Goal: Information Seeking & Learning: Learn about a topic

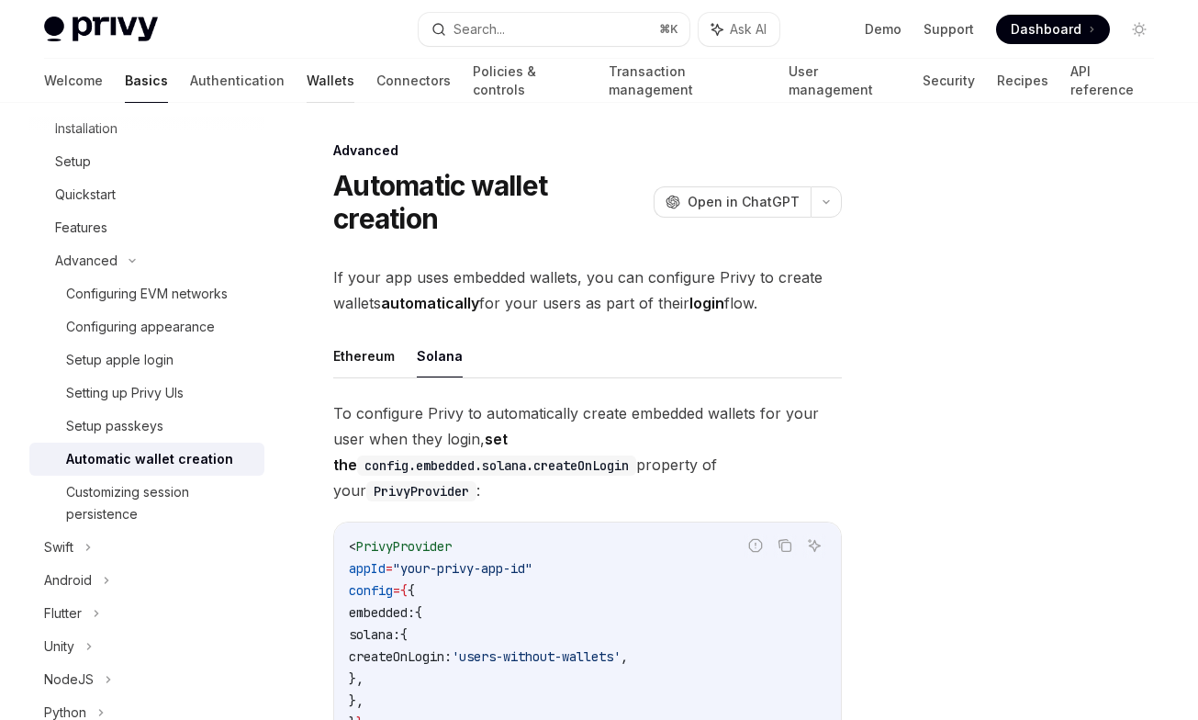
scroll to position [298, 0]
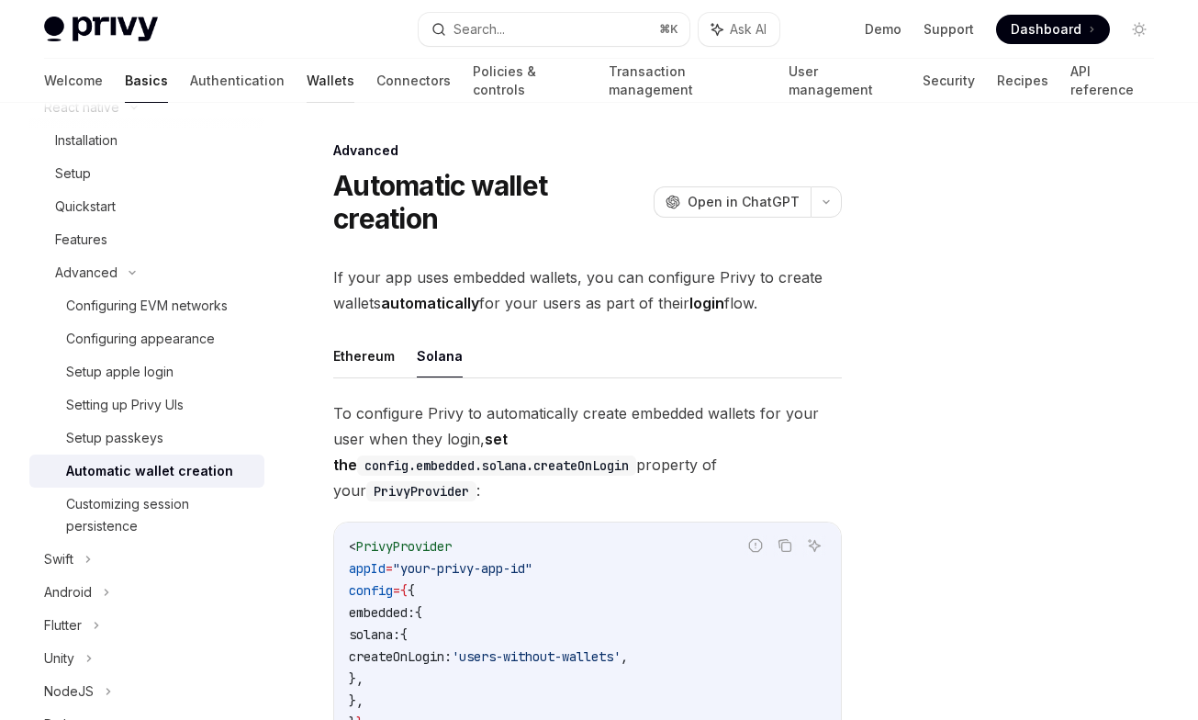
click at [307, 74] on link "Wallets" at bounding box center [331, 81] width 48 height 44
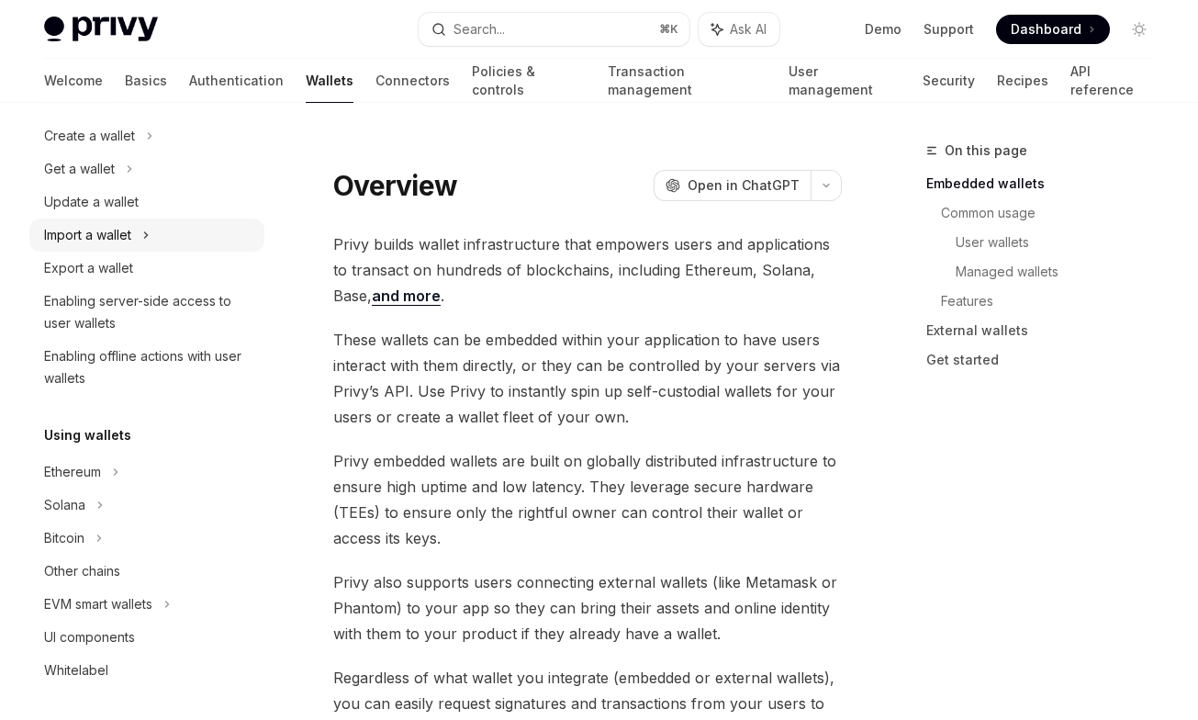
scroll to position [174, 0]
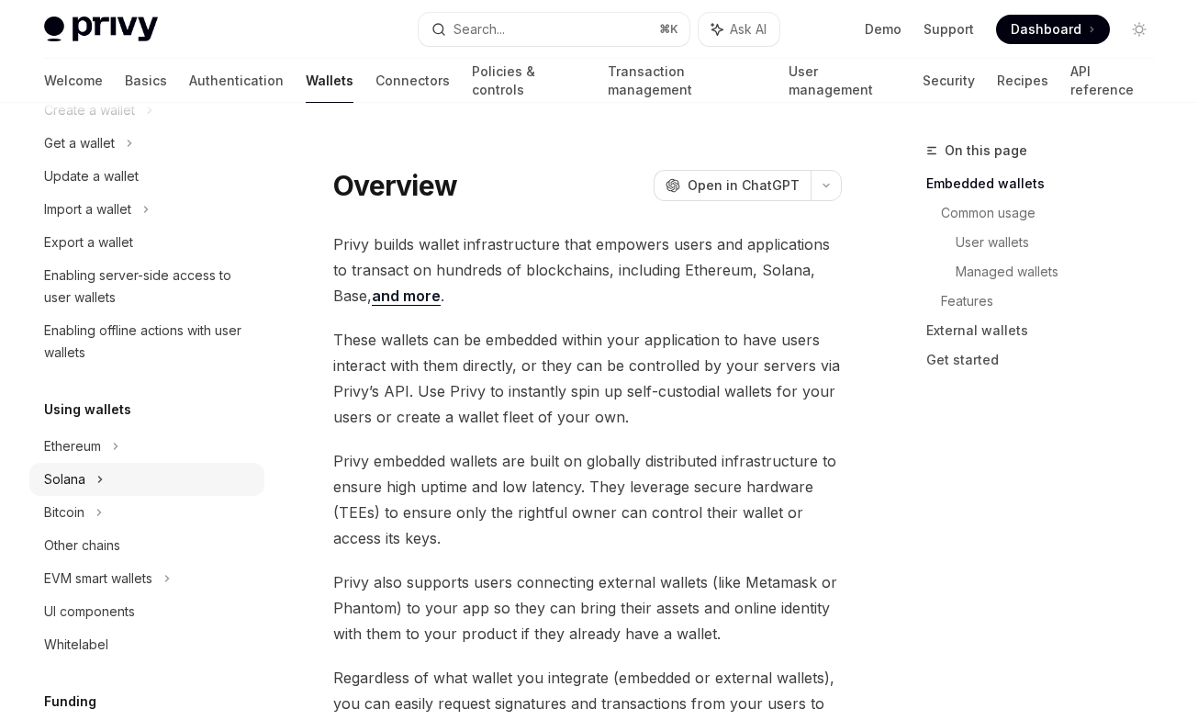
click at [95, 481] on div "Solana" at bounding box center [146, 479] width 235 height 33
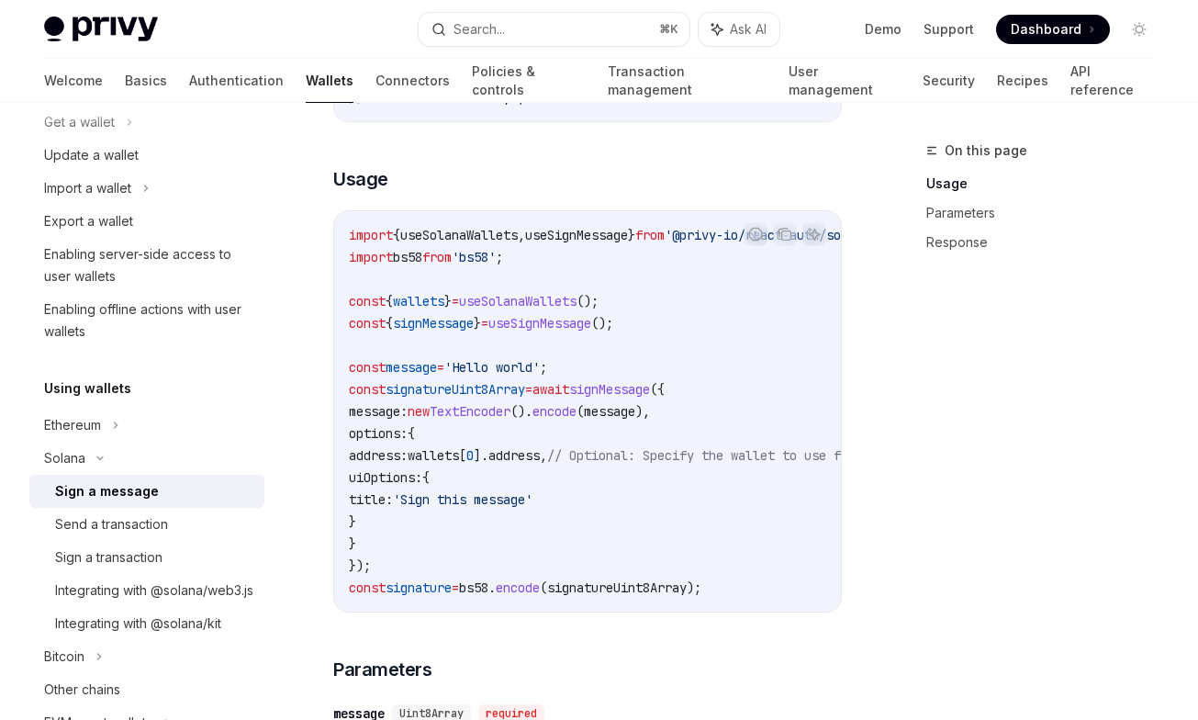
scroll to position [494, 0]
click at [601, 237] on span "useSignMessage" at bounding box center [576, 234] width 103 height 17
copy span "useSignMessage"
click at [128, 519] on div "Send a transaction" at bounding box center [111, 524] width 113 height 22
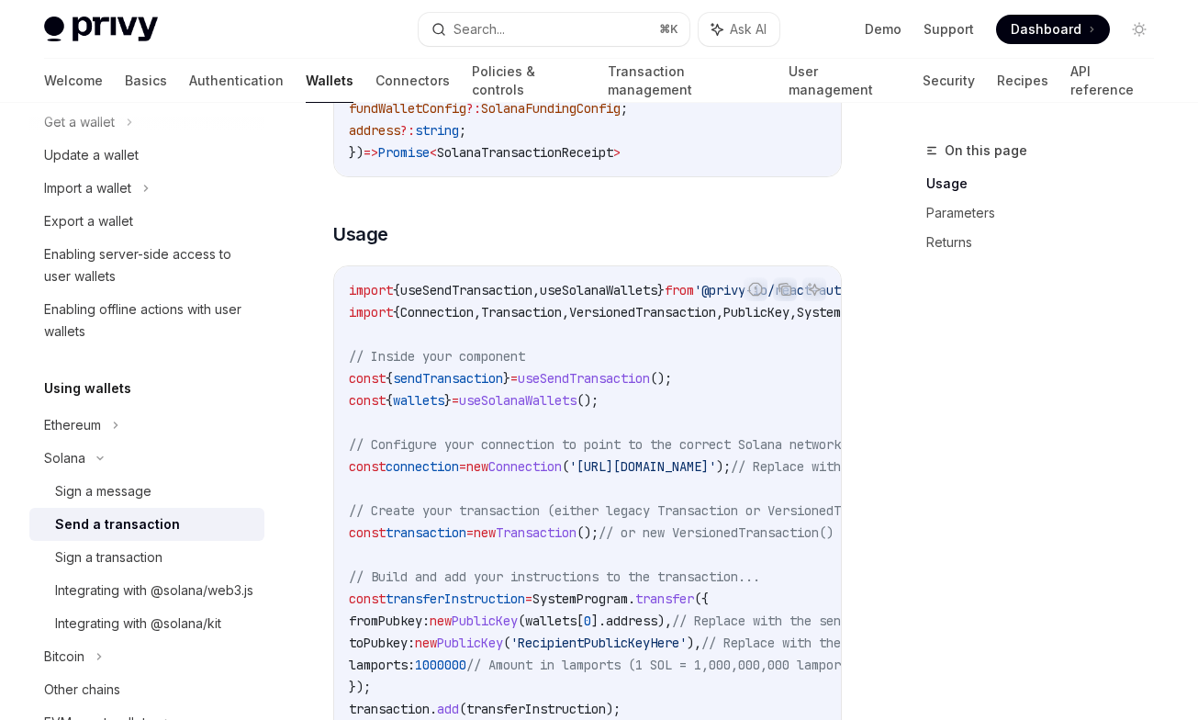
scroll to position [580, 0]
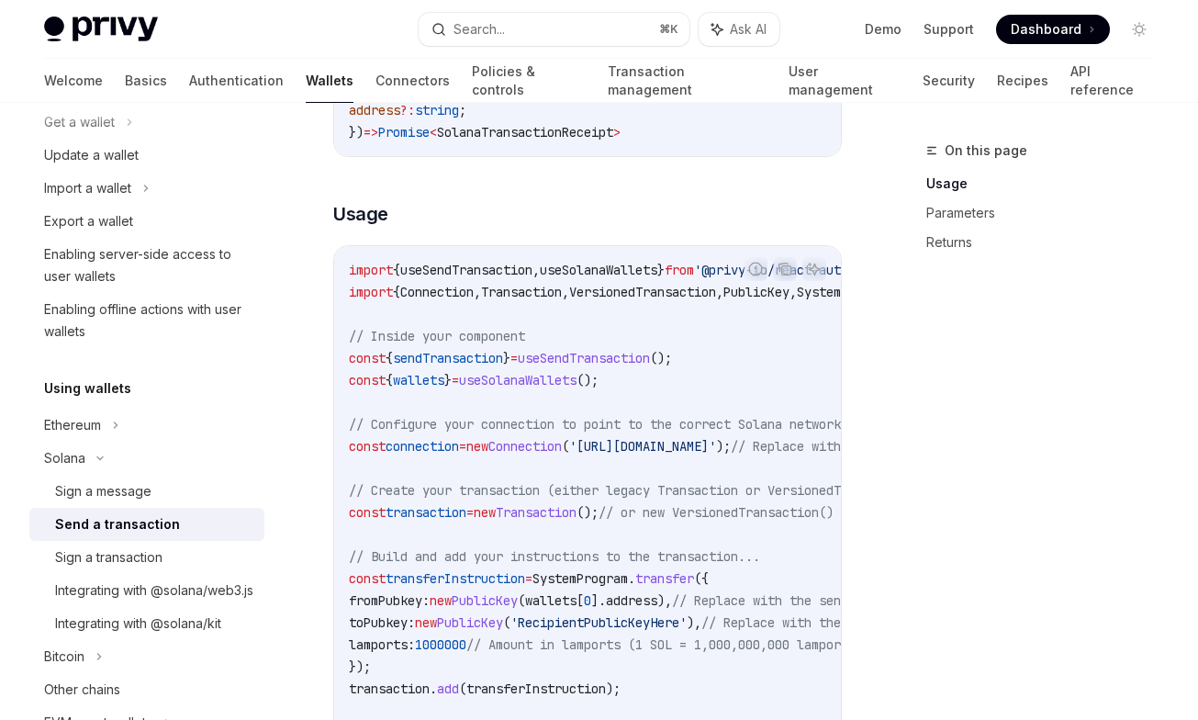
click at [487, 274] on span "useSendTransaction" at bounding box center [466, 270] width 132 height 17
copy span "useSendTransaction"
click at [151, 570] on link "Sign a transaction" at bounding box center [146, 557] width 235 height 33
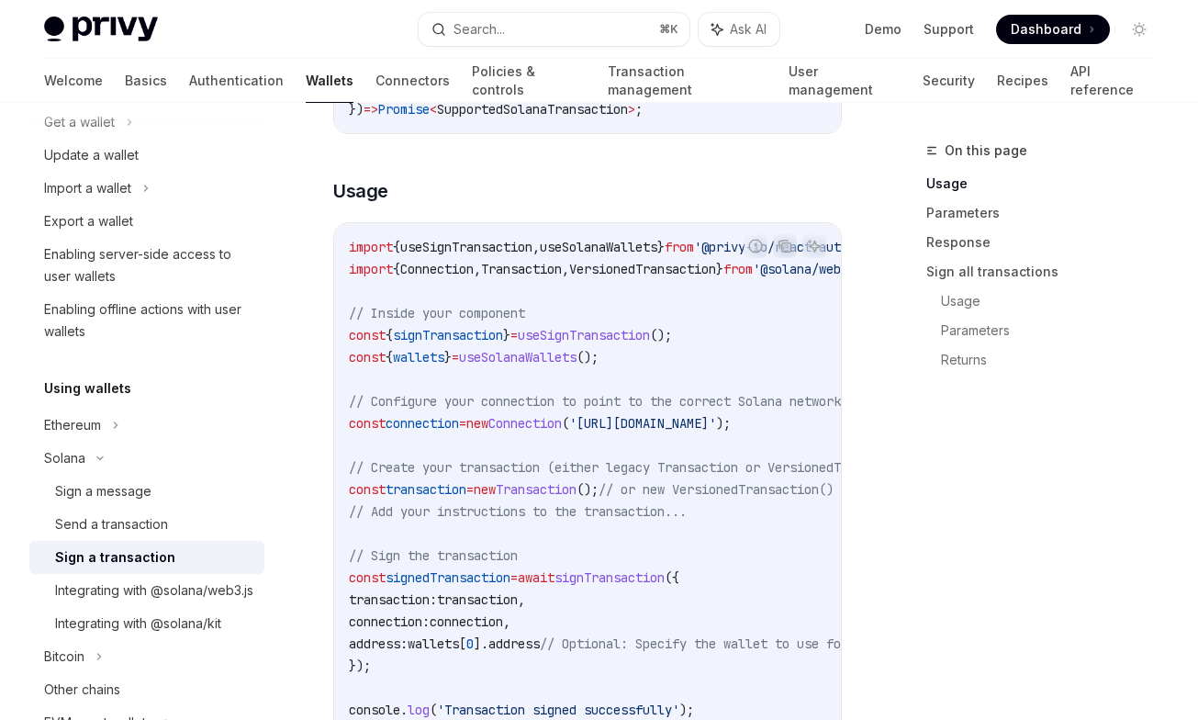
scroll to position [481, 0]
click at [519, 251] on span "useSignTransaction" at bounding box center [466, 245] width 132 height 17
copy span "useSignTransaction"
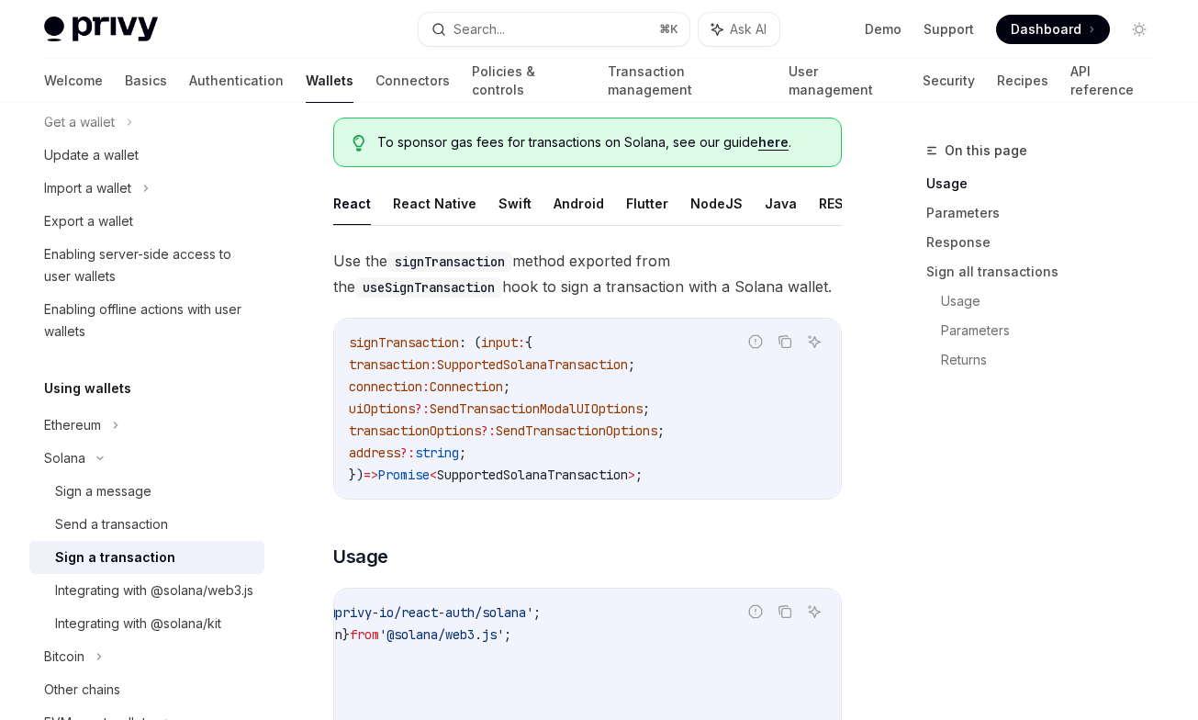
scroll to position [0, 370]
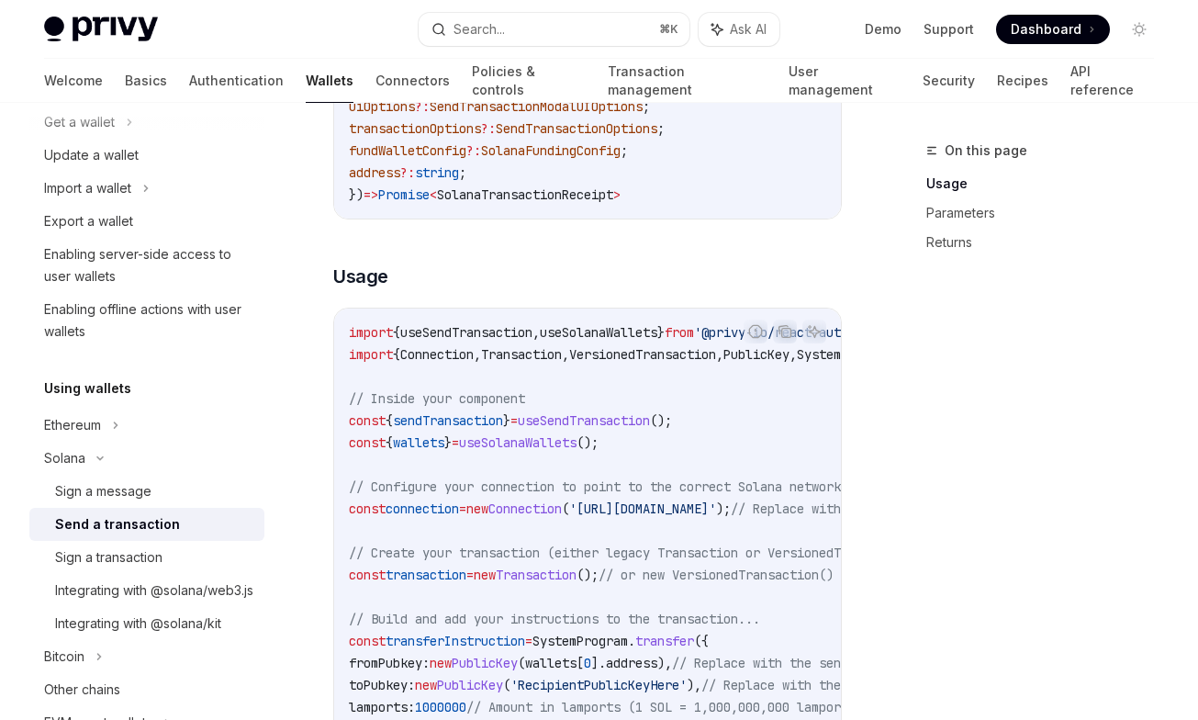
scroll to position [563, 0]
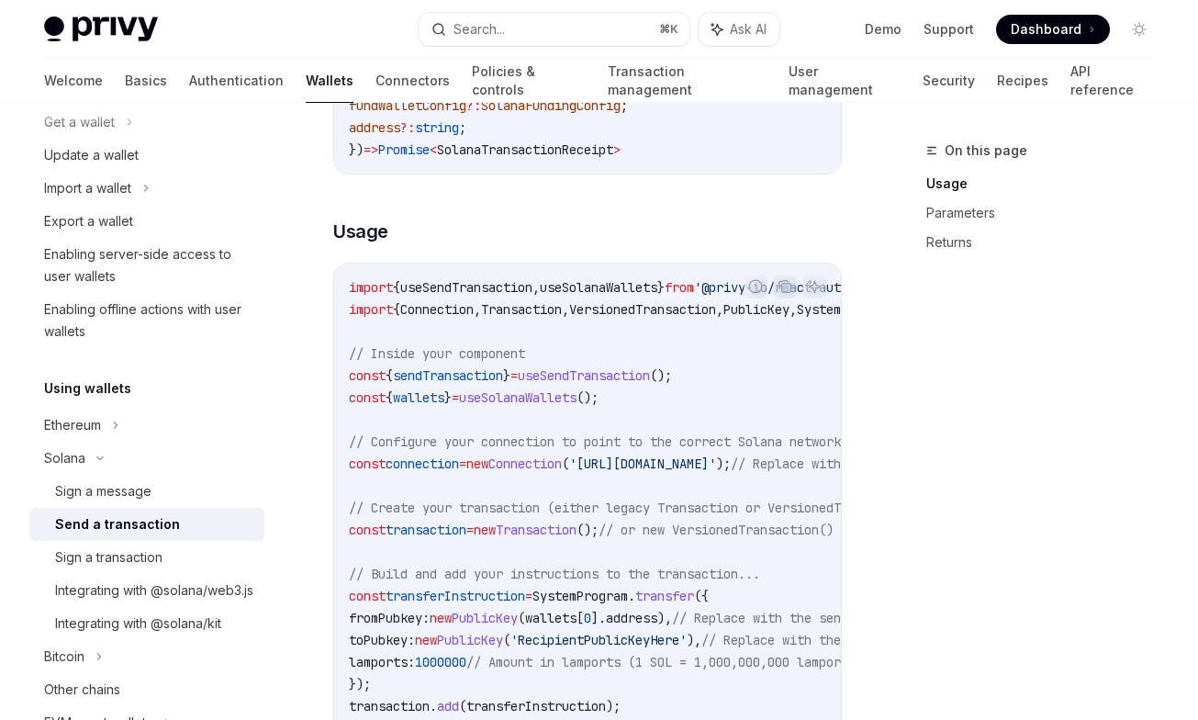
click at [641, 565] on span "// Build and add your instructions to the transaction..." at bounding box center [554, 573] width 411 height 17
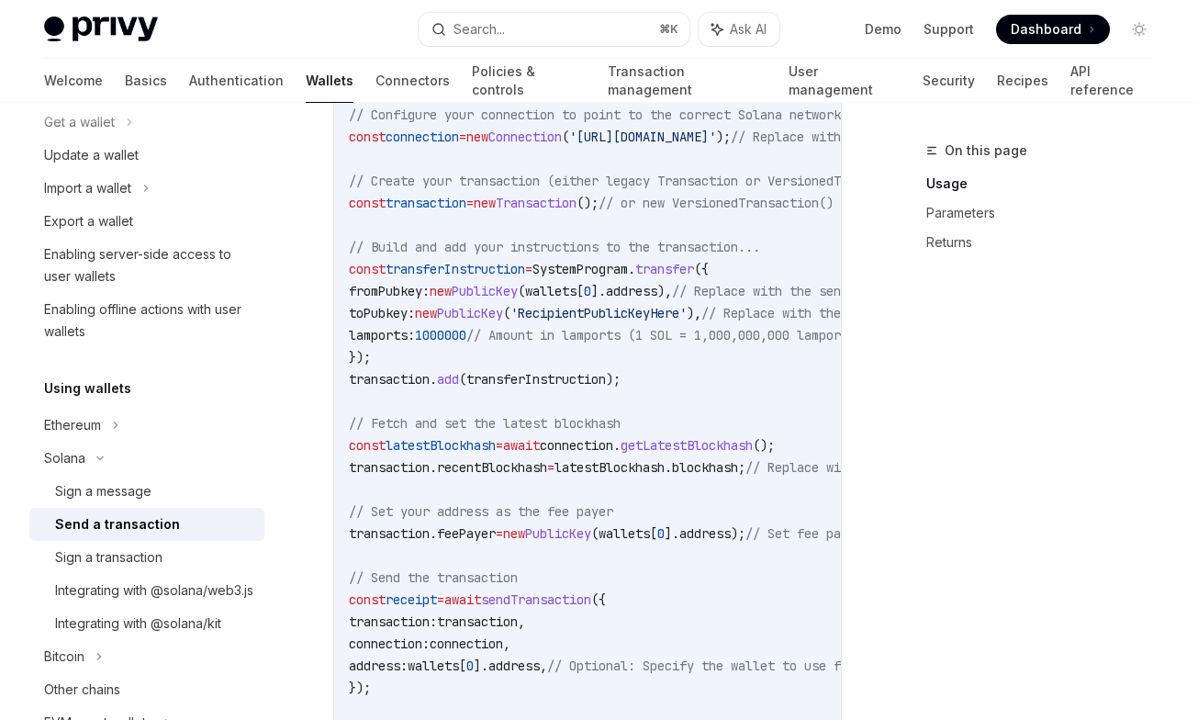
click at [670, 366] on code "import { useSendTransaction , useSolanaWallets } from '@privy-io/react-auth/sol…" at bounding box center [833, 346] width 969 height 793
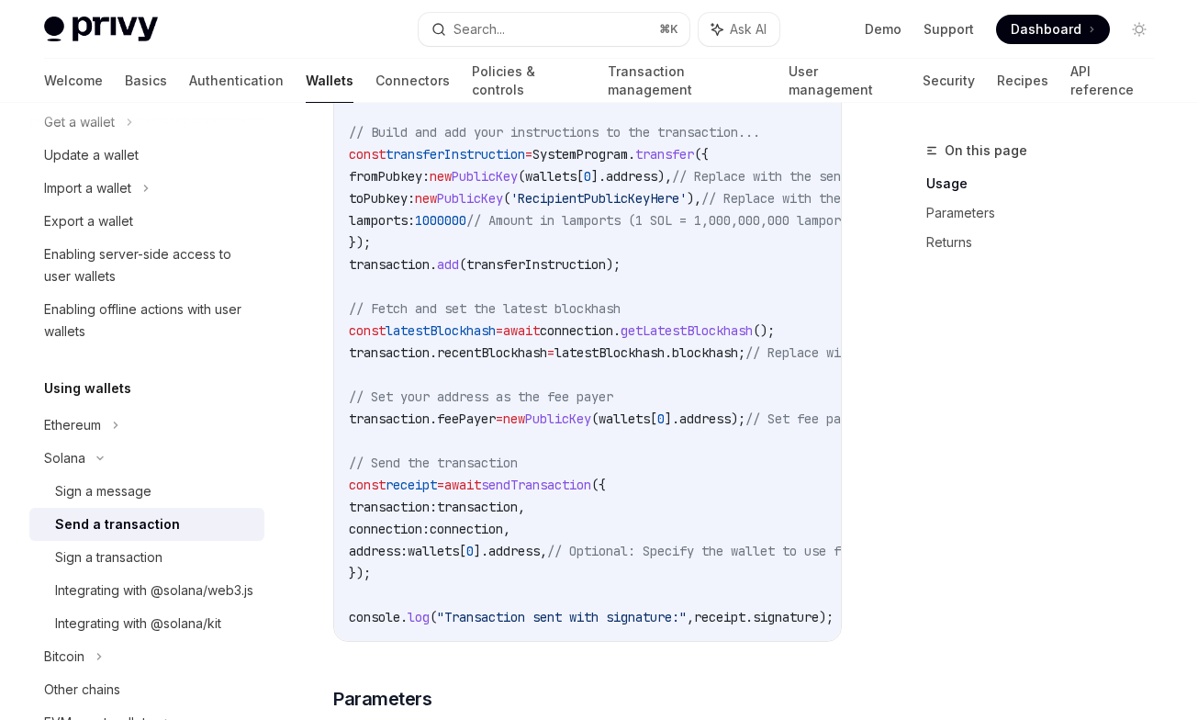
scroll to position [1051, 0]
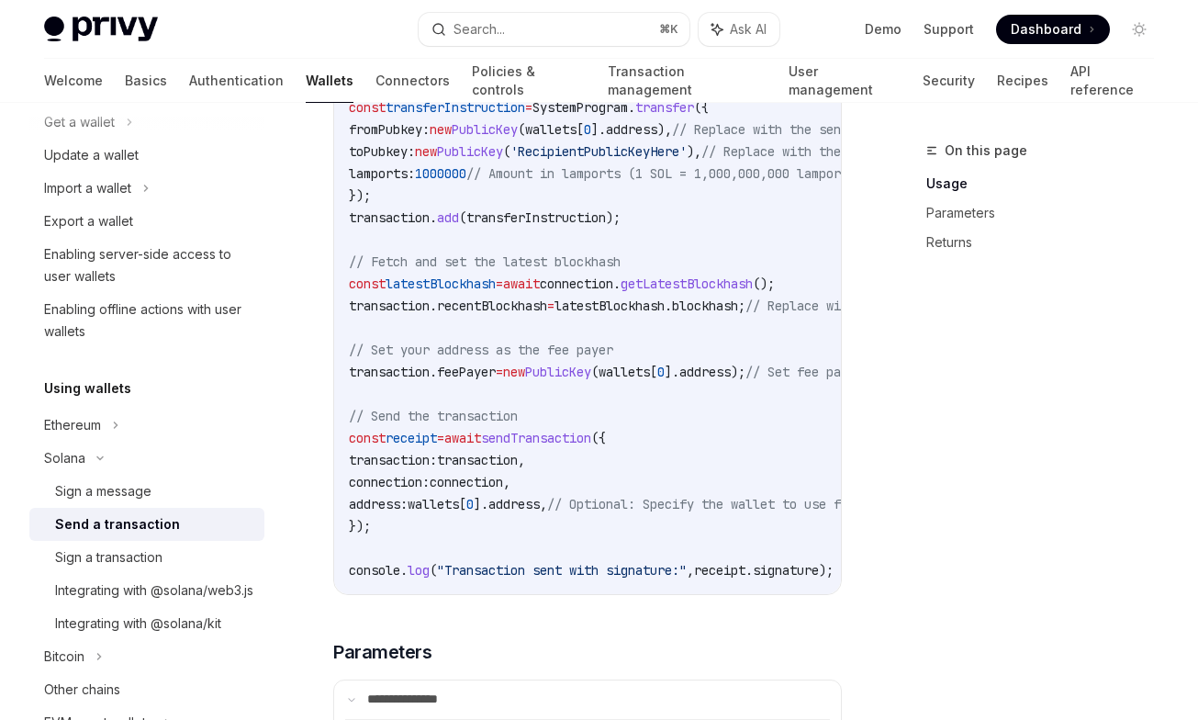
click at [566, 346] on span "// Set your address as the fee payer" at bounding box center [481, 349] width 264 height 17
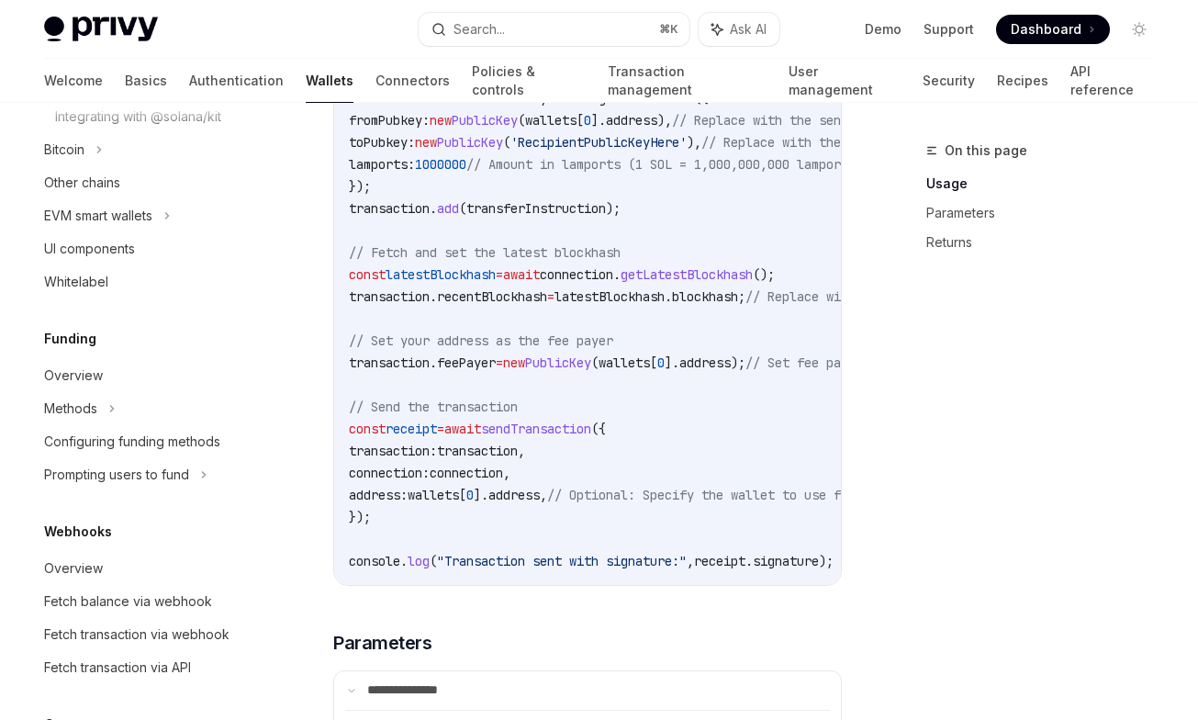
scroll to position [671, 0]
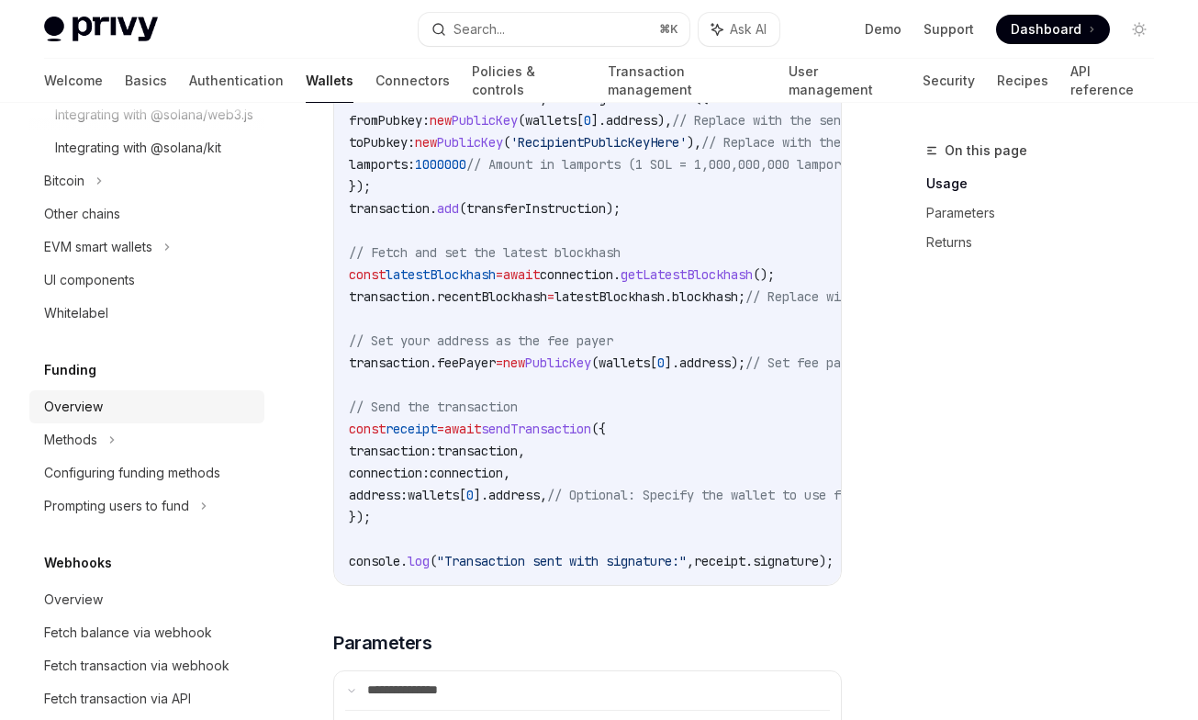
click at [141, 418] on div "Overview" at bounding box center [148, 407] width 209 height 22
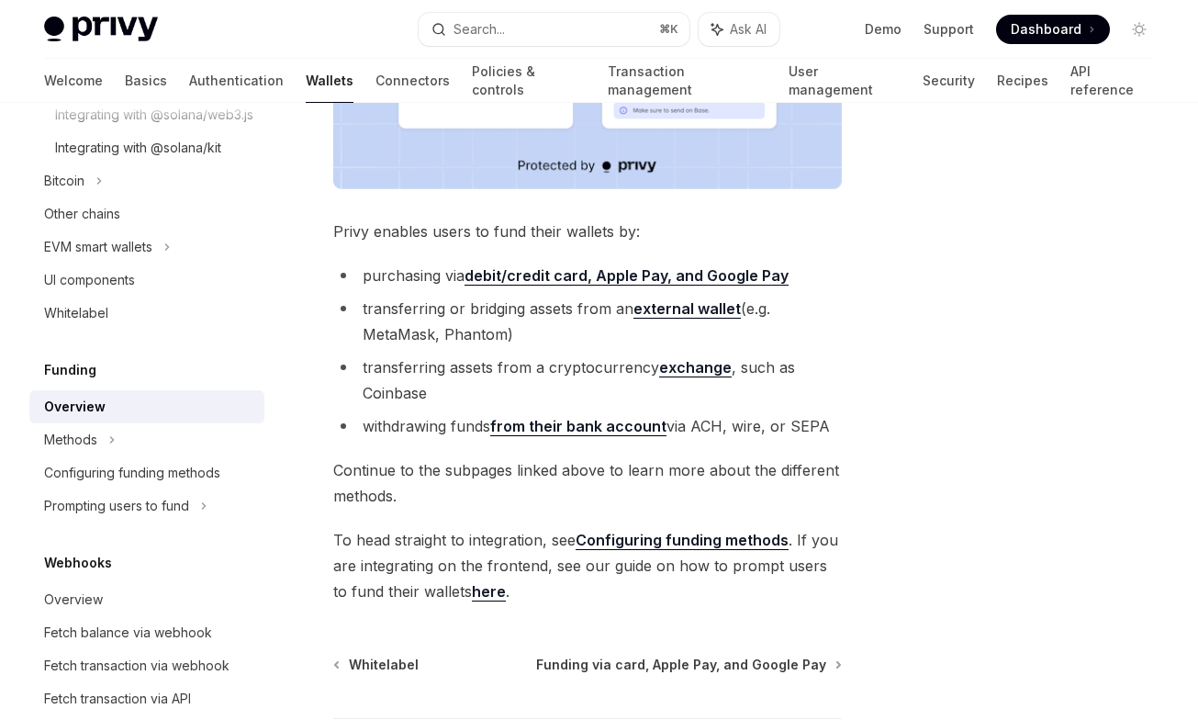
scroll to position [580, 0]
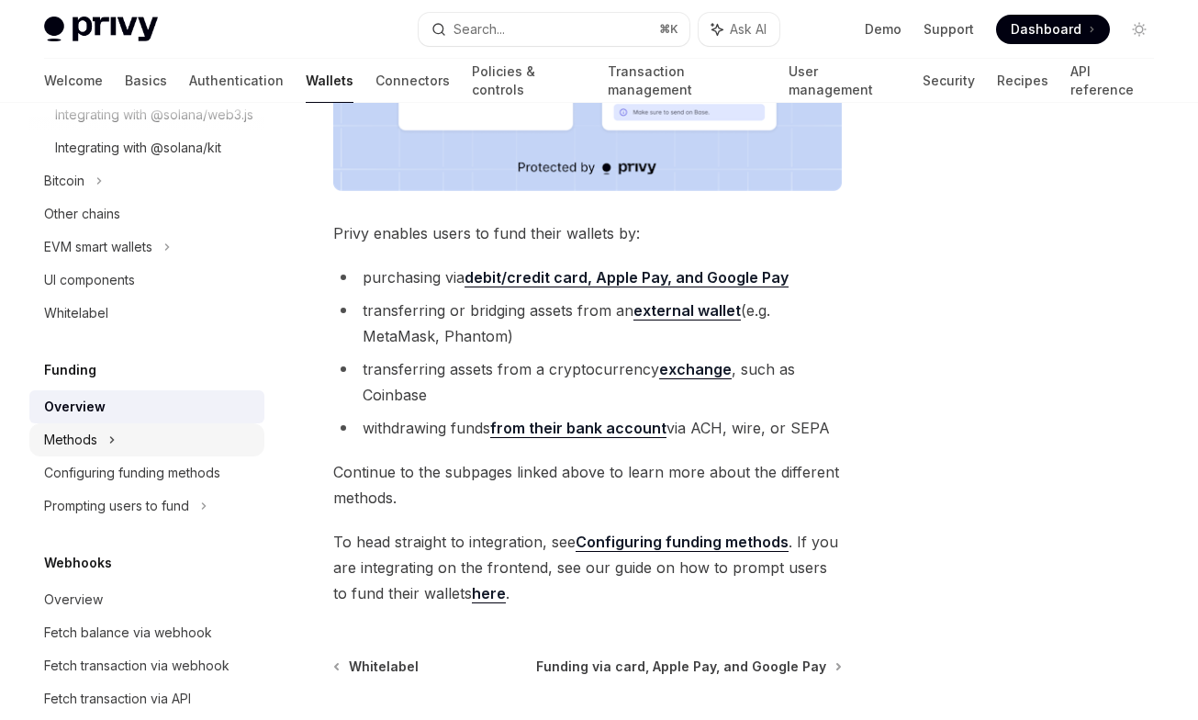
click at [106, 456] on div "Methods" at bounding box center [146, 439] width 235 height 33
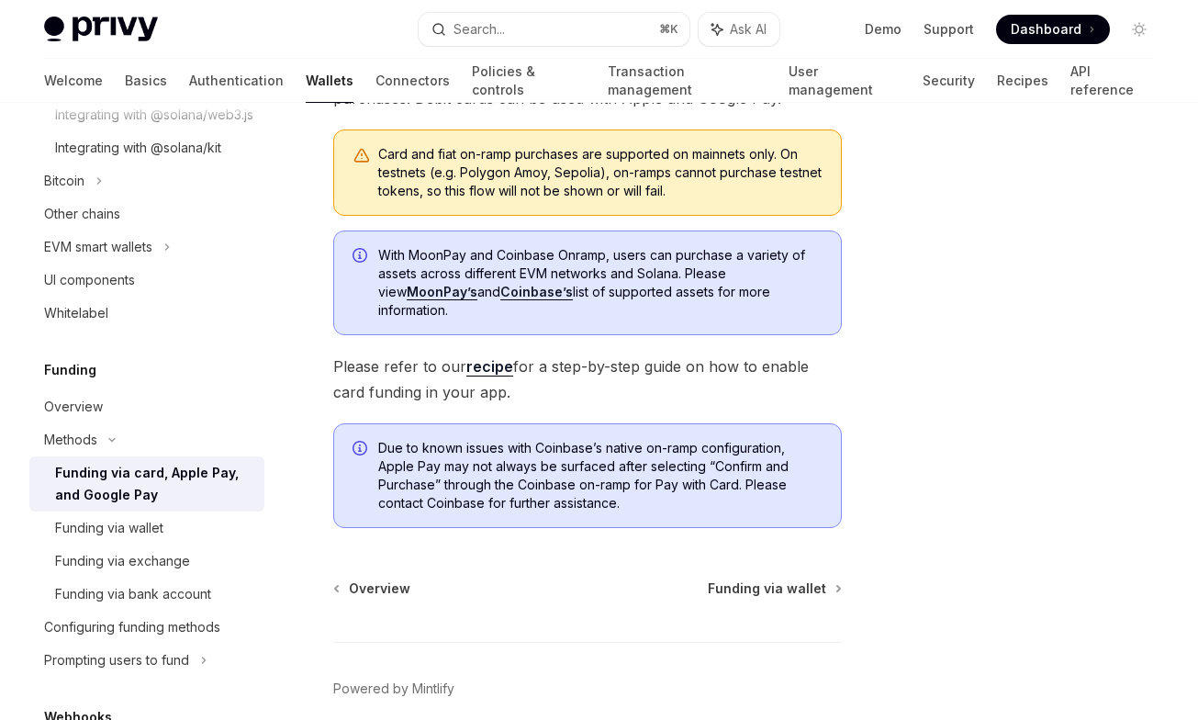
scroll to position [579, 0]
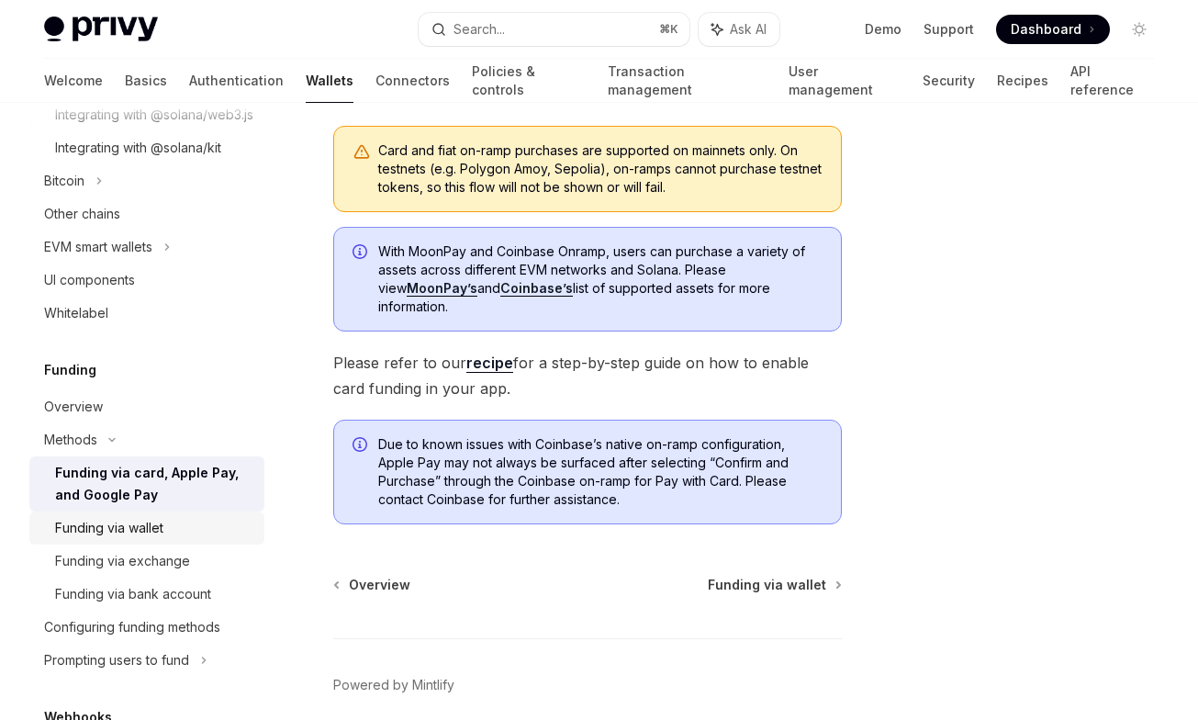
click at [200, 539] on div "Funding via wallet" at bounding box center [154, 528] width 198 height 22
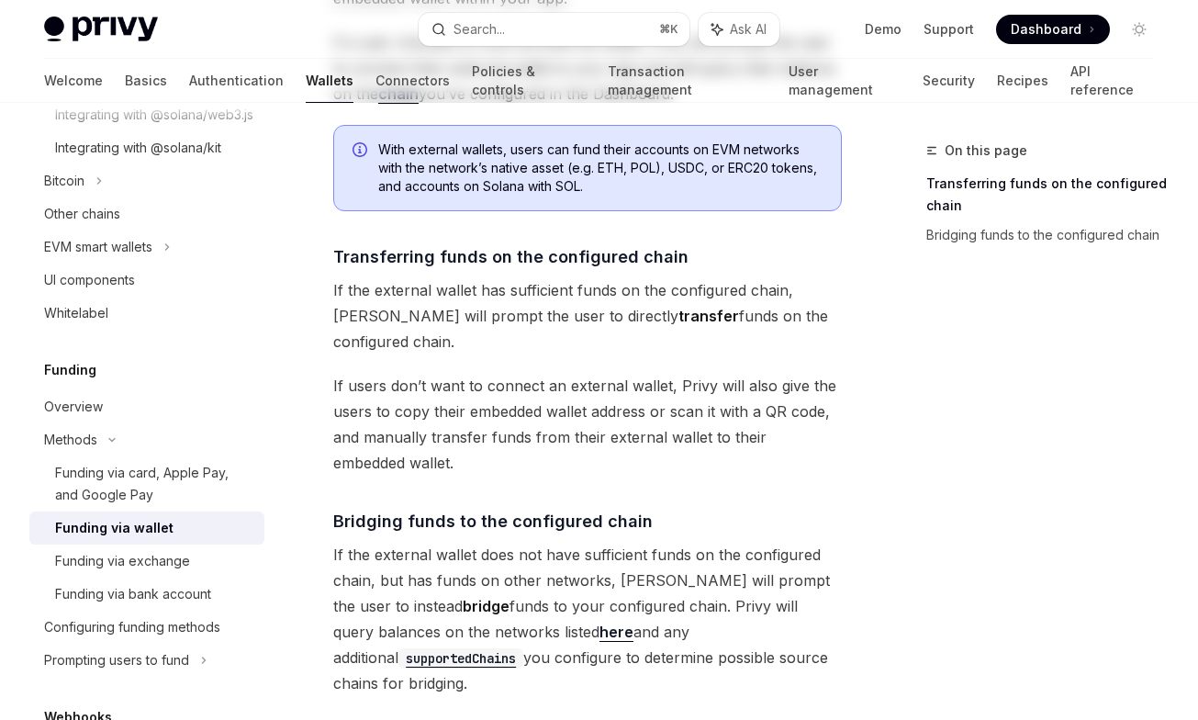
scroll to position [755, 0]
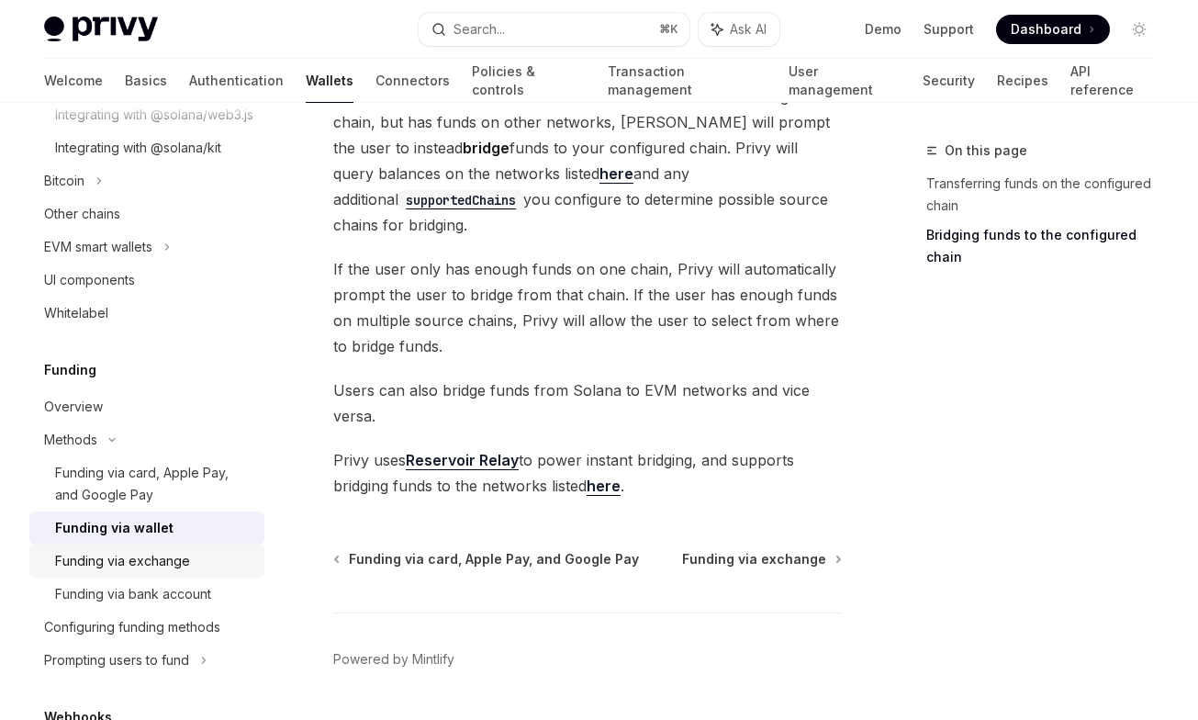
click at [215, 572] on div "Funding via exchange" at bounding box center [154, 561] width 198 height 22
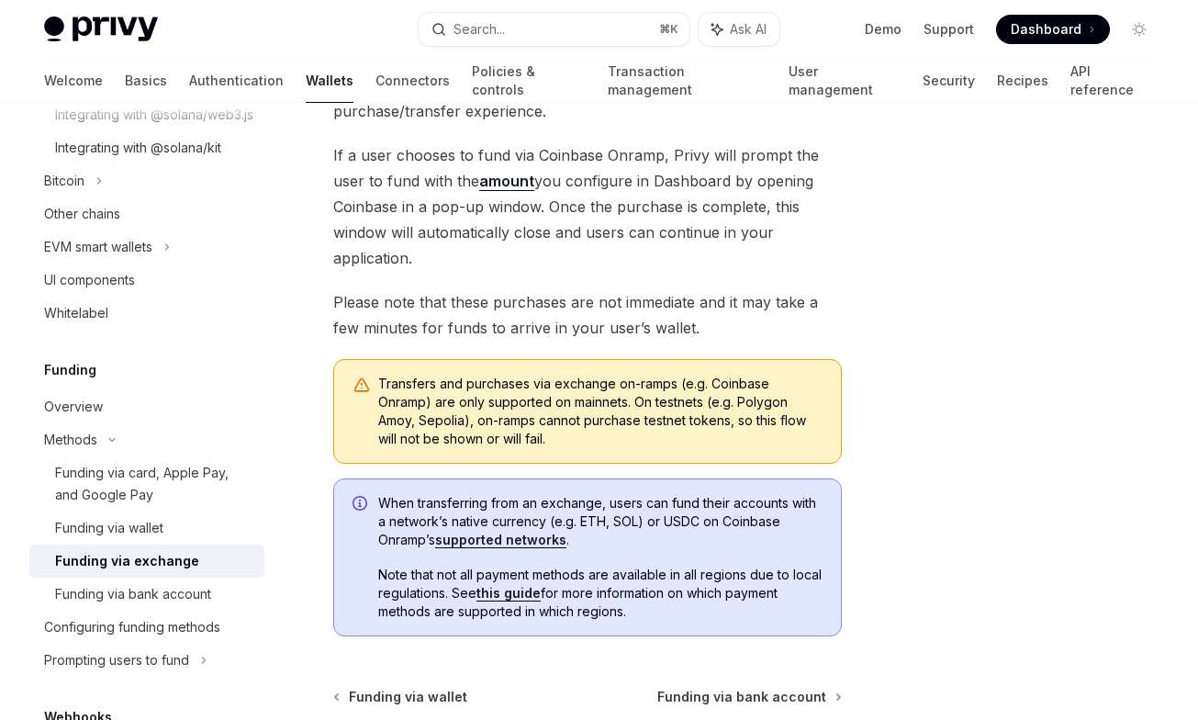
scroll to position [451, 0]
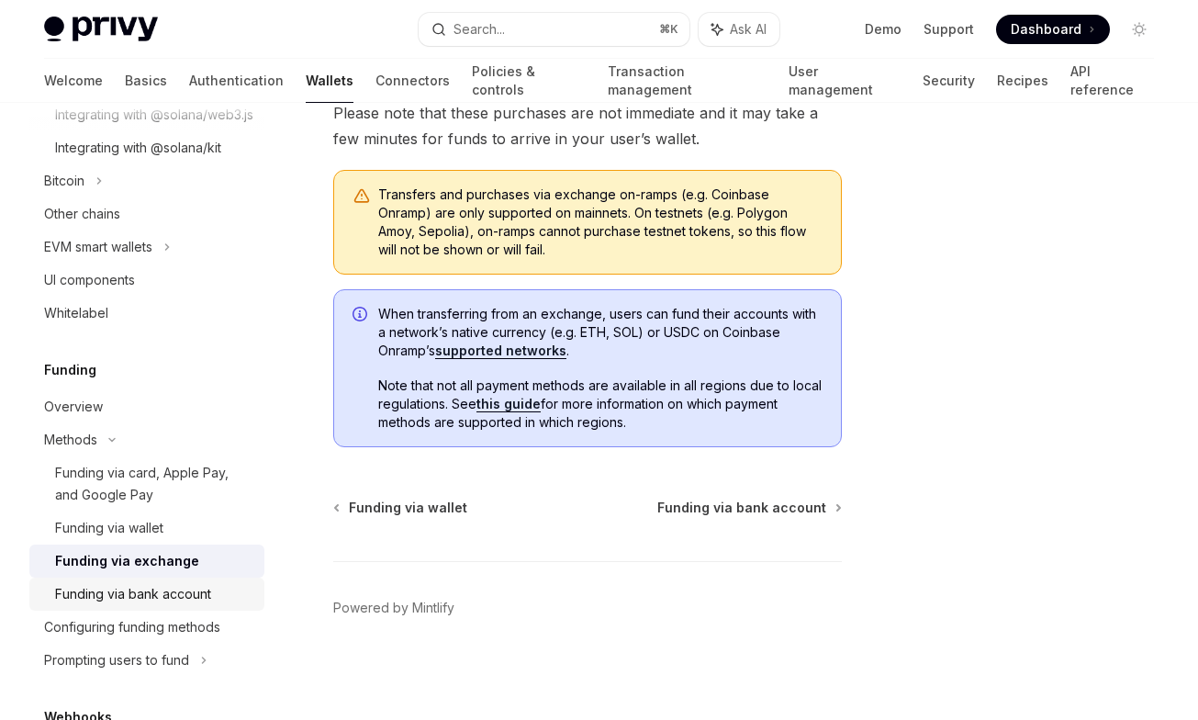
click at [161, 601] on link "Funding via bank account" at bounding box center [146, 593] width 235 height 33
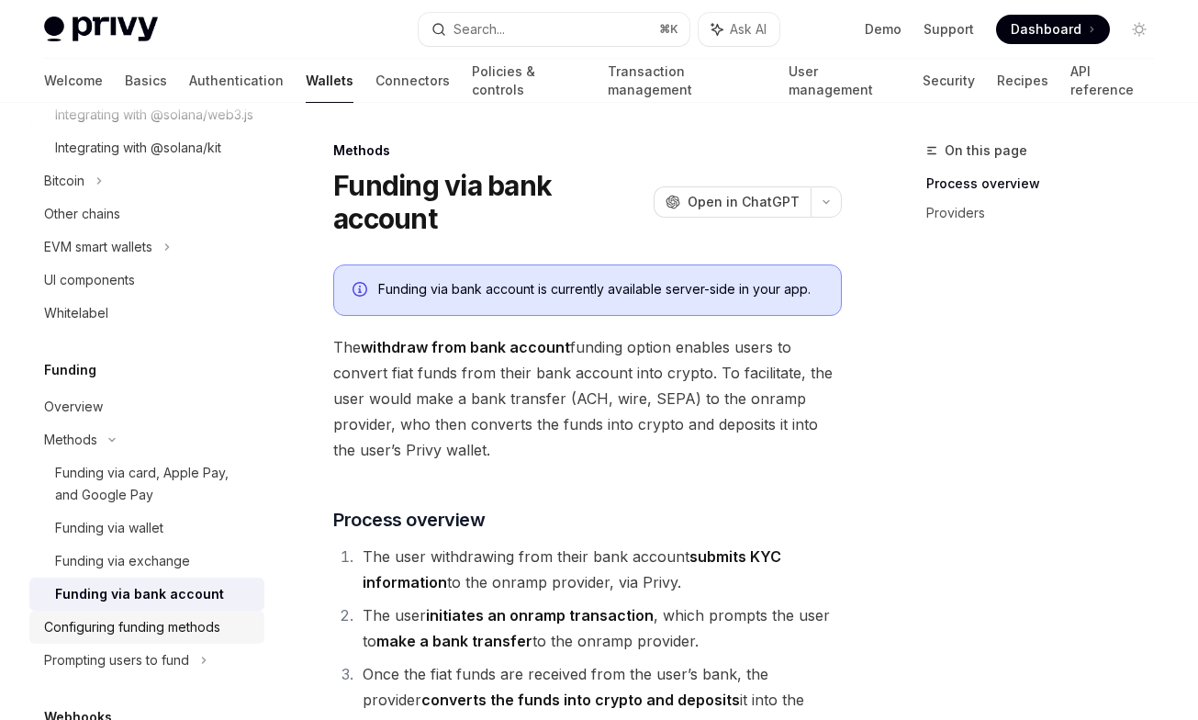
click at [190, 638] on div "Configuring funding methods" at bounding box center [132, 627] width 176 height 22
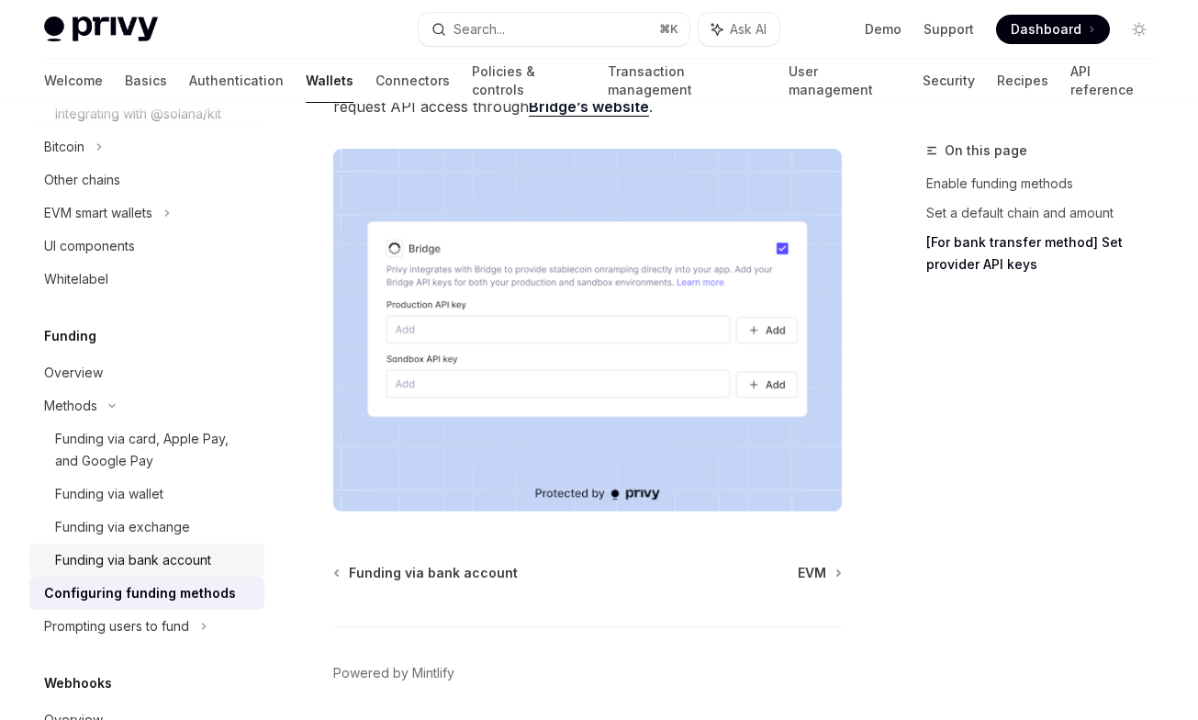
scroll to position [706, 0]
click at [209, 642] on div "Prompting users to fund" at bounding box center [146, 624] width 235 height 33
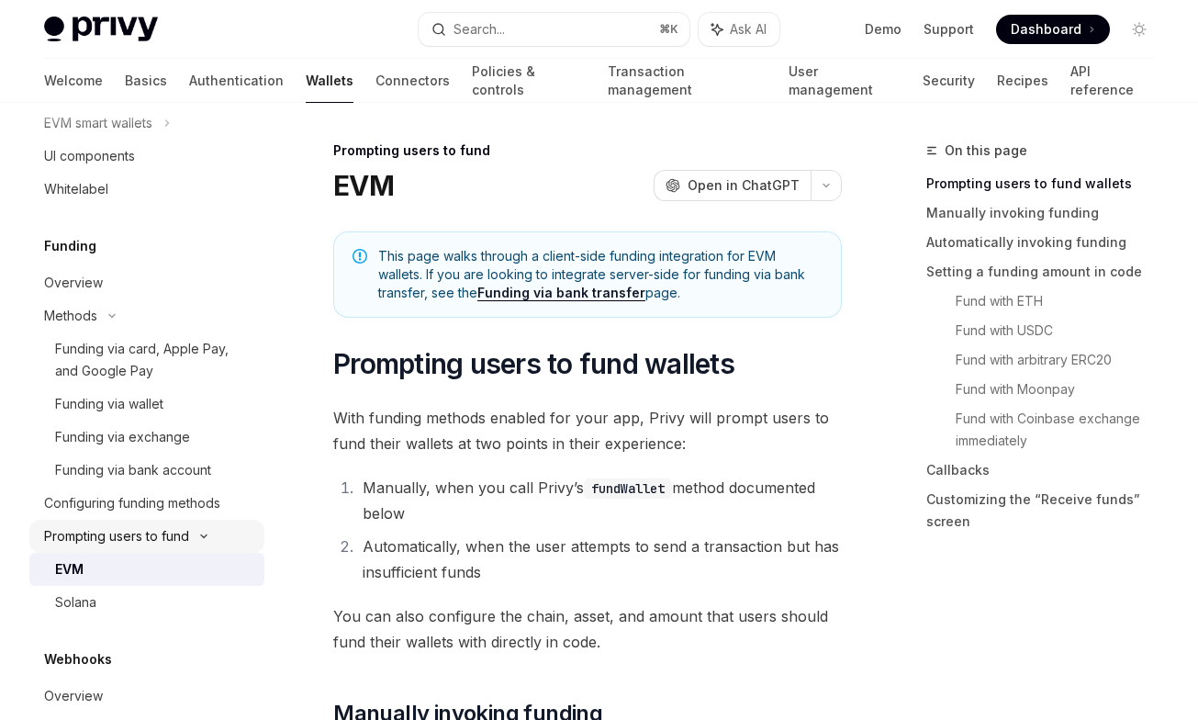
scroll to position [804, 0]
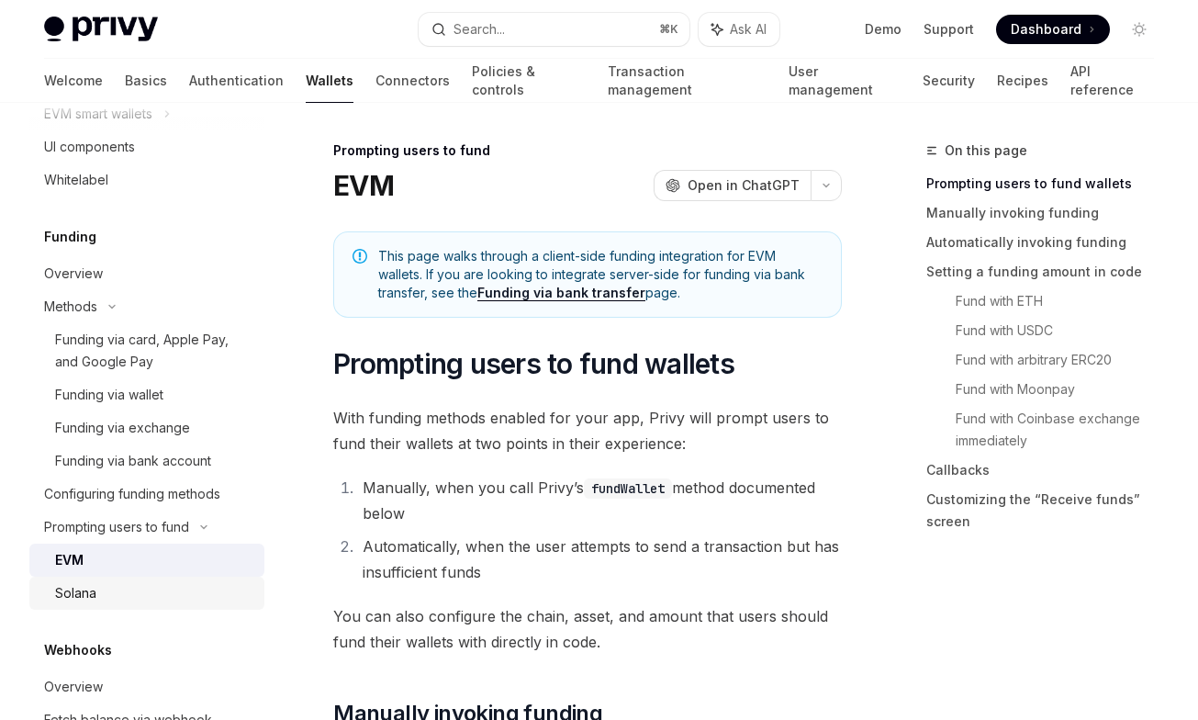
click at [167, 603] on link "Solana" at bounding box center [146, 592] width 235 height 33
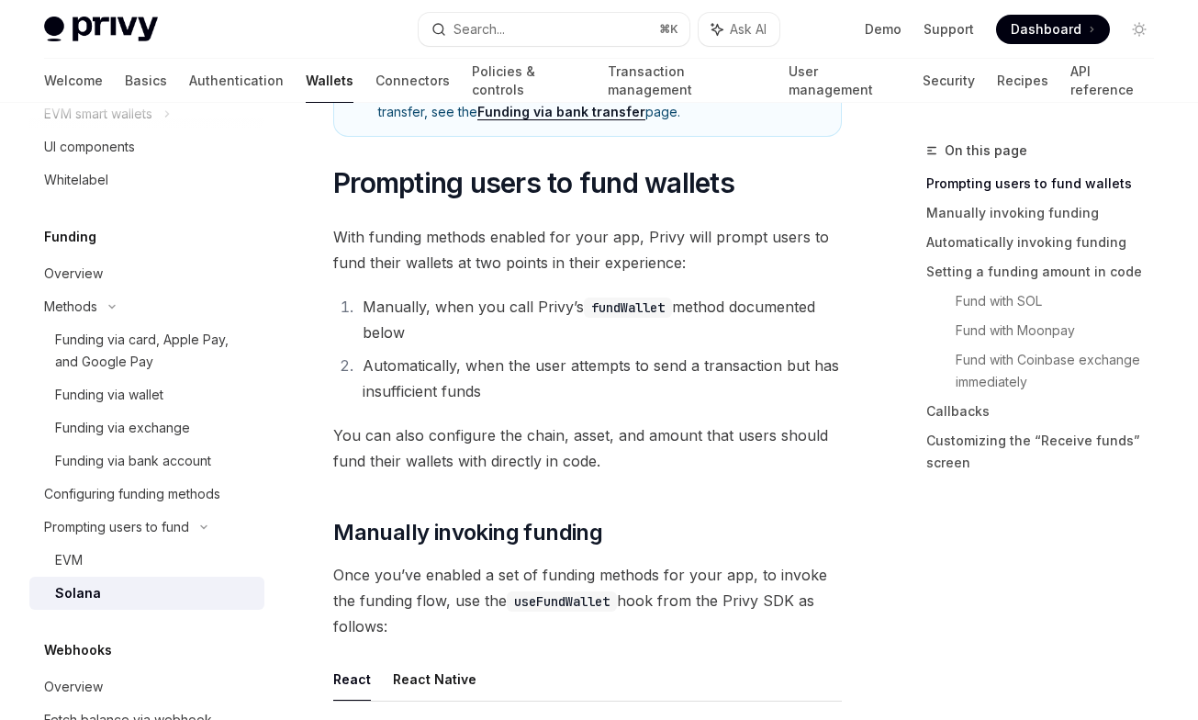
scroll to position [195, 0]
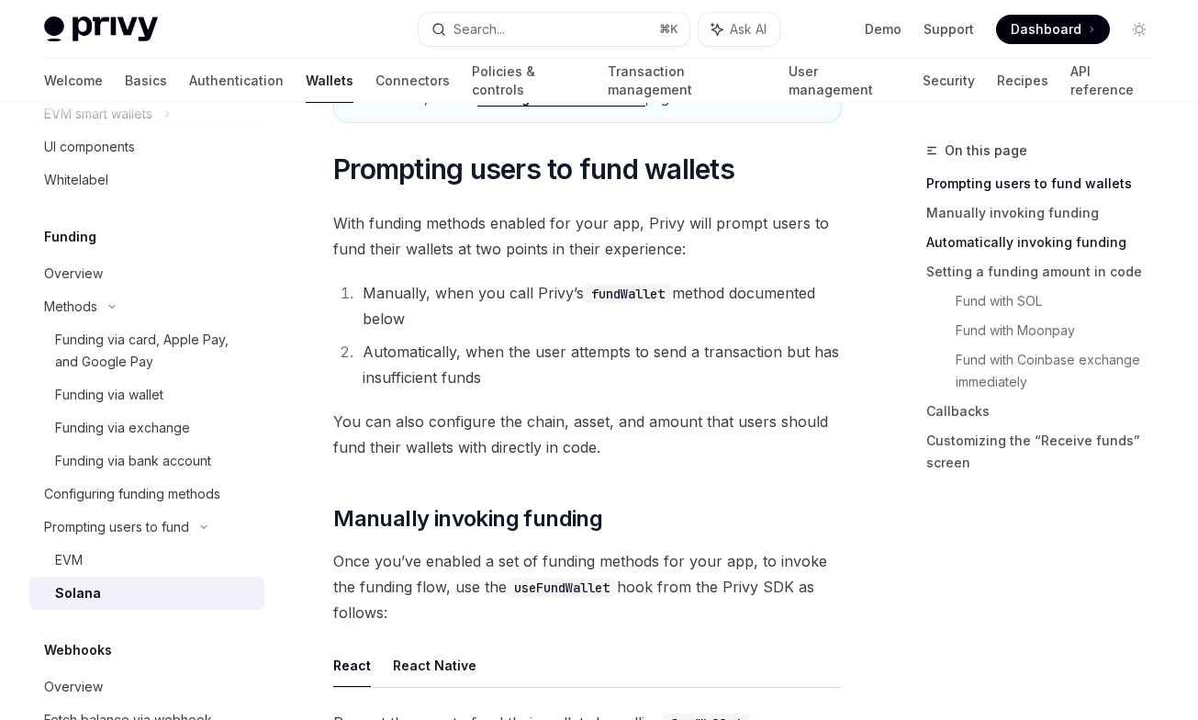
click at [973, 236] on link "Automatically invoking funding" at bounding box center [1047, 242] width 242 height 29
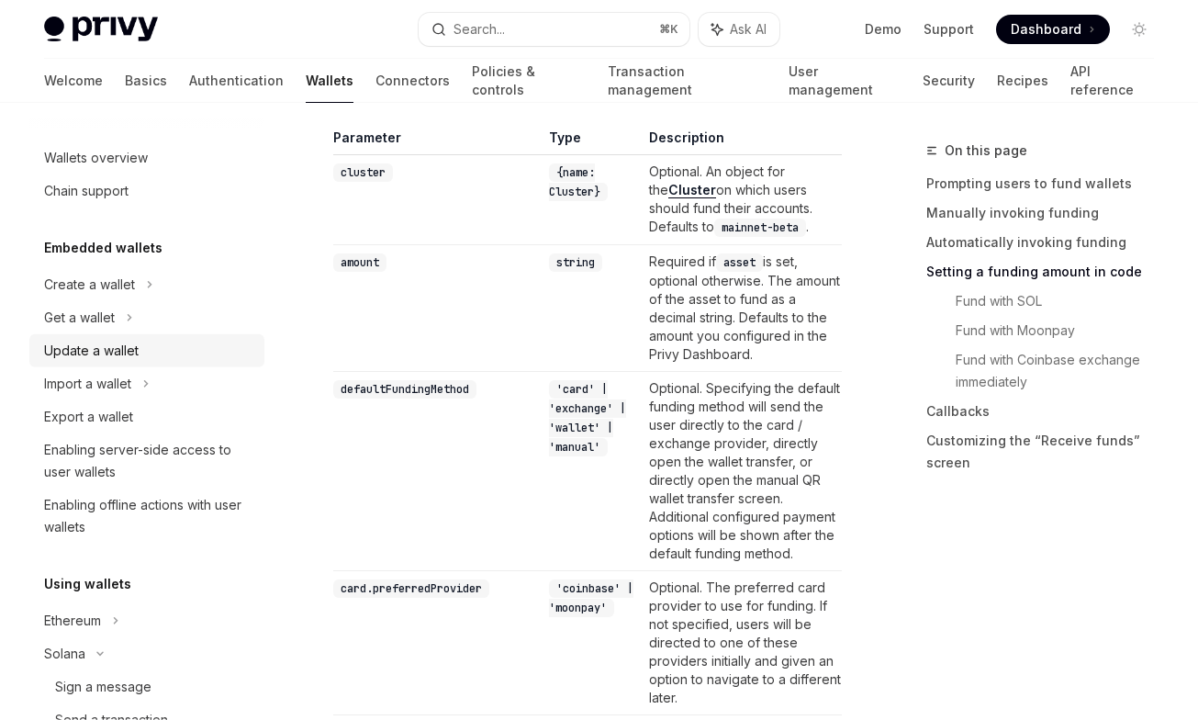
click at [116, 361] on div "Update a wallet" at bounding box center [91, 351] width 95 height 22
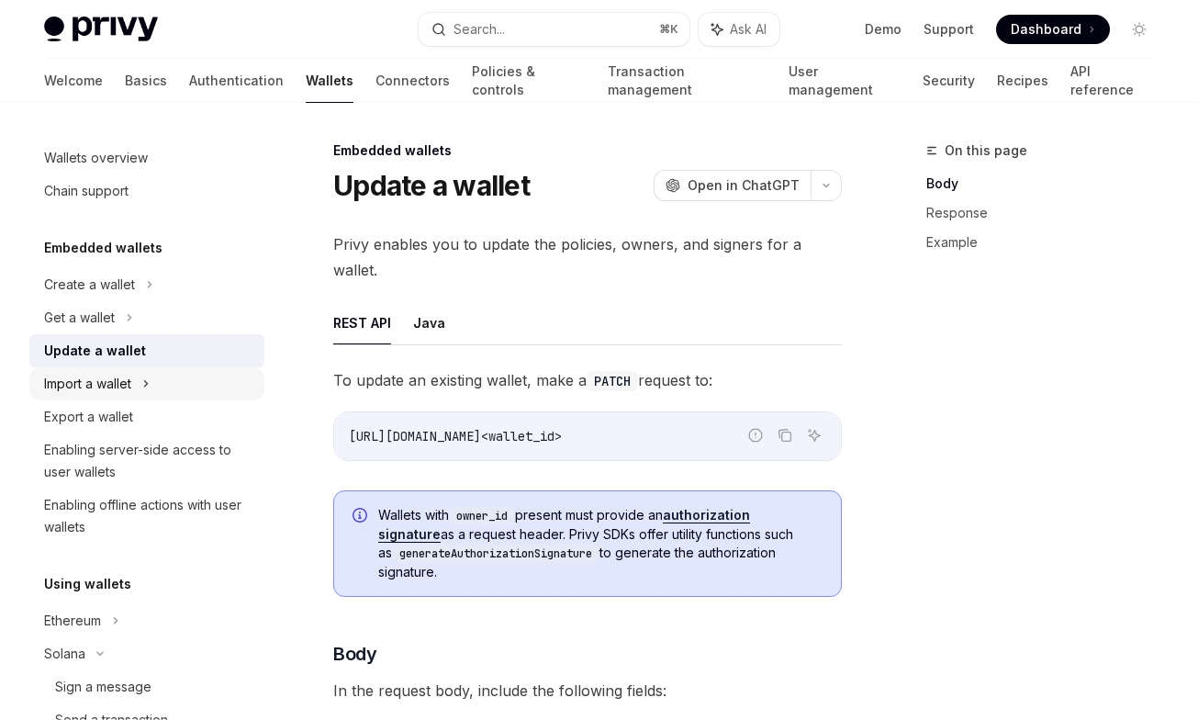
click at [116, 391] on div "Import a wallet" at bounding box center [87, 384] width 87 height 22
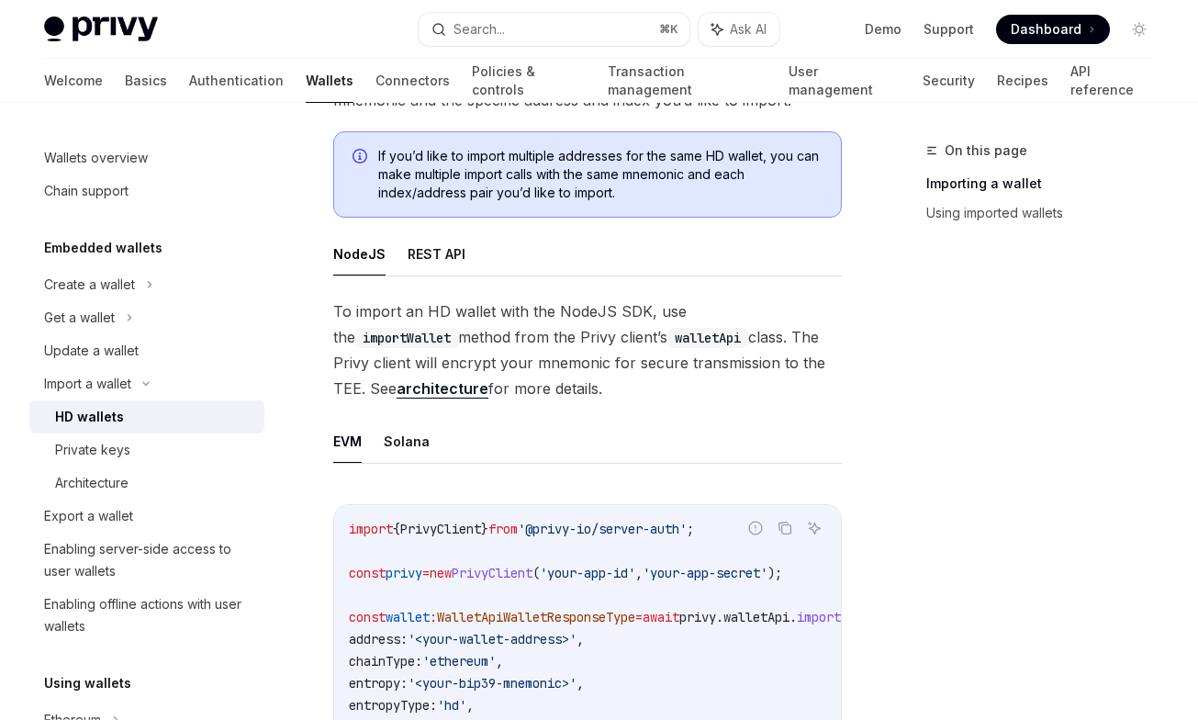
scroll to position [406, 0]
click at [406, 432] on button "Solana" at bounding box center [407, 440] width 46 height 43
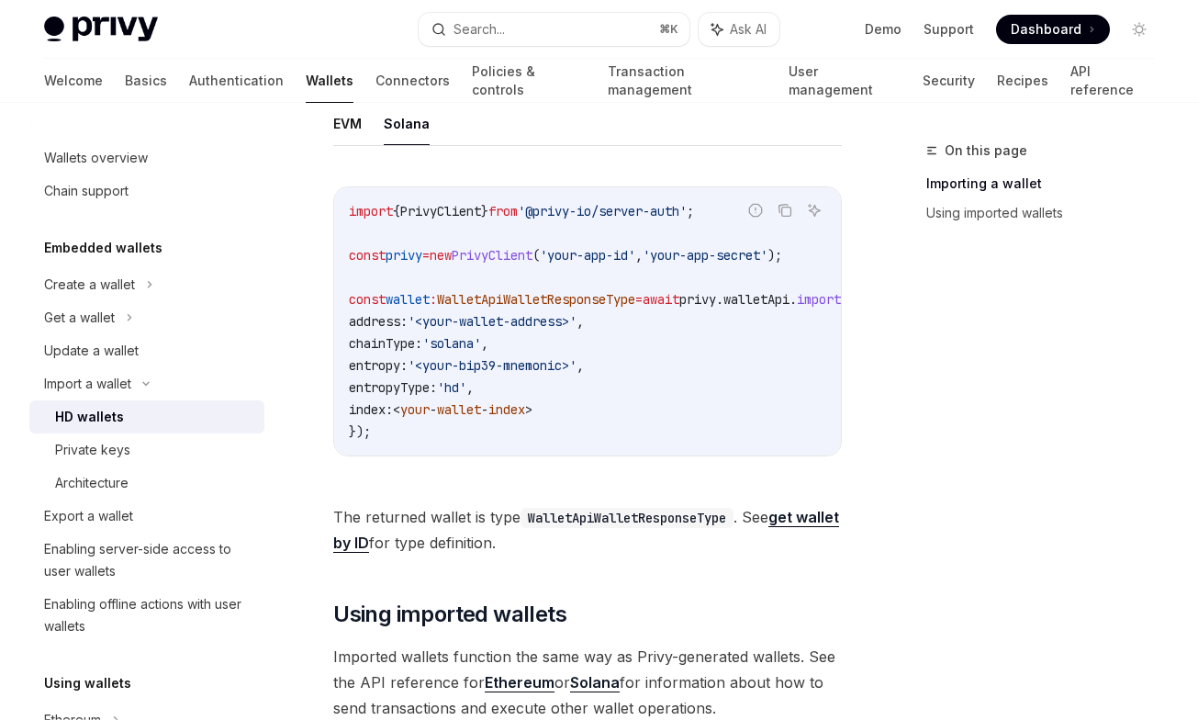
scroll to position [724, 0]
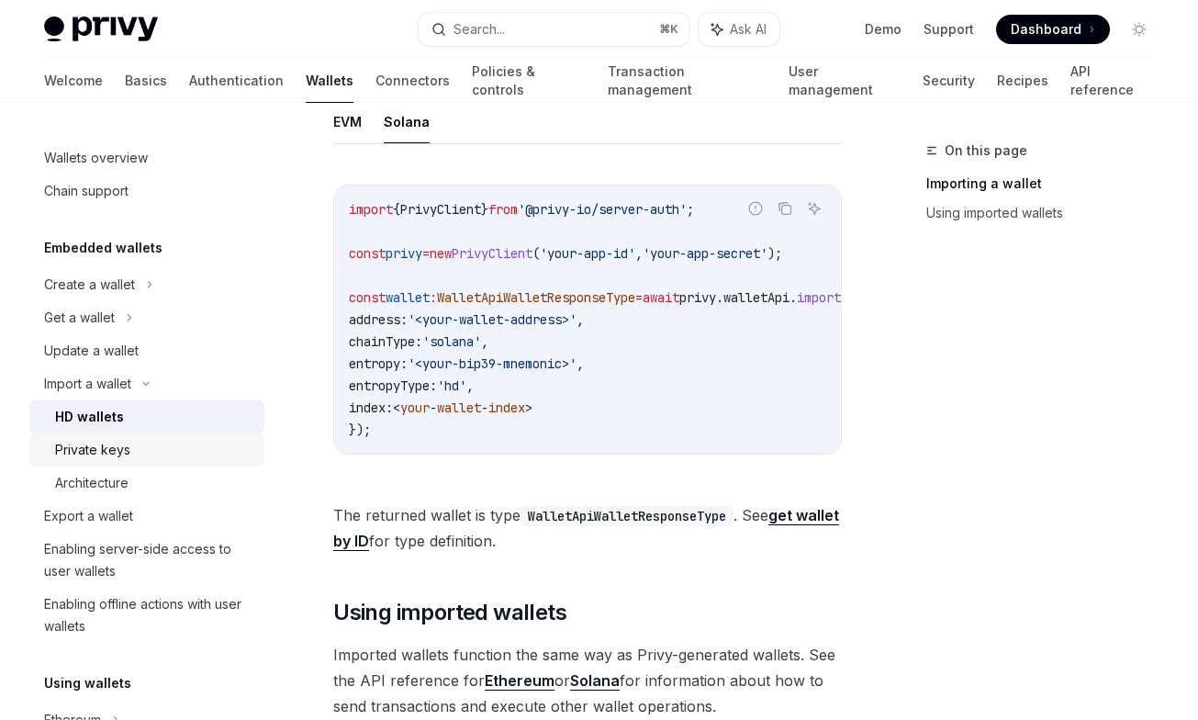
click at [135, 462] on link "Private keys" at bounding box center [146, 449] width 235 height 33
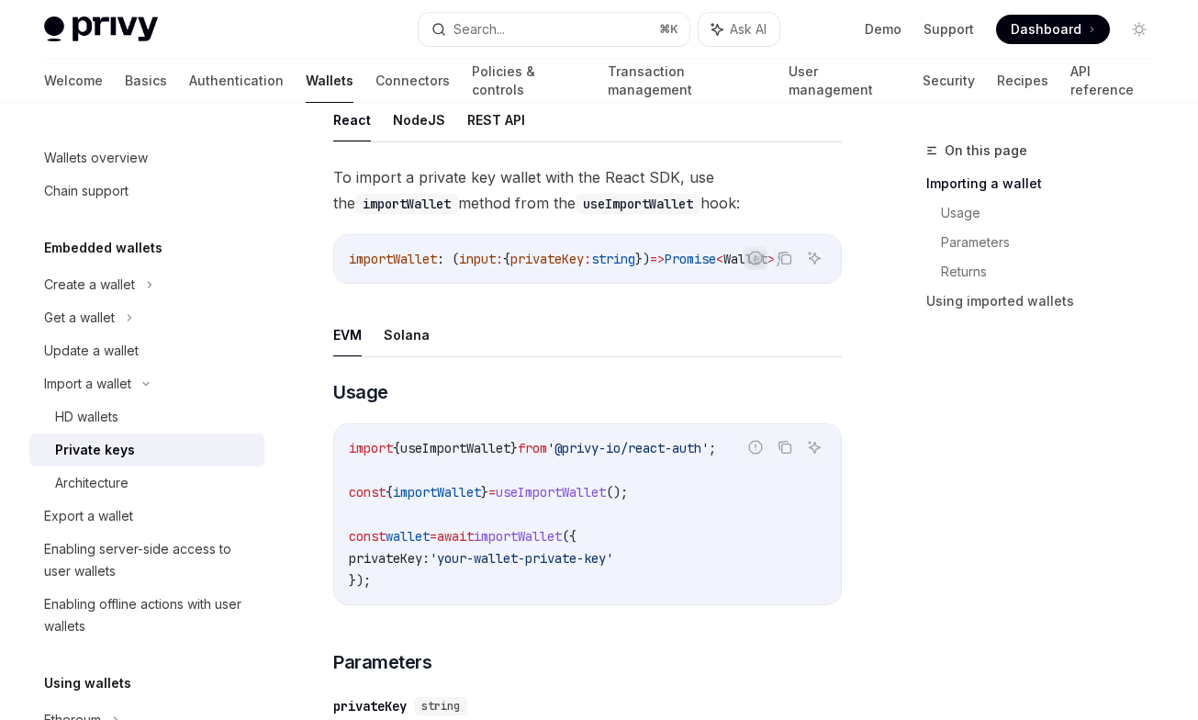
scroll to position [402, 0]
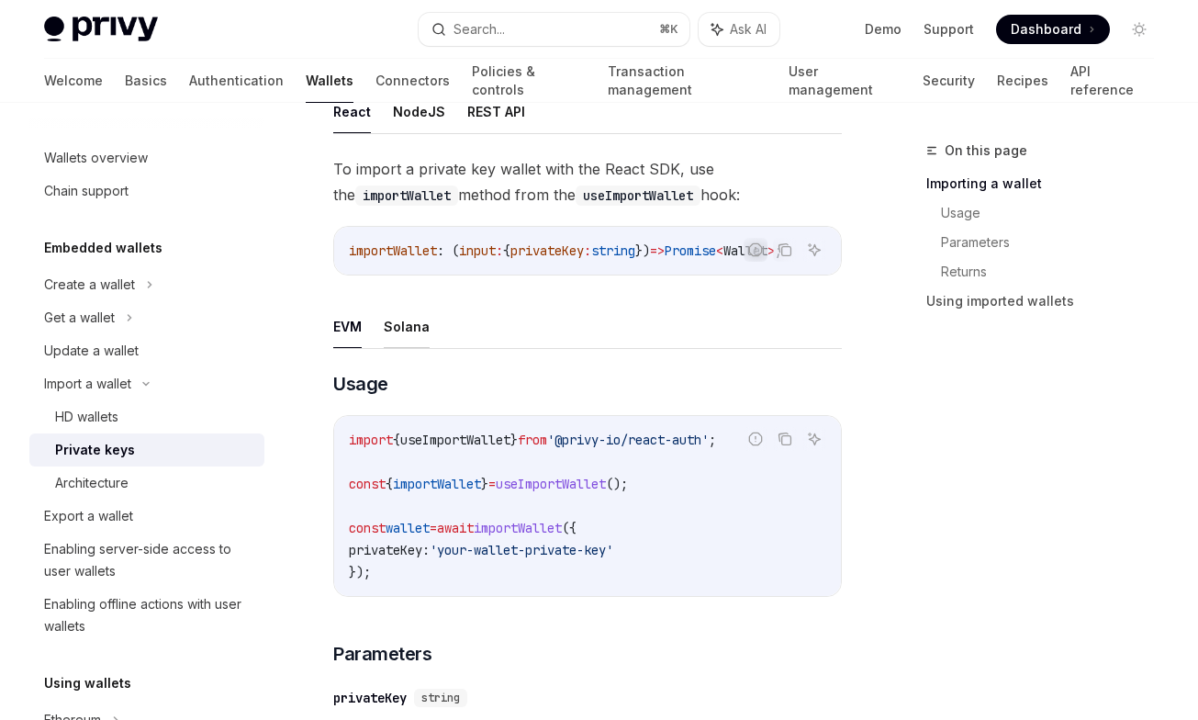
click at [399, 305] on button "Solana" at bounding box center [407, 326] width 46 height 43
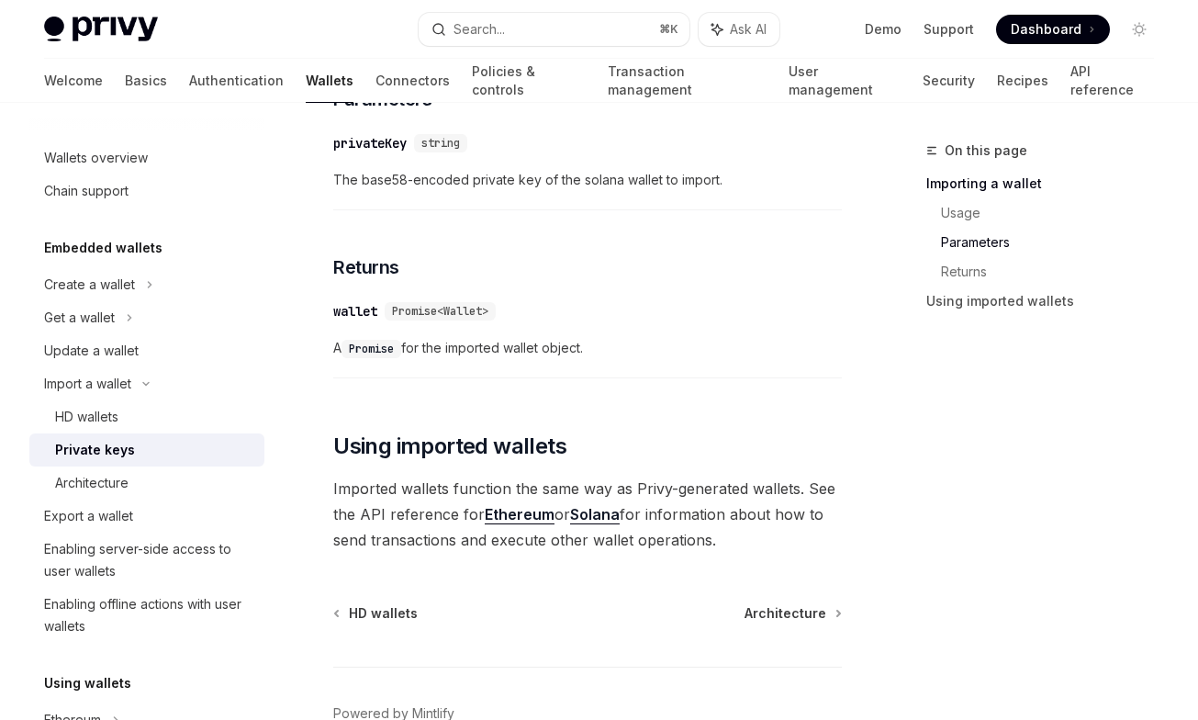
scroll to position [999, 0]
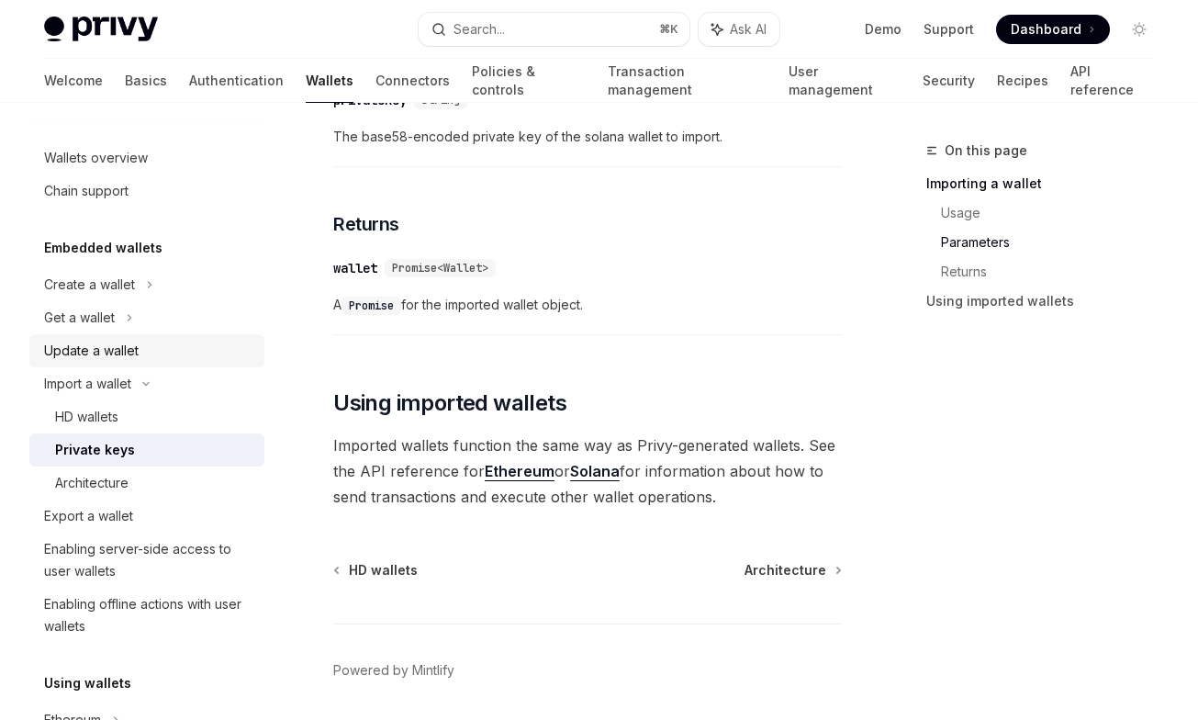
click at [135, 352] on div "Update a wallet" at bounding box center [91, 351] width 95 height 22
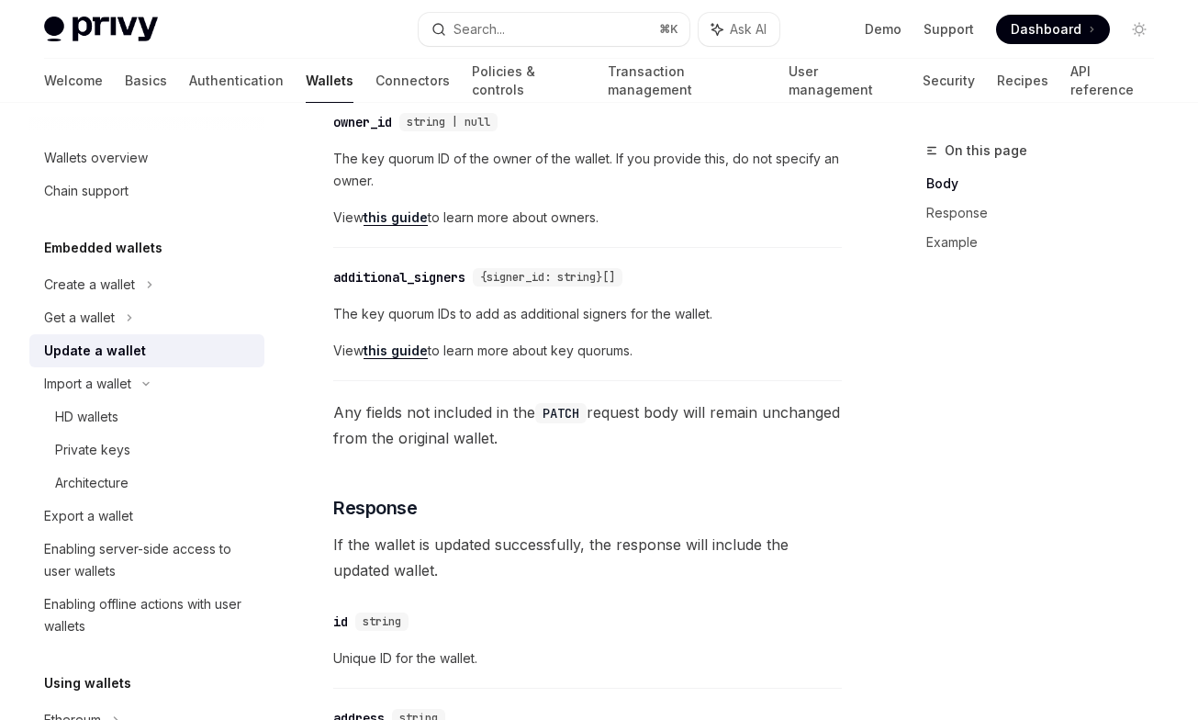
scroll to position [947, 0]
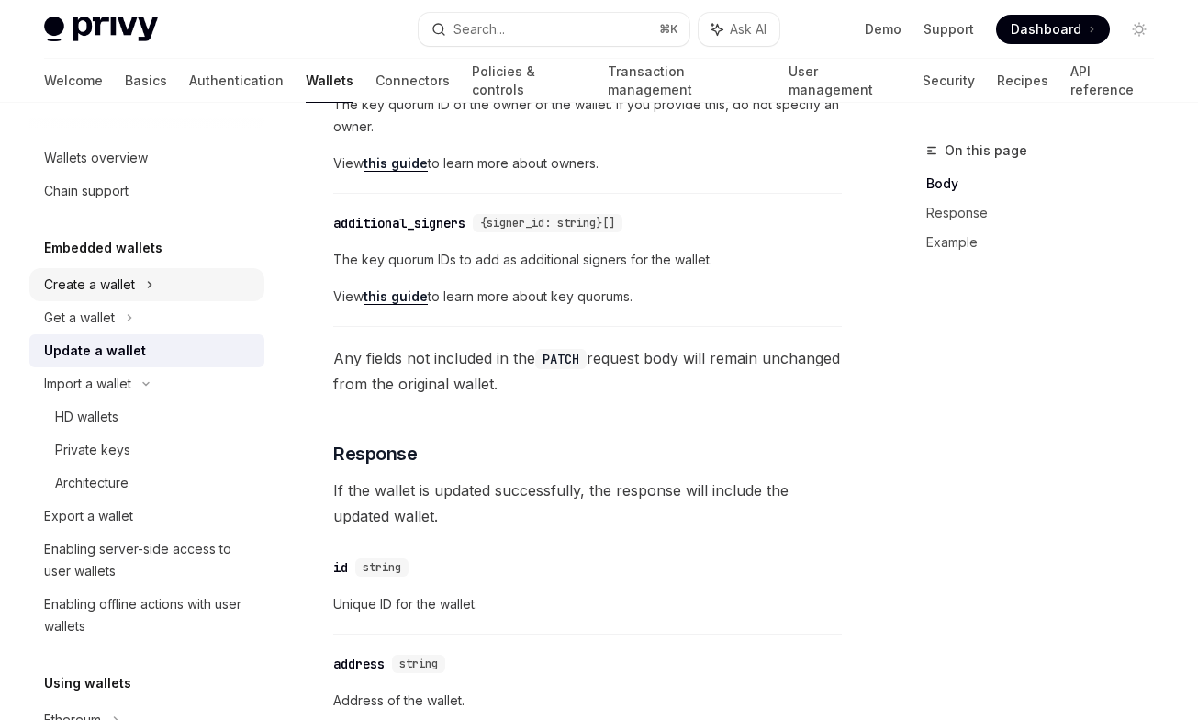
click at [128, 296] on div "Create a wallet" at bounding box center [146, 284] width 235 height 33
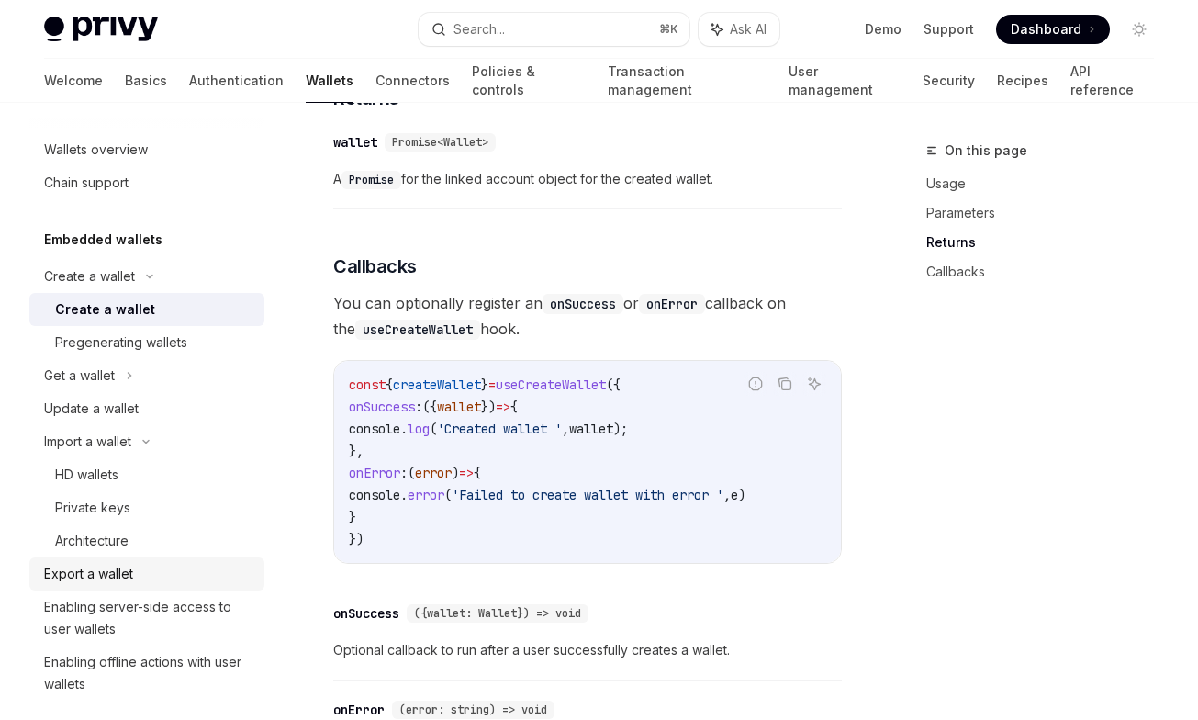
scroll to position [11, 0]
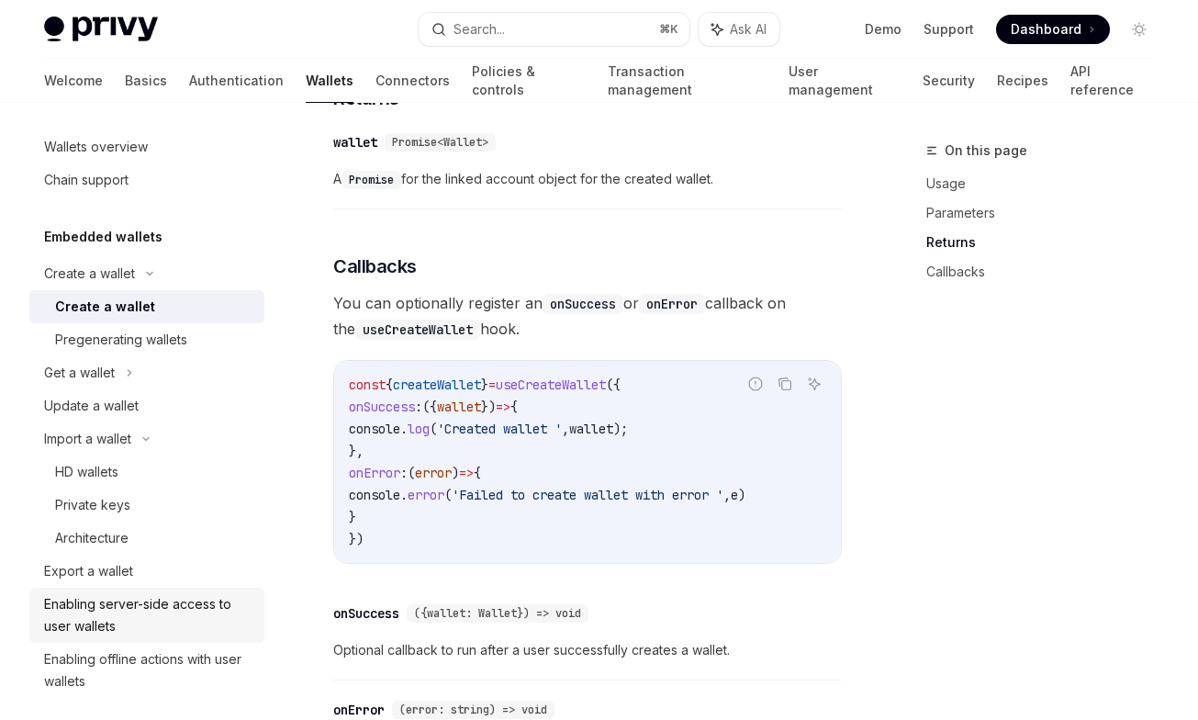
click at [149, 631] on div "Enabling server-side access to user wallets" at bounding box center [148, 615] width 209 height 44
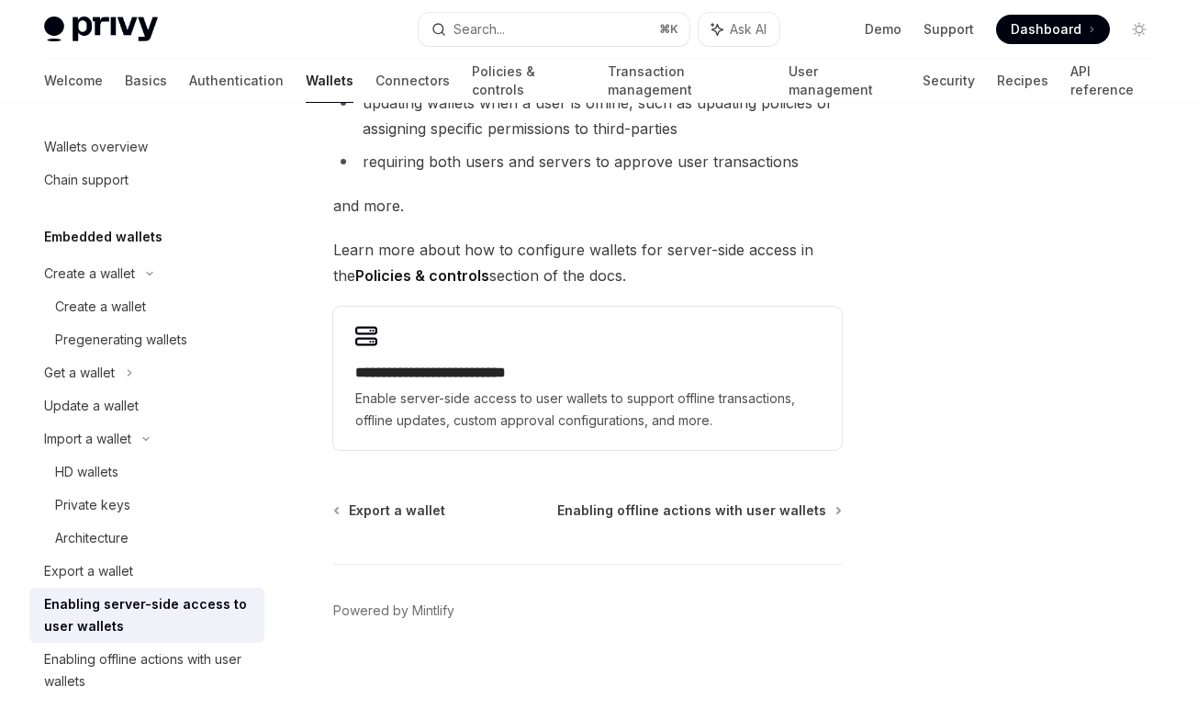
scroll to position [401, 0]
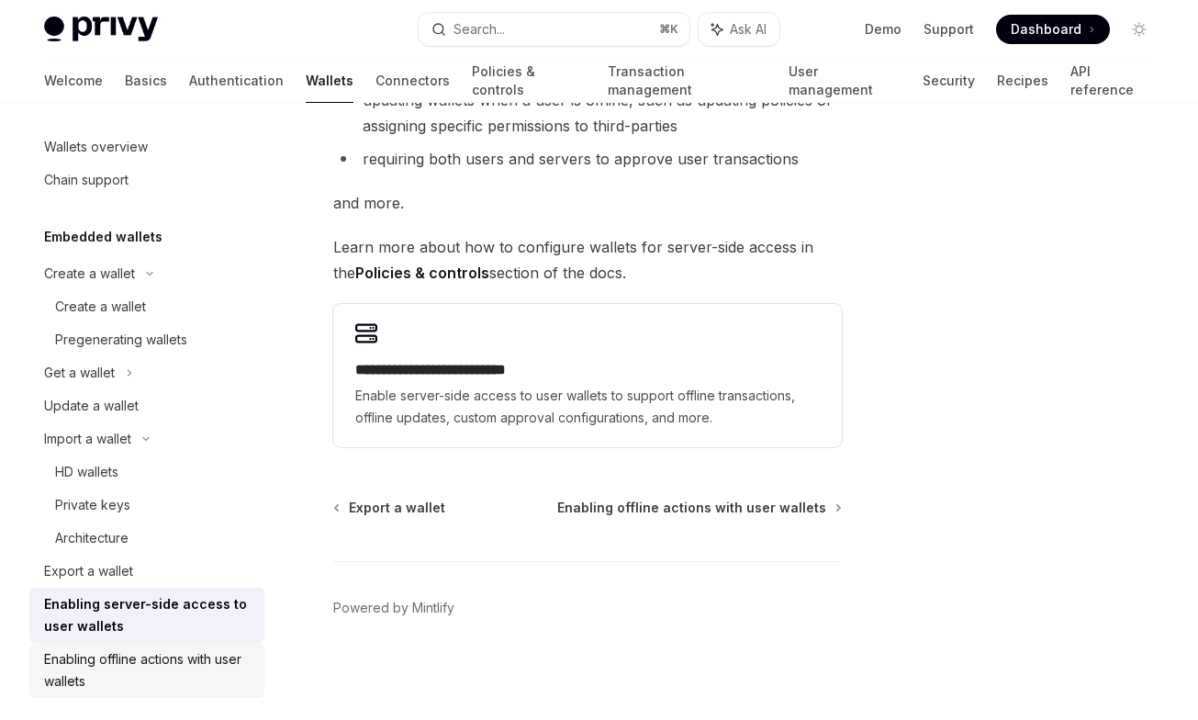
click at [214, 650] on div "Enabling offline actions with user wallets" at bounding box center [148, 670] width 209 height 44
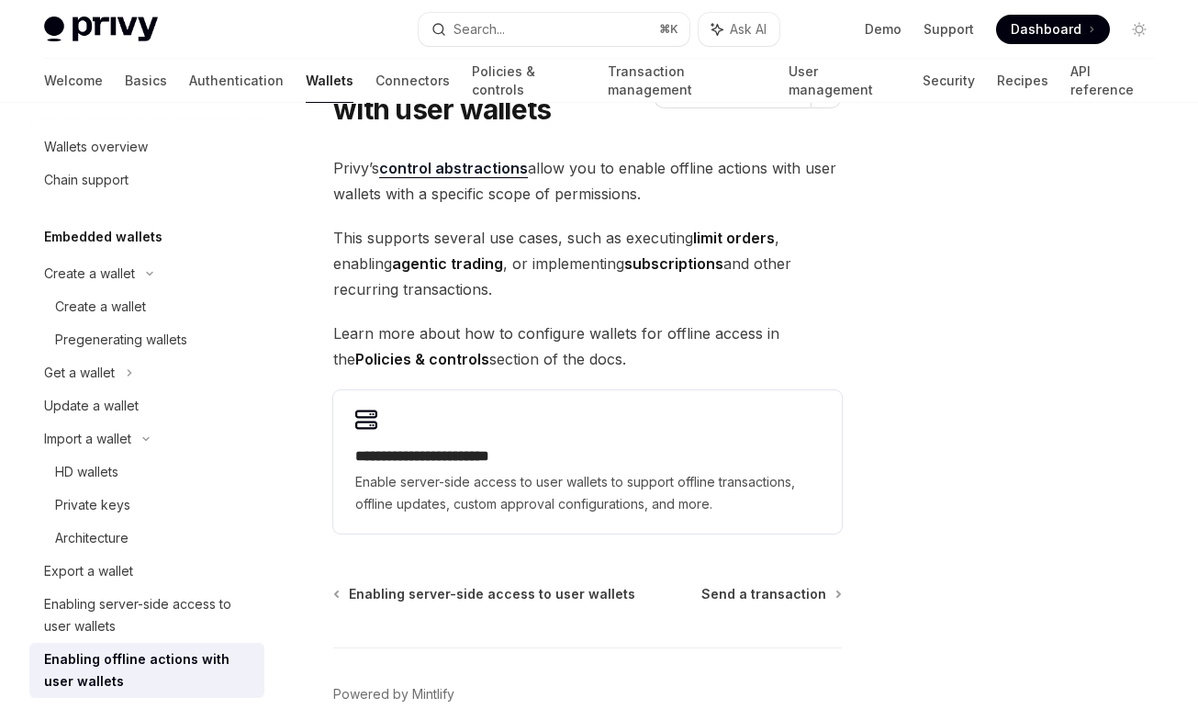
scroll to position [195, 0]
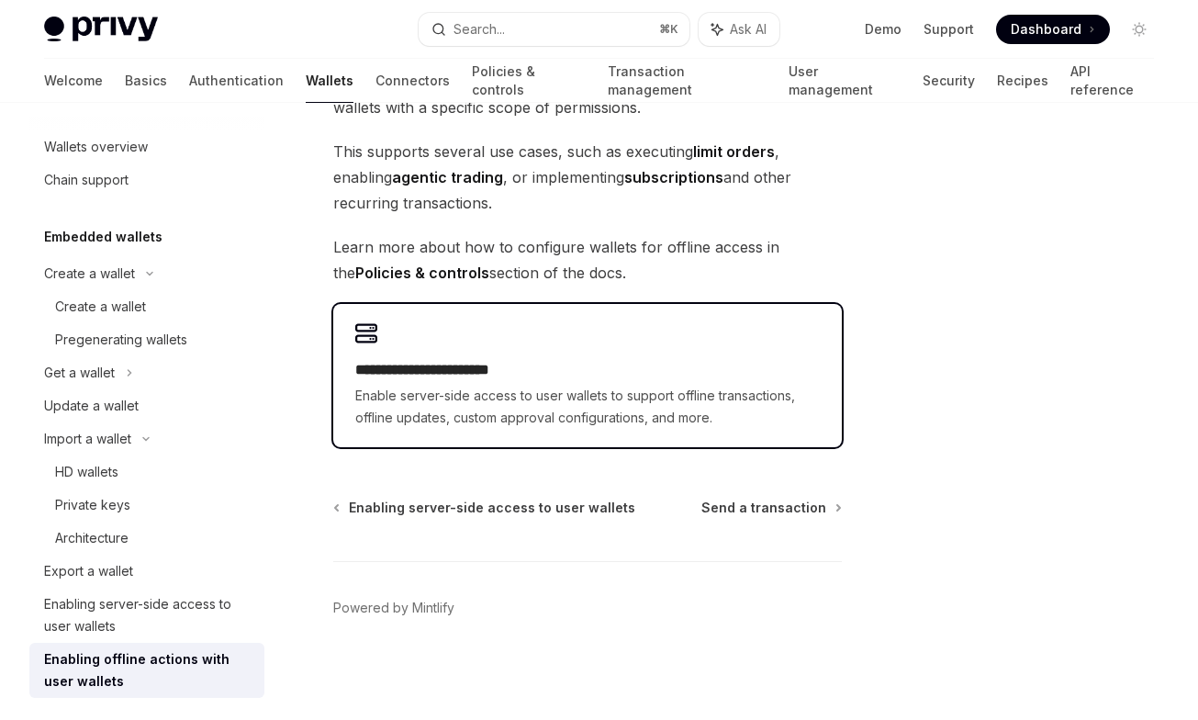
click at [464, 405] on span "Enable server-side access to user wallets to support offline transactions, offl…" at bounding box center [587, 407] width 464 height 44
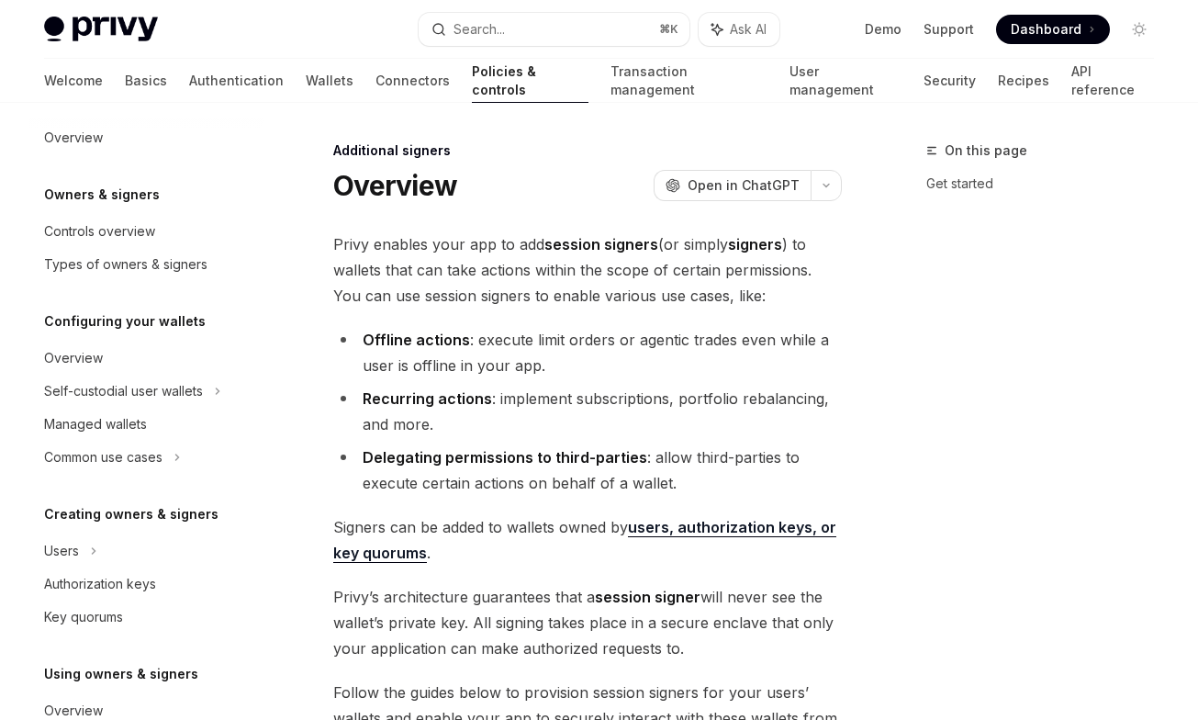
scroll to position [409, 0]
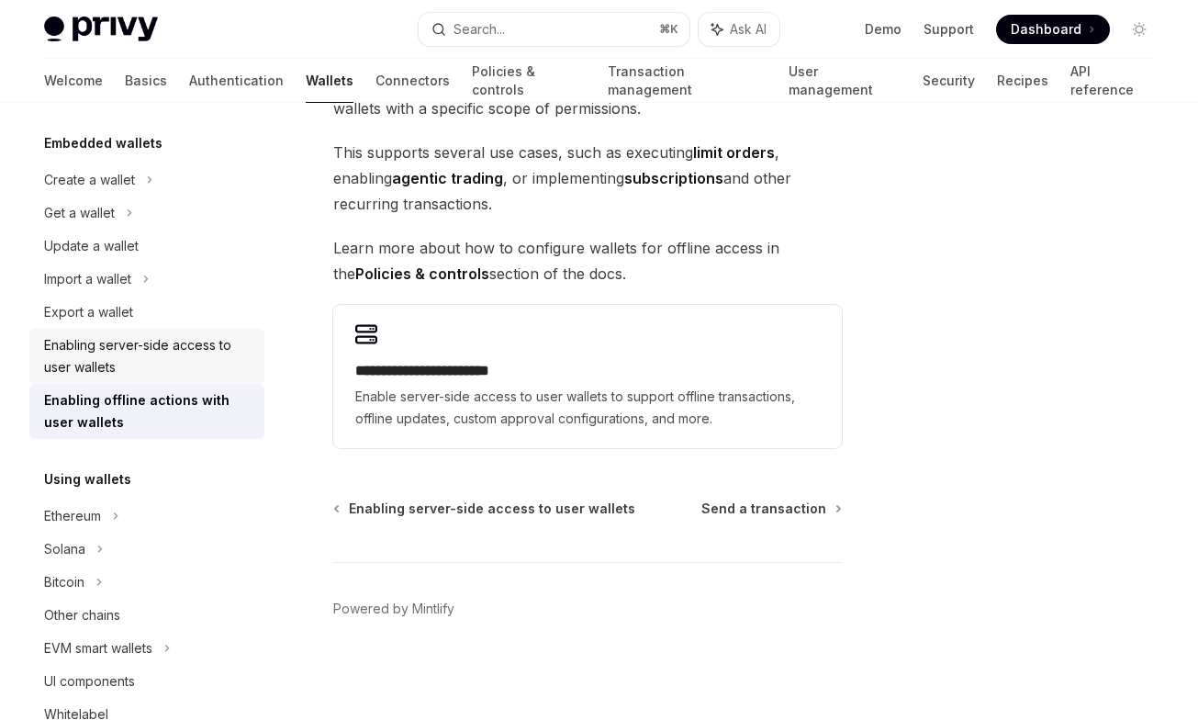
scroll to position [195, 0]
click at [164, 359] on div "Enabling server-side access to user wallets" at bounding box center [148, 356] width 209 height 44
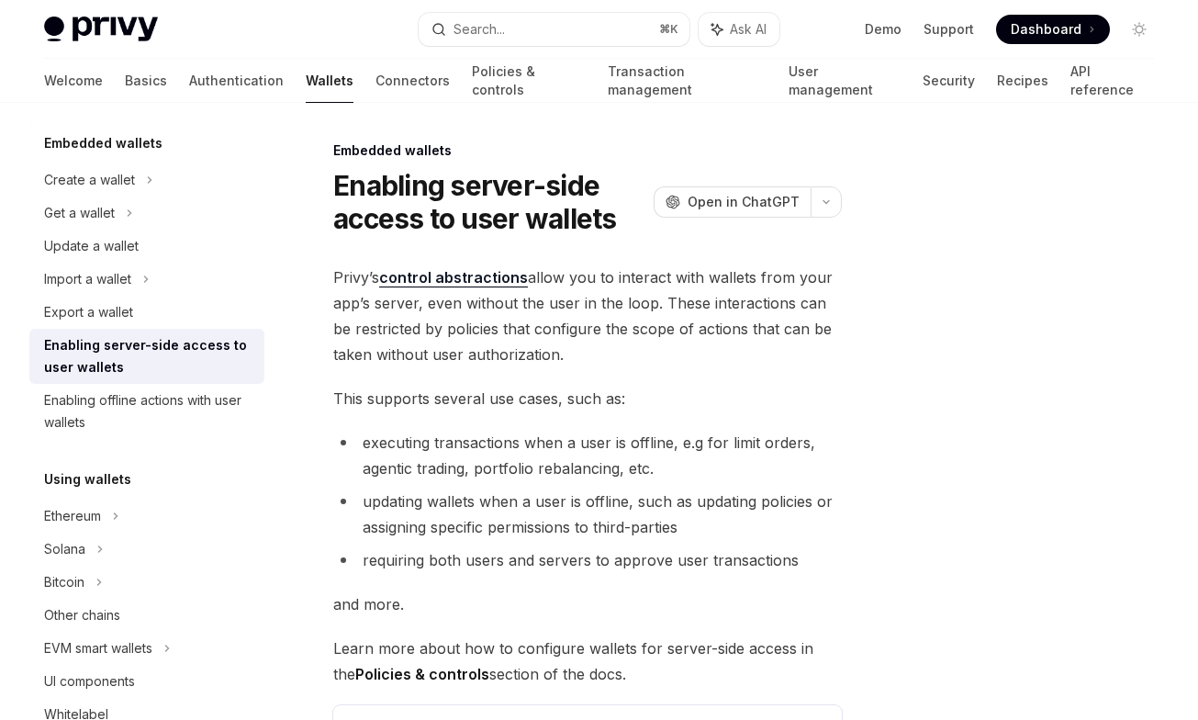
scroll to position [401, 0]
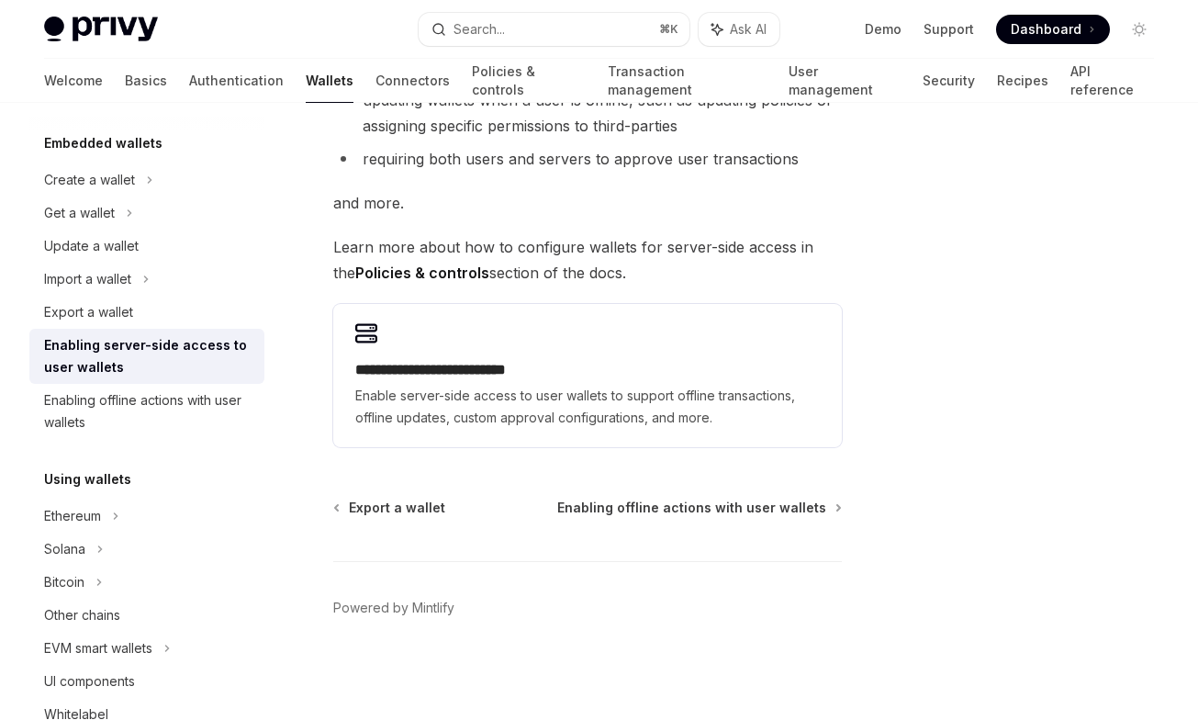
click at [574, 357] on div "**********" at bounding box center [587, 375] width 508 height 143
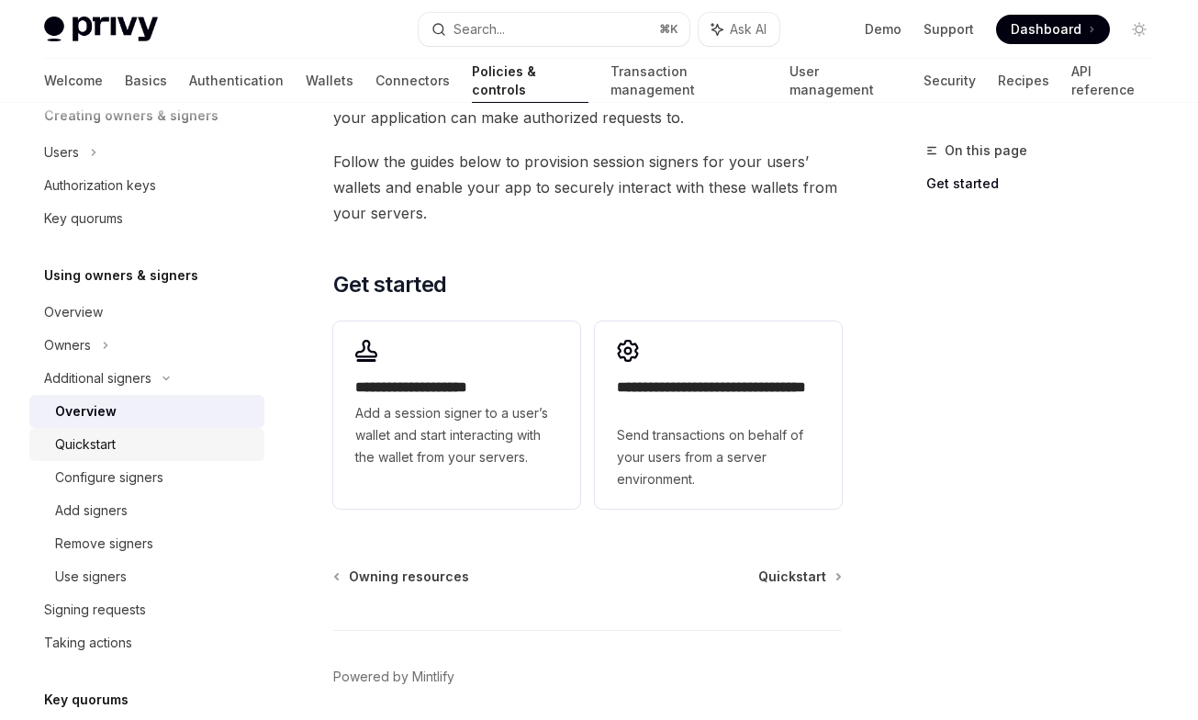
click at [142, 440] on div "Quickstart" at bounding box center [154, 444] width 198 height 22
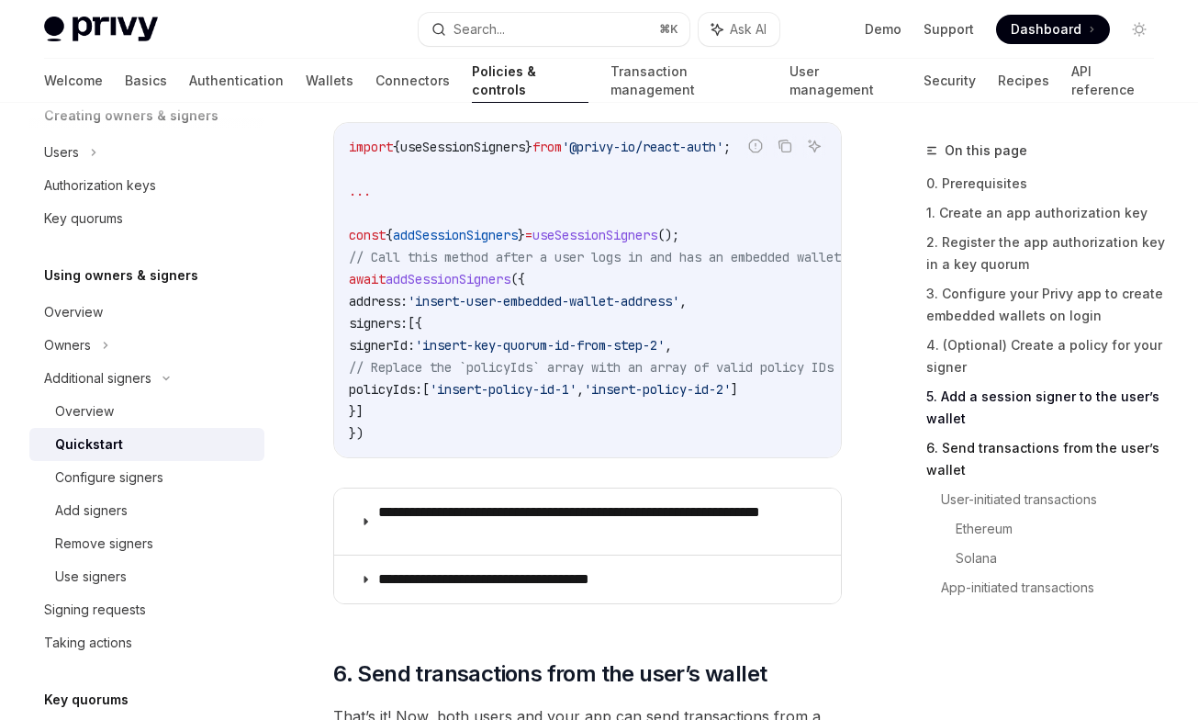
click at [1016, 454] on link "6. Send transactions from the user’s wallet" at bounding box center [1047, 458] width 242 height 51
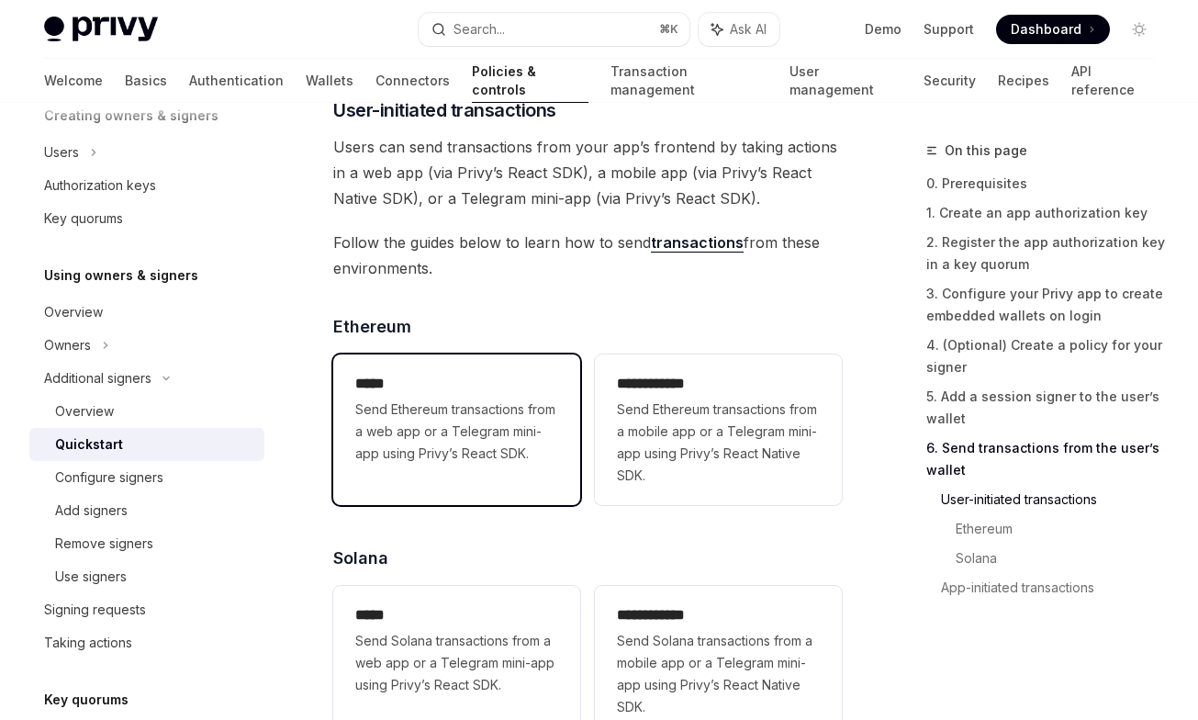
scroll to position [4493, 0]
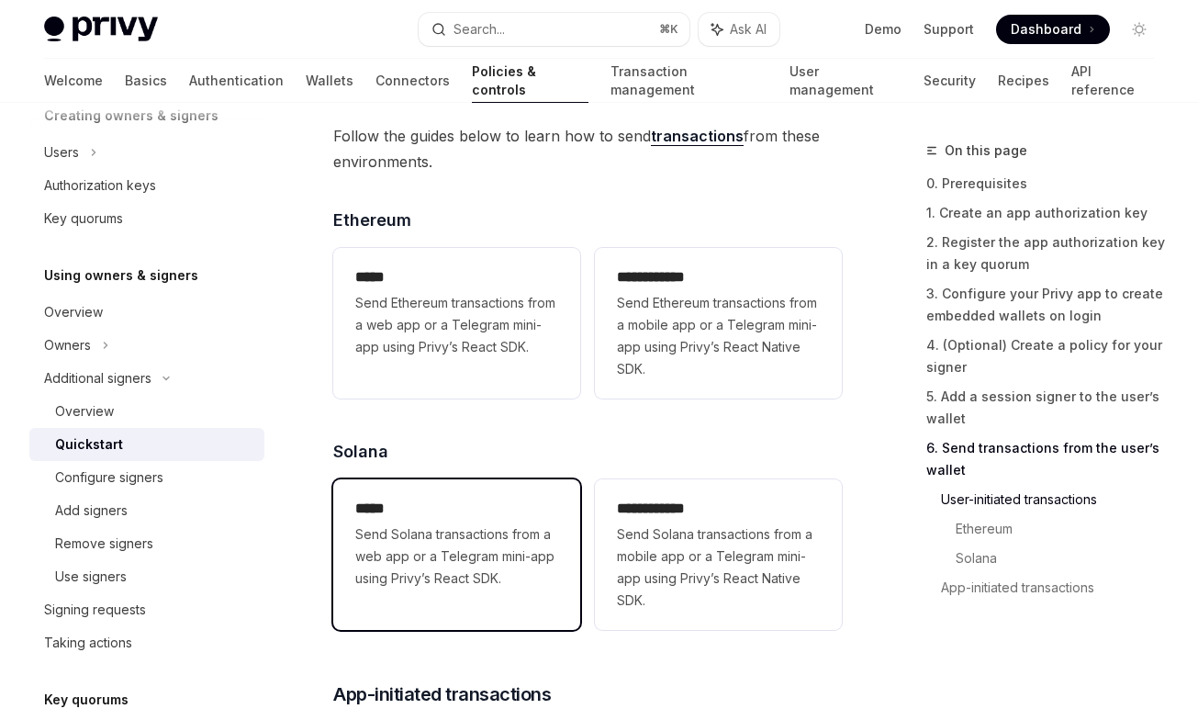
click at [496, 552] on span "Send Solana transactions from a web app or a Telegram mini-app using Privy’s Re…" at bounding box center [456, 556] width 203 height 66
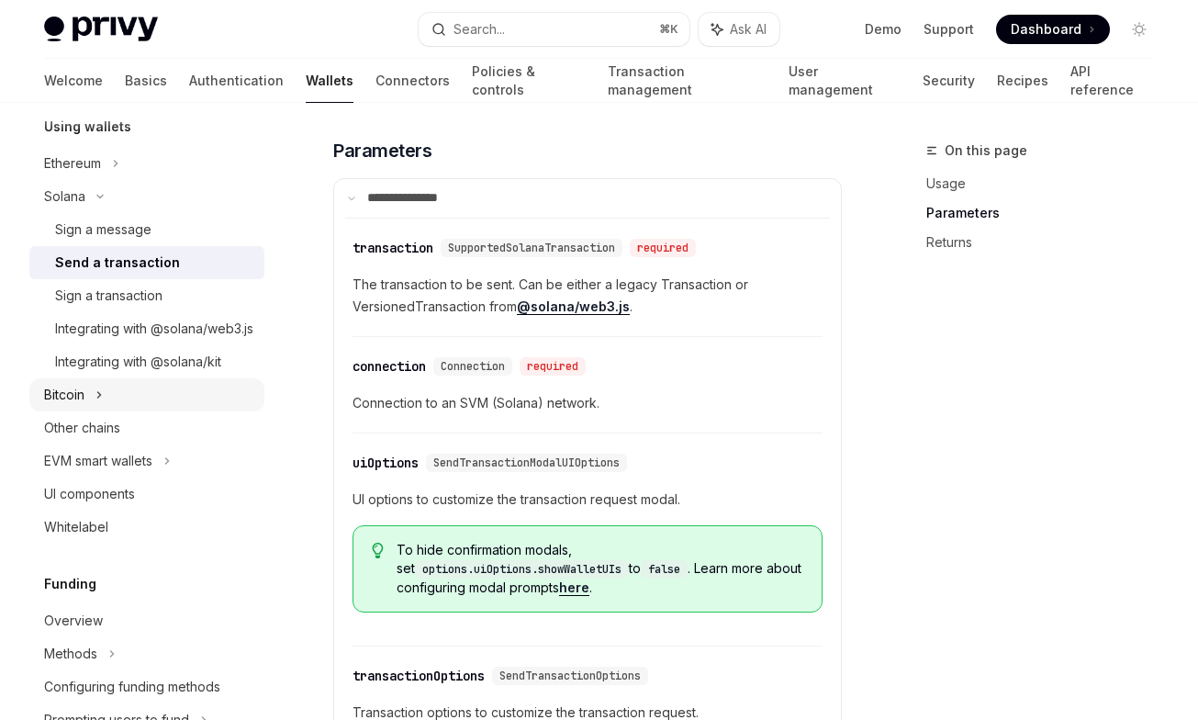
scroll to position [459, 0]
click at [121, 508] on link "UI components" at bounding box center [146, 491] width 235 height 33
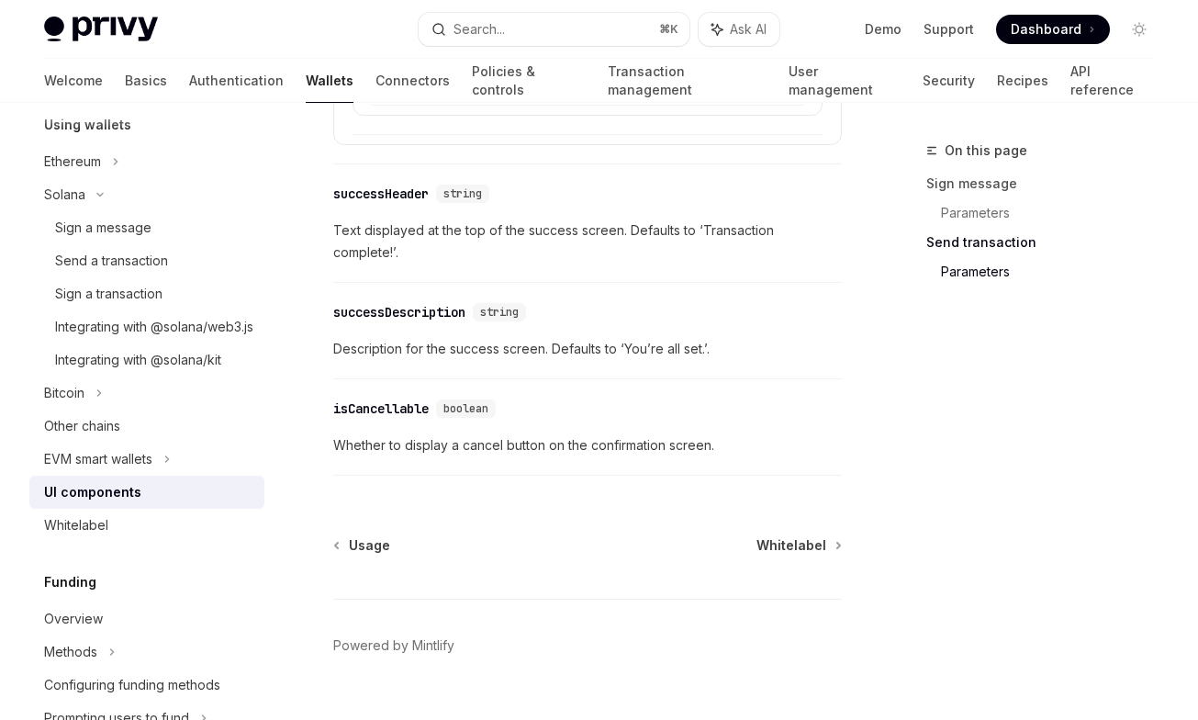
scroll to position [3325, 0]
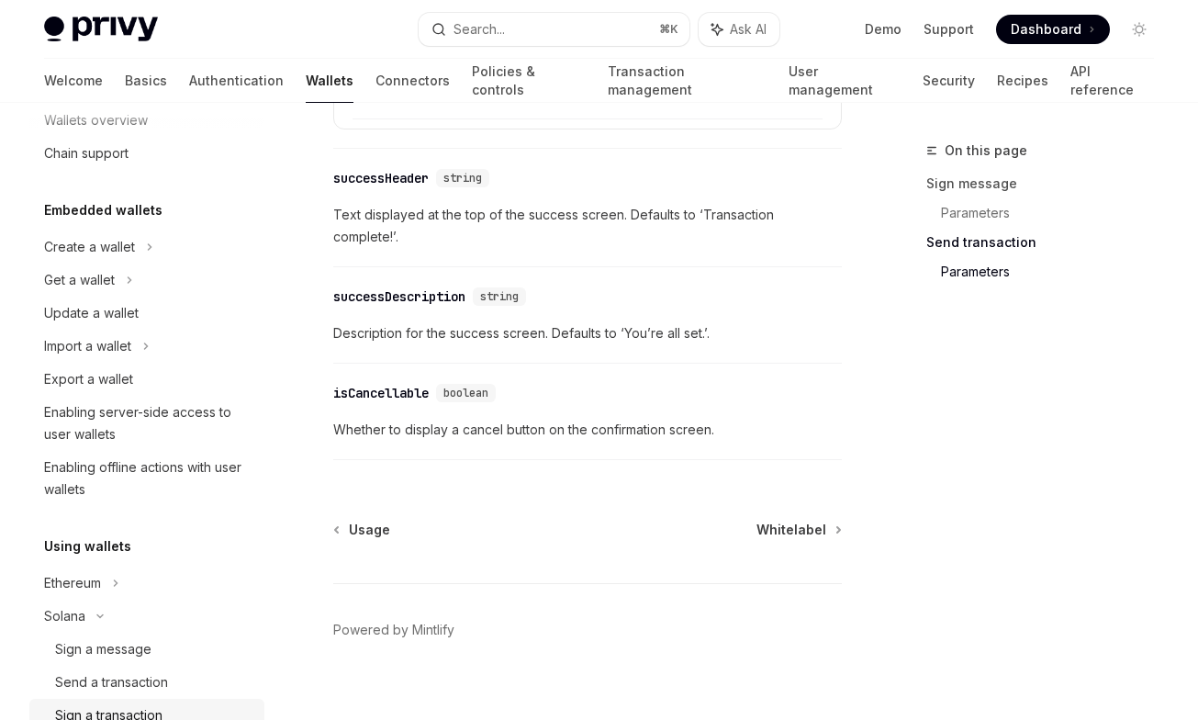
scroll to position [19, 0]
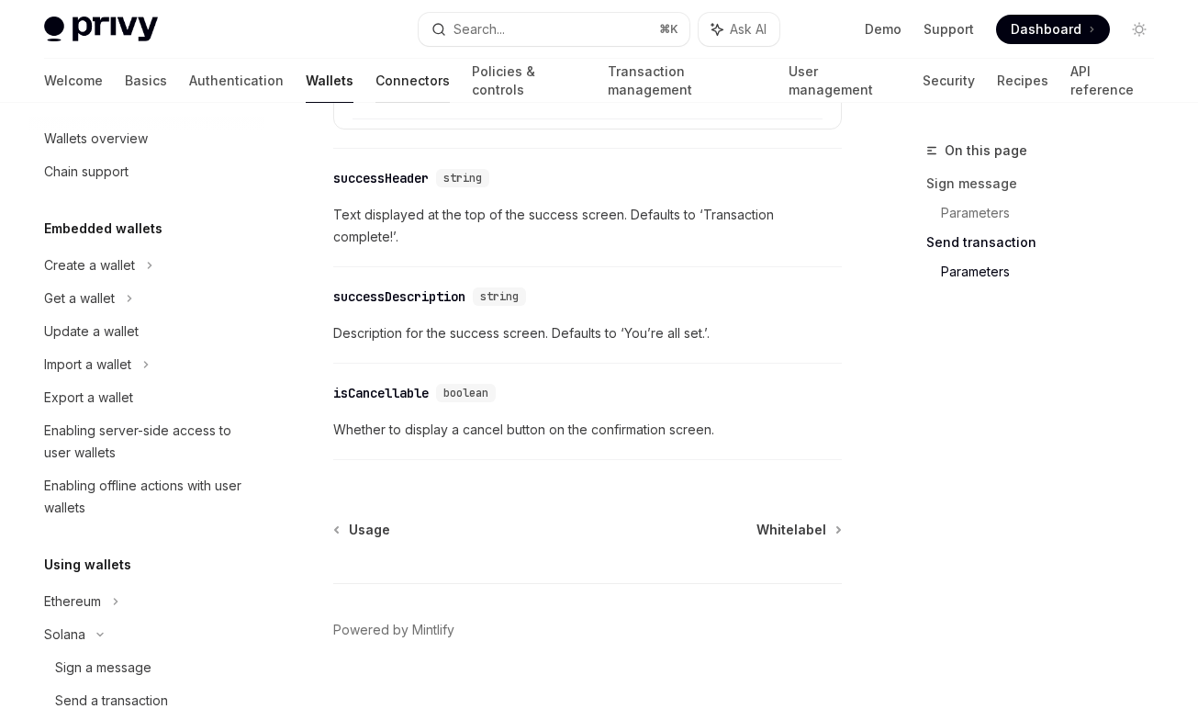
click at [375, 85] on link "Connectors" at bounding box center [412, 81] width 74 height 44
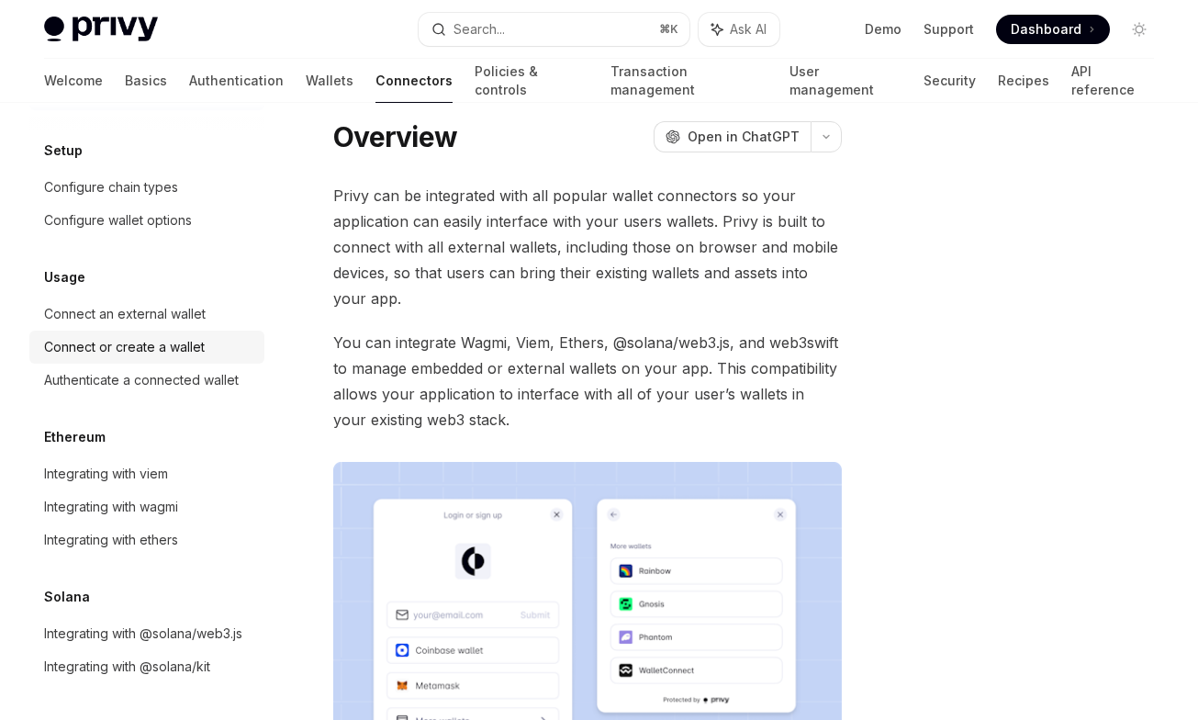
scroll to position [25, 0]
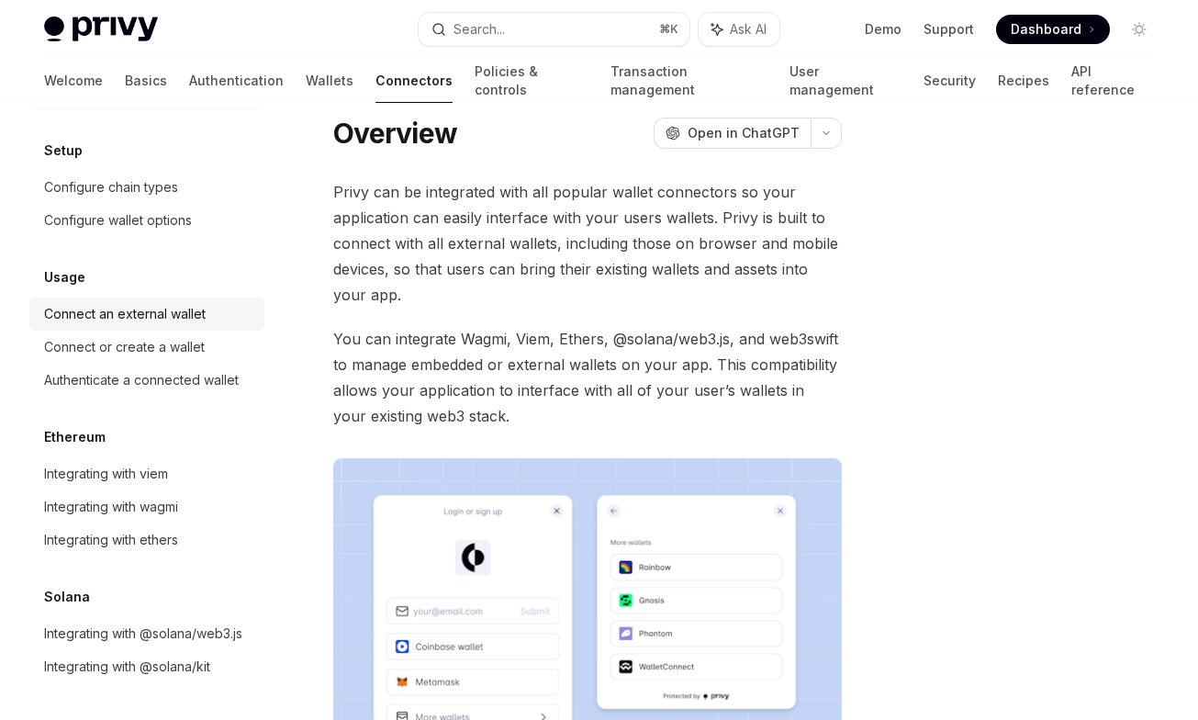
click at [176, 314] on div "Connect an external wallet" at bounding box center [125, 314] width 162 height 22
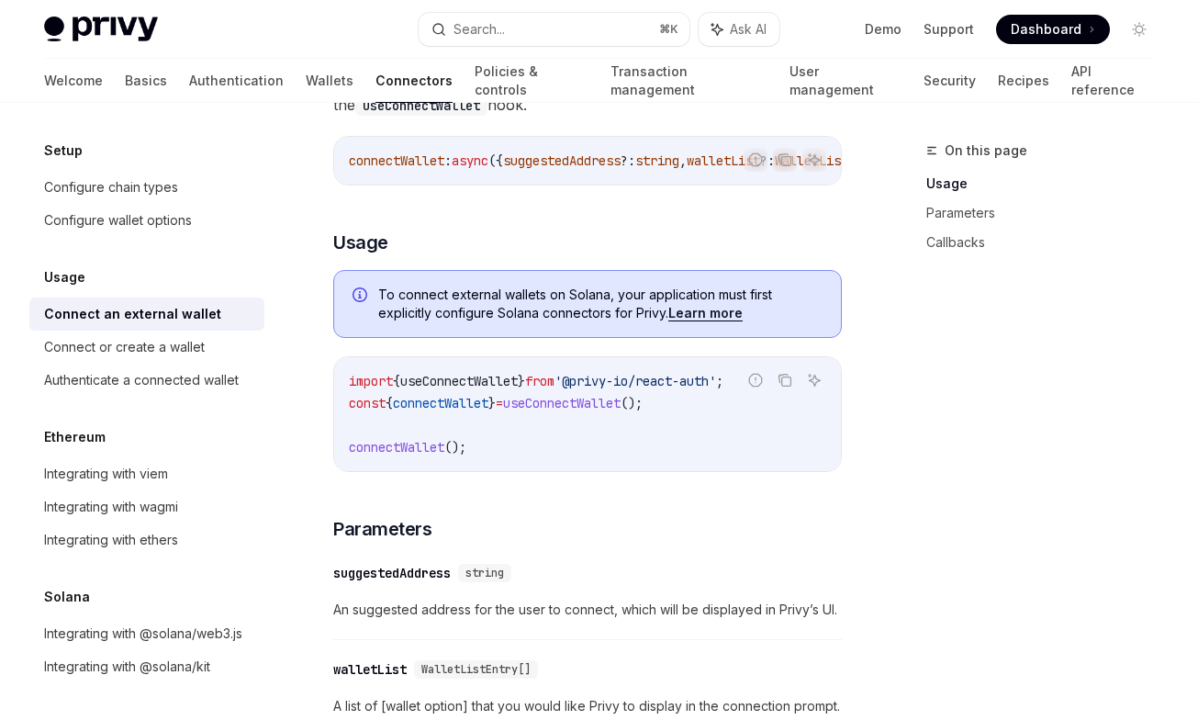
scroll to position [433, 0]
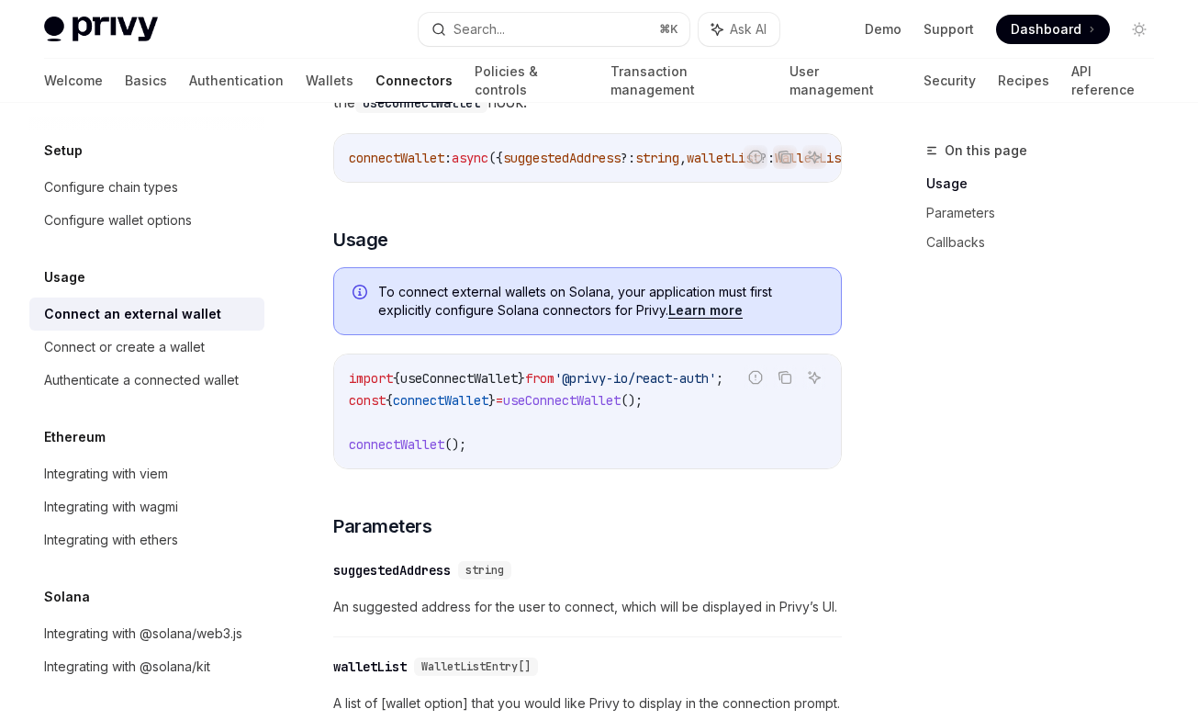
click at [530, 464] on div "import { useConnectWallet } from '@privy-io/react-auth' ; const { connectWallet…" at bounding box center [587, 411] width 507 height 114
drag, startPoint x: 433, startPoint y: 418, endPoint x: 501, endPoint y: 452, distance: 75.9
click at [501, 450] on code "import { useConnectWallet } from '@privy-io/react-auth' ; const { connectWallet…" at bounding box center [587, 411] width 477 height 88
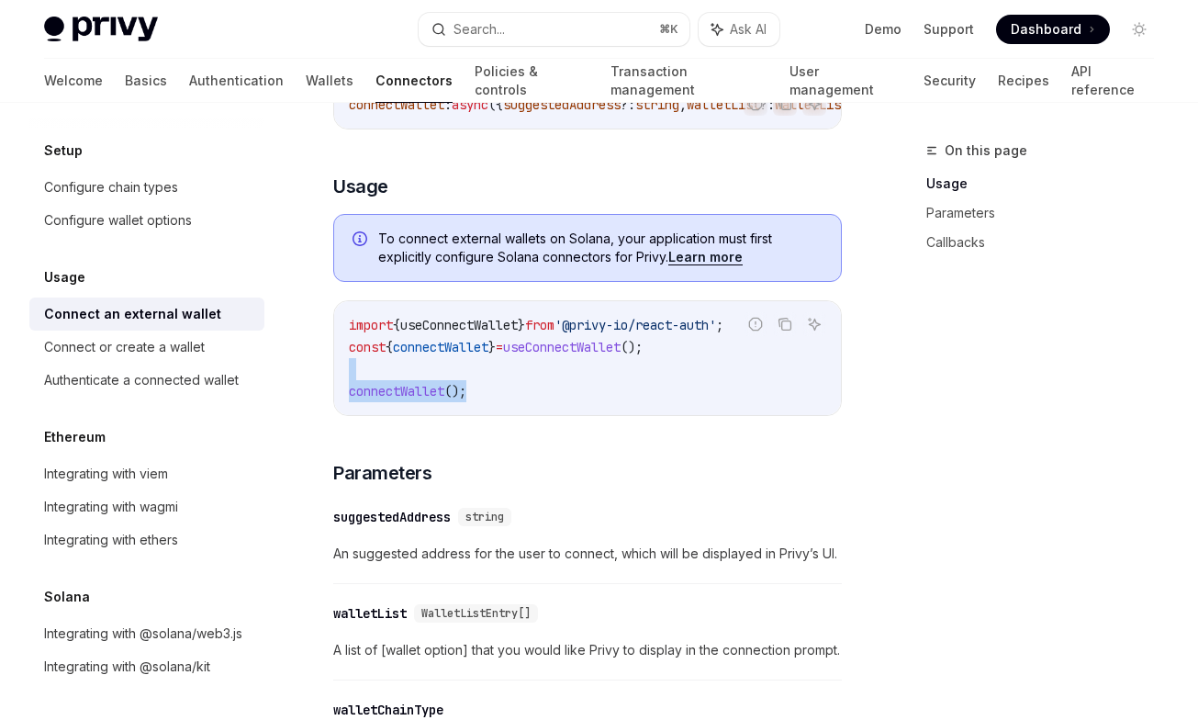
scroll to position [619, 0]
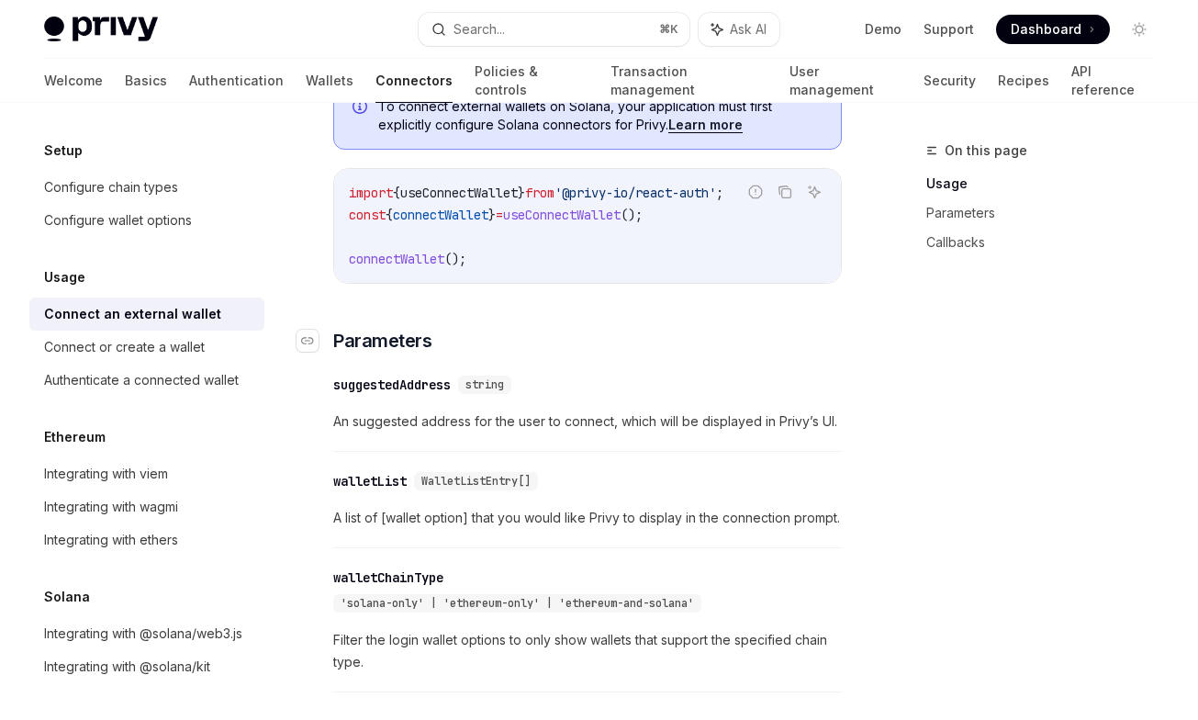
click at [629, 331] on h3 "​ Parameters" at bounding box center [587, 341] width 508 height 26
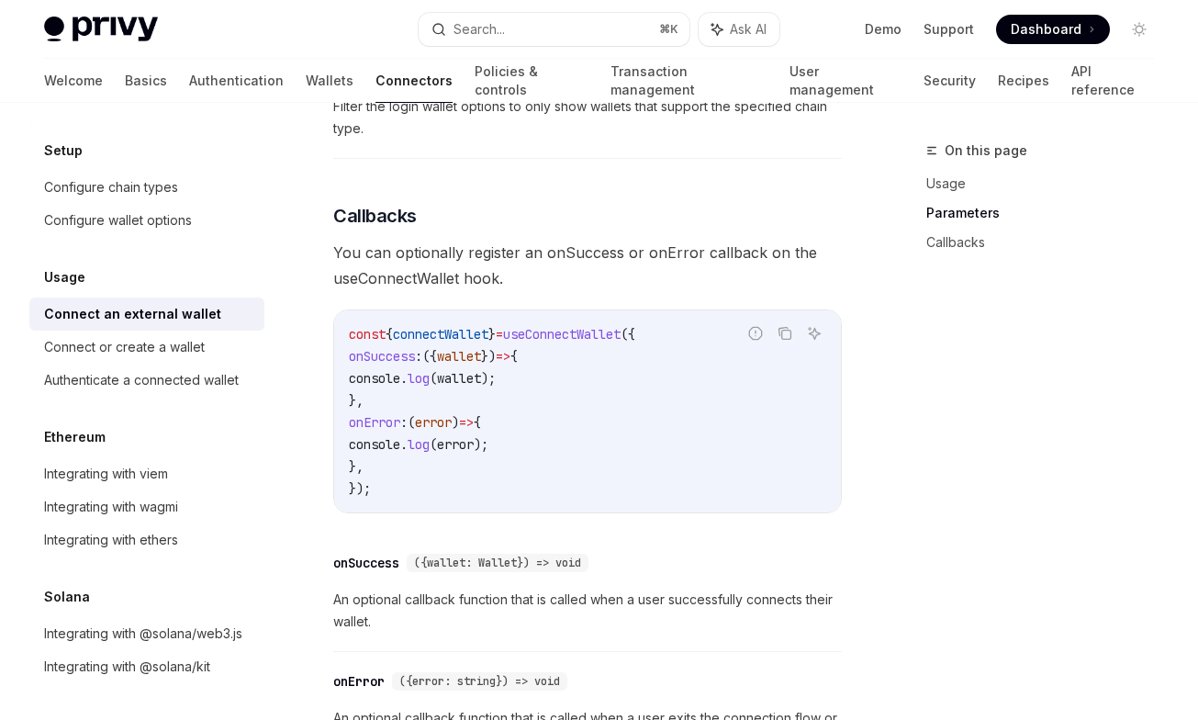
scroll to position [1156, 0]
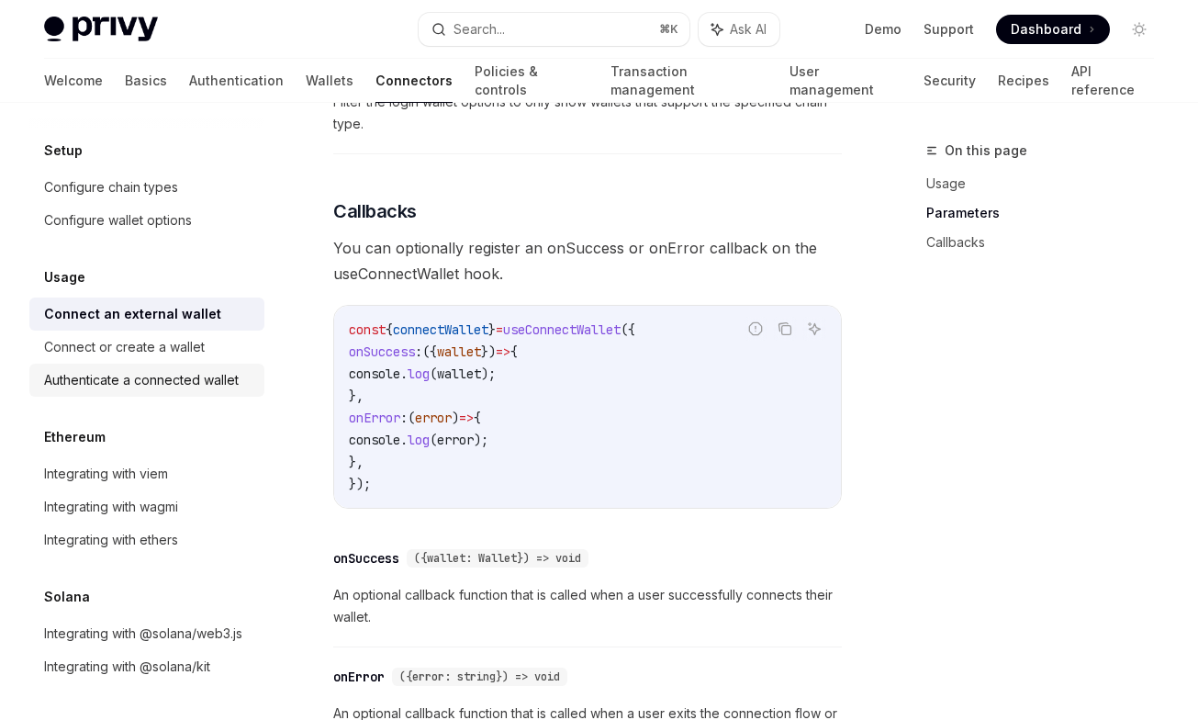
click at [184, 385] on div "Authenticate a connected wallet" at bounding box center [141, 380] width 195 height 22
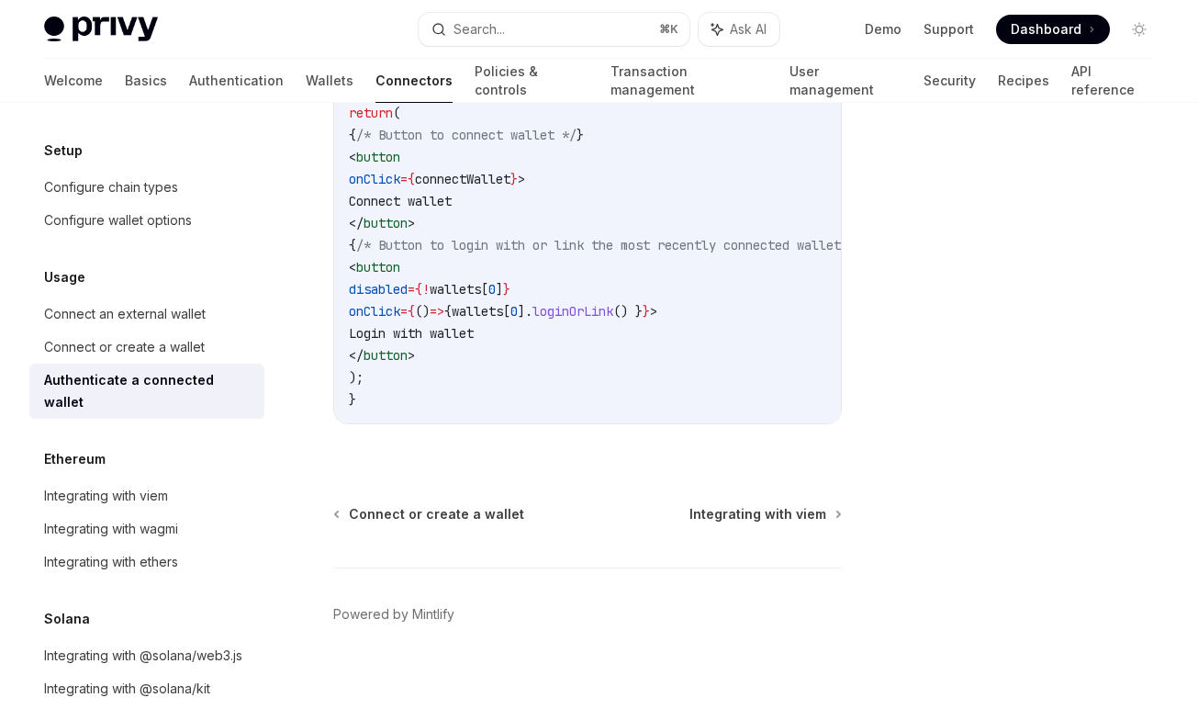
scroll to position [1278, 0]
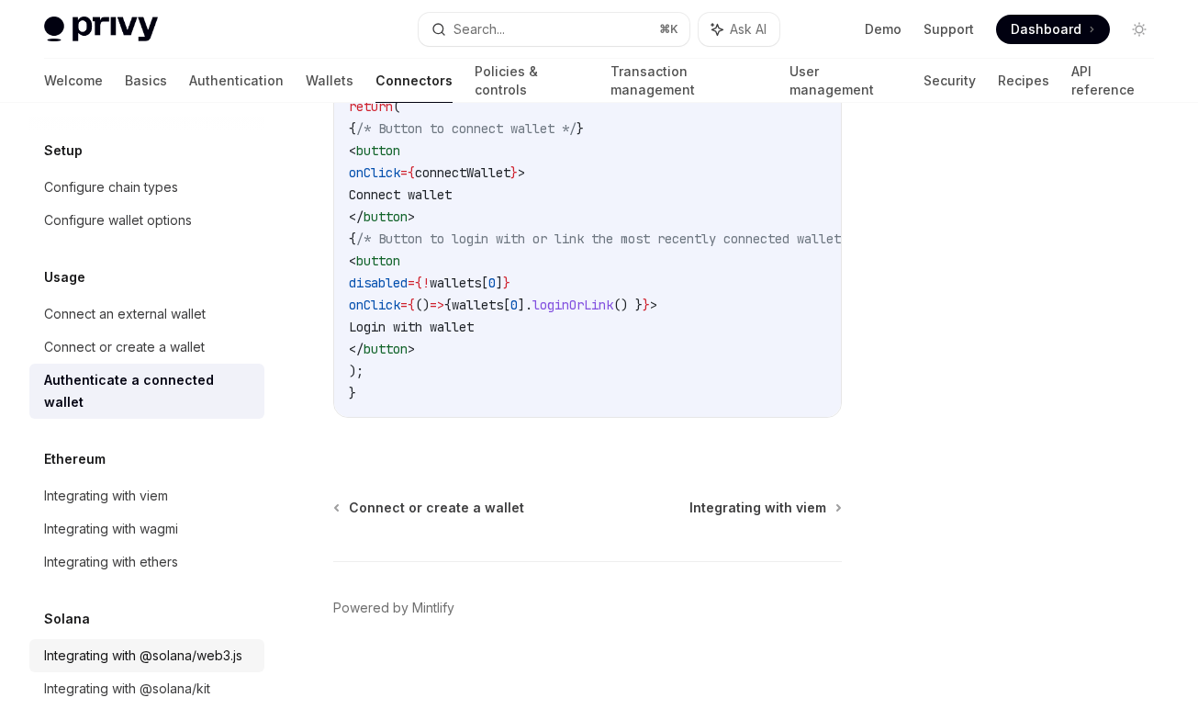
click at [143, 644] on div "Integrating with @solana/web3.js" at bounding box center [143, 655] width 198 height 22
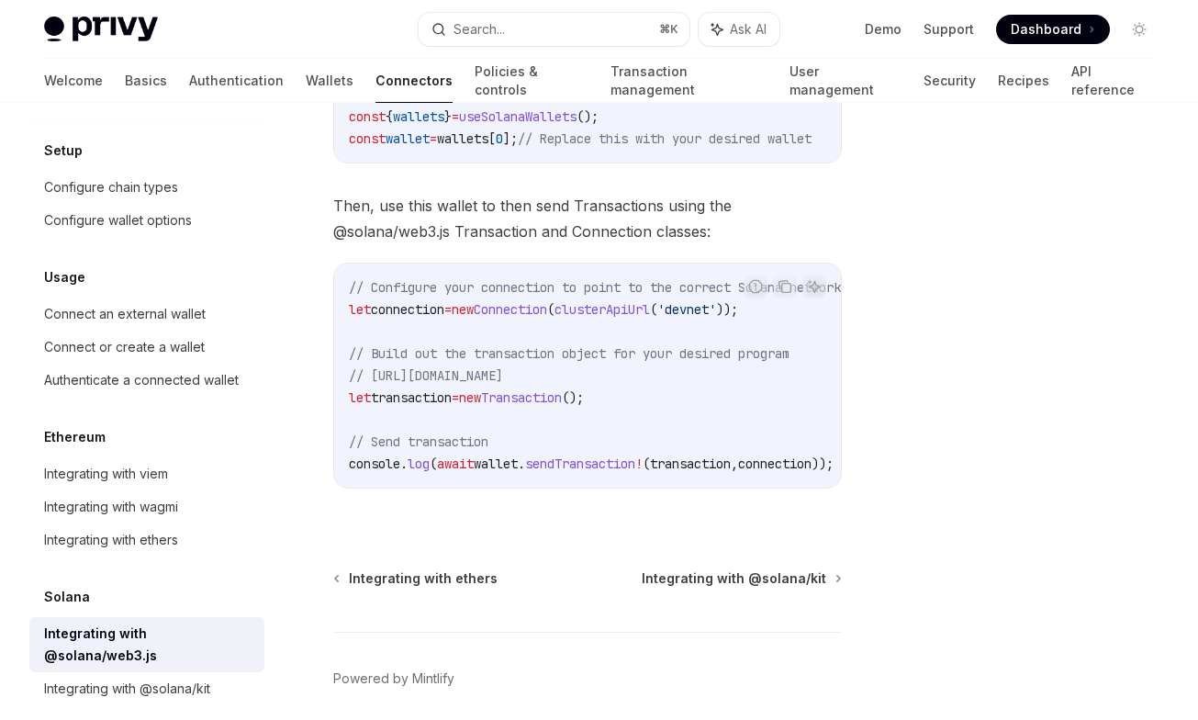
scroll to position [0, 68]
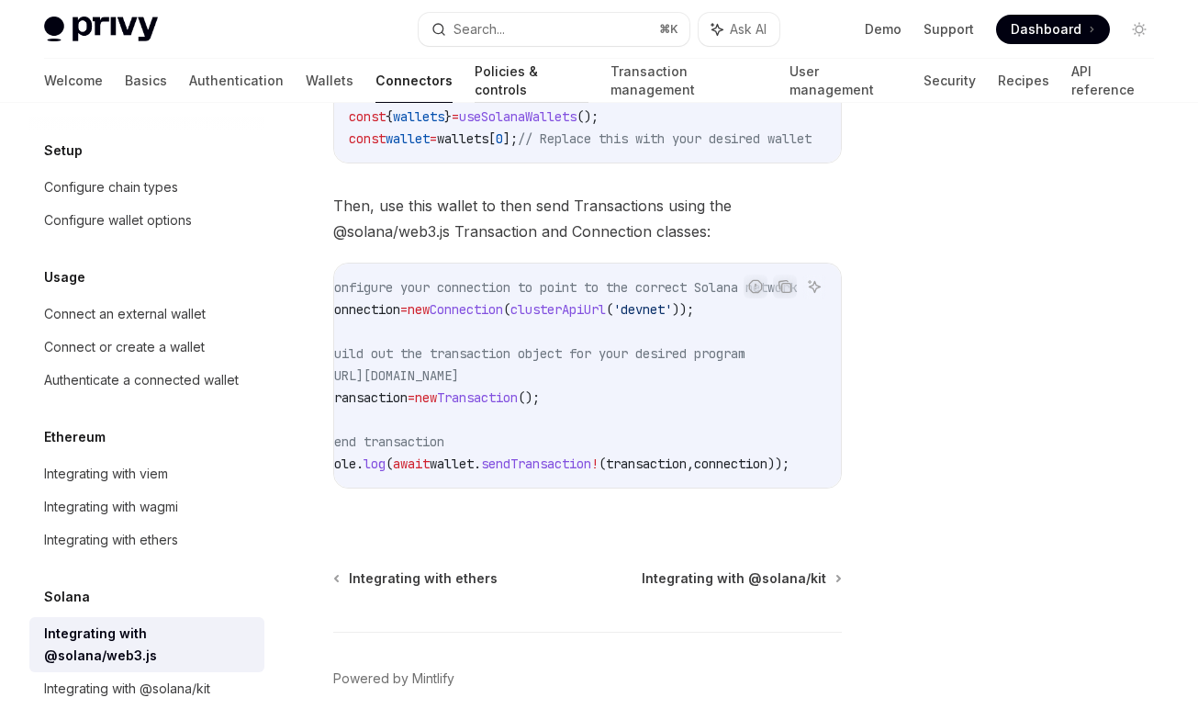
click at [474, 69] on link "Policies & controls" at bounding box center [531, 81] width 114 height 44
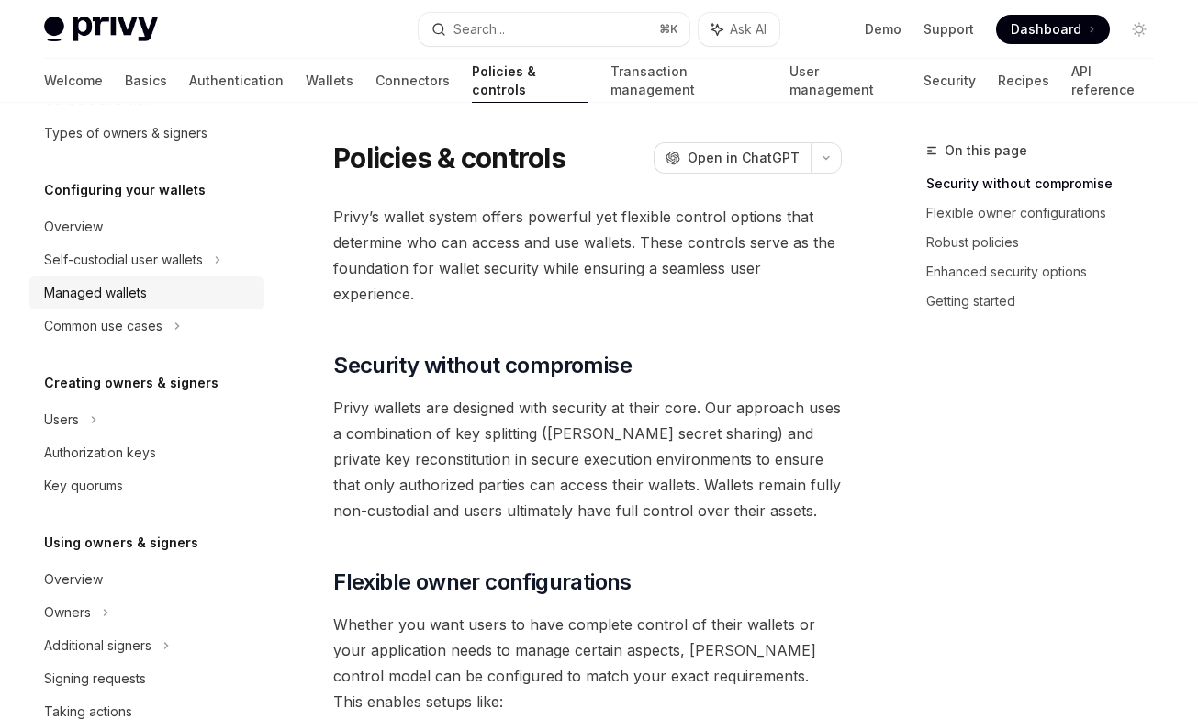
scroll to position [143, 0]
click at [97, 229] on div "Overview" at bounding box center [73, 226] width 59 height 22
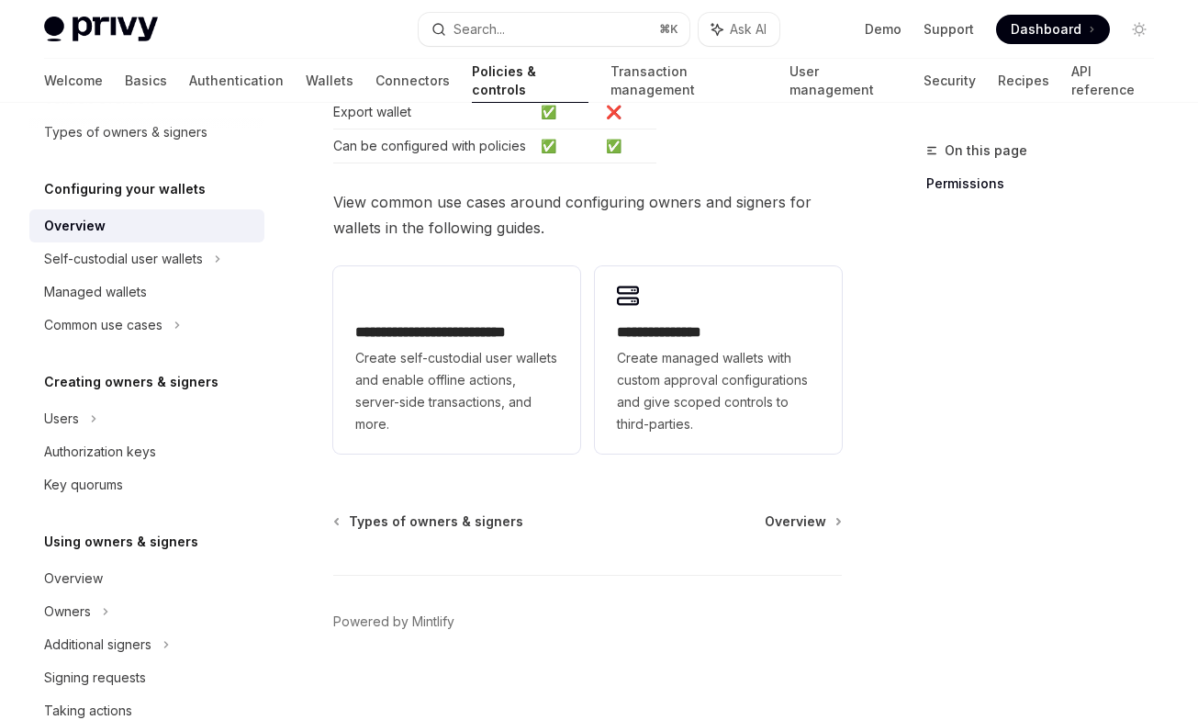
scroll to position [614, 0]
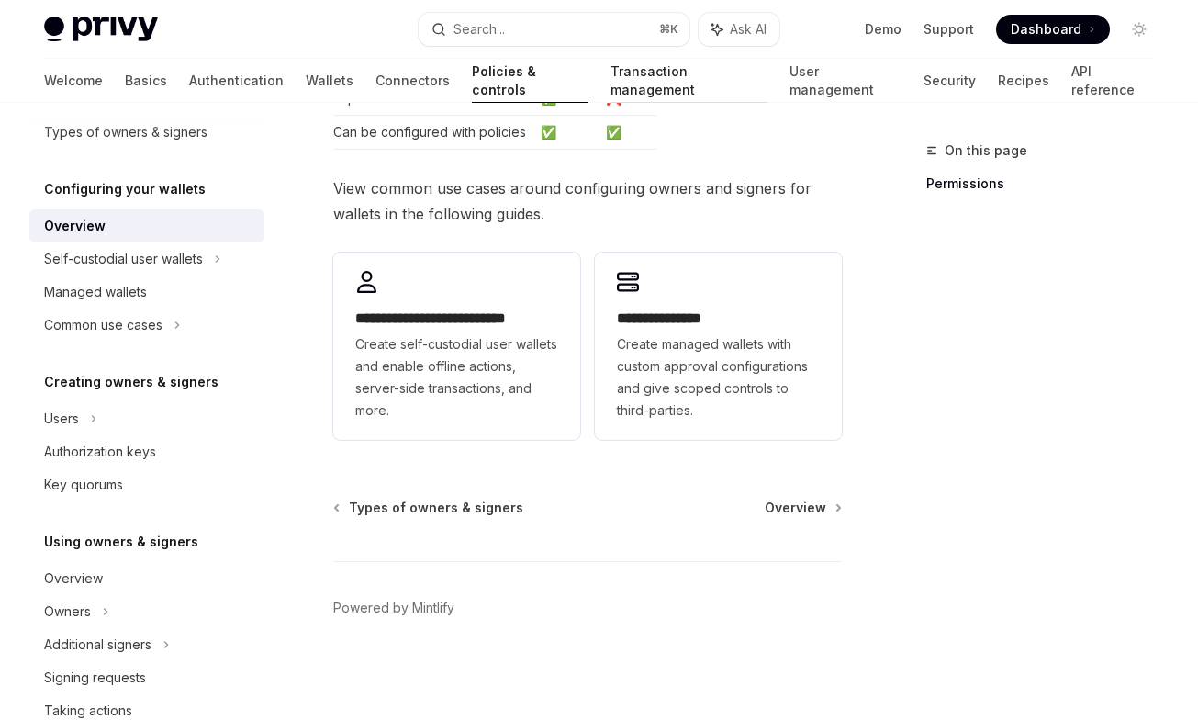
click at [610, 92] on link "Transaction management" at bounding box center [688, 81] width 157 height 44
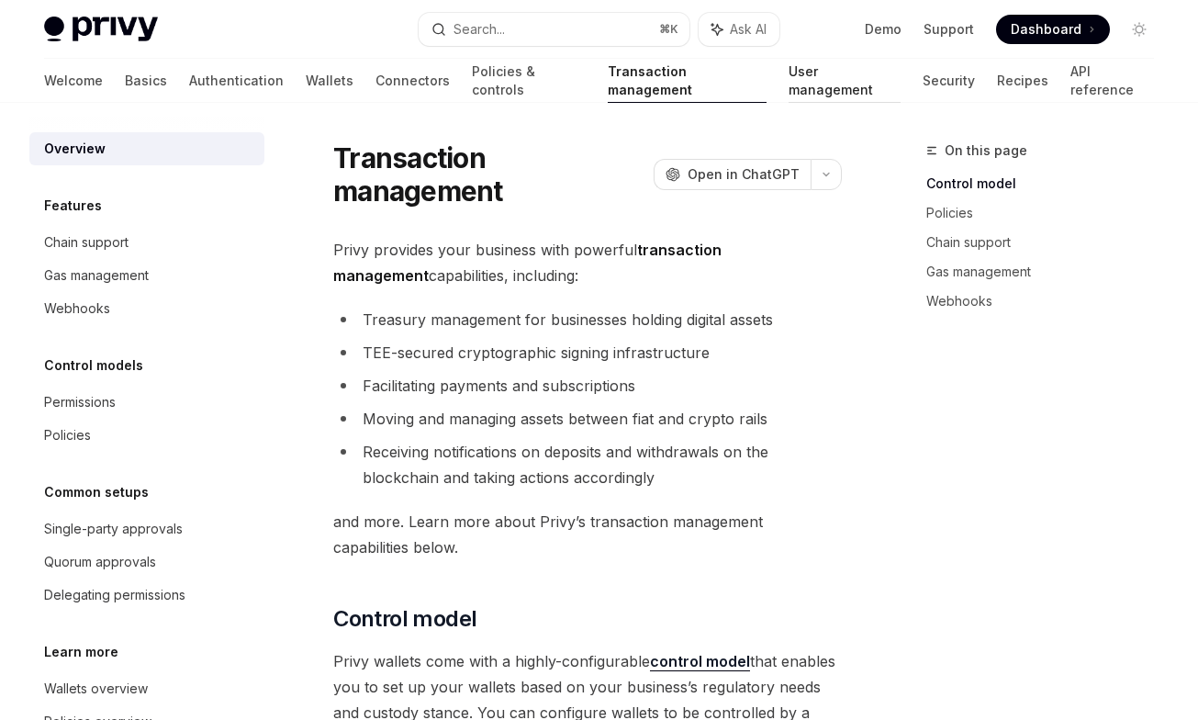
click at [788, 80] on link "User management" at bounding box center [844, 81] width 112 height 44
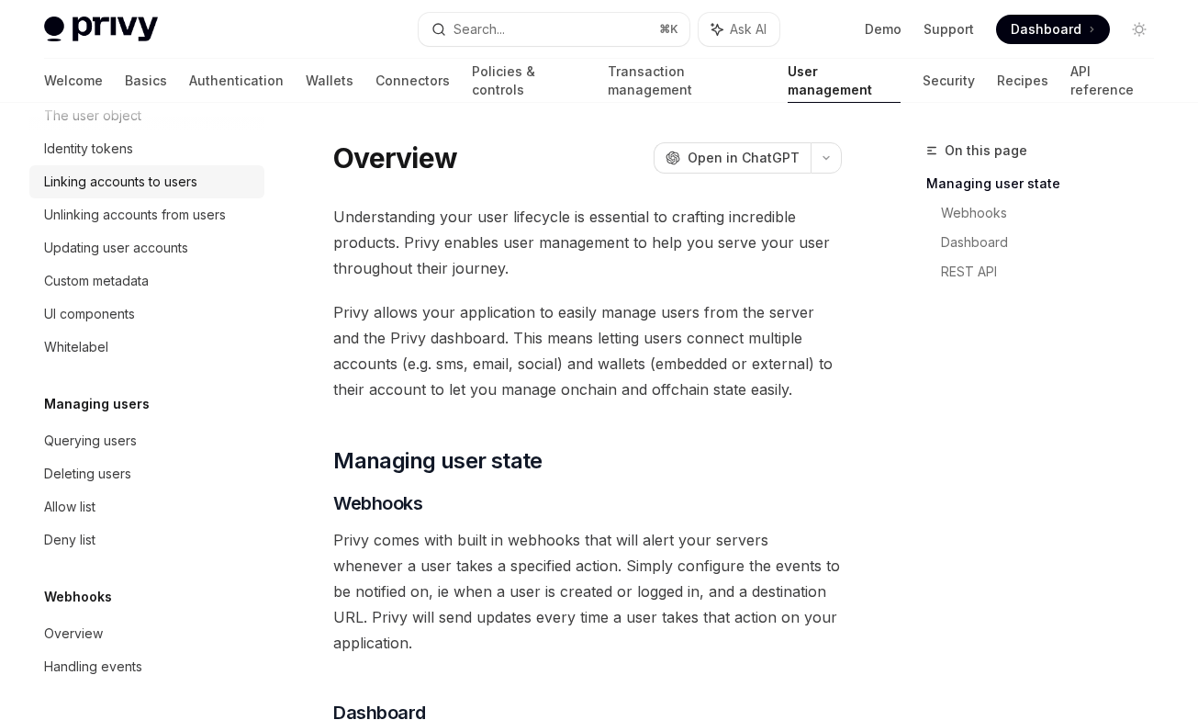
scroll to position [26, 0]
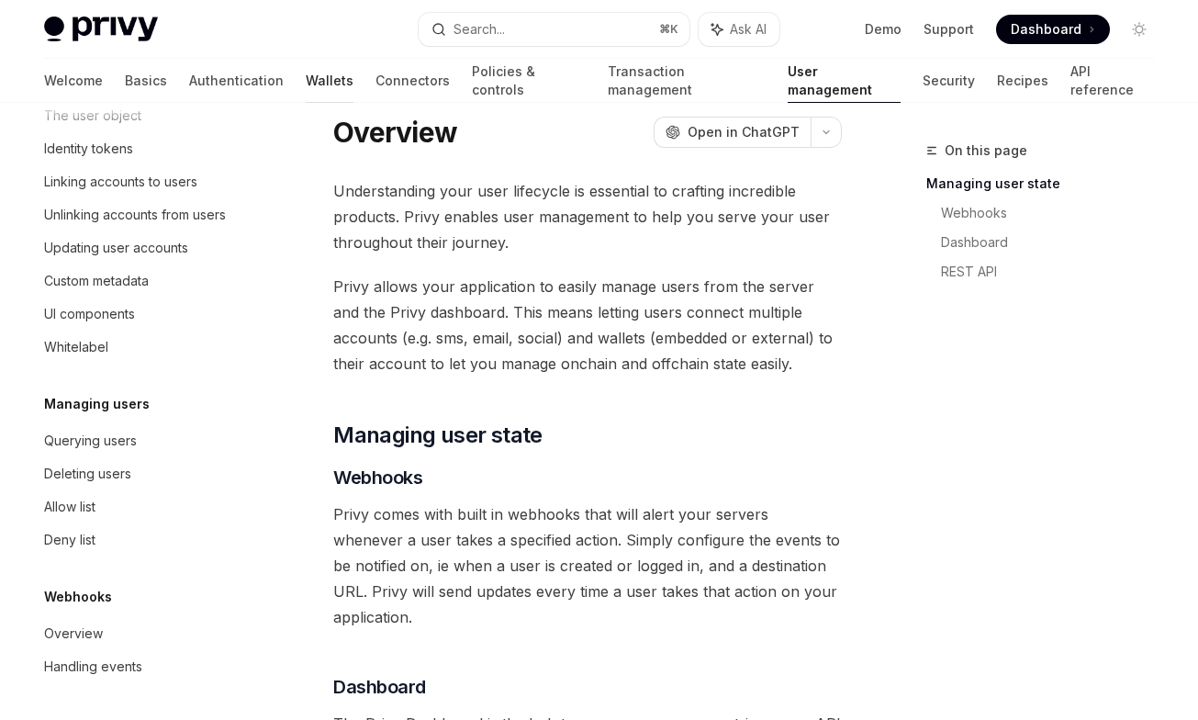
click at [306, 77] on link "Wallets" at bounding box center [330, 81] width 48 height 44
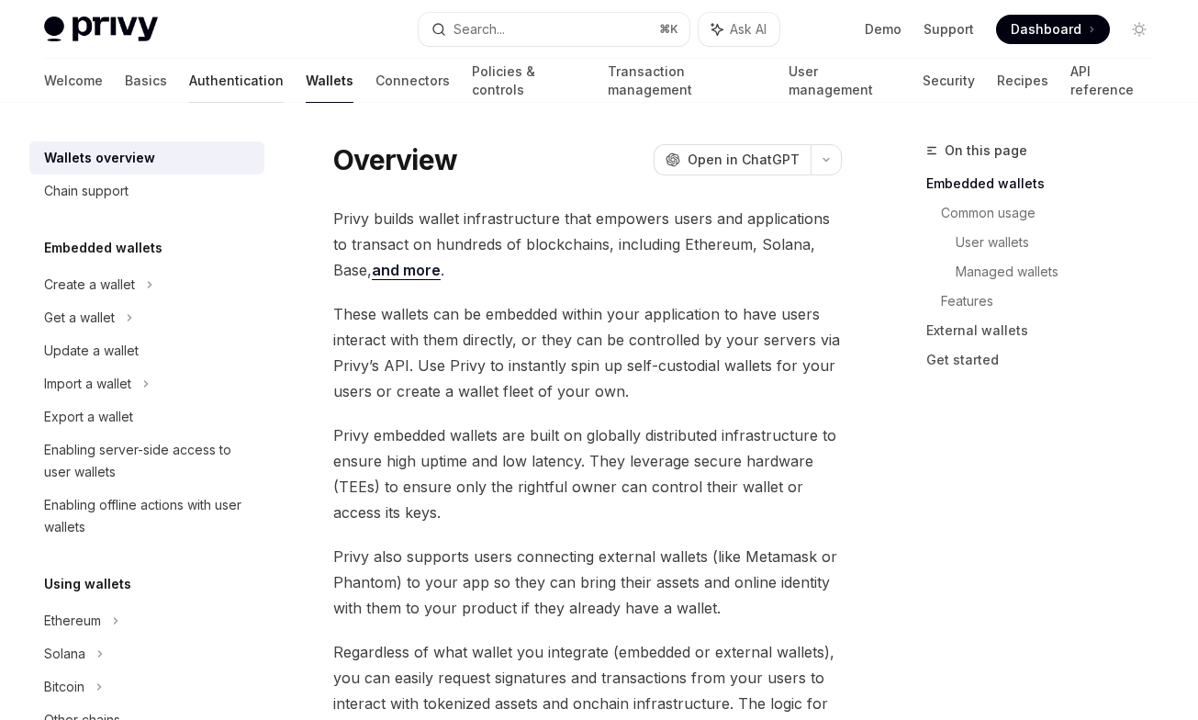
click at [189, 86] on link "Authentication" at bounding box center [236, 81] width 95 height 44
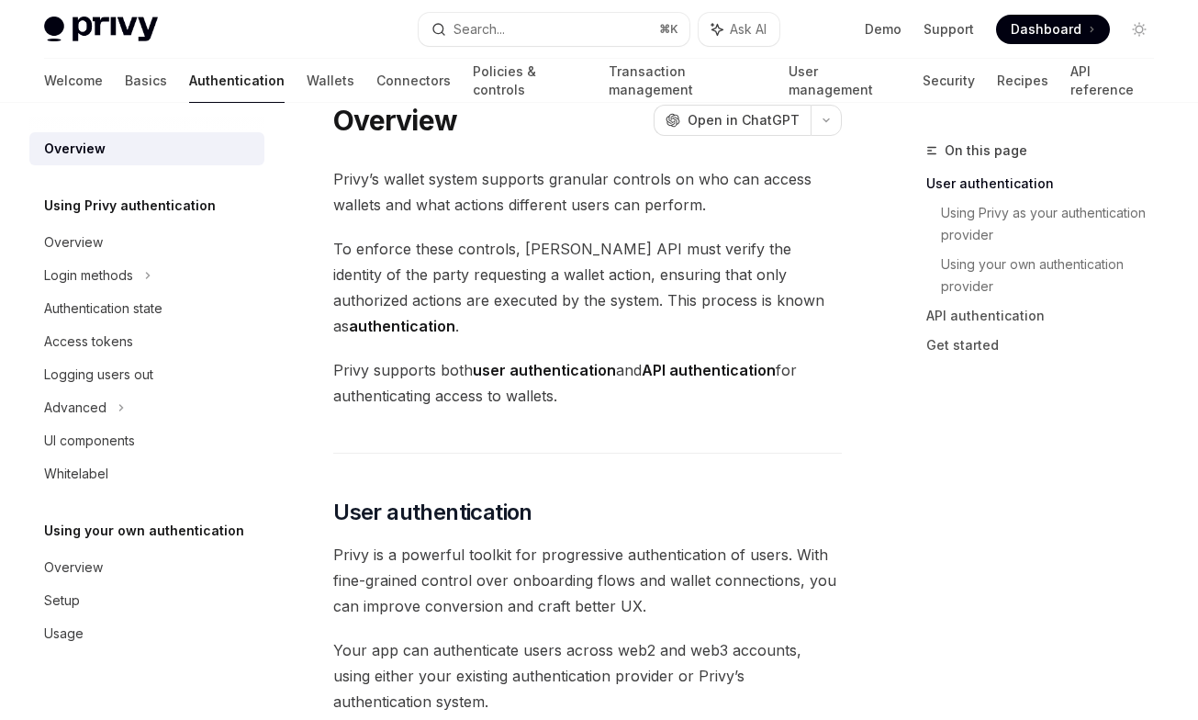
scroll to position [41, 0]
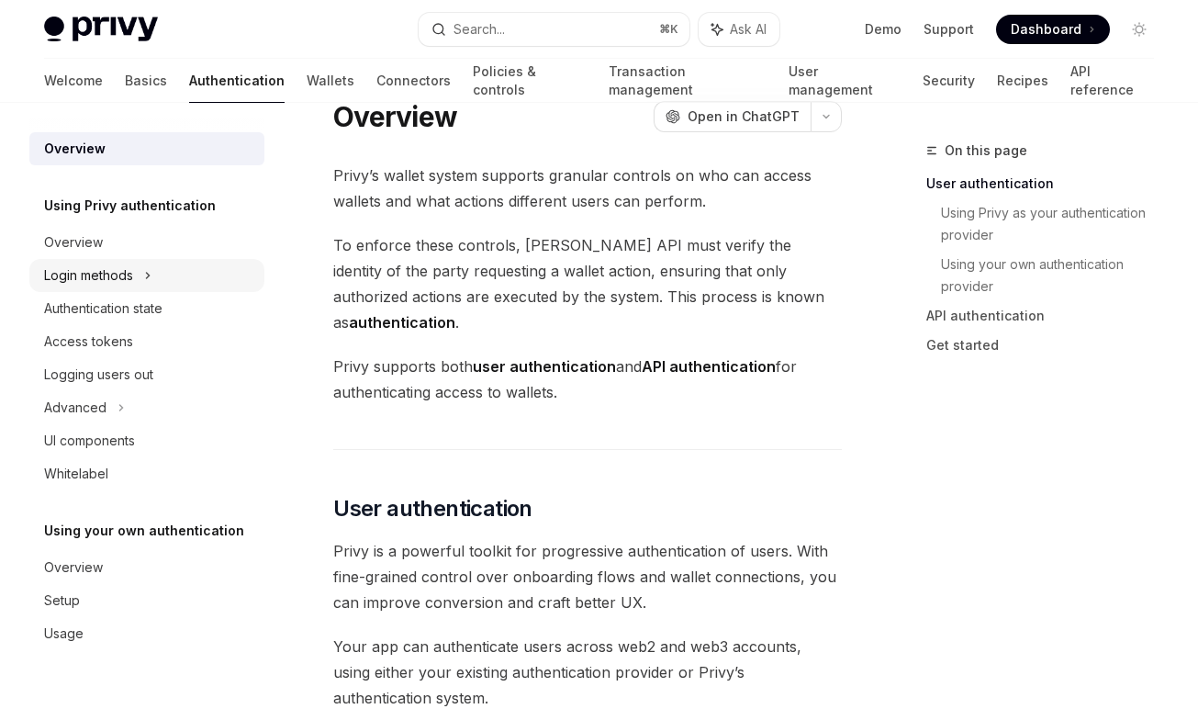
click at [99, 268] on div "Login methods" at bounding box center [88, 275] width 89 height 22
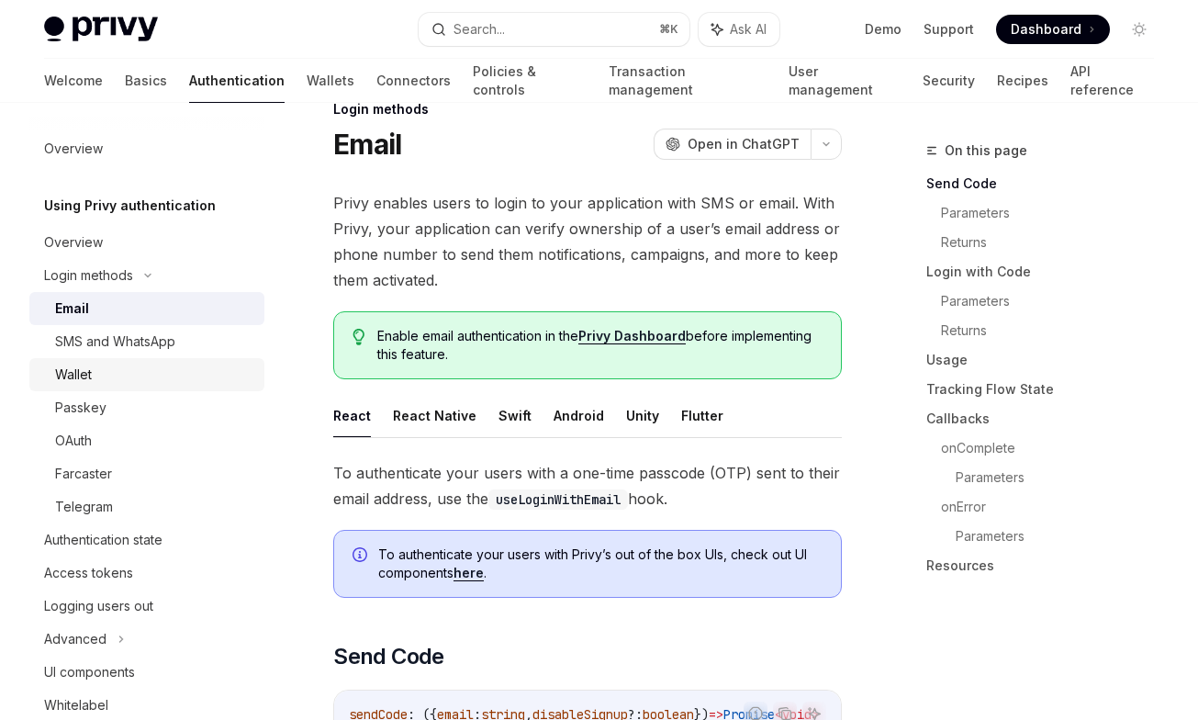
click at [51, 375] on link "Wallet" at bounding box center [146, 374] width 235 height 33
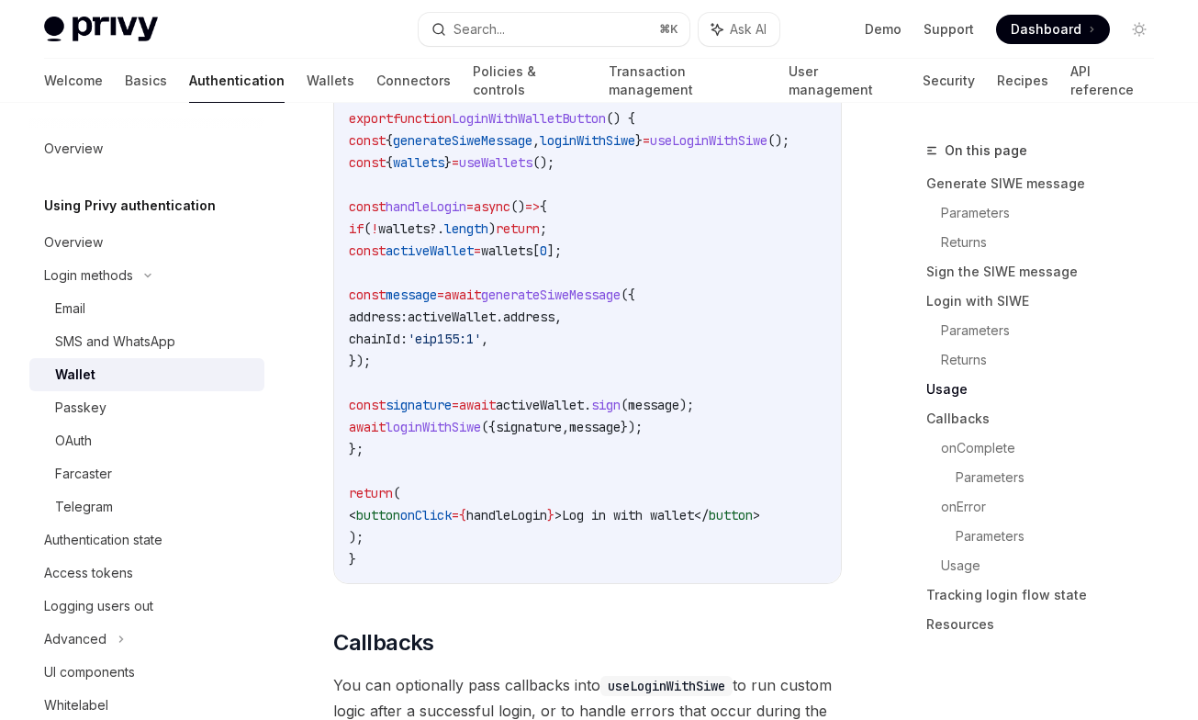
scroll to position [2342, 0]
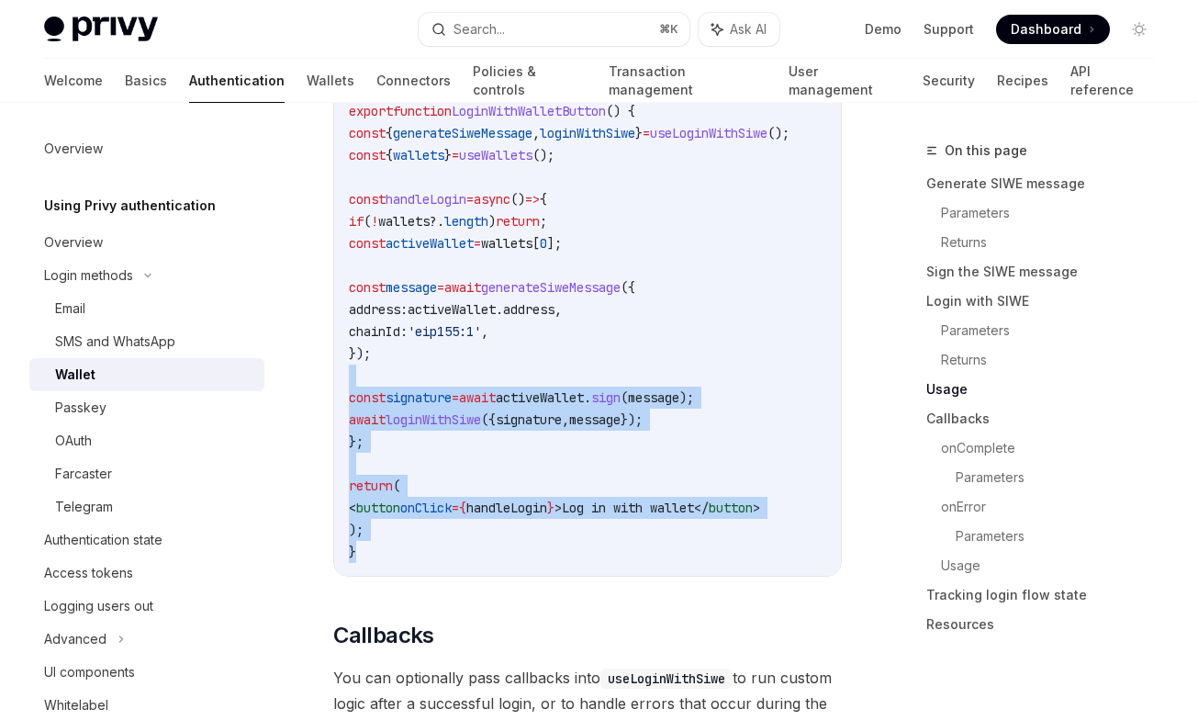
drag, startPoint x: 497, startPoint y: 368, endPoint x: 618, endPoint y: 544, distance: 213.8
click at [618, 544] on code "import { useLoginWithSiwe , useWallets } from '@privy-io/react-auth' ; export f…" at bounding box center [598, 309] width 499 height 507
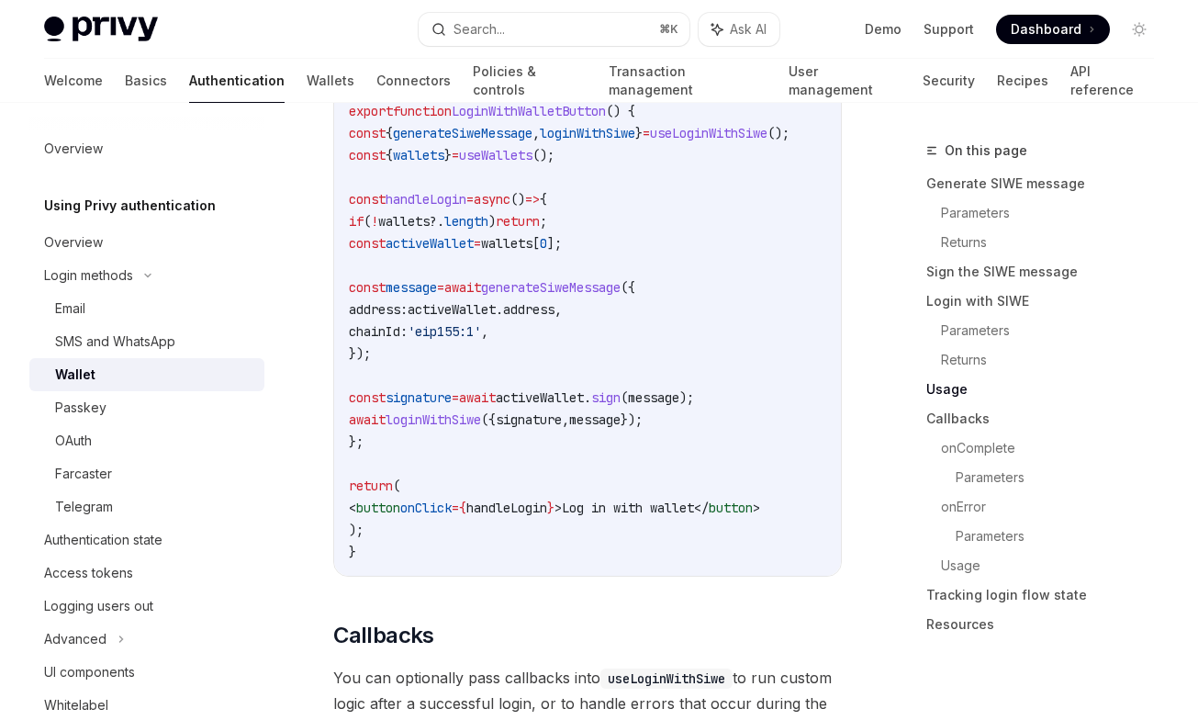
click at [618, 544] on code "import { useLoginWithSiwe , useWallets } from '@privy-io/react-auth' ; export f…" at bounding box center [598, 309] width 499 height 507
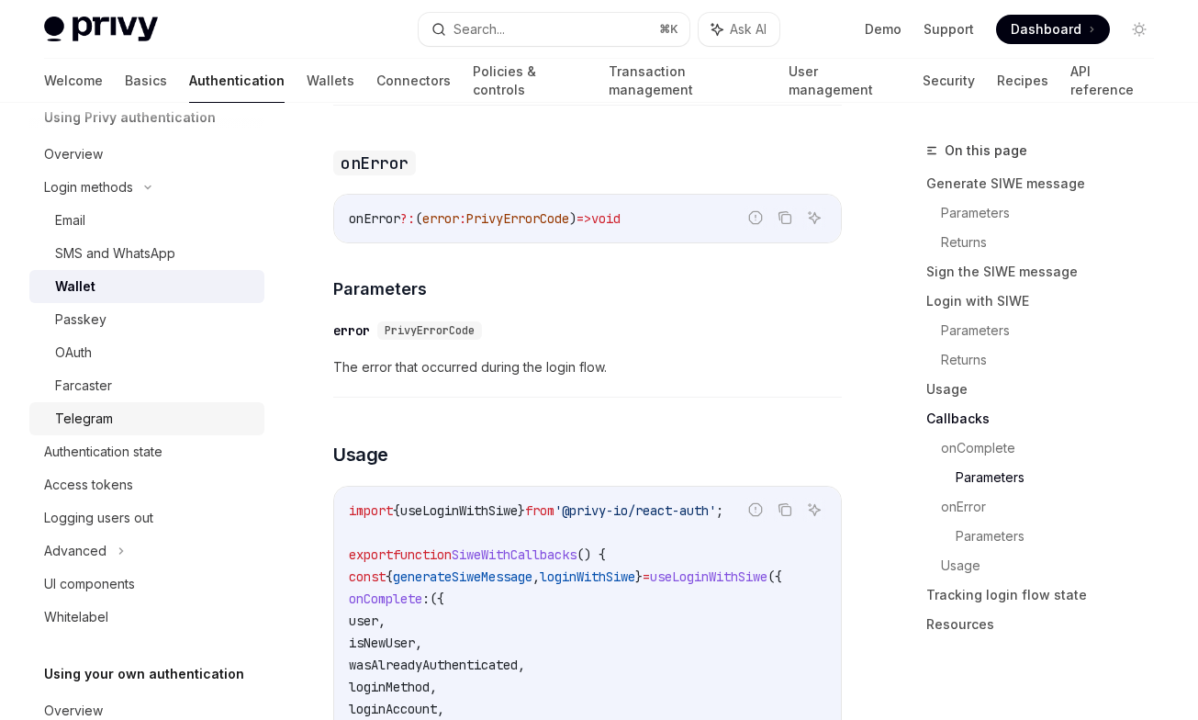
scroll to position [133, 0]
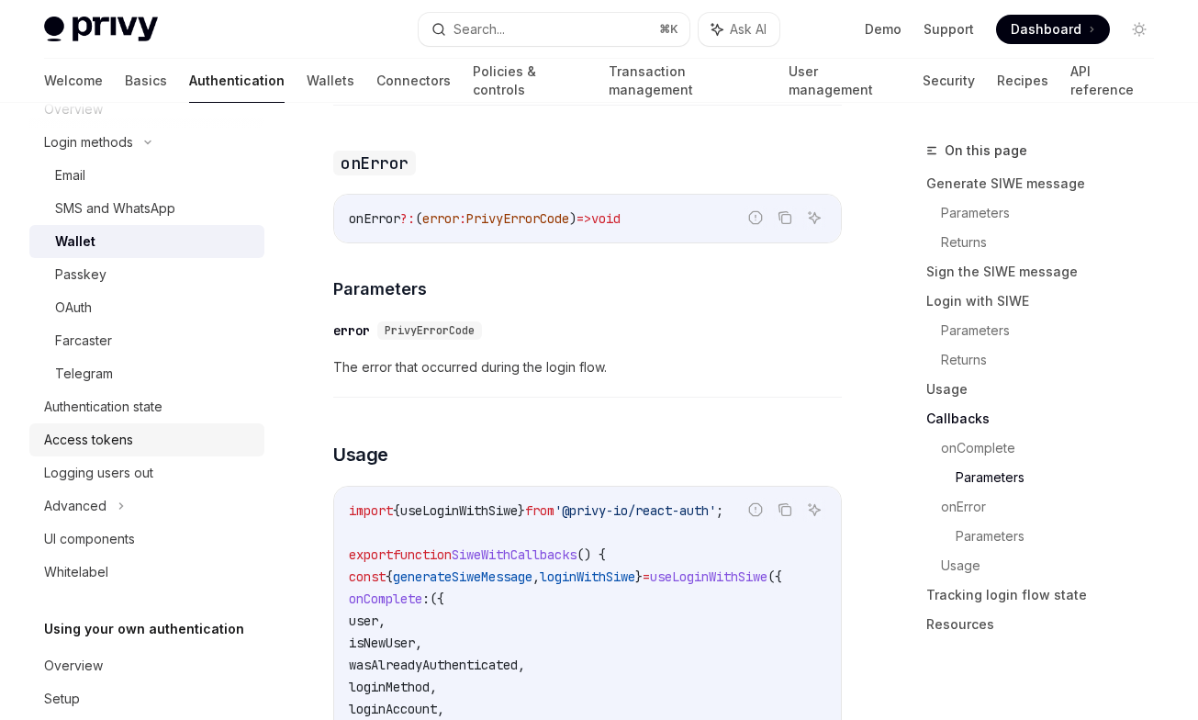
click at [155, 432] on div "Access tokens" at bounding box center [148, 440] width 209 height 22
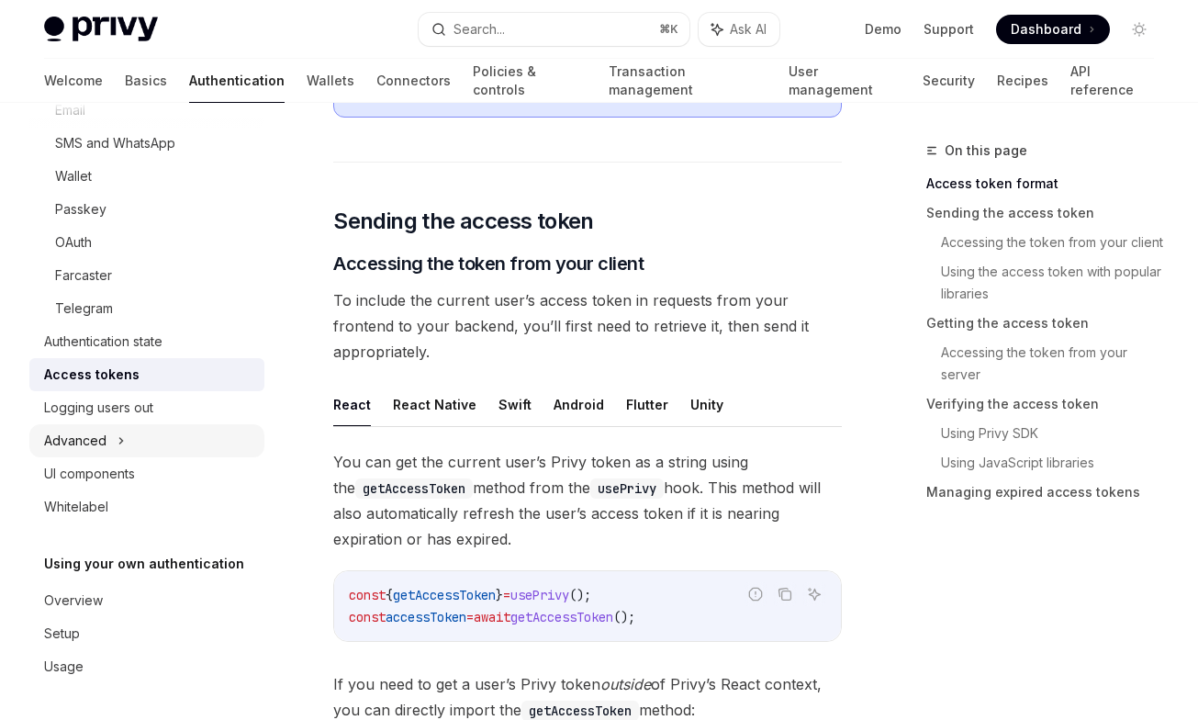
scroll to position [736, 0]
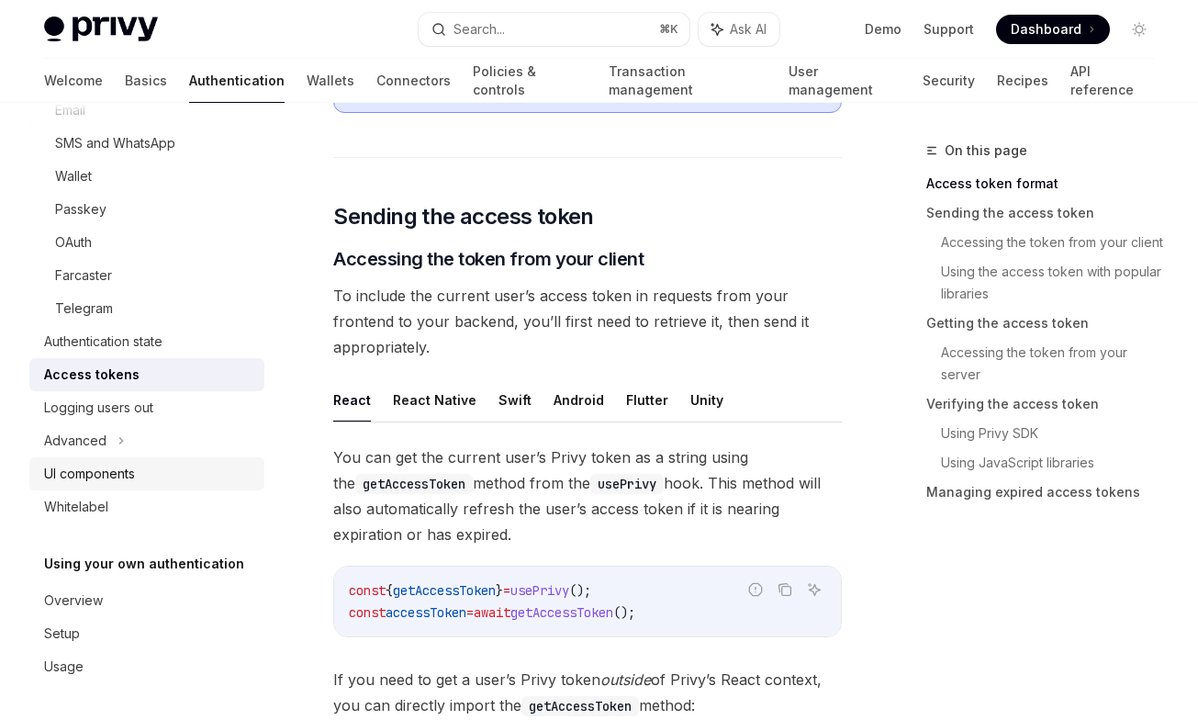
click at [126, 474] on div "UI components" at bounding box center [89, 474] width 91 height 22
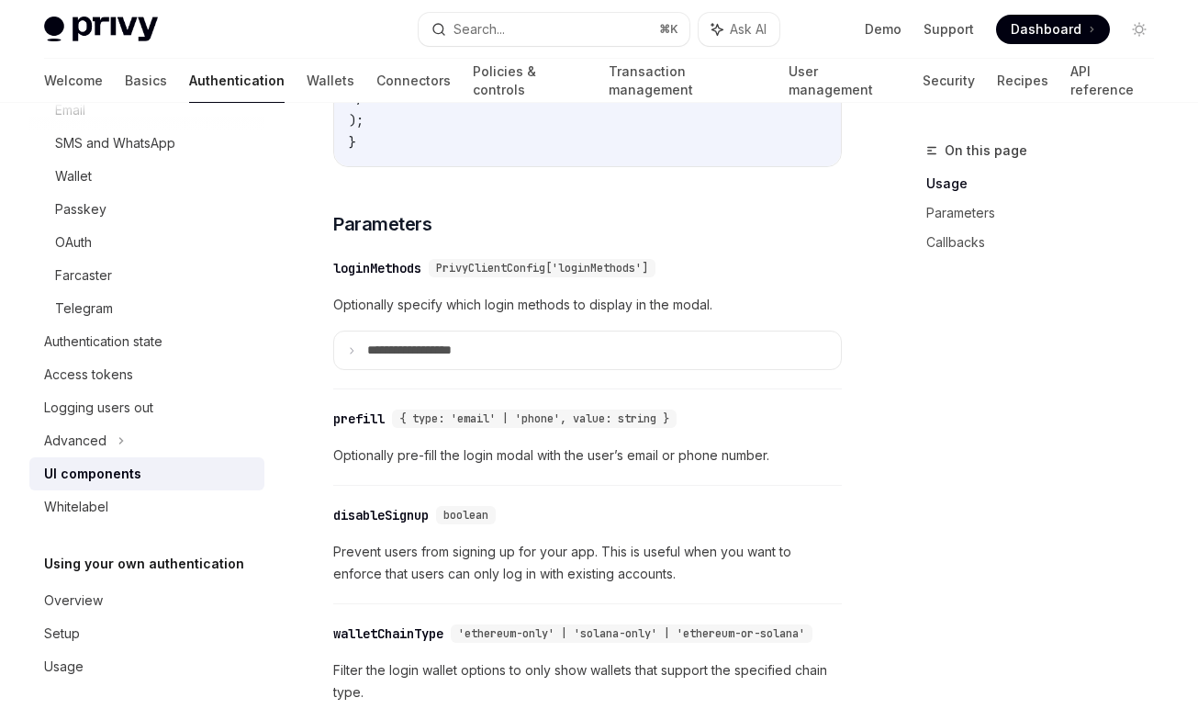
scroll to position [1543, 0]
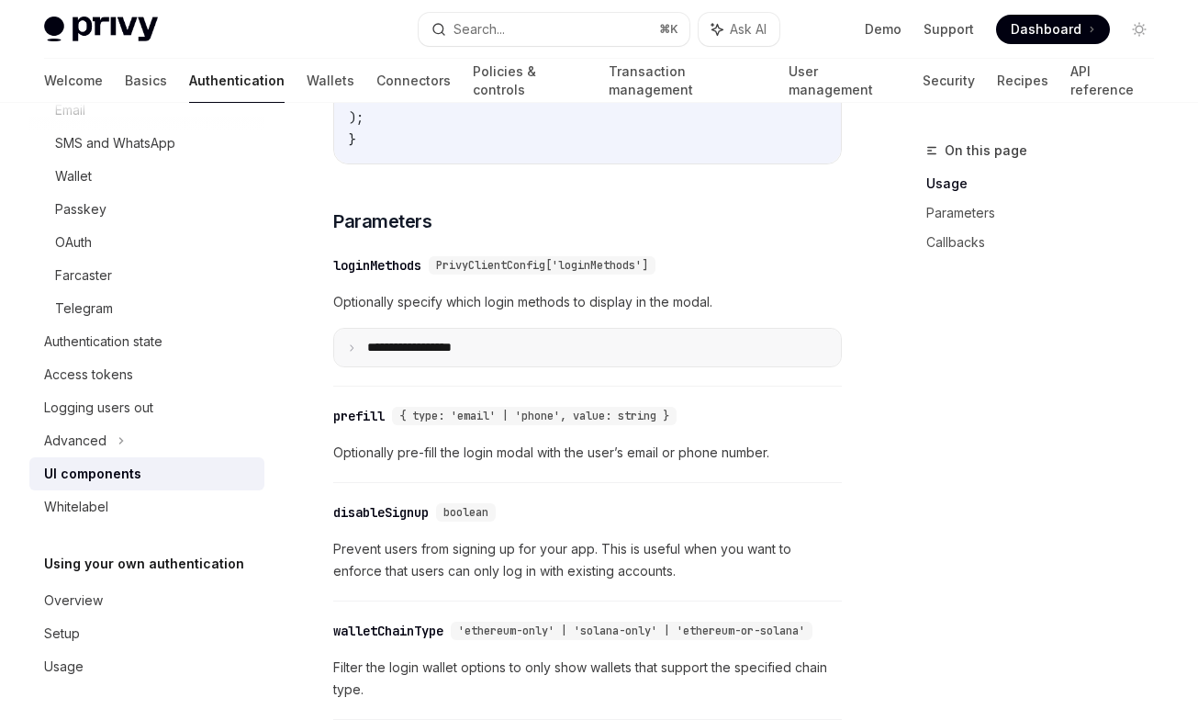
click at [562, 352] on summary "**********" at bounding box center [587, 348] width 507 height 39
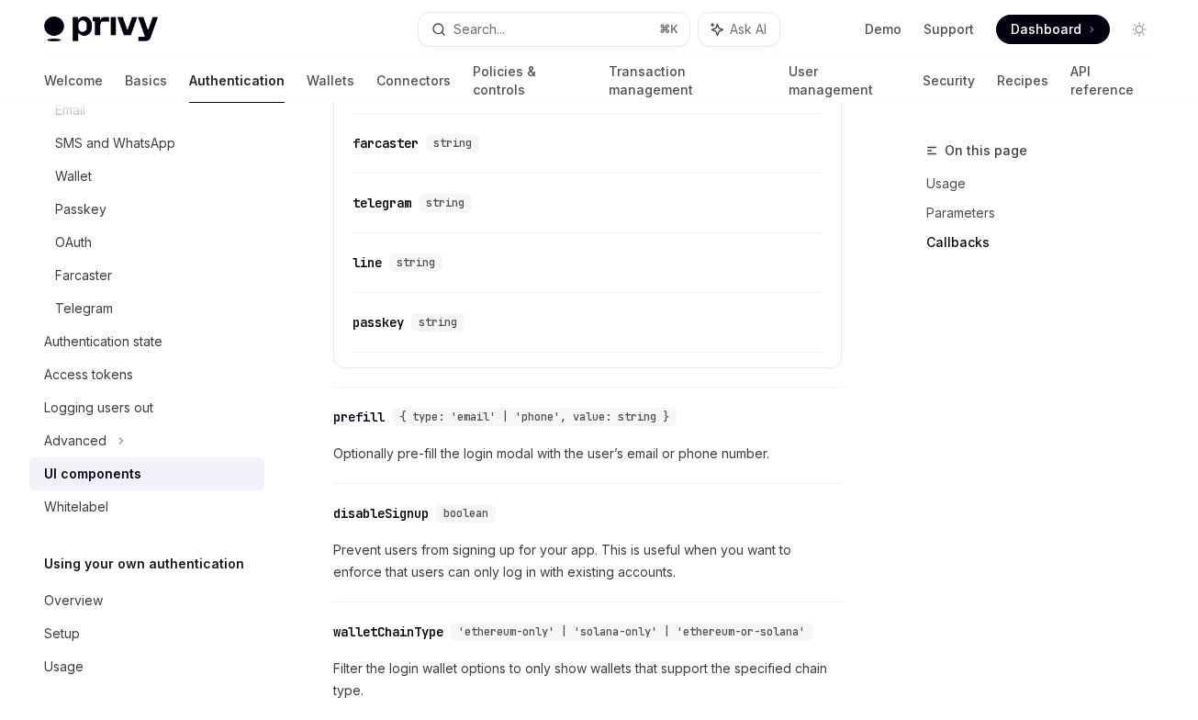
scroll to position [2547, 0]
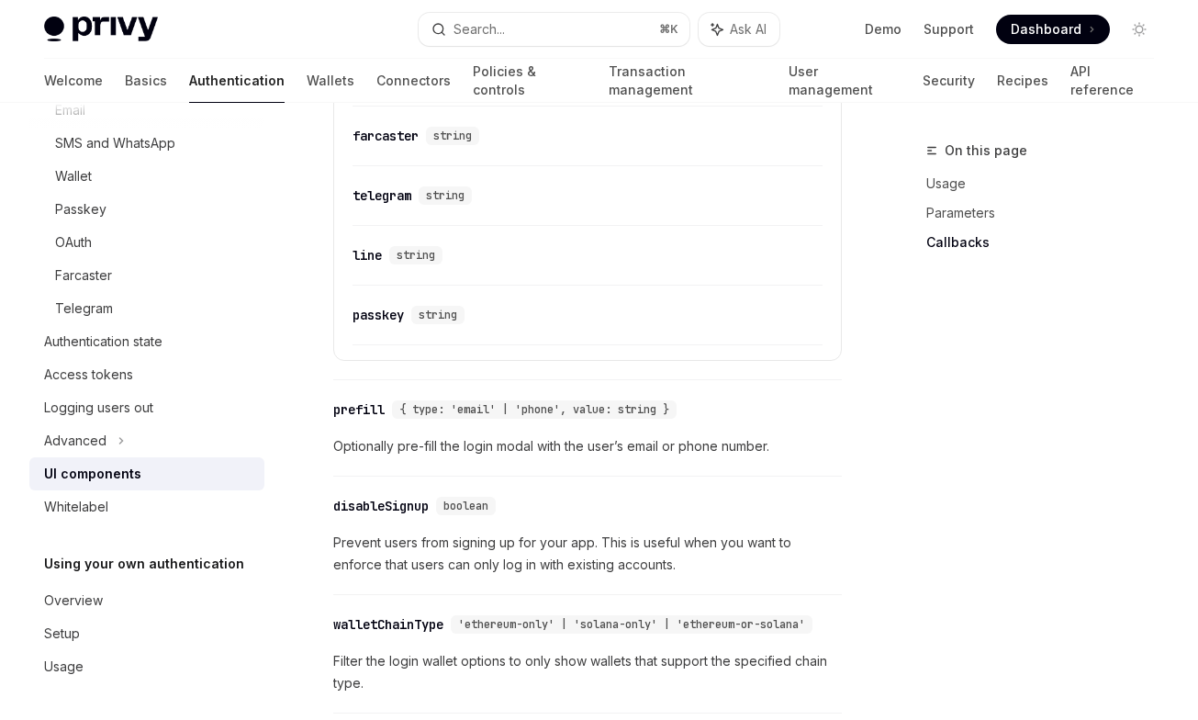
drag, startPoint x: 525, startPoint y: 386, endPoint x: 645, endPoint y: 484, distance: 154.7
click at [645, 485] on div "Privy’s UIs are highly-customizable to seamlessly match the branding and design…" at bounding box center [587, 125] width 508 height 3254
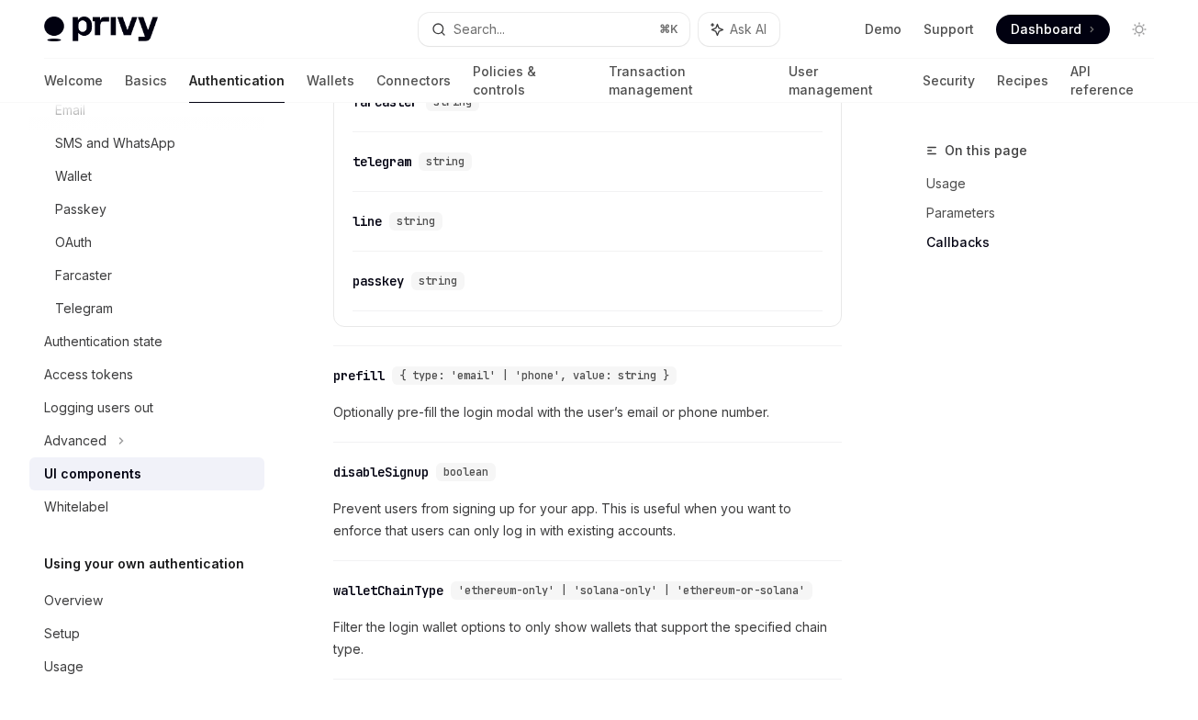
scroll to position [2586, 0]
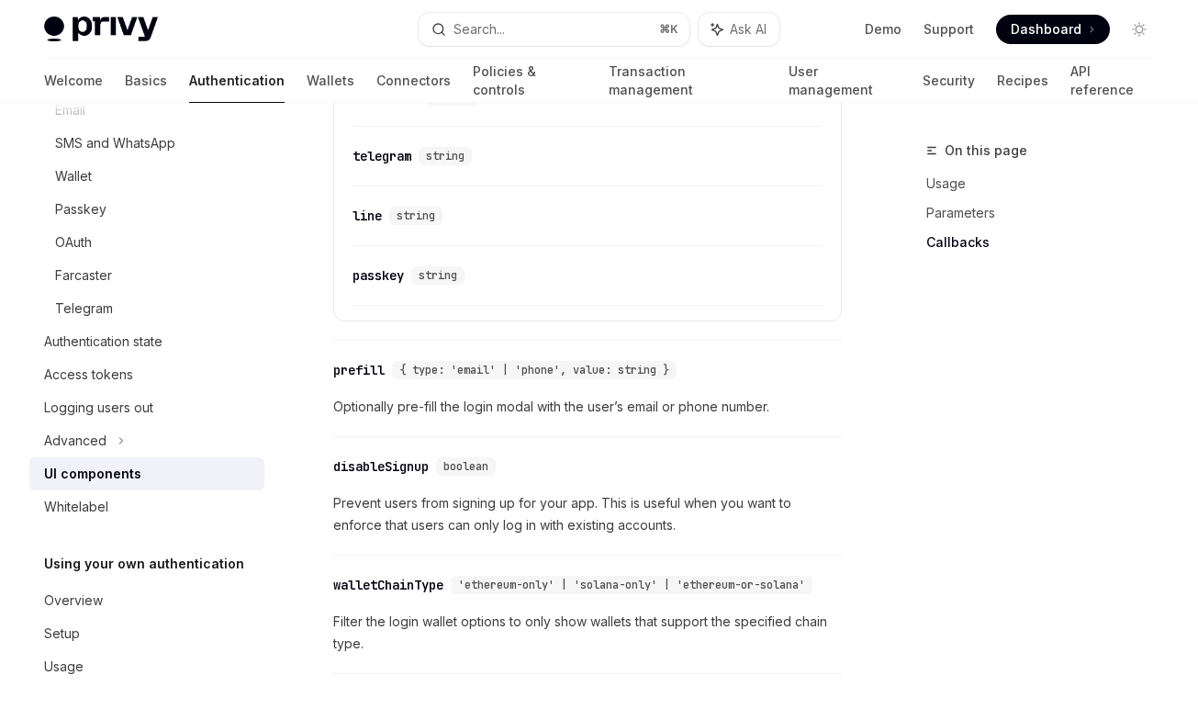
click at [645, 484] on div "​ disableSignup boolean Prevent users from signing up for your app. This is use…" at bounding box center [587, 500] width 508 height 109
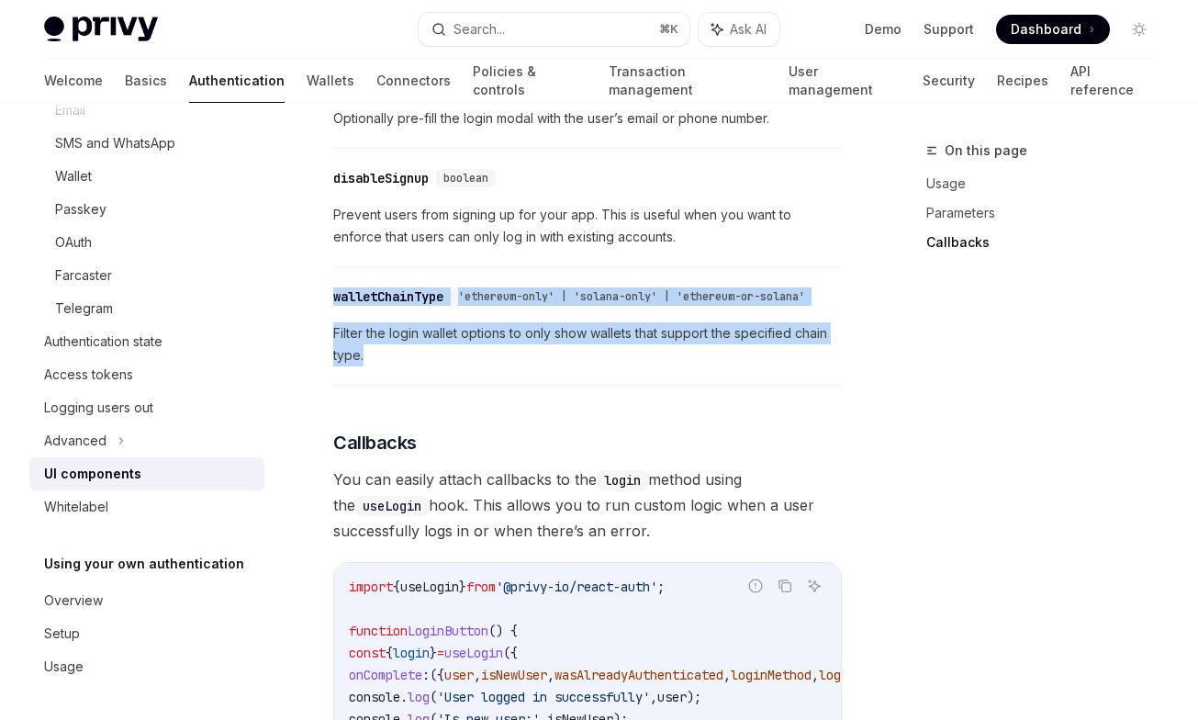
scroll to position [2907, 0]
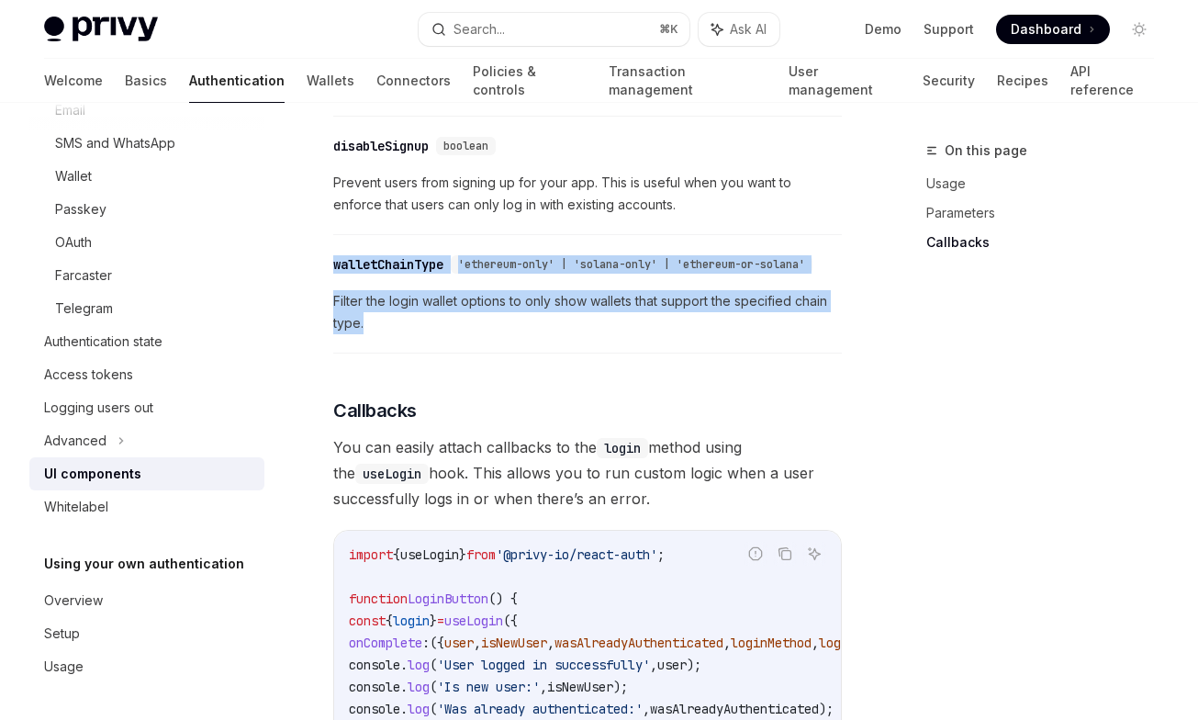
drag, startPoint x: 322, startPoint y: 355, endPoint x: 585, endPoint y: 362, distance: 262.6
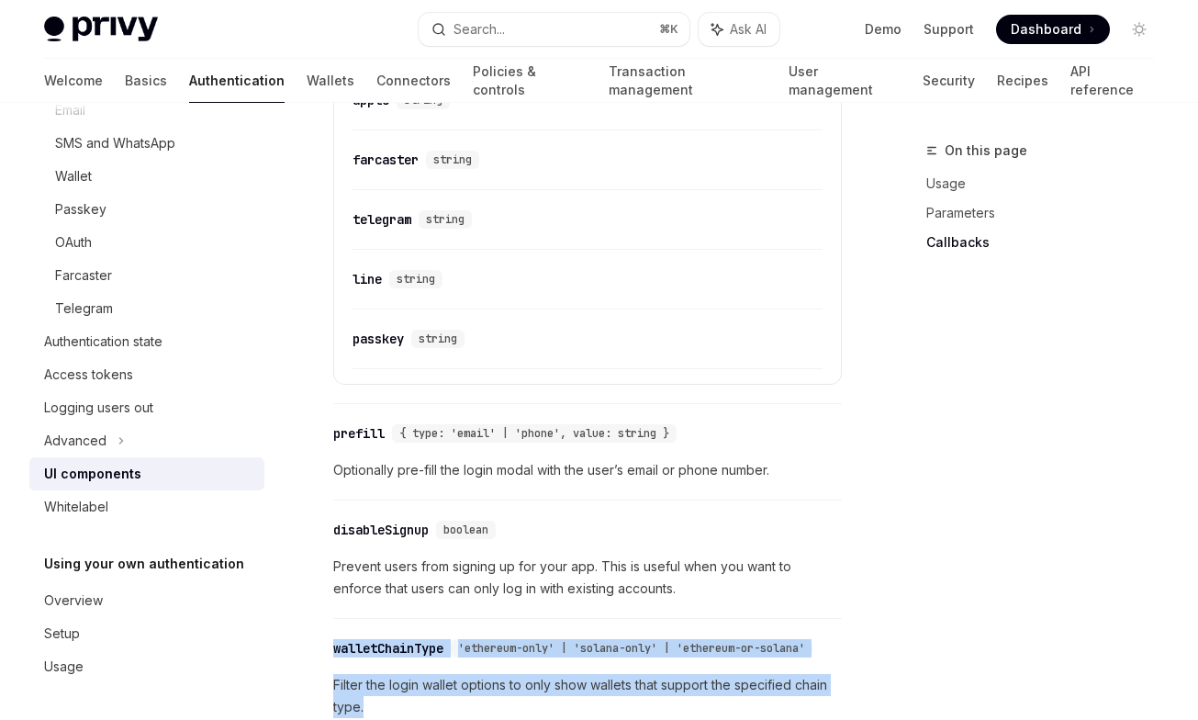
scroll to position [2472, 0]
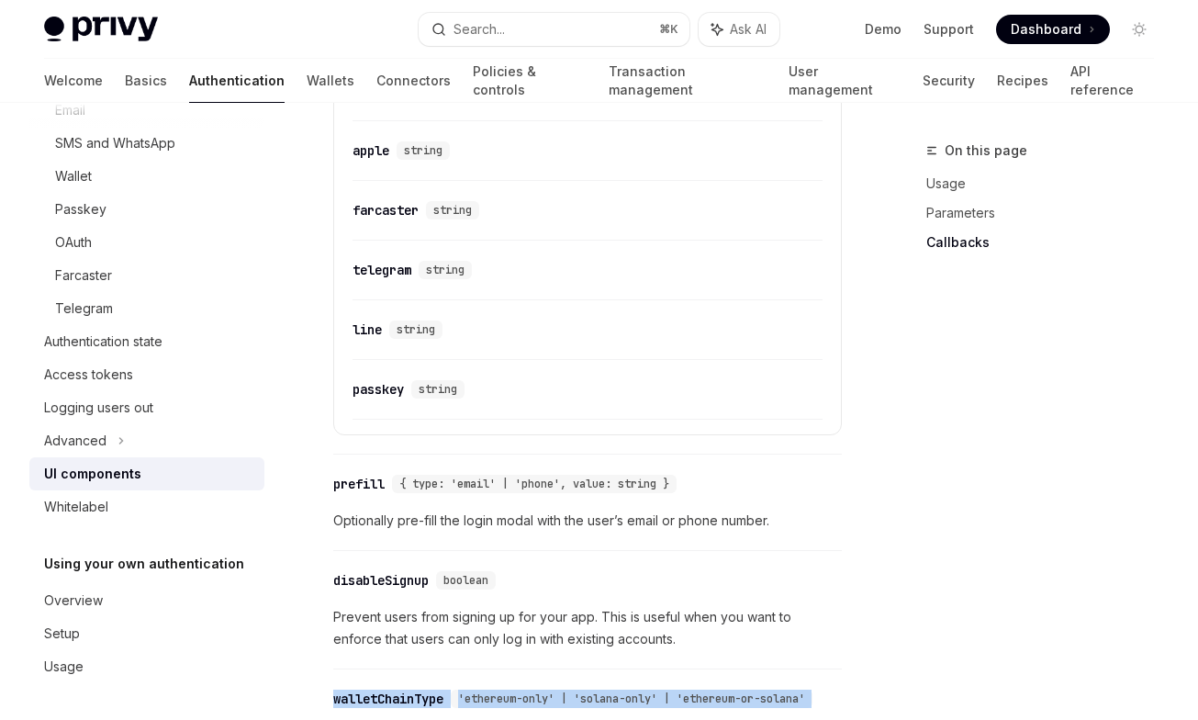
click at [363, 489] on div "prefill" at bounding box center [358, 483] width 51 height 18
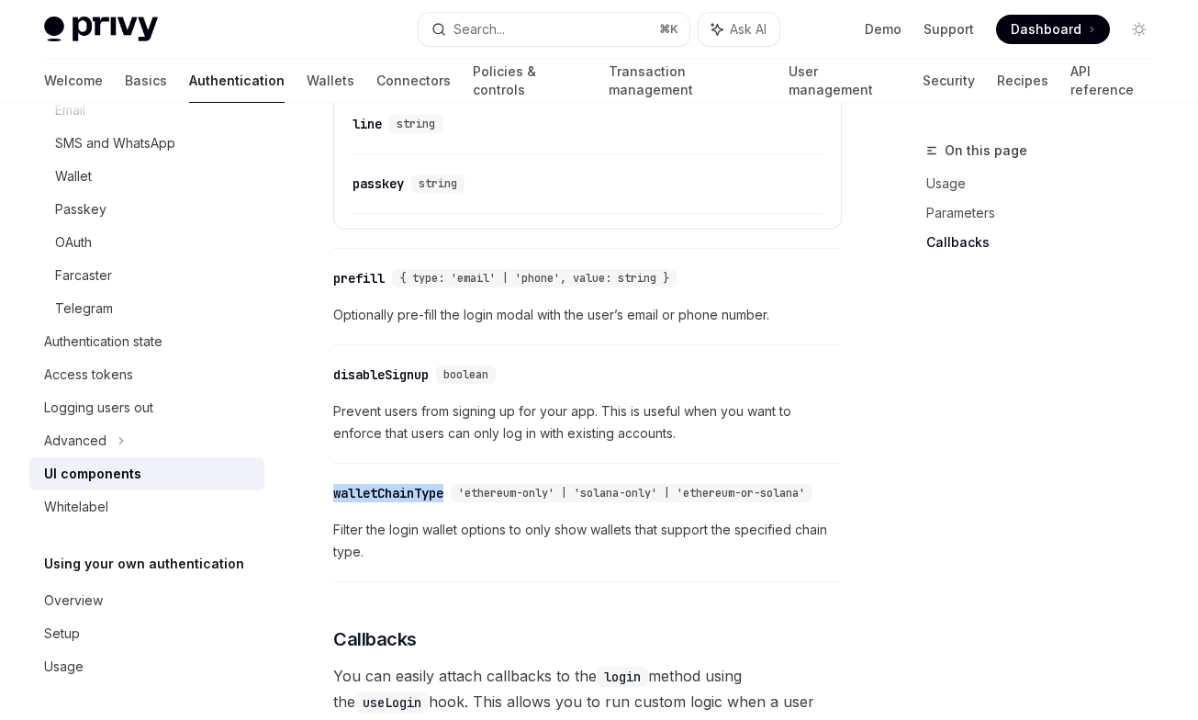
click at [363, 489] on div "walletChainType" at bounding box center [388, 493] width 110 height 18
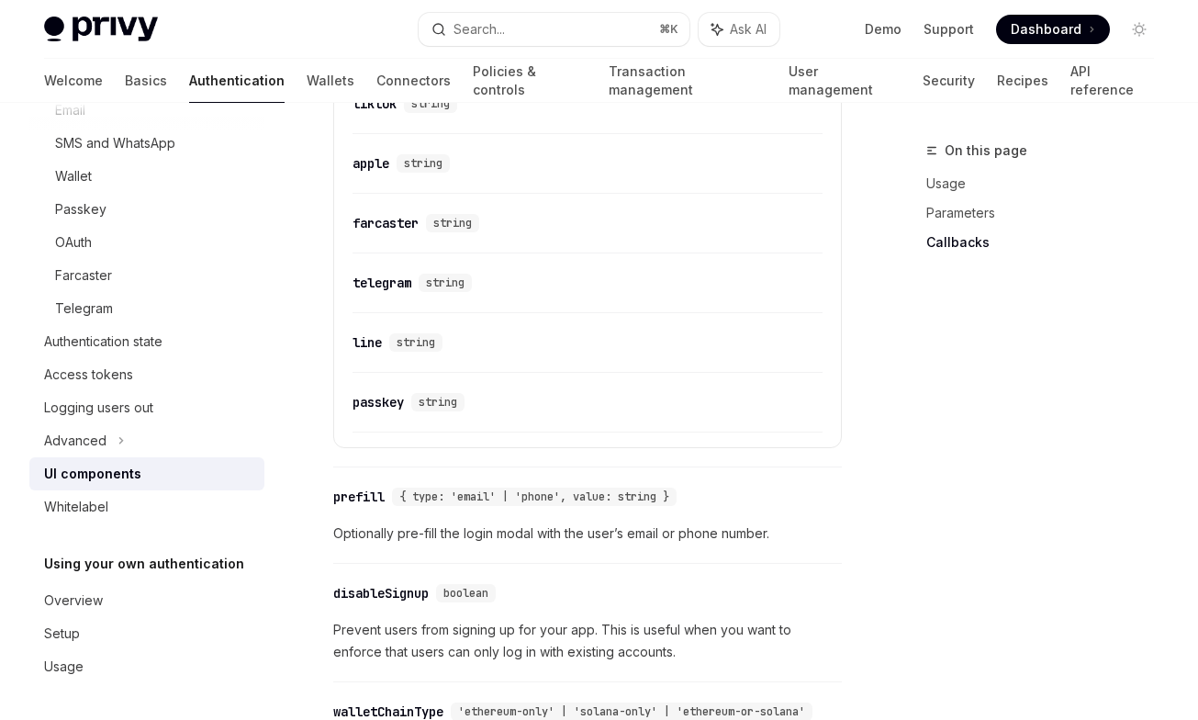
scroll to position [2440, 0]
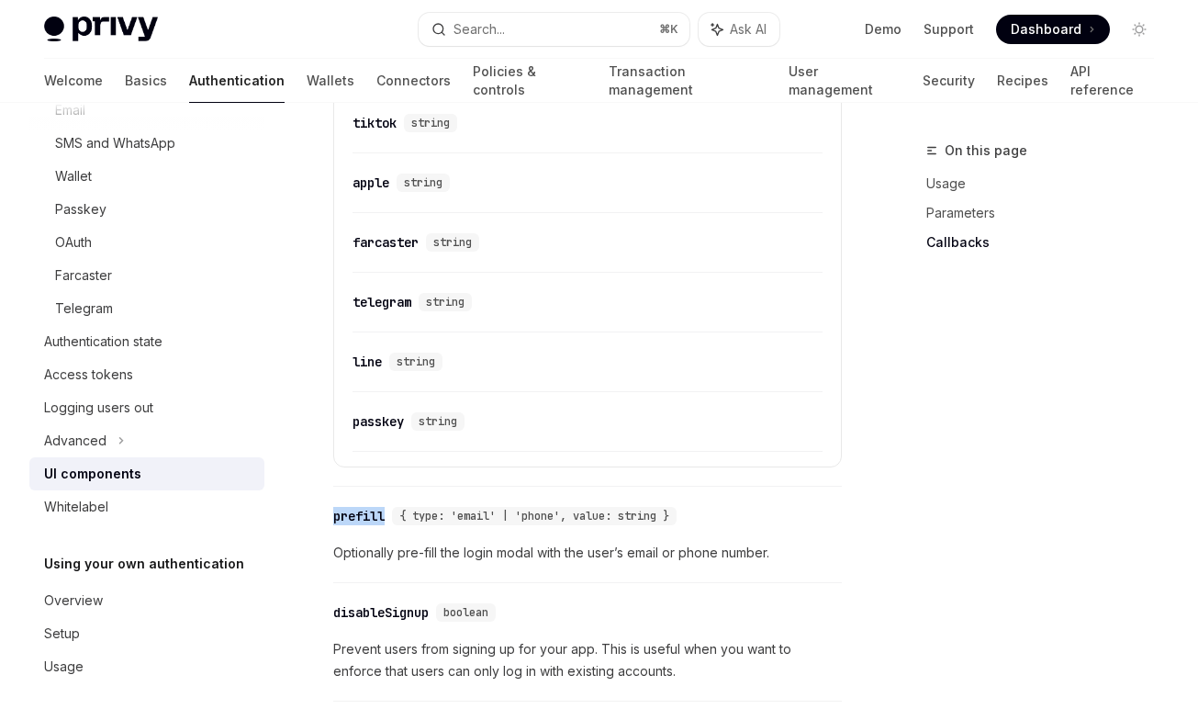
drag, startPoint x: 326, startPoint y: 516, endPoint x: 387, endPoint y: 514, distance: 61.5
copy div "prefill"
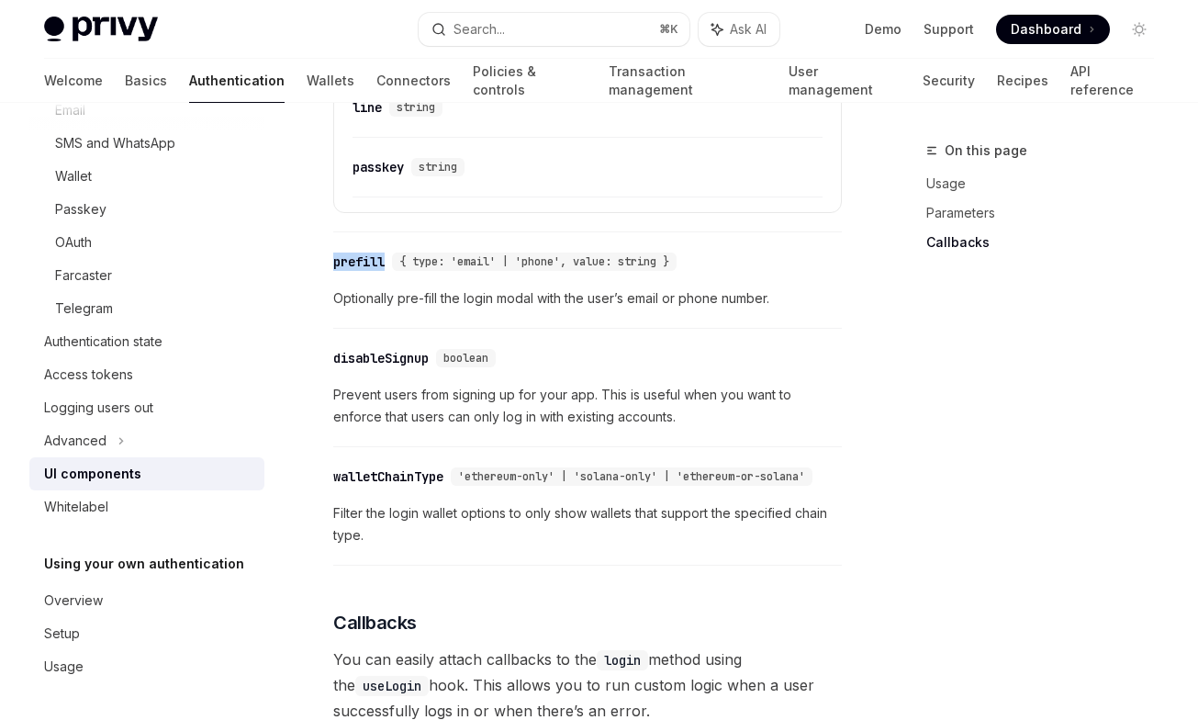
scroll to position [2775, 0]
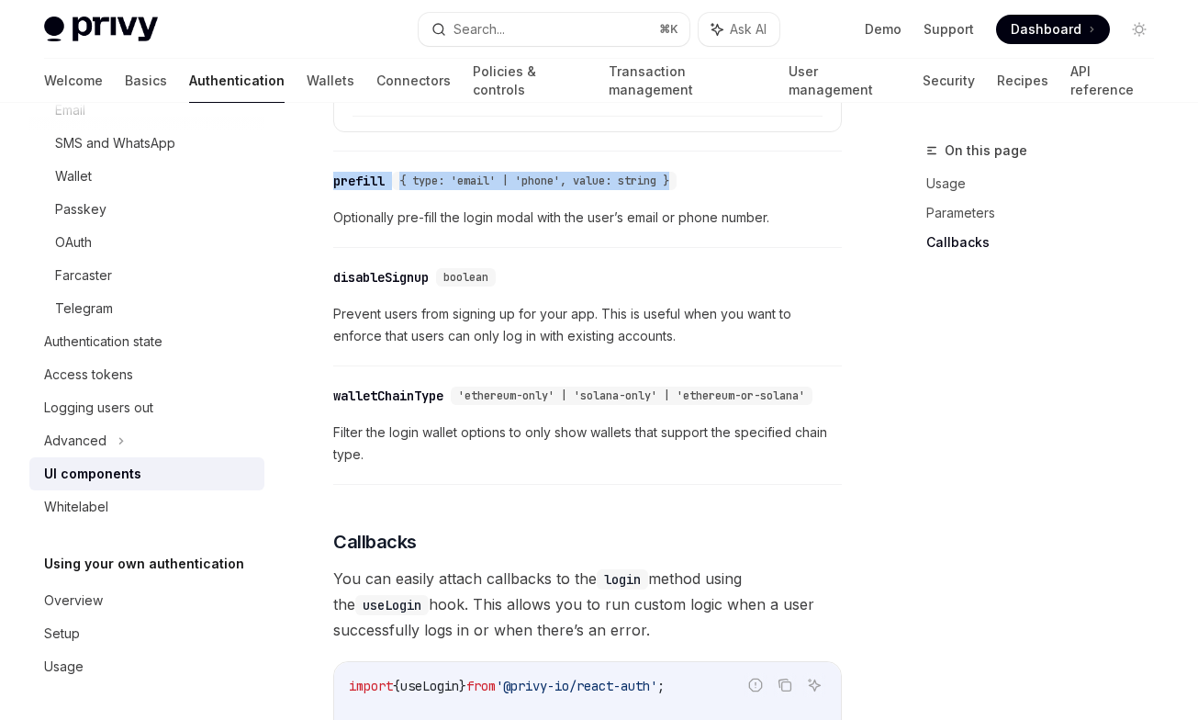
drag, startPoint x: 689, startPoint y: 180, endPoint x: 336, endPoint y: 180, distance: 353.3
click at [336, 180] on div "​ prefill { type: 'email' | 'phone', value: string }" at bounding box center [508, 181] width 351 height 18
copy div "prefill { type: 'email' | 'phone', value: string }"
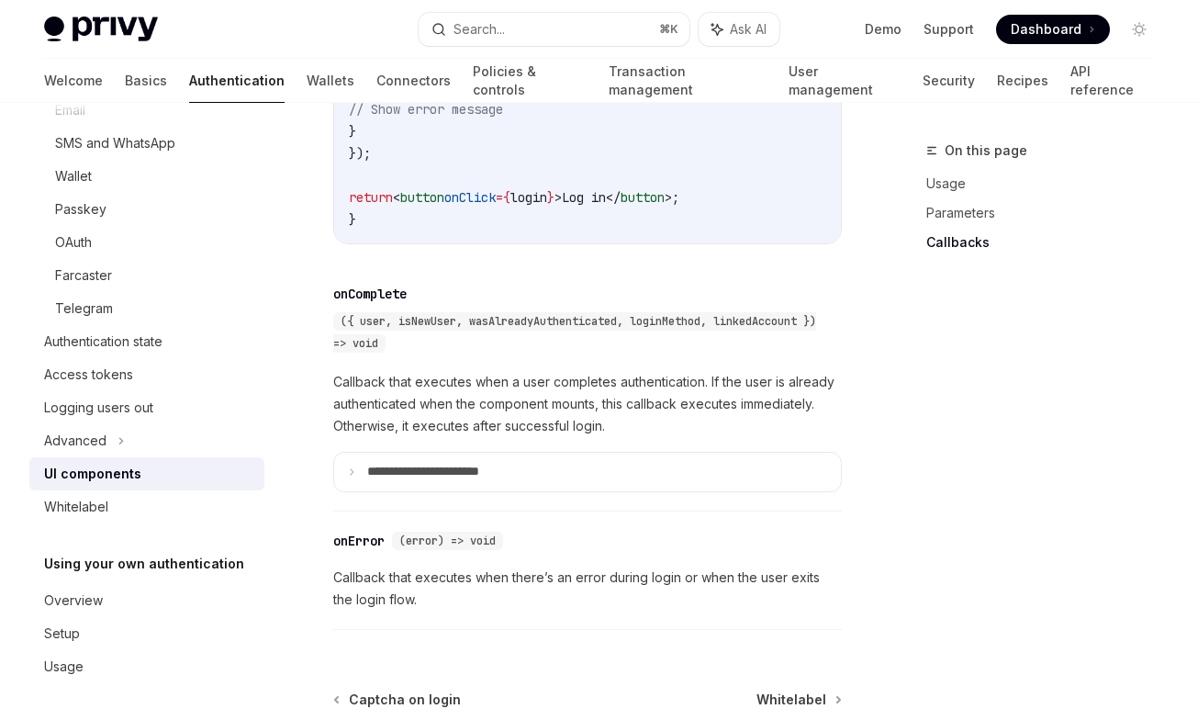
scroll to position [3661, 0]
click at [467, 479] on p "**********" at bounding box center [448, 471] width 162 height 17
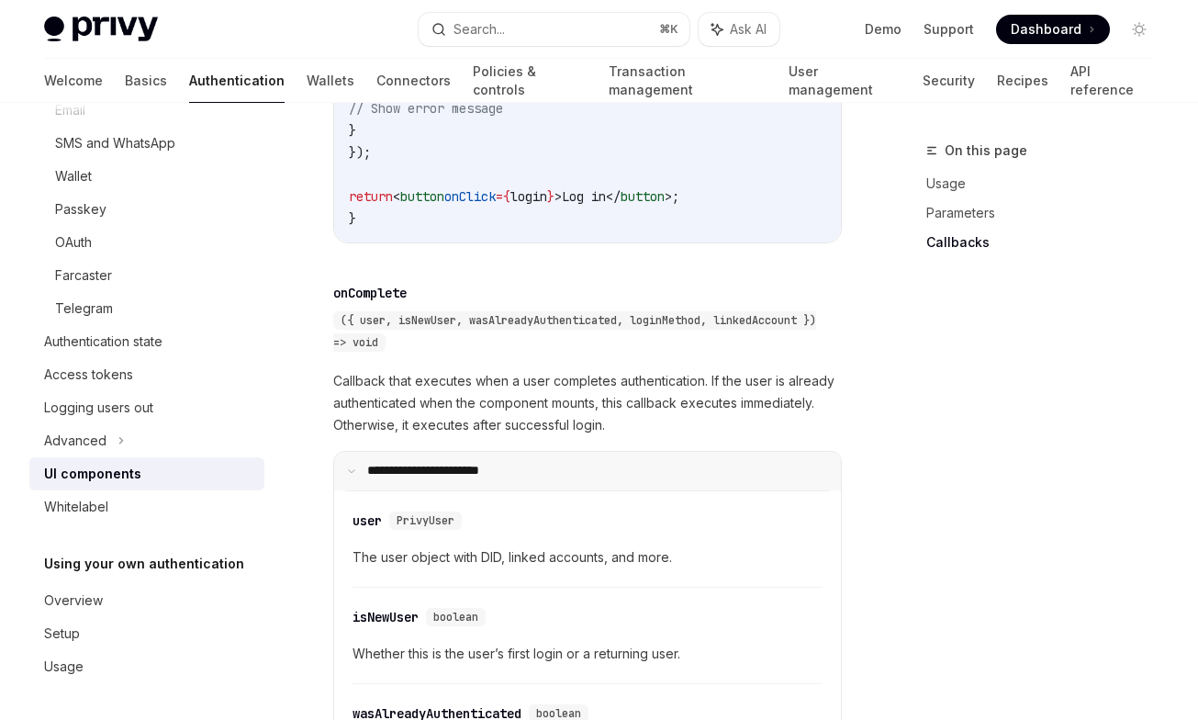
click at [475, 479] on p "**********" at bounding box center [445, 471] width 157 height 17
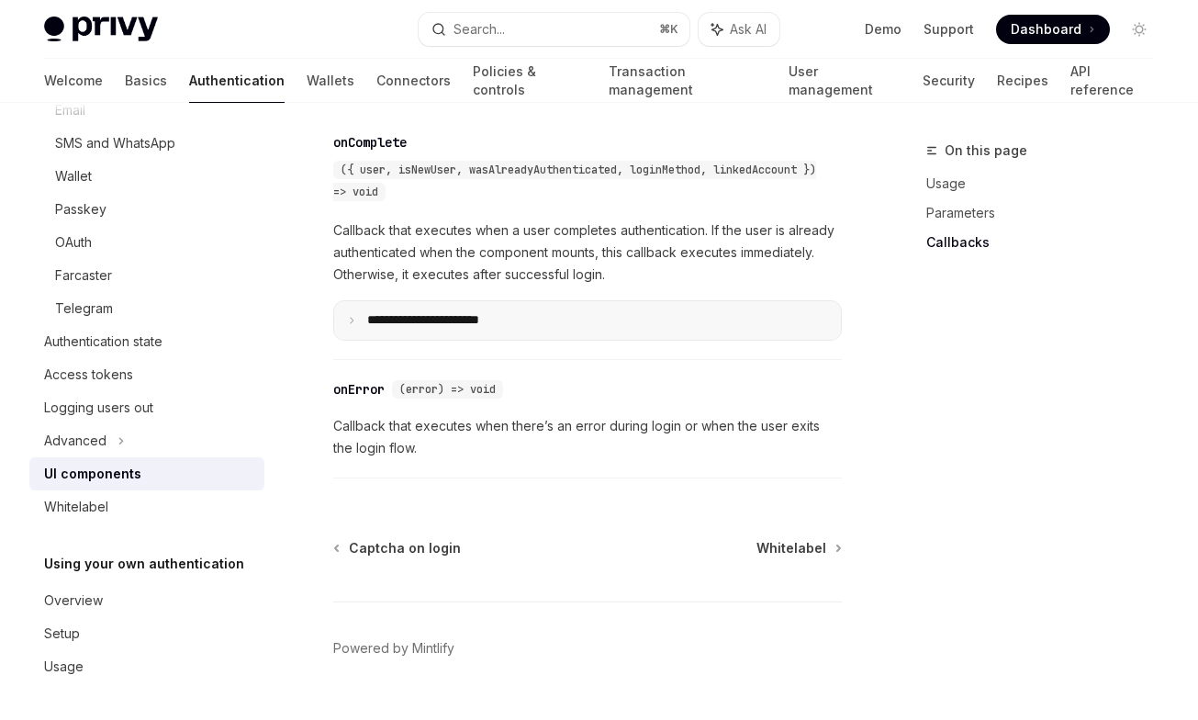
scroll to position [3878, 0]
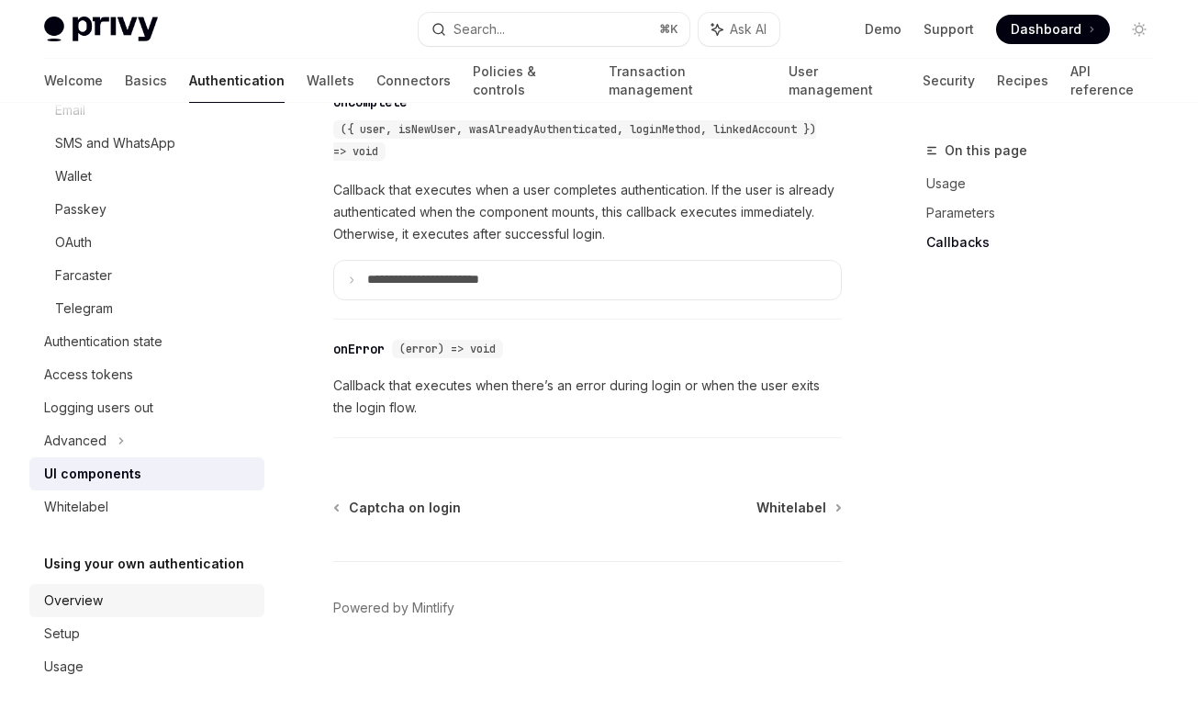
click at [121, 616] on link "Overview" at bounding box center [146, 600] width 235 height 33
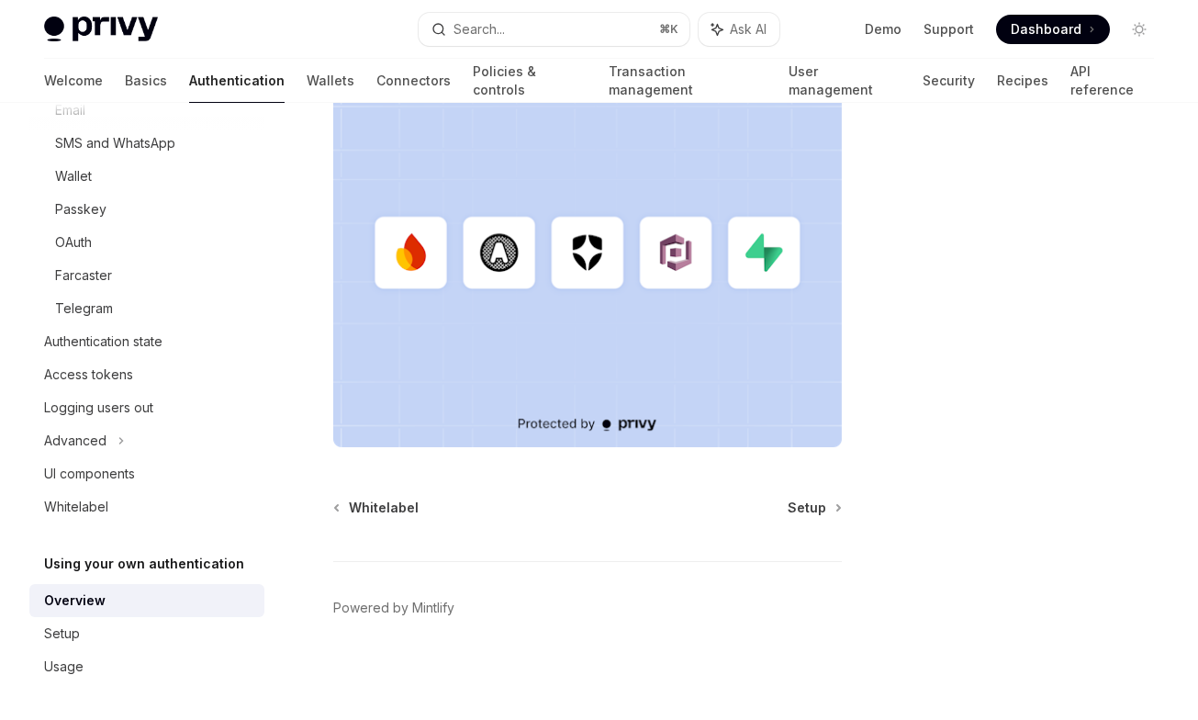
scroll to position [675, 0]
click at [134, 370] on div "Access tokens" at bounding box center [148, 374] width 209 height 22
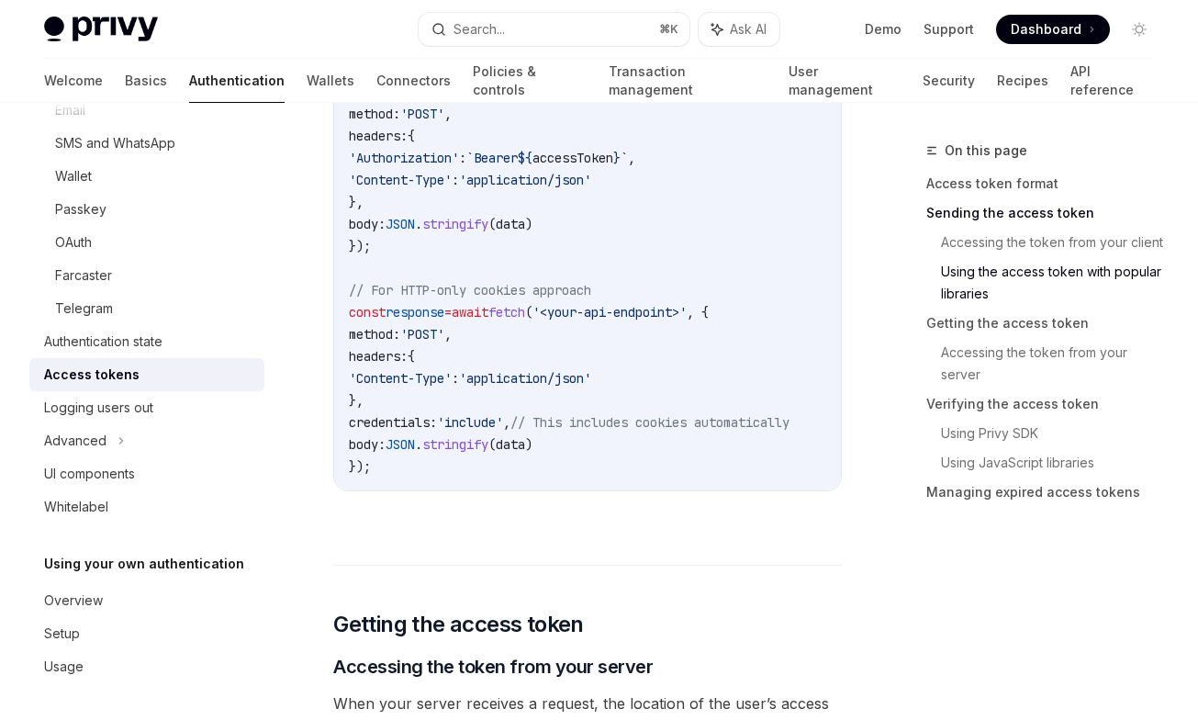
scroll to position [2034, 0]
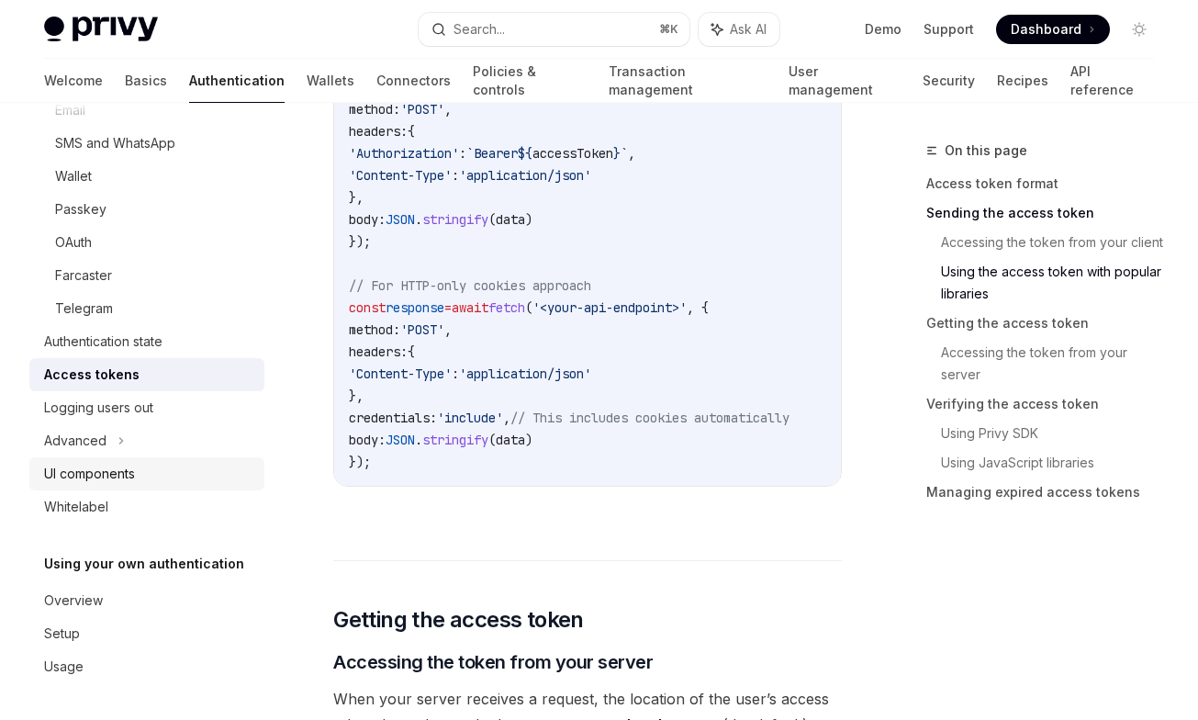
click at [126, 473] on div "UI components" at bounding box center [89, 474] width 91 height 22
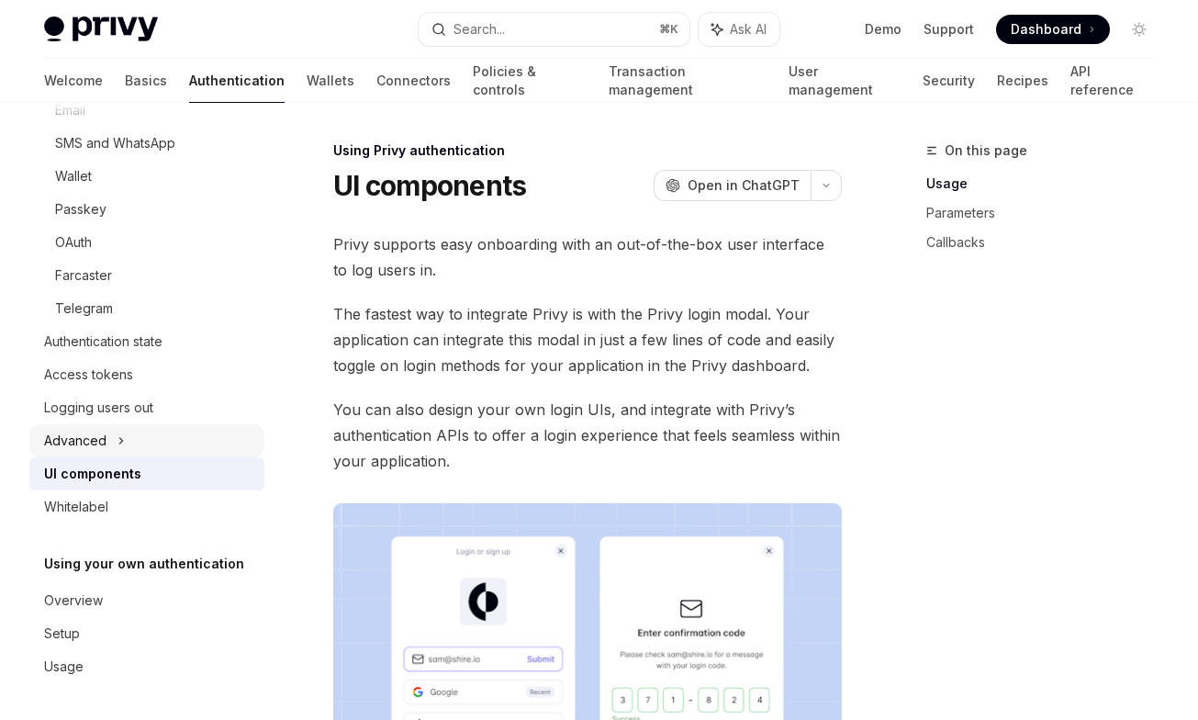
click at [103, 425] on div "Advanced" at bounding box center [146, 440] width 235 height 33
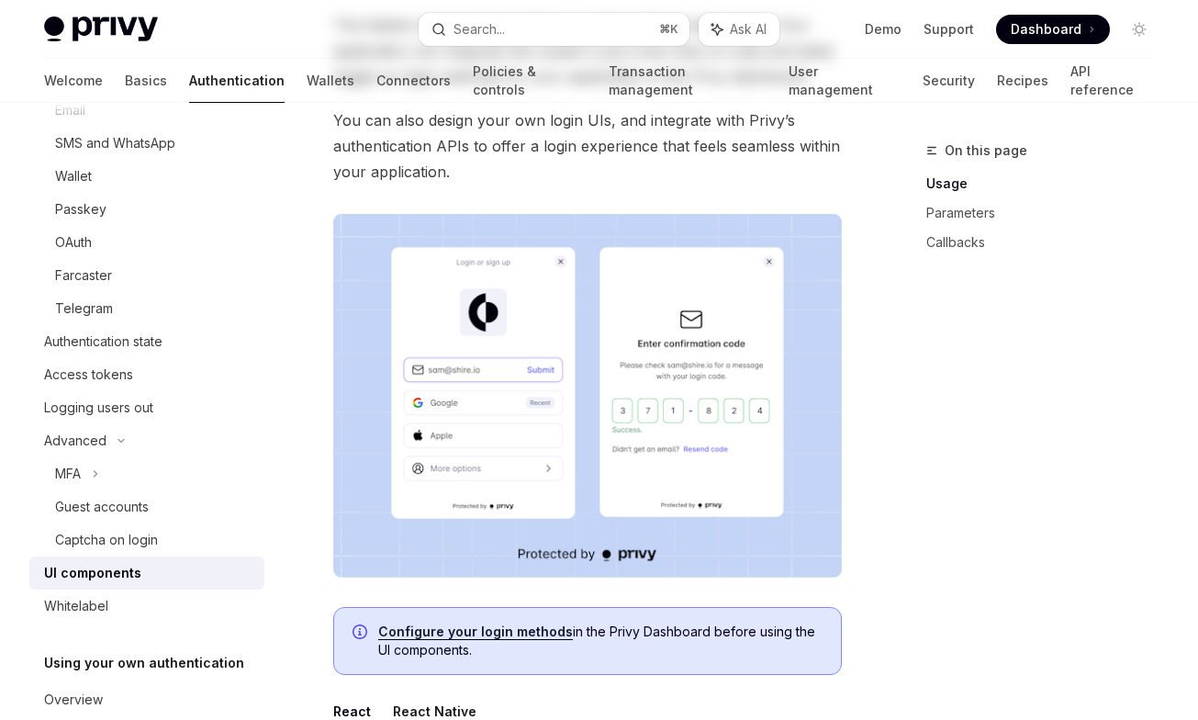
scroll to position [419, 0]
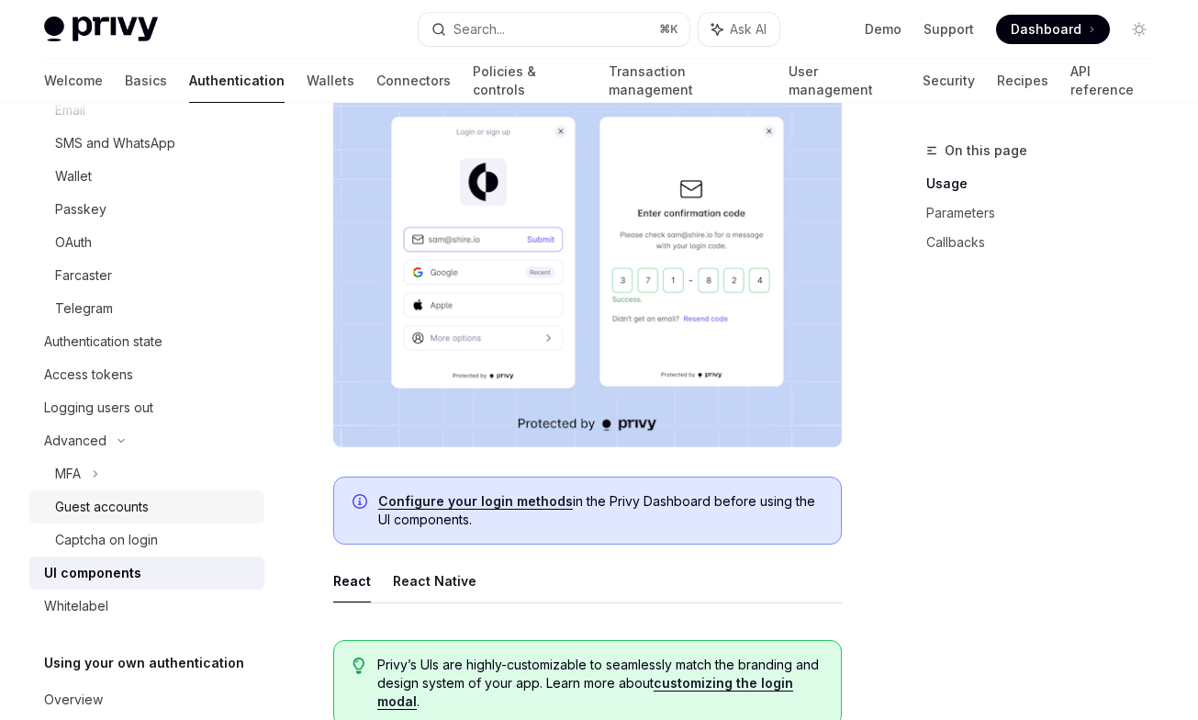
click at [170, 515] on div "Guest accounts" at bounding box center [154, 507] width 198 height 22
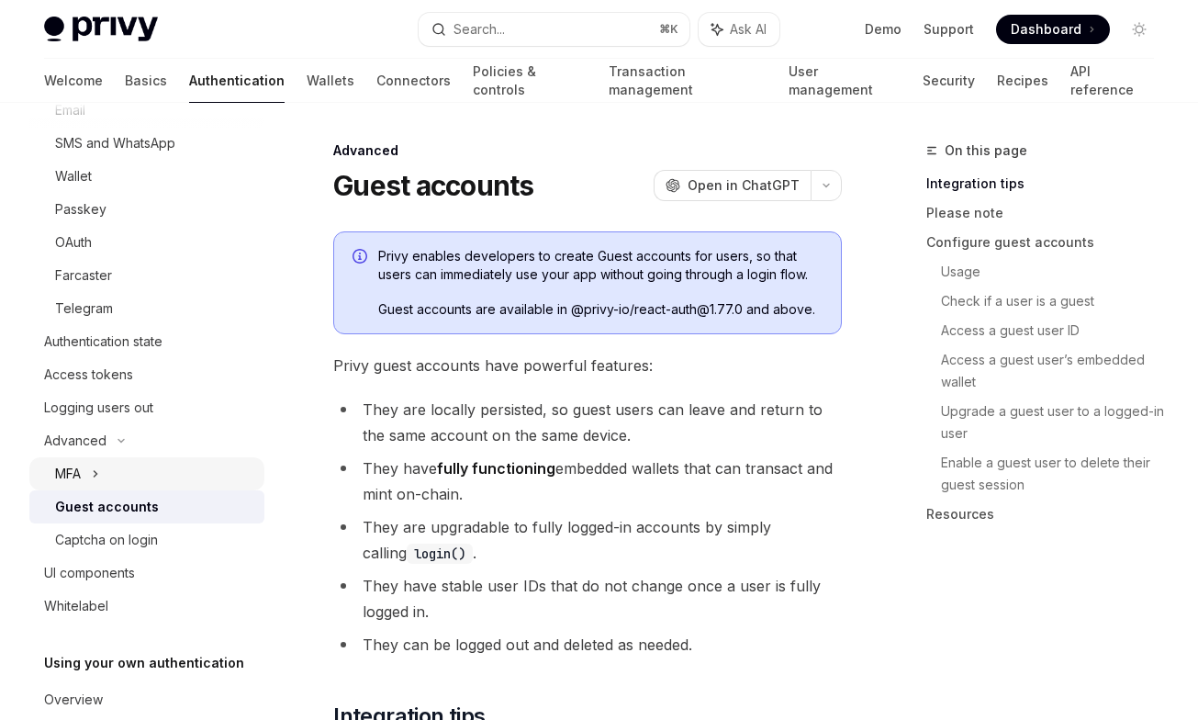
click at [131, 487] on div "MFA" at bounding box center [146, 473] width 235 height 33
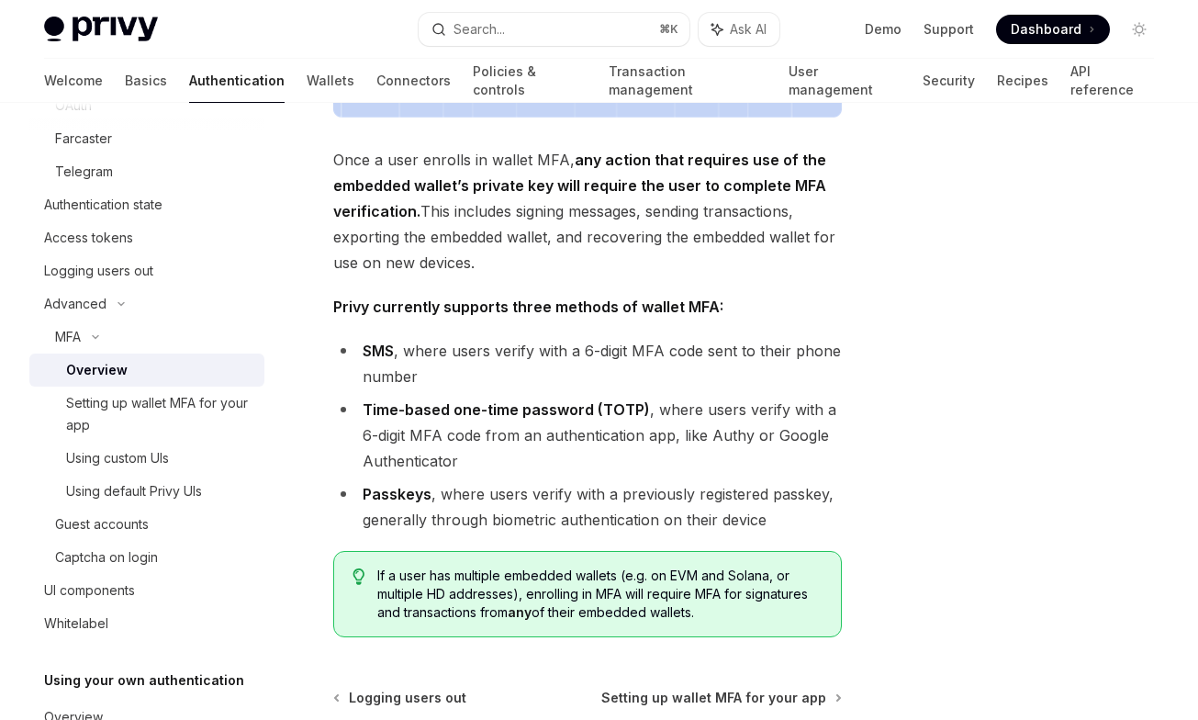
scroll to position [799, 0]
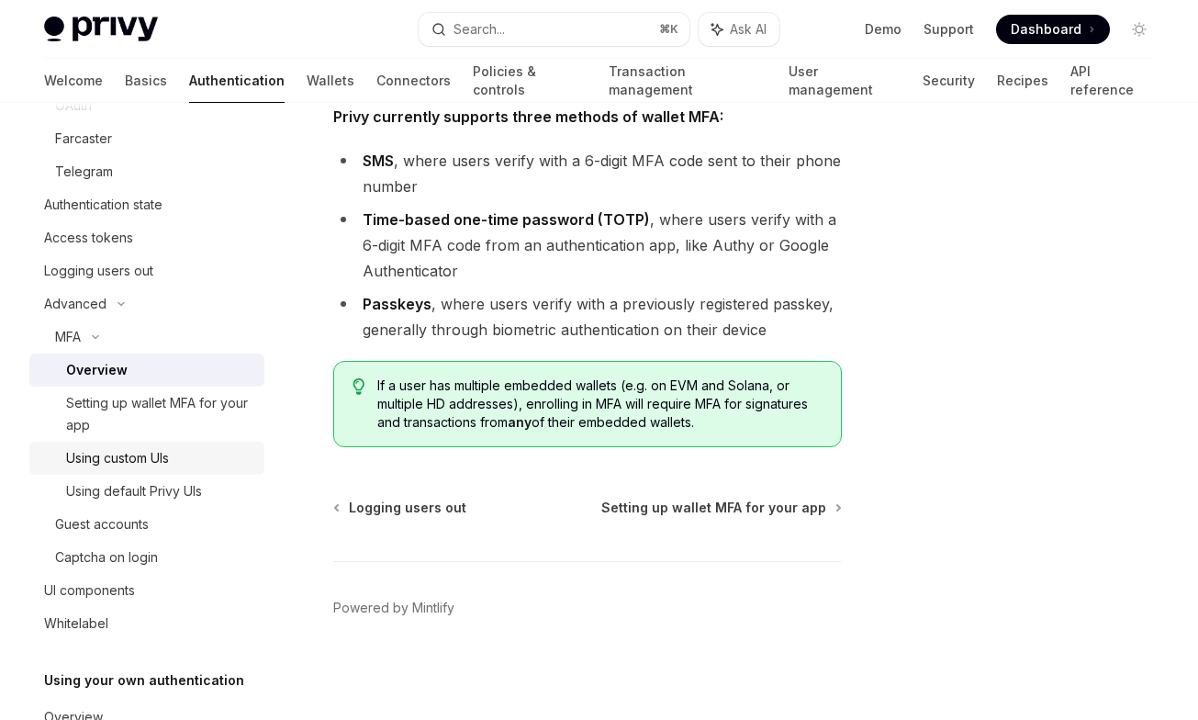
click at [124, 459] on div "Using custom UIs" at bounding box center [117, 458] width 103 height 22
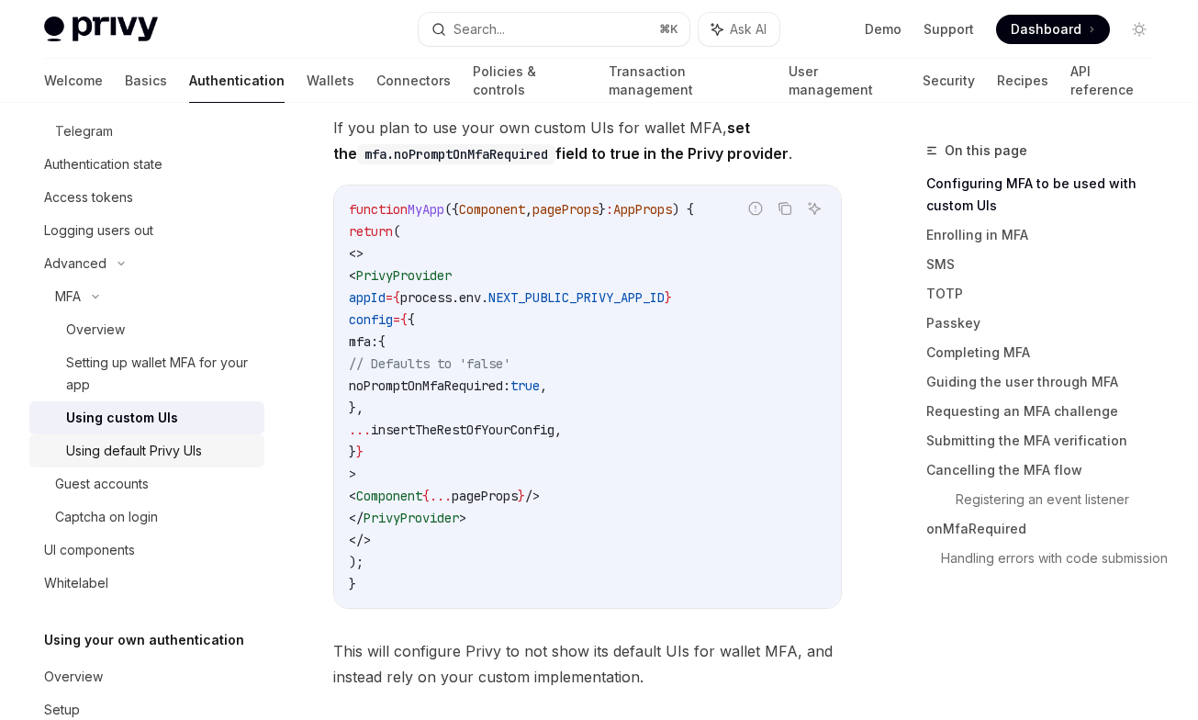
scroll to position [389, 0]
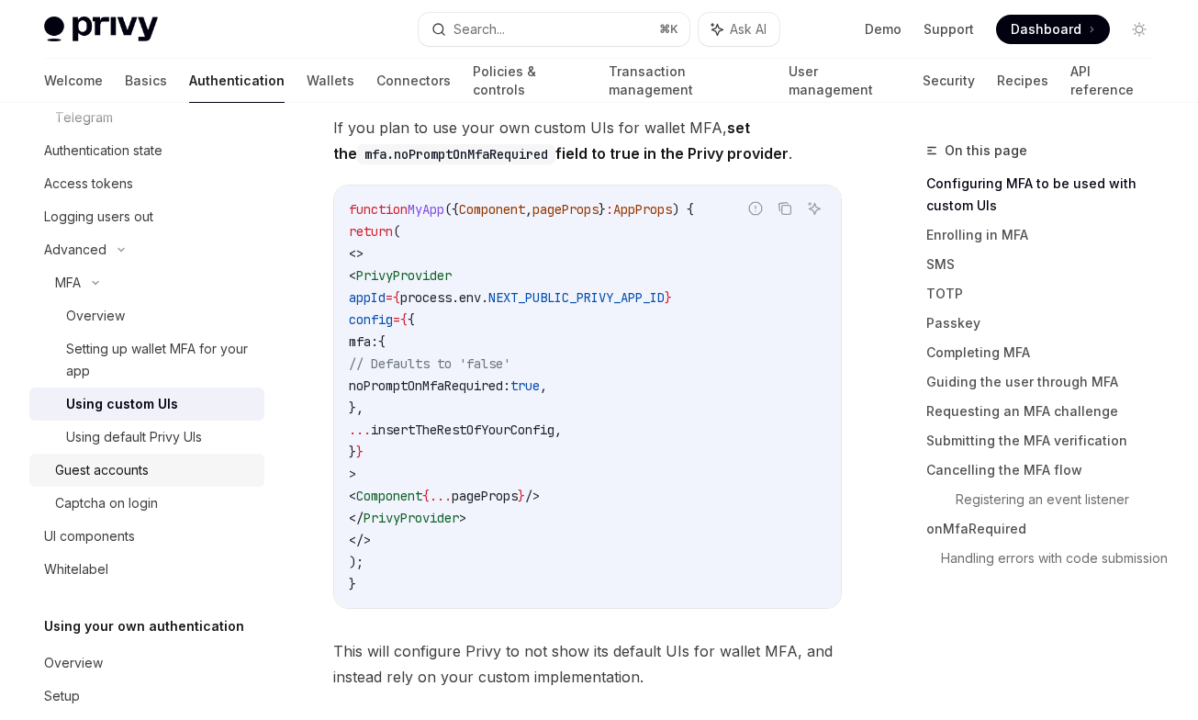
click at [172, 479] on div "Guest accounts" at bounding box center [154, 470] width 198 height 22
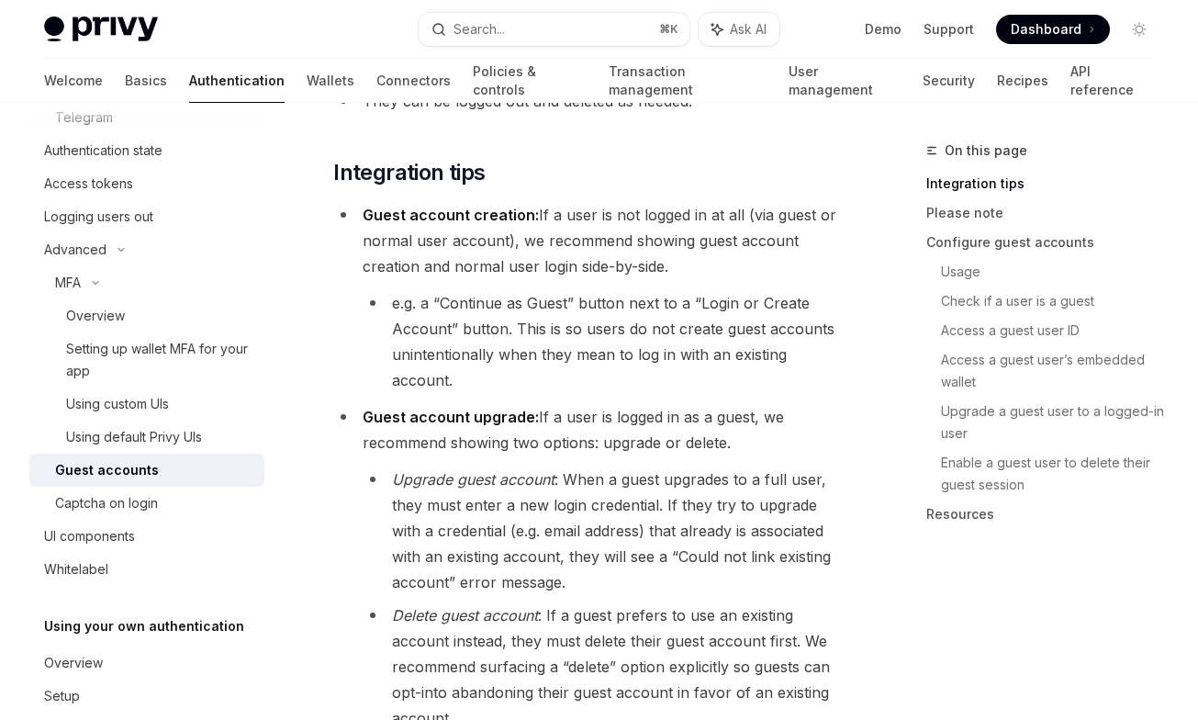
scroll to position [723, 0]
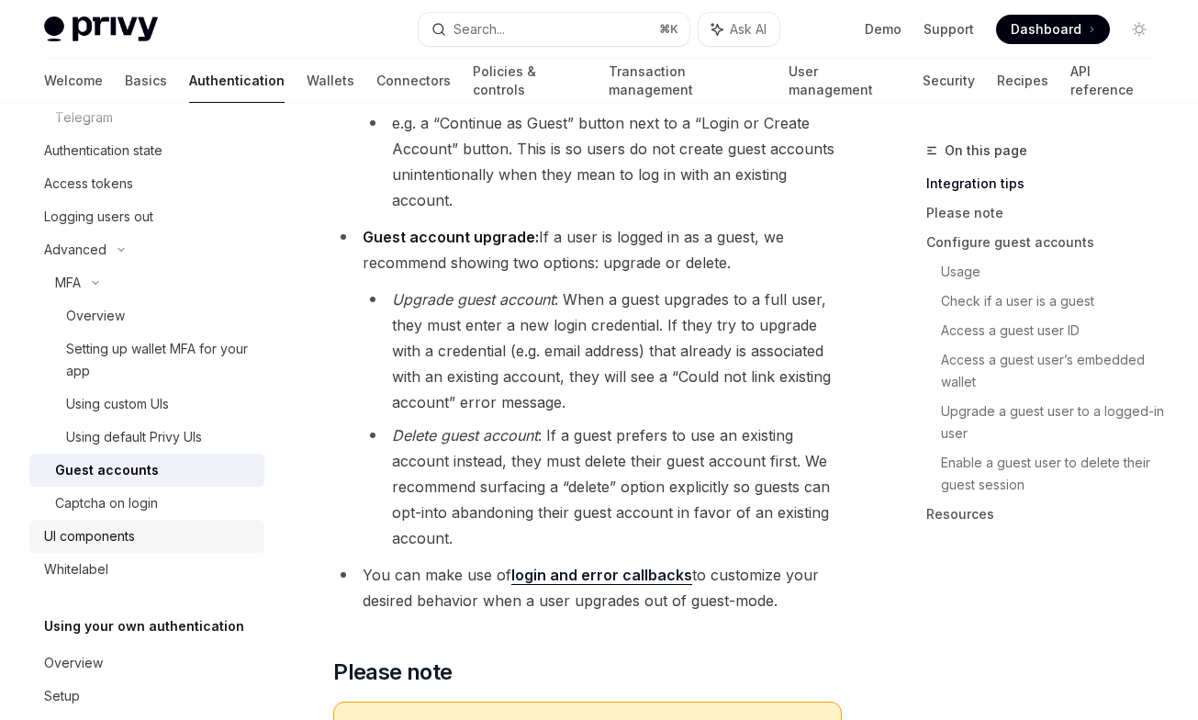
click at [173, 546] on div "UI components" at bounding box center [148, 536] width 209 height 22
type textarea "*"
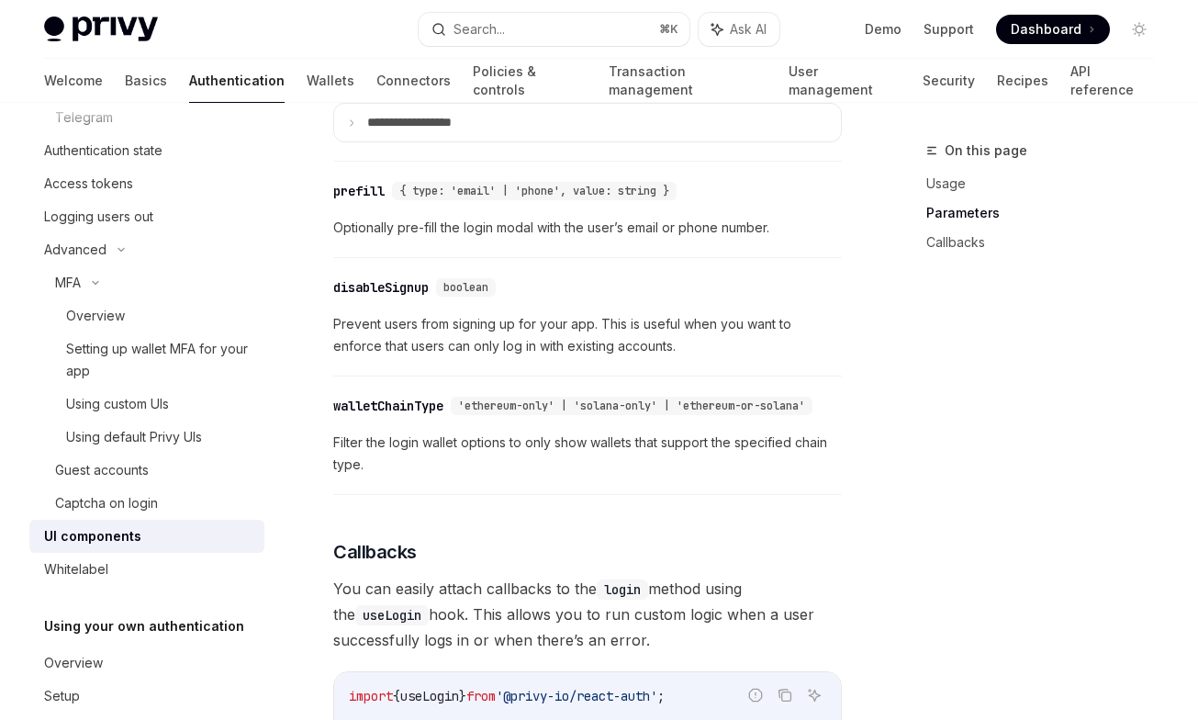
click at [360, 187] on div "prefill" at bounding box center [358, 191] width 51 height 18
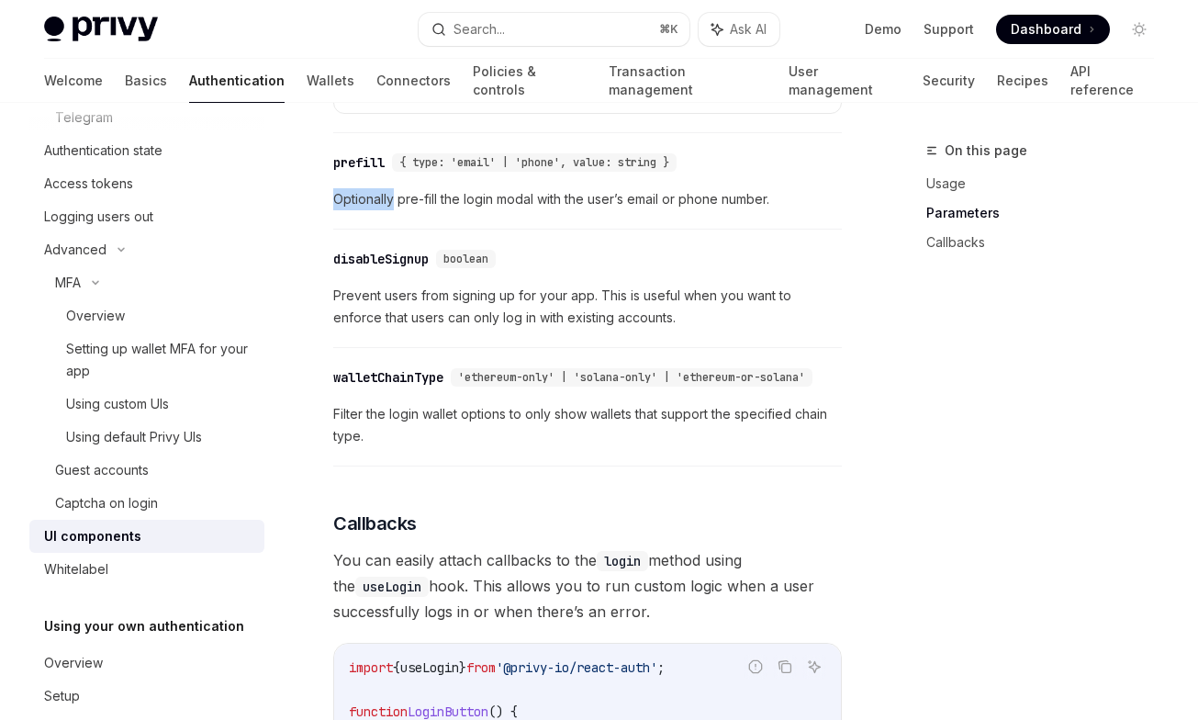
click at [360, 187] on div "​ prefill { type: 'email' | 'phone', value: string } Optionally pre-fill the lo…" at bounding box center [587, 185] width 508 height 87
drag, startPoint x: 315, startPoint y: 160, endPoint x: 392, endPoint y: 162, distance: 77.1
click at [392, 162] on div "Using Privy authentication UI components OpenAI Open in ChatGPT OpenAI Open in …" at bounding box center [415, 60] width 860 height 3434
copy div "prefill"
click at [491, 25] on div "Search..." at bounding box center [478, 29] width 51 height 22
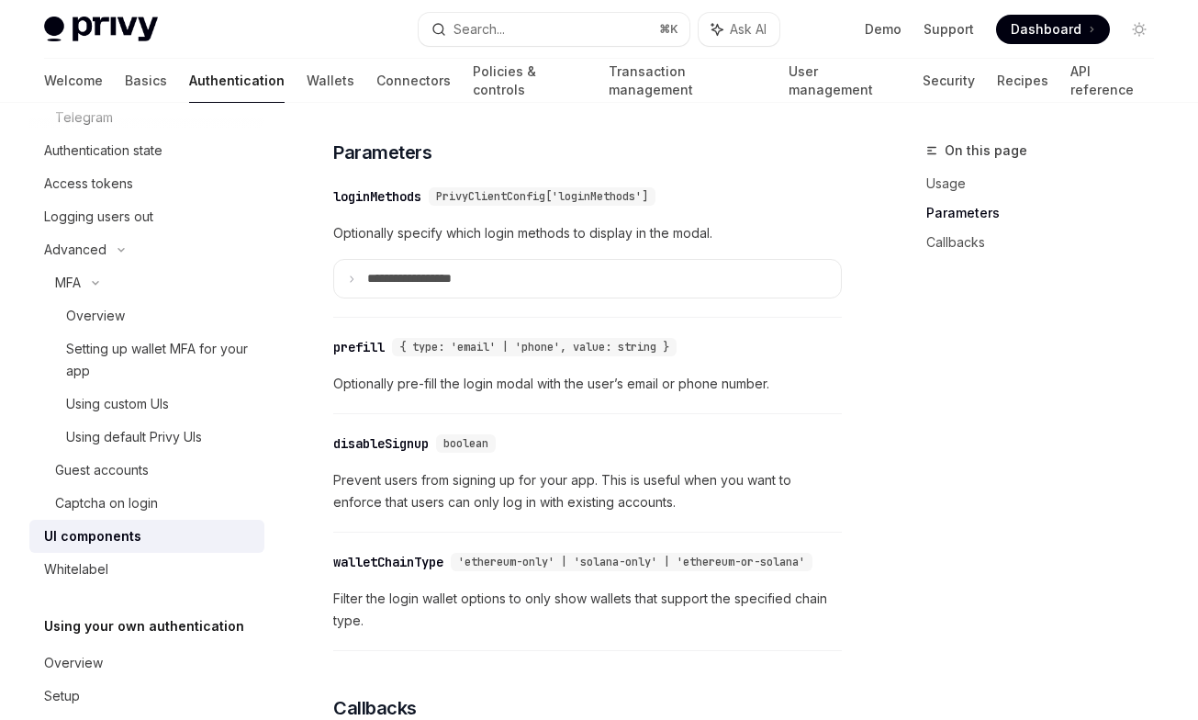
scroll to position [1611, 0]
click at [544, 37] on button "Search... ⌘ K" at bounding box center [554, 29] width 270 height 33
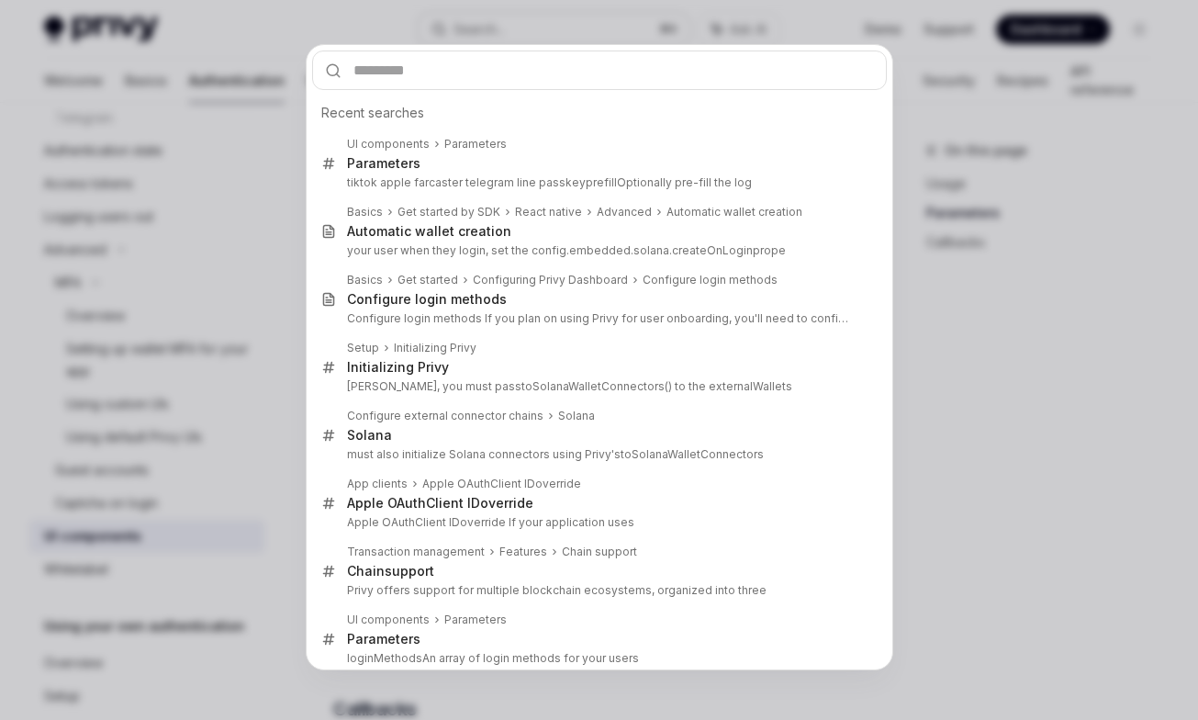
type input "*******"
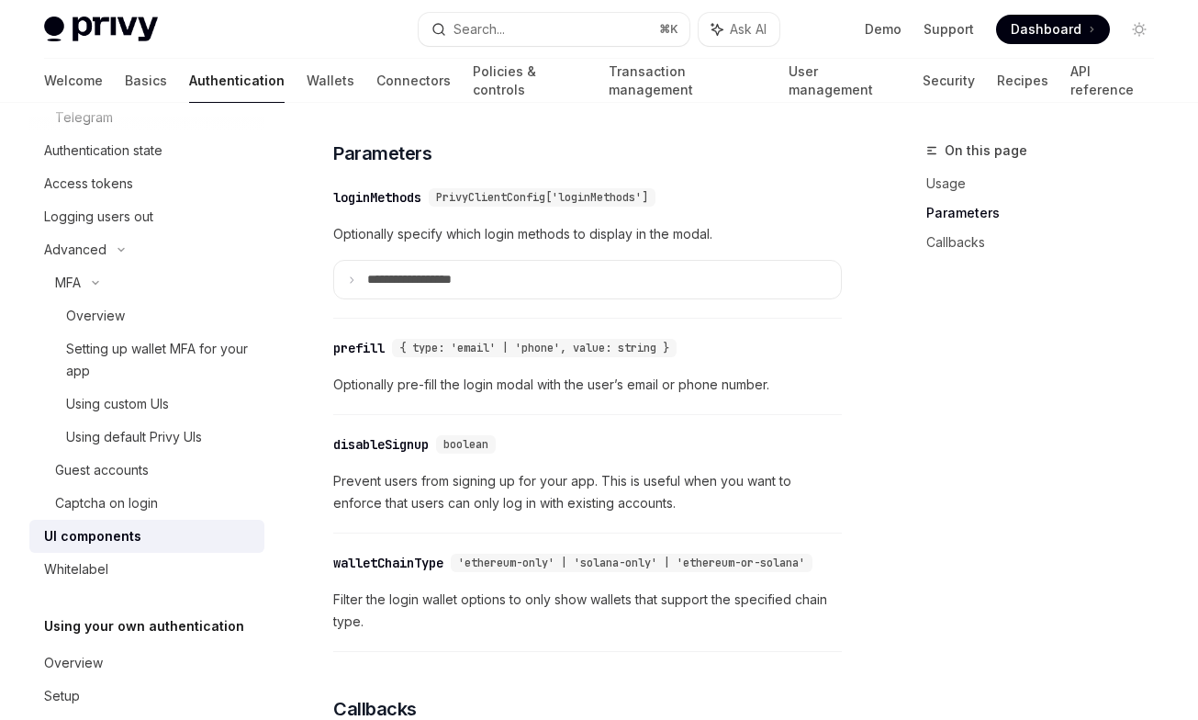
type textarea "*"
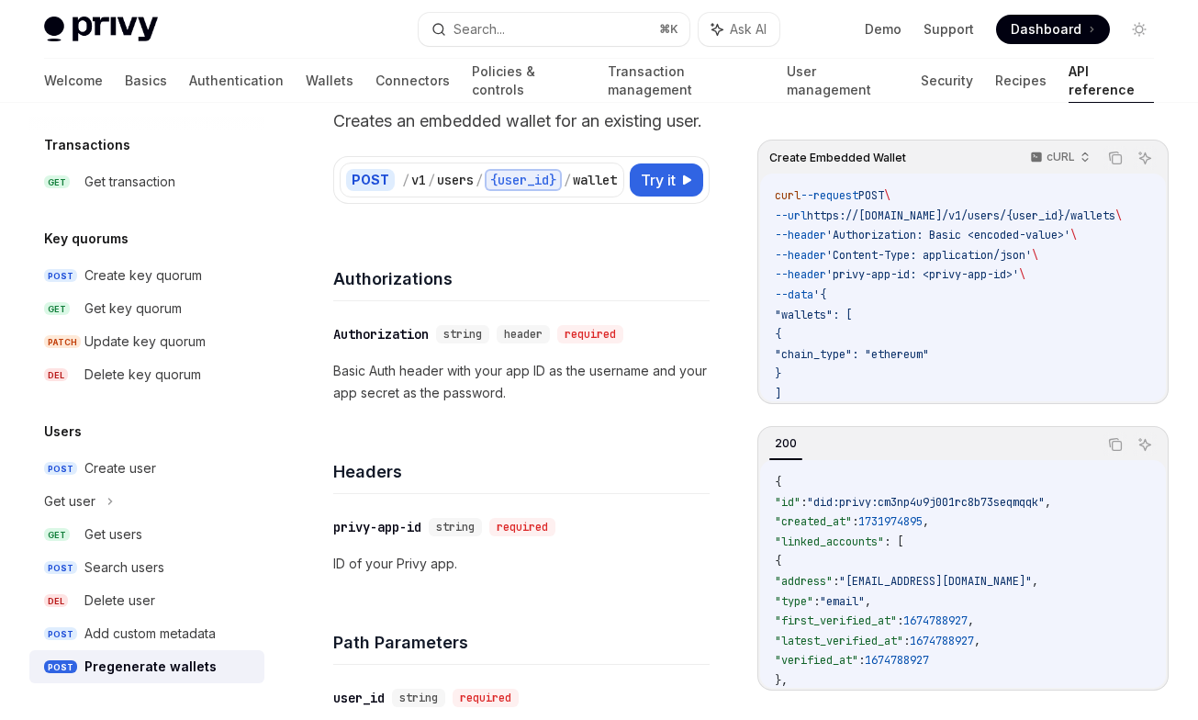
scroll to position [23, 0]
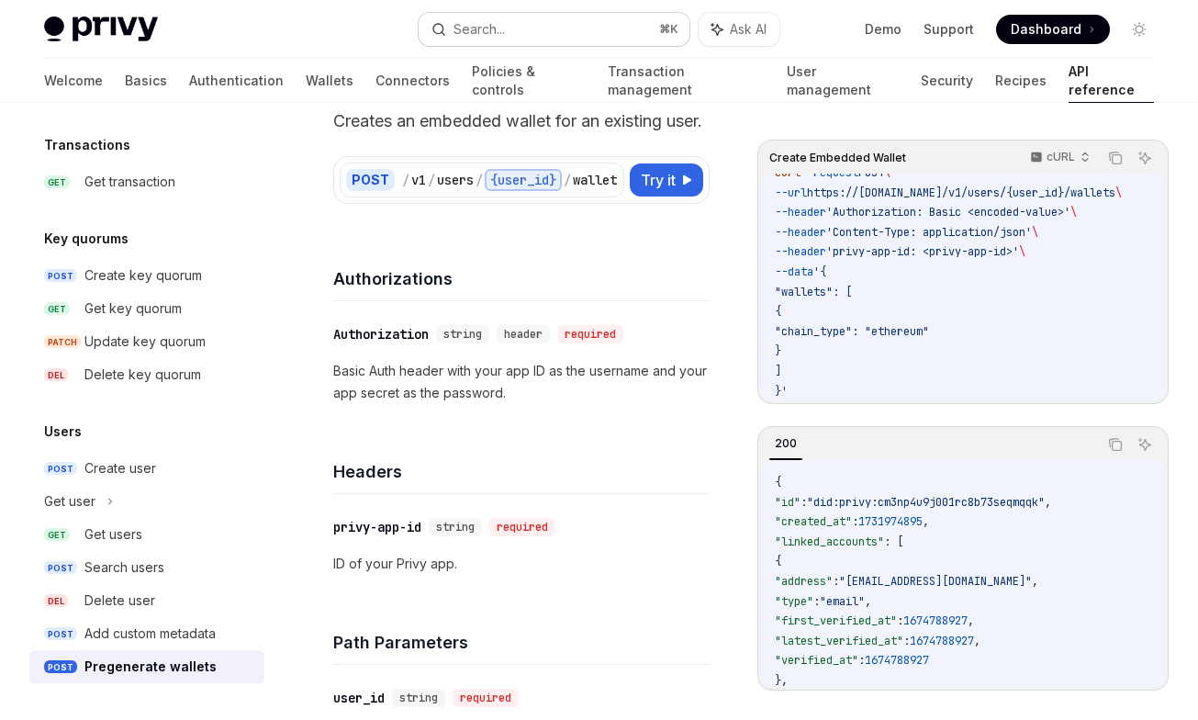
click at [586, 18] on button "Search... ⌘ K" at bounding box center [554, 29] width 270 height 33
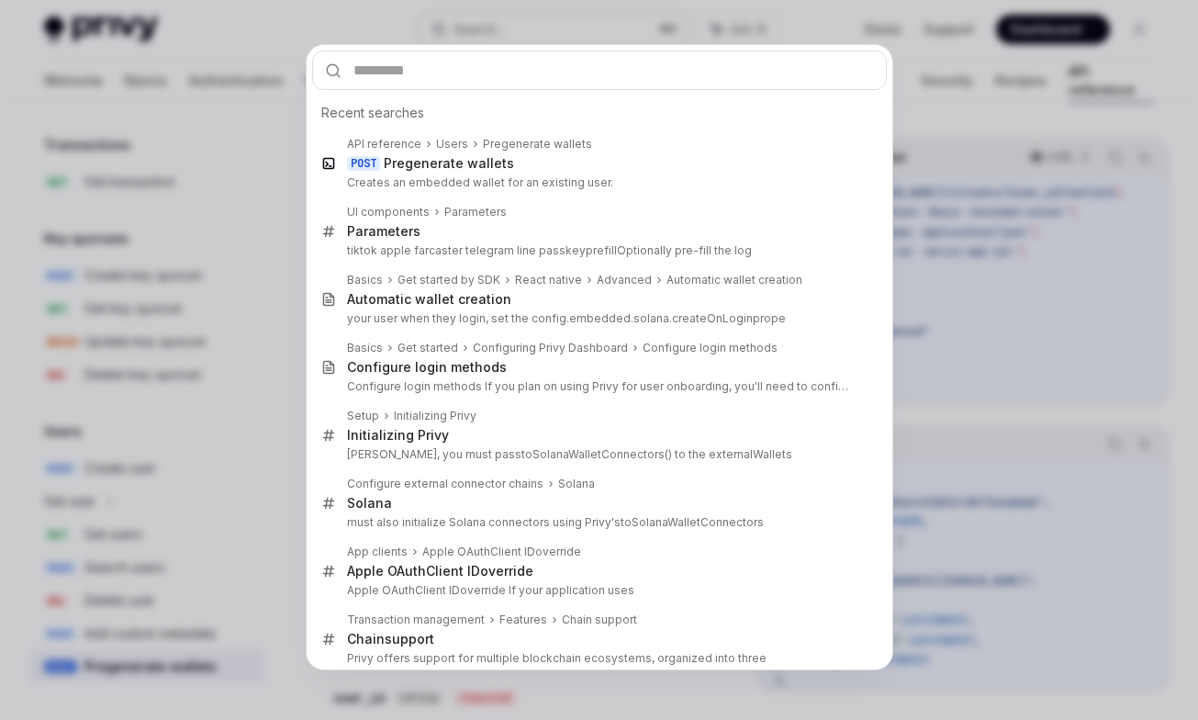
type input "*******"
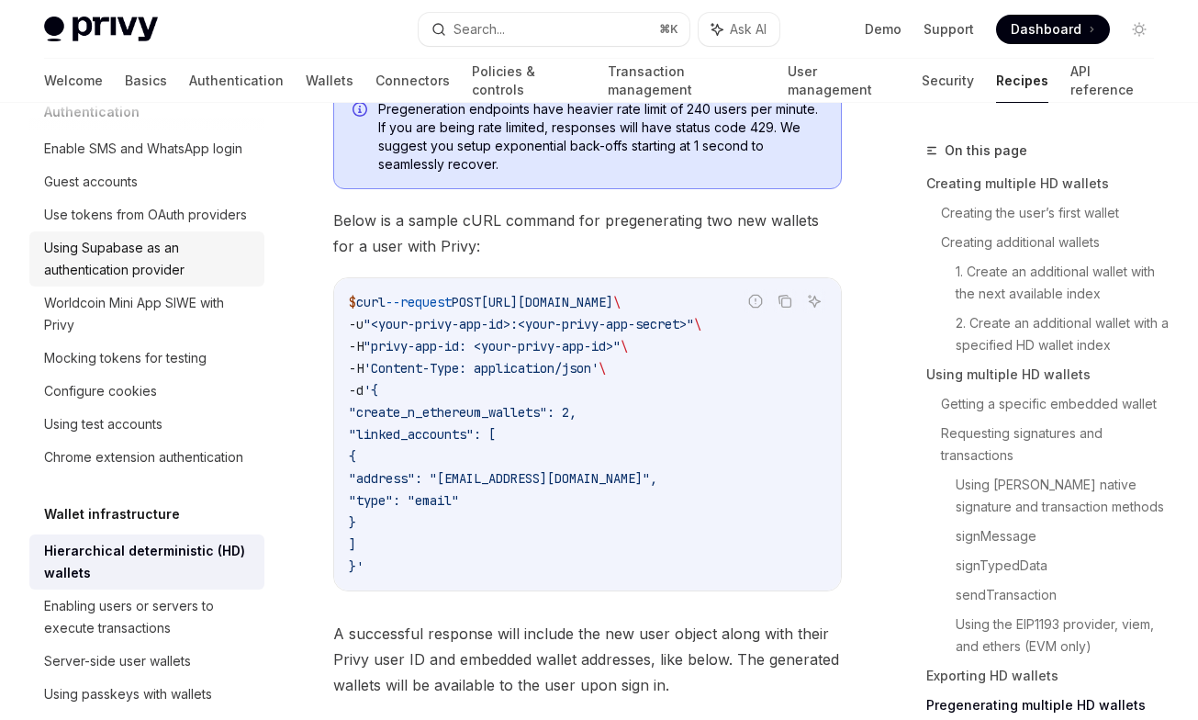
scroll to position [97, 0]
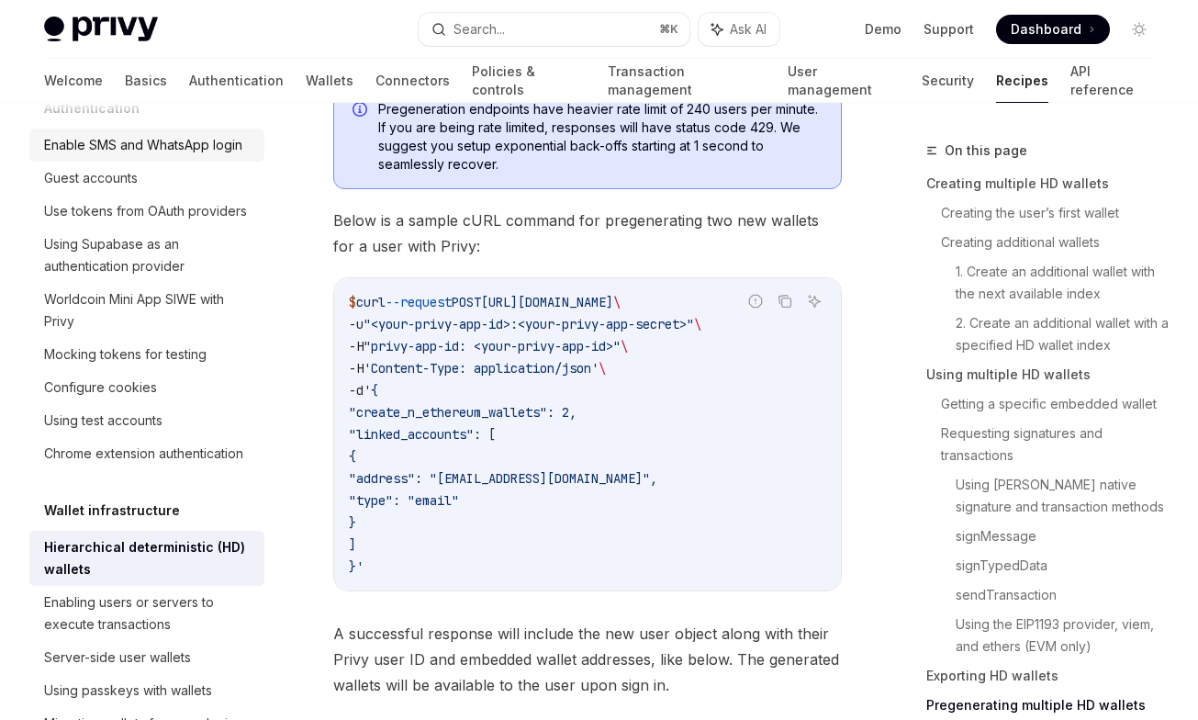
click at [144, 153] on div "Enable SMS and WhatsApp login" at bounding box center [143, 145] width 198 height 22
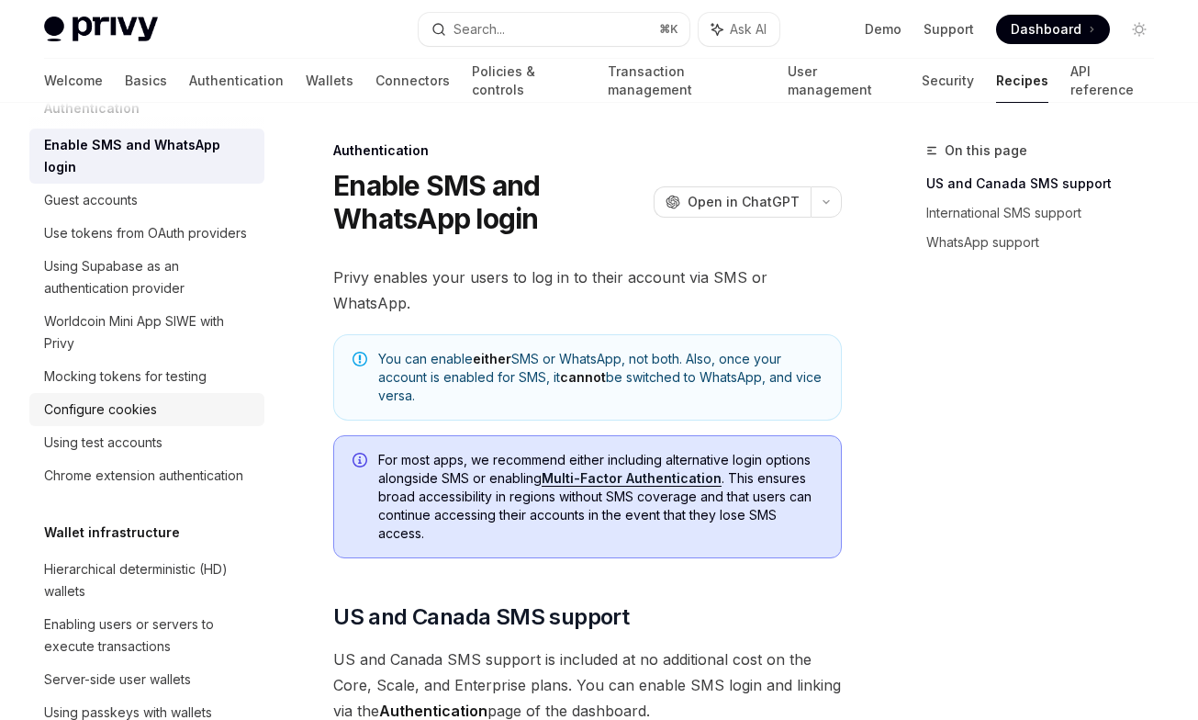
click at [195, 398] on div "Configure cookies" at bounding box center [148, 409] width 209 height 22
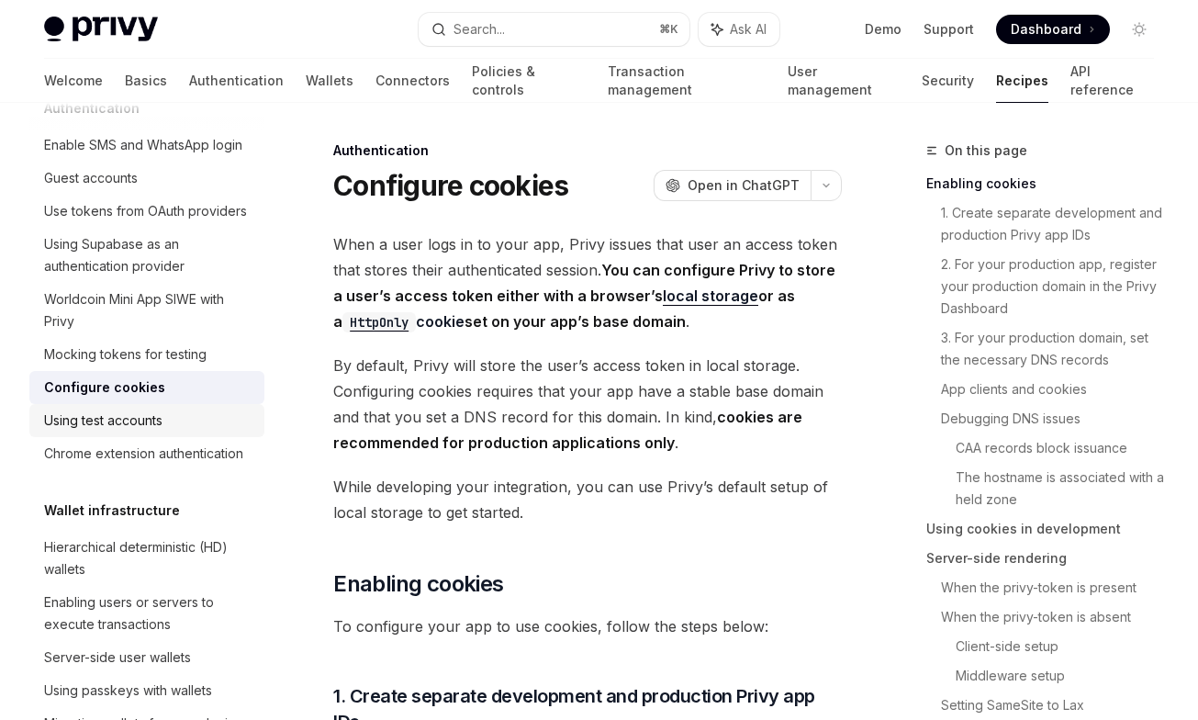
click at [184, 432] on link "Using test accounts" at bounding box center [146, 420] width 235 height 33
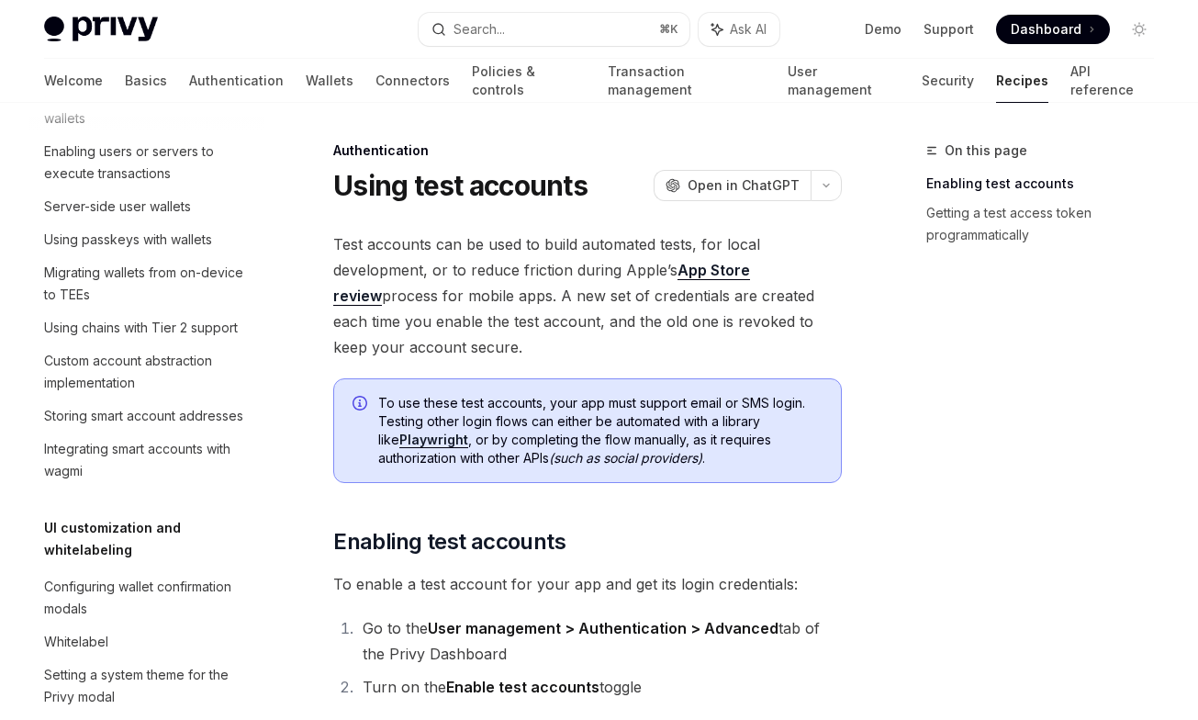
scroll to position [570, 0]
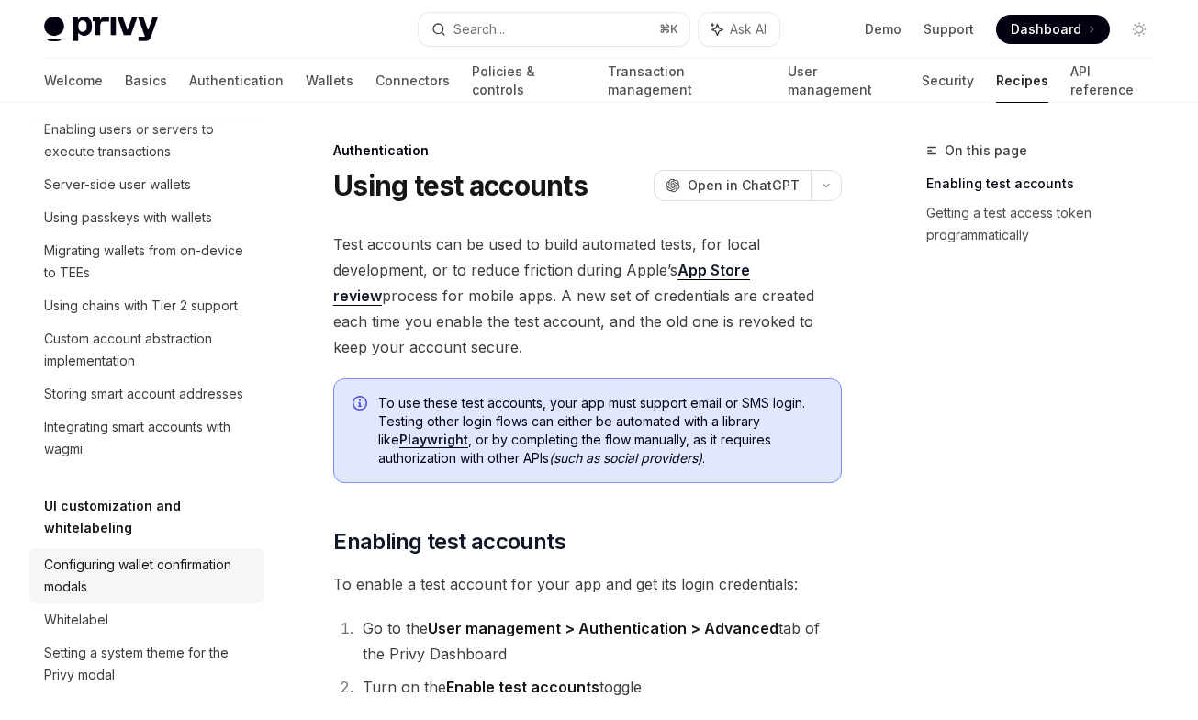
click at [138, 562] on div "Configuring wallet confirmation modals" at bounding box center [148, 575] width 209 height 44
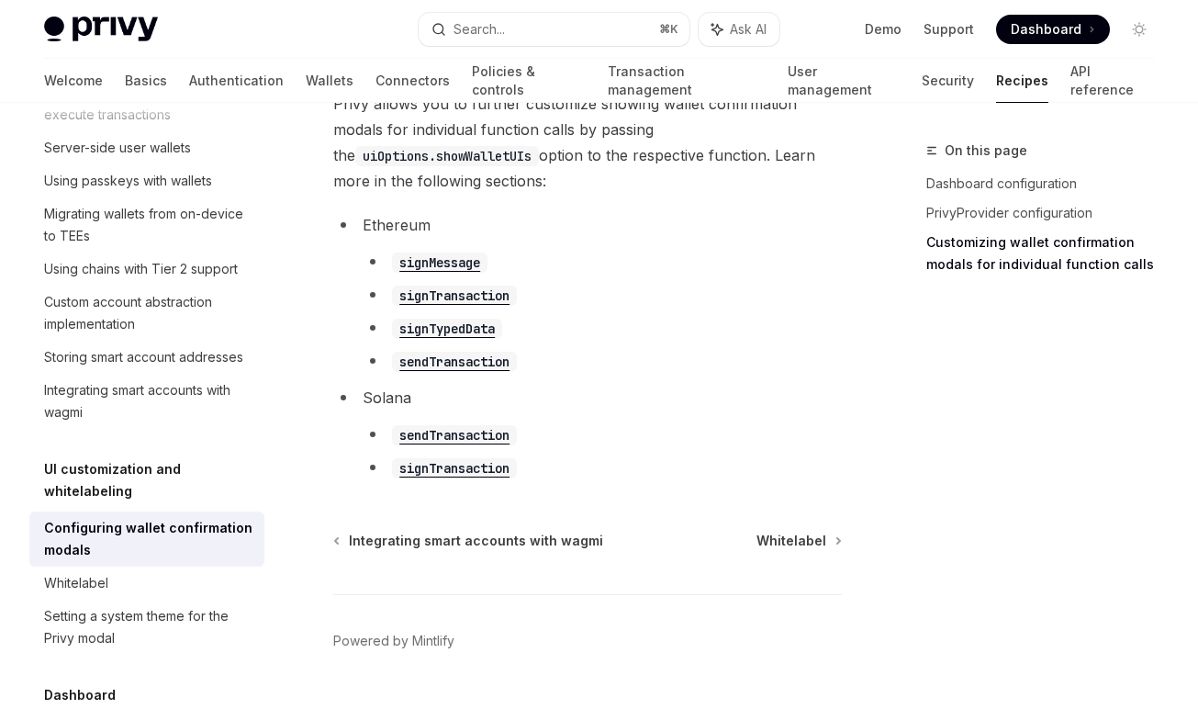
scroll to position [1274, 0]
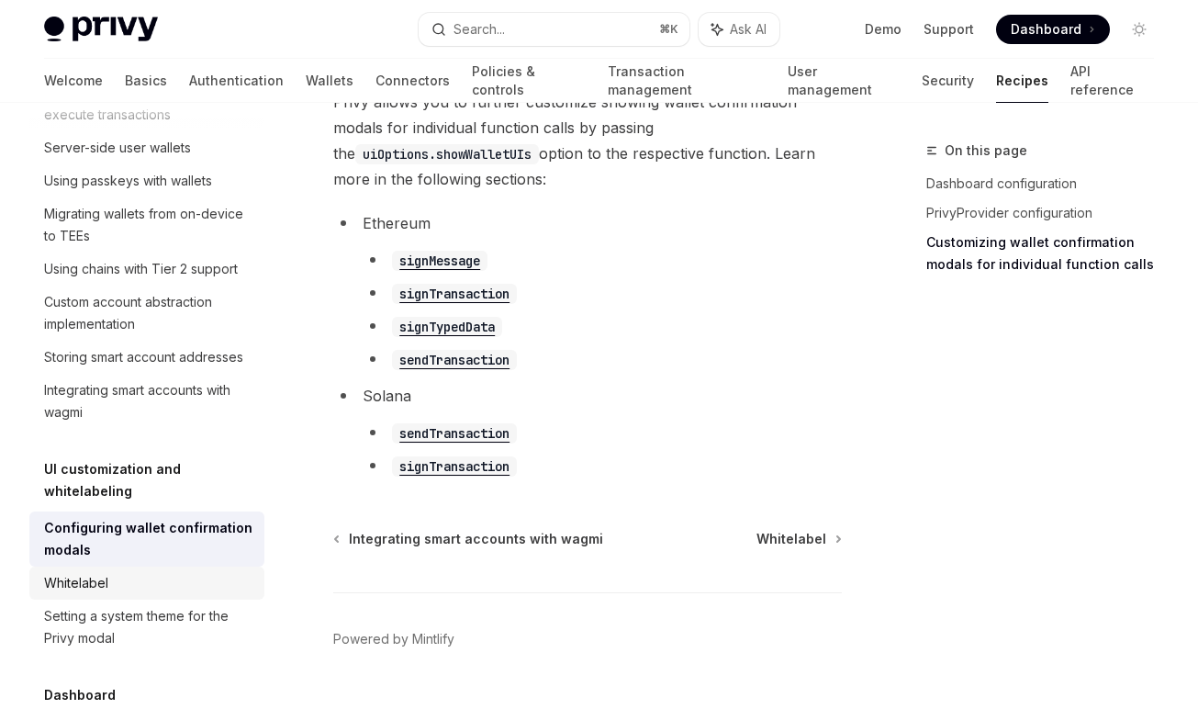
click at [176, 575] on link "Whitelabel" at bounding box center [146, 582] width 235 height 33
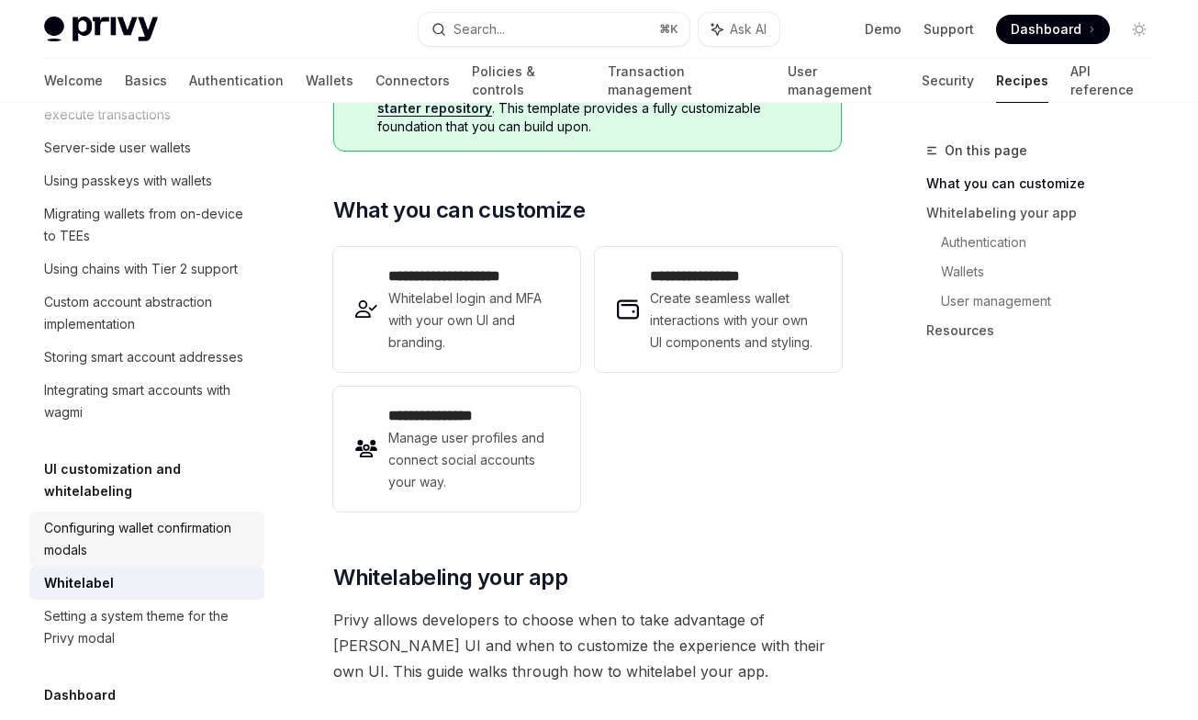
scroll to position [309, 0]
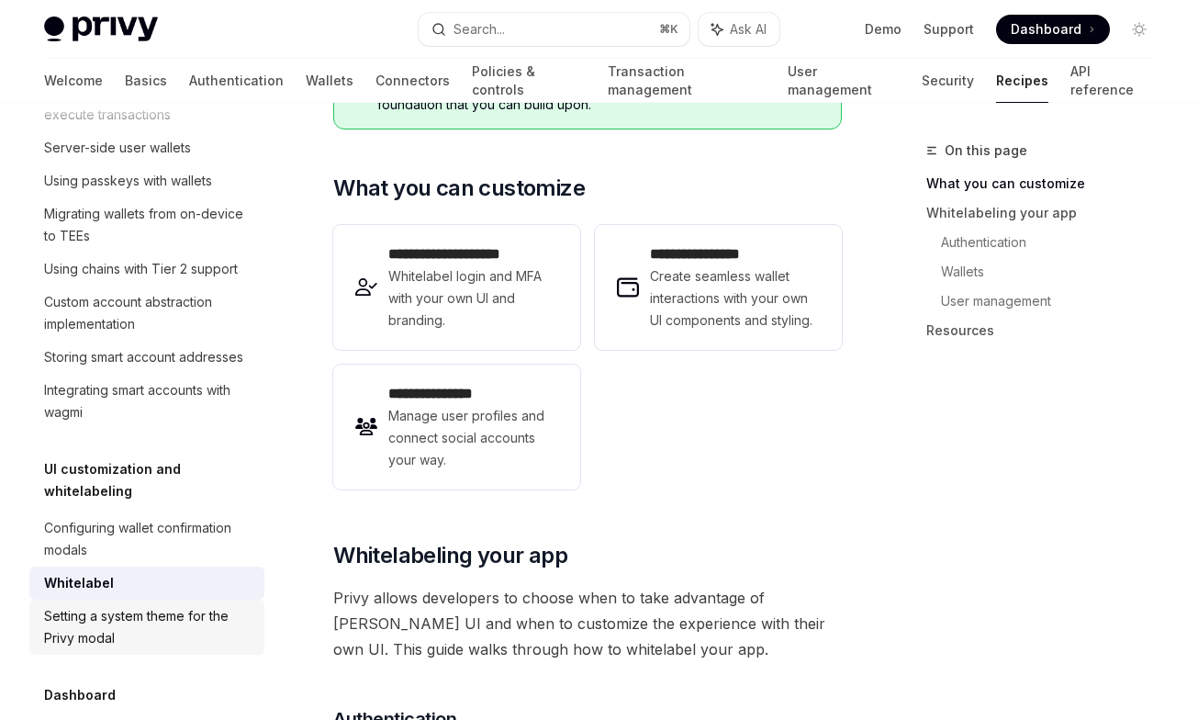
click at [157, 605] on div "Setting a system theme for the Privy modal" at bounding box center [148, 627] width 209 height 44
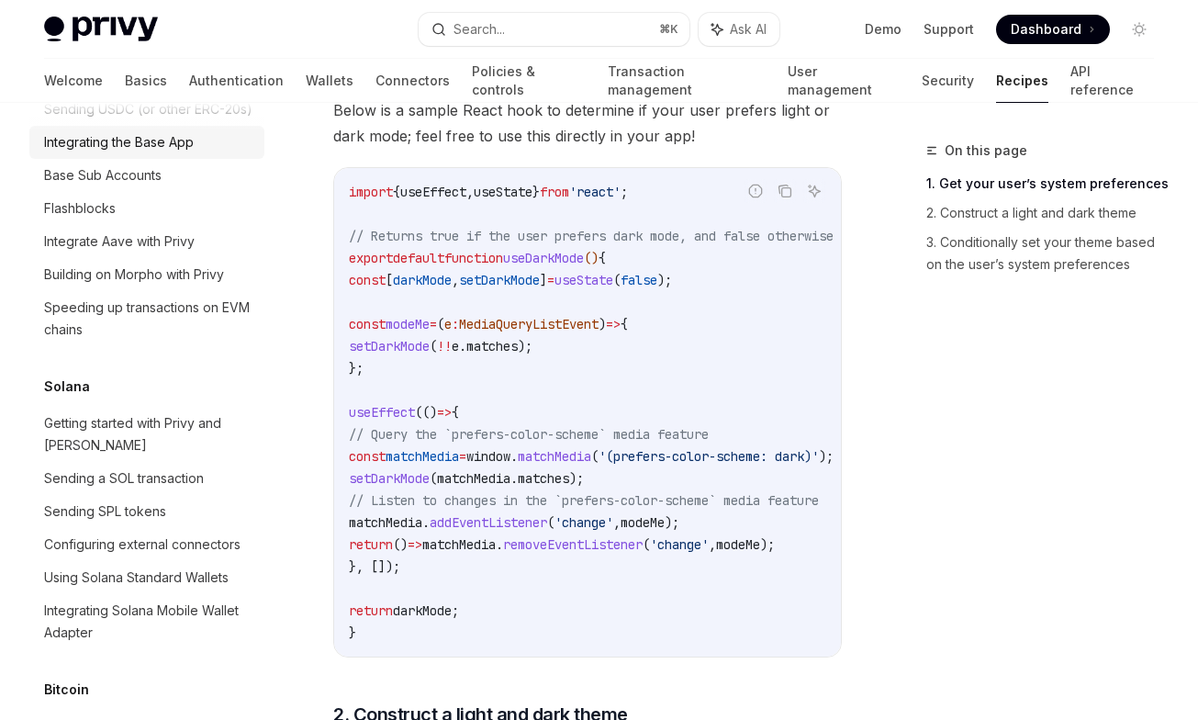
scroll to position [2721, 0]
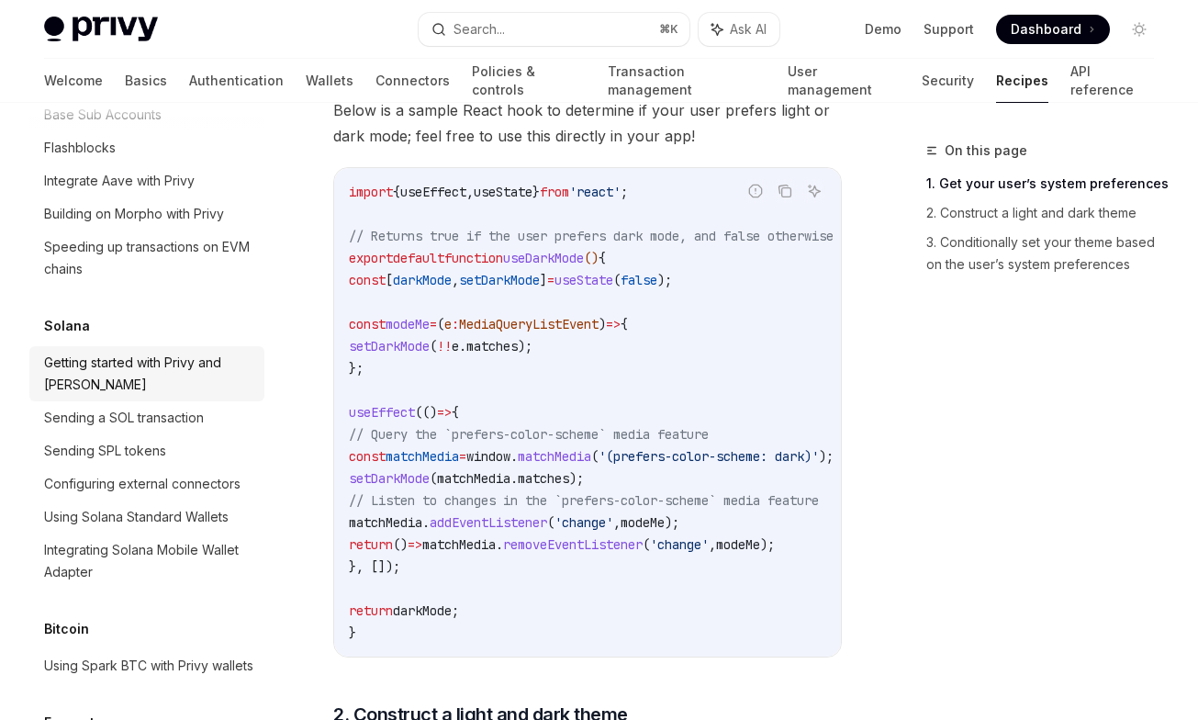
click at [200, 359] on div "Getting started with Privy and Solana" at bounding box center [148, 374] width 209 height 44
type textarea "*"
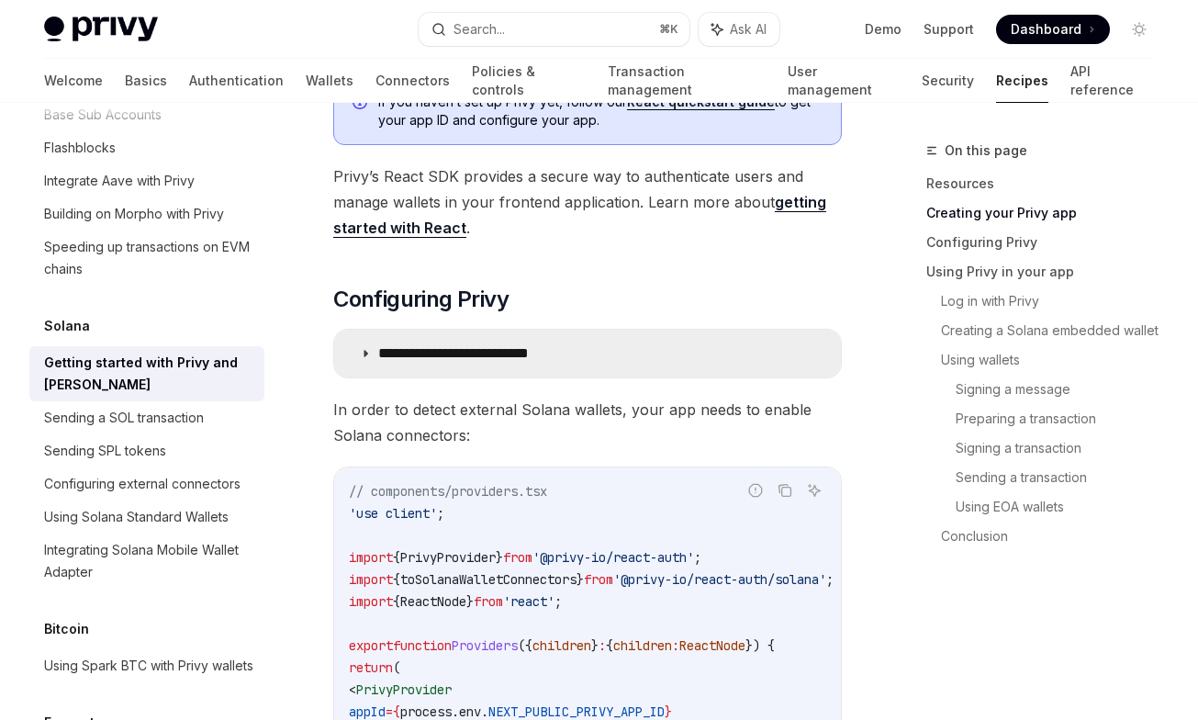
scroll to position [701, 0]
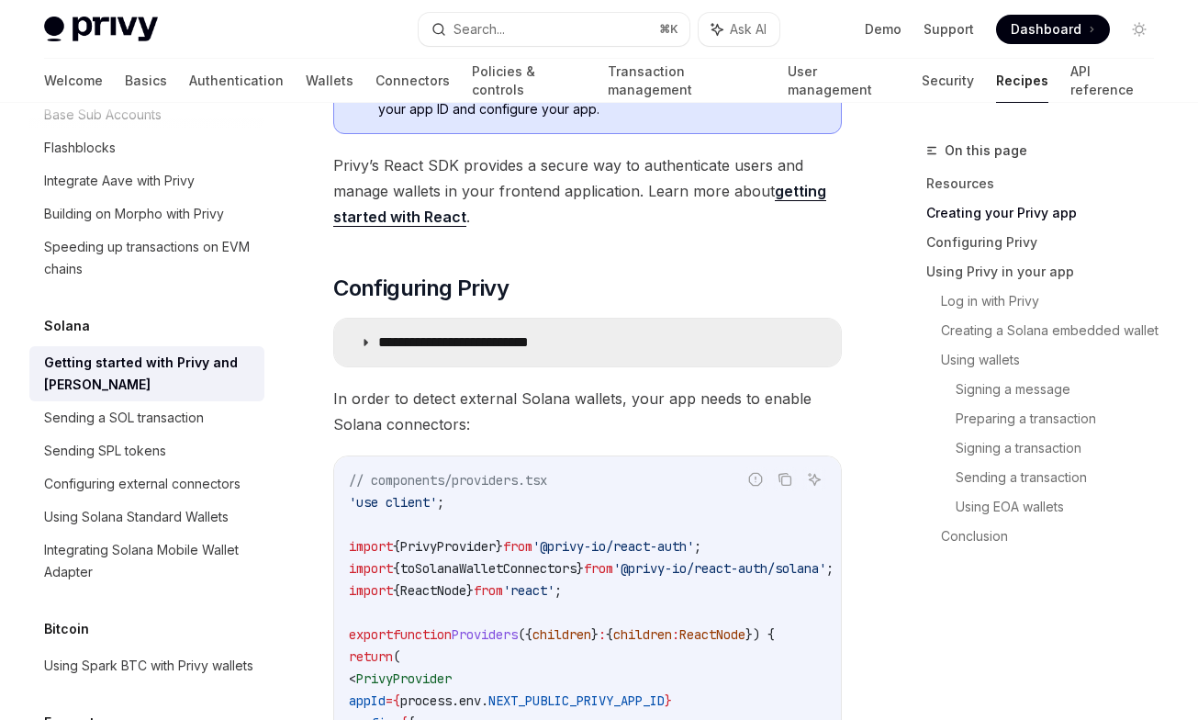
click at [512, 333] on p "**********" at bounding box center [482, 342] width 208 height 18
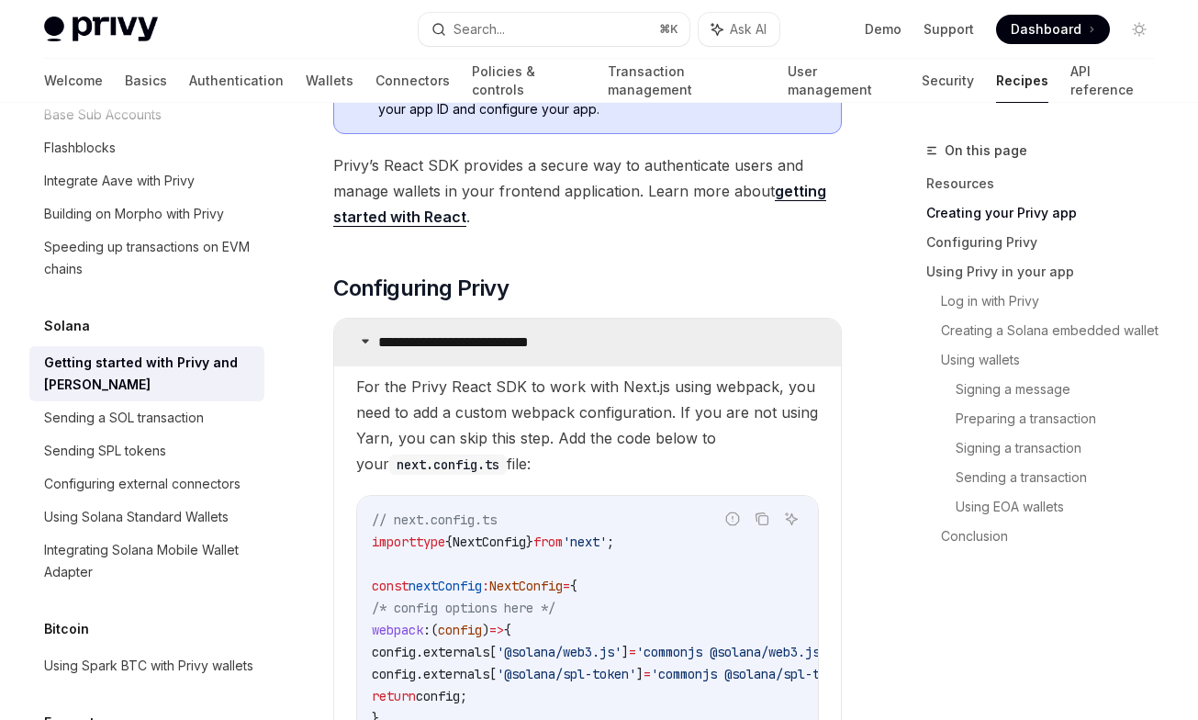
click at [512, 333] on p "**********" at bounding box center [482, 342] width 208 height 18
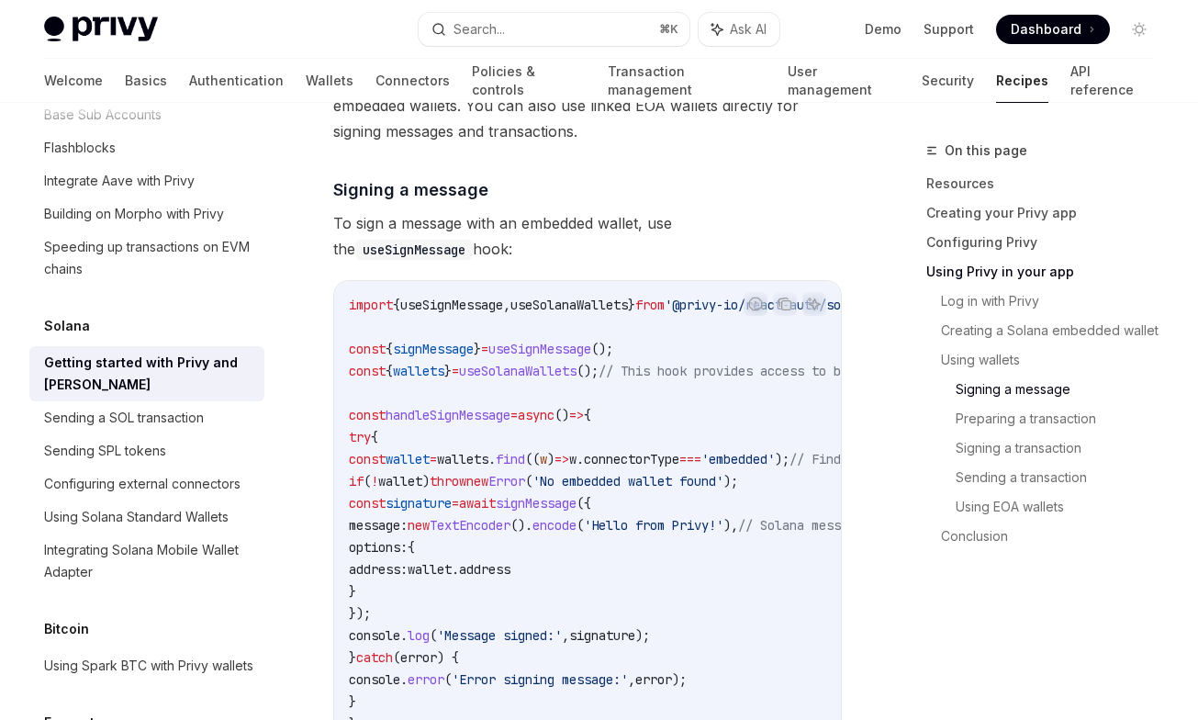
scroll to position [3452, 0]
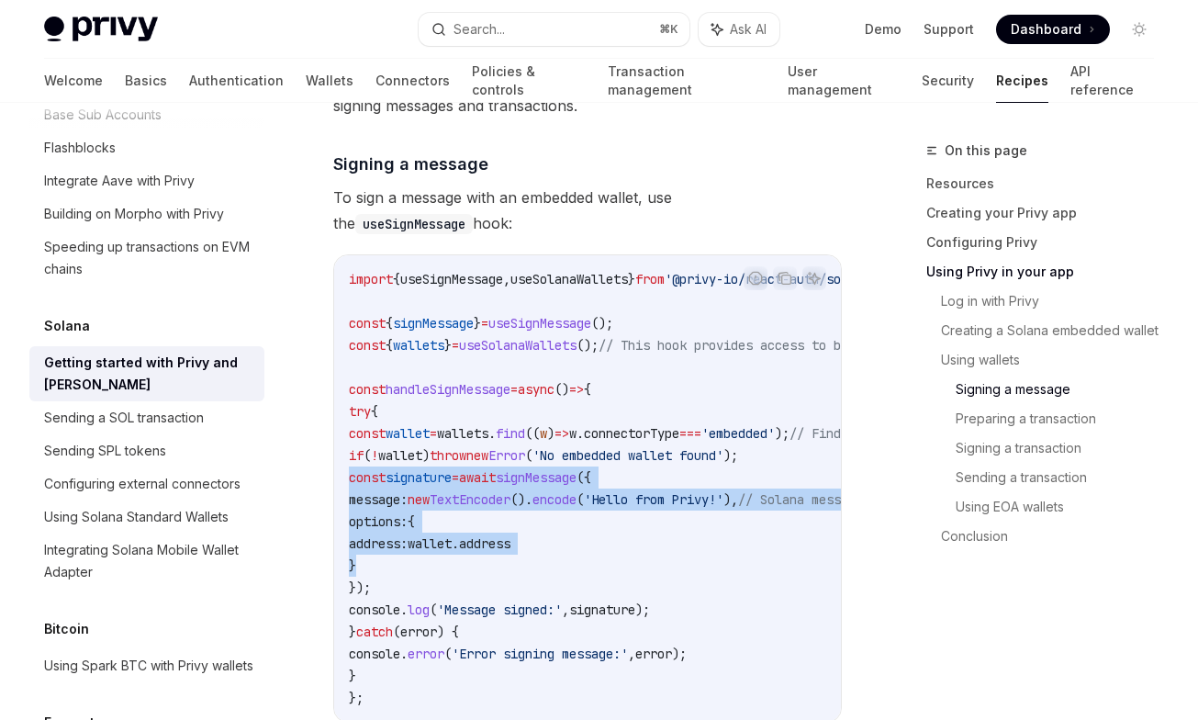
drag, startPoint x: 433, startPoint y: 504, endPoint x: 340, endPoint y: 426, distance: 121.9
click at [340, 426] on div "import { useSignMessage , useSolanaWallets } from '@privy-io/react-auth/solana'…" at bounding box center [587, 488] width 507 height 466
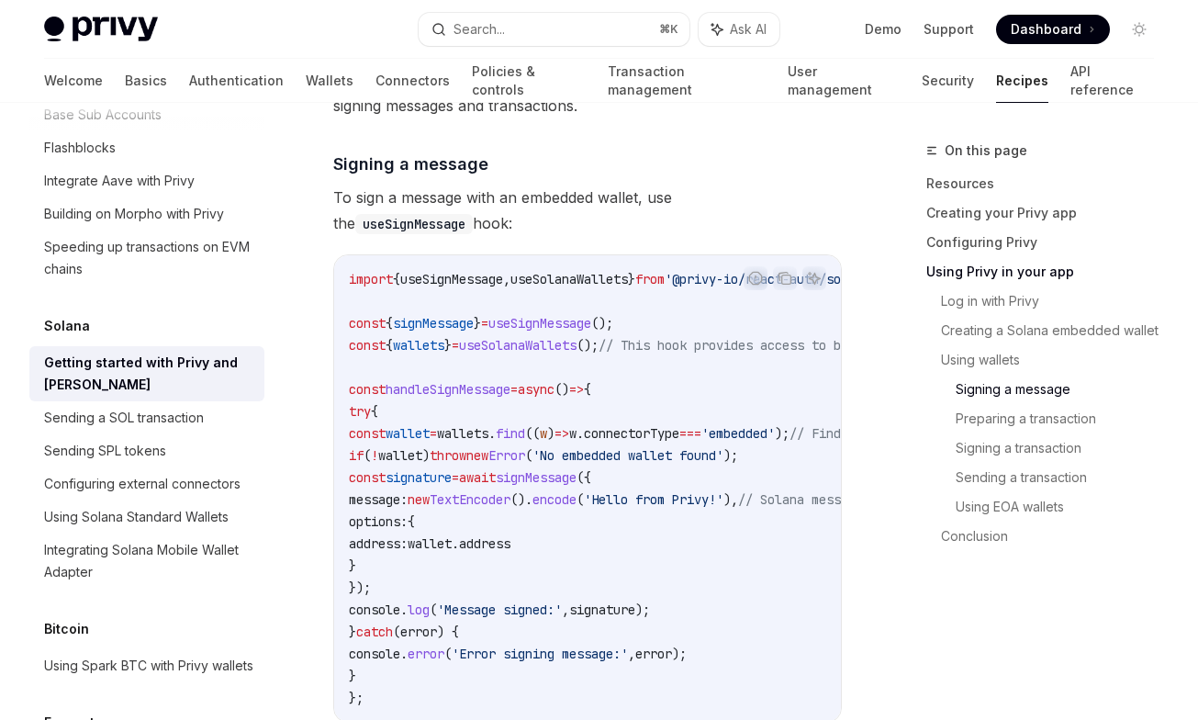
click at [525, 447] on span "Error" at bounding box center [506, 455] width 37 height 17
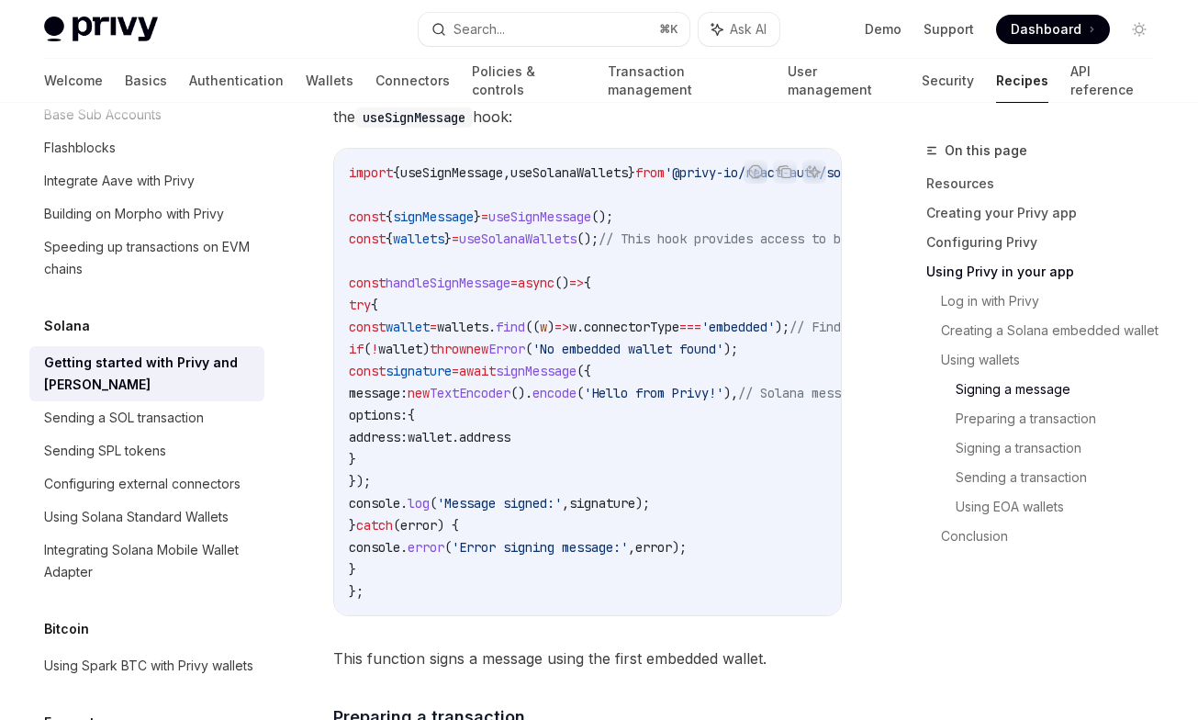
scroll to position [3566, 0]
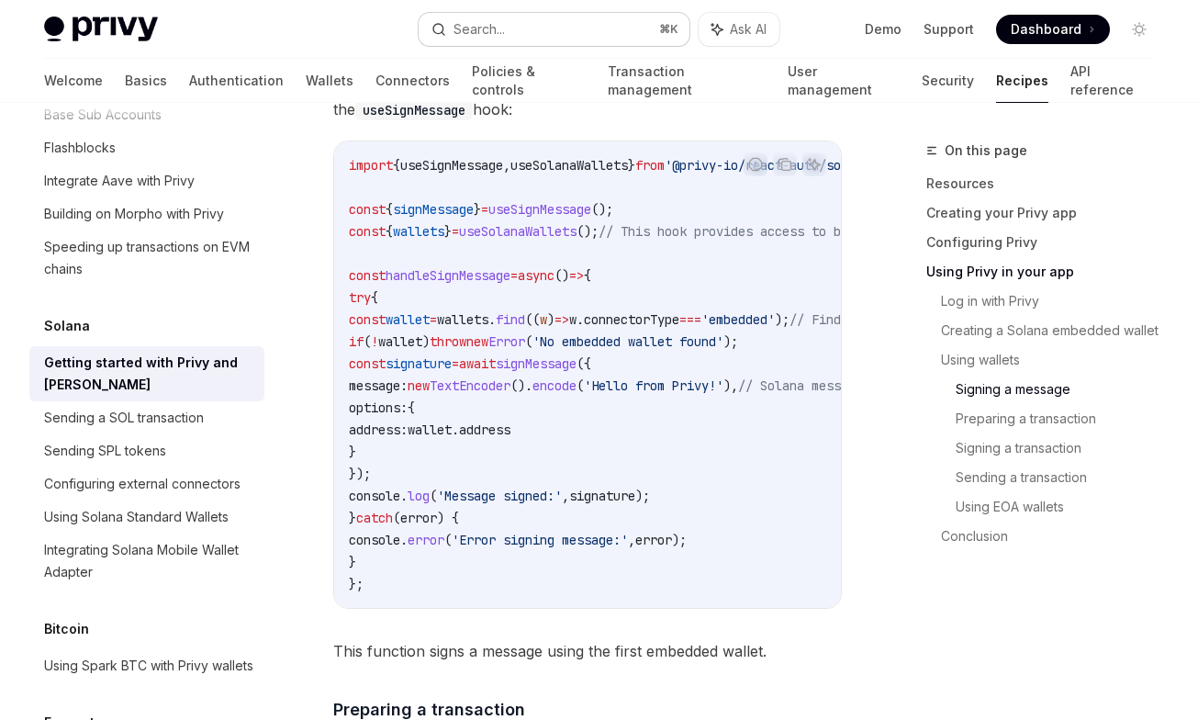
click at [471, 28] on div "Search..." at bounding box center [478, 29] width 51 height 22
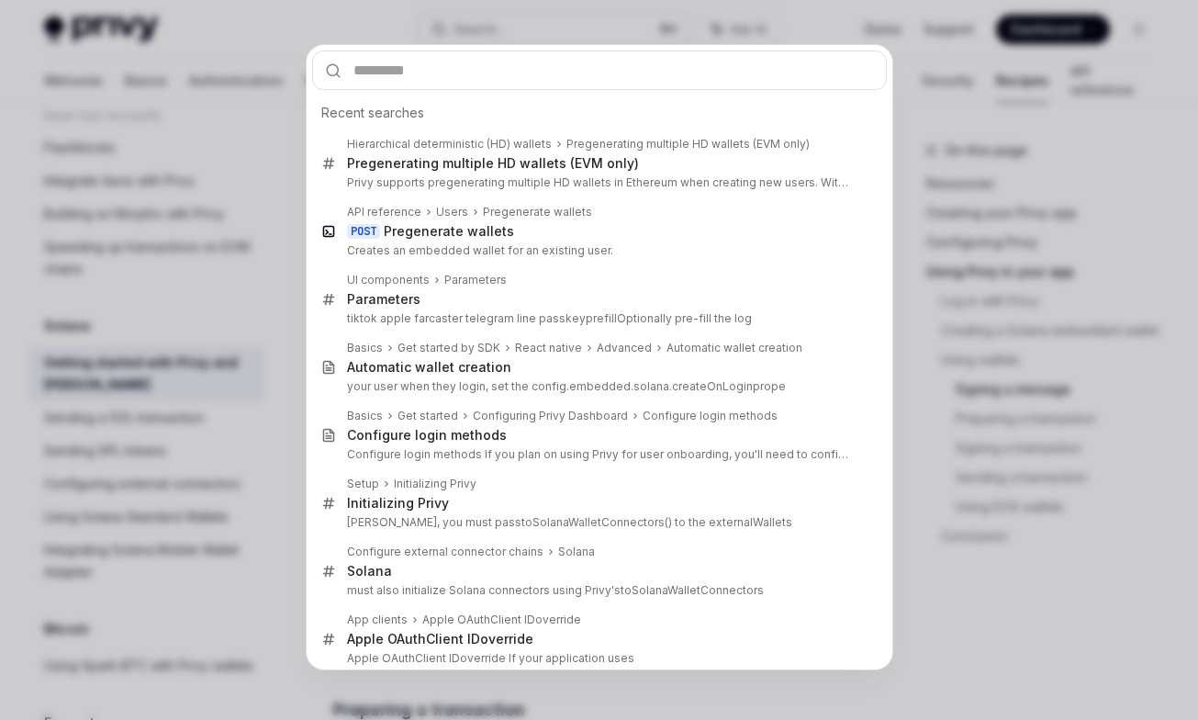
type input "**********"
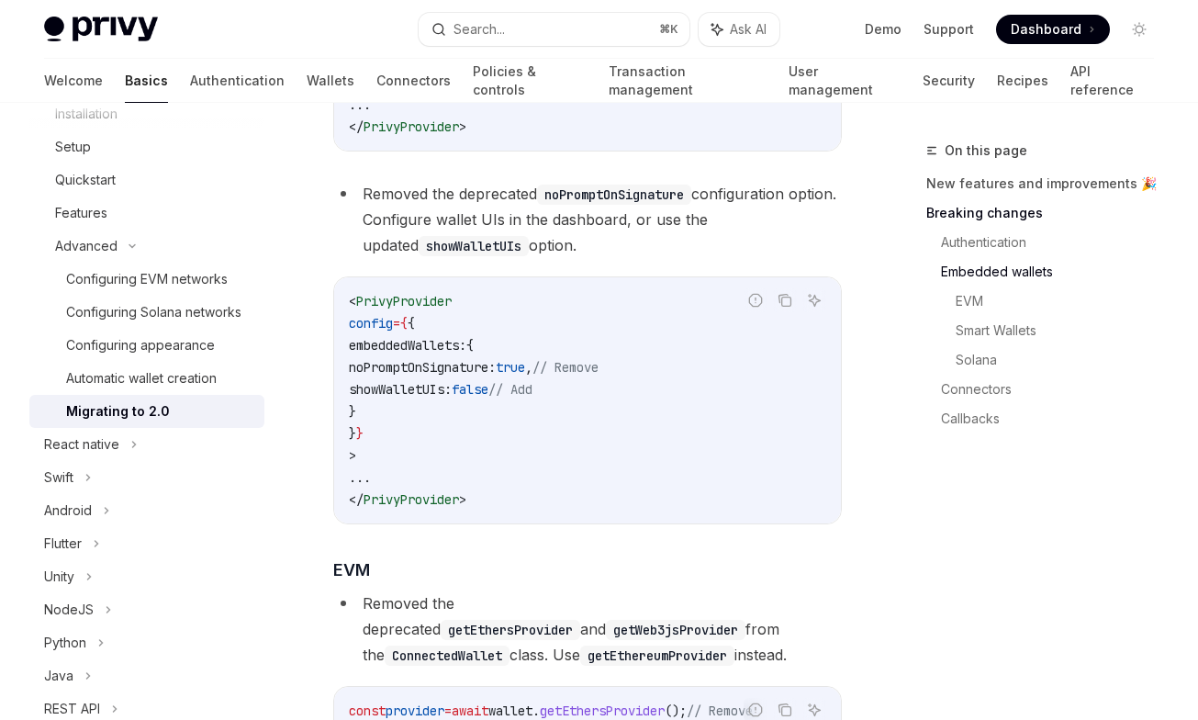
scroll to position [1602, 0]
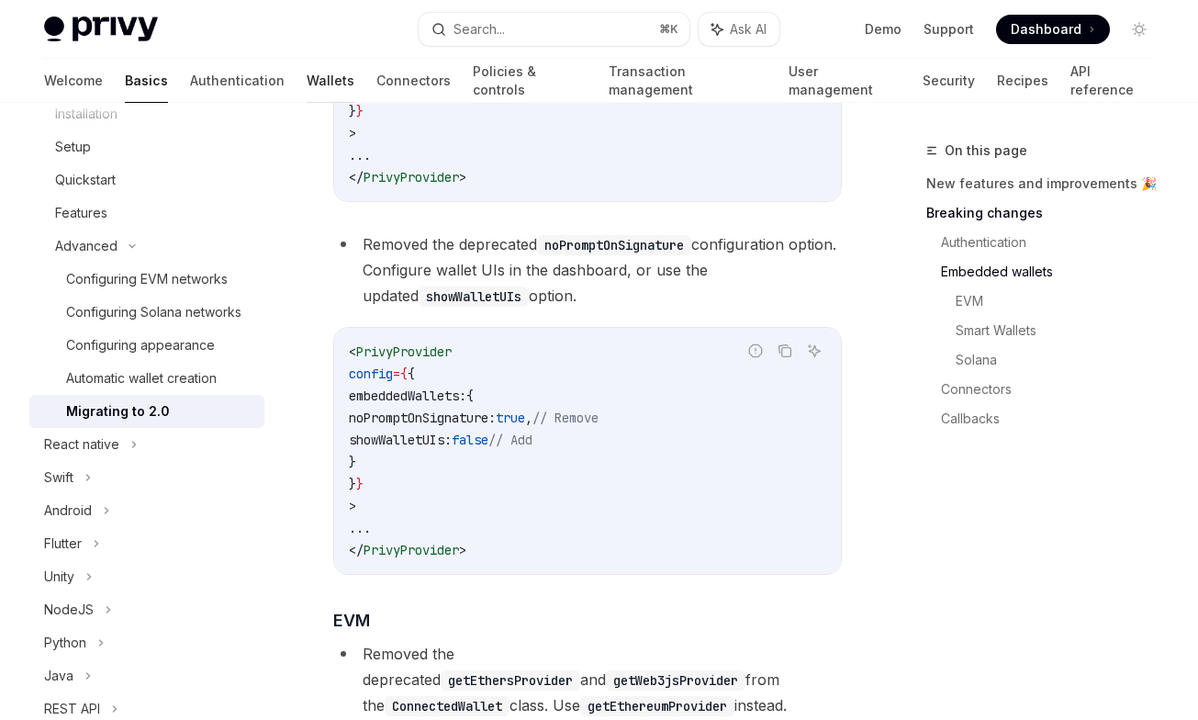
click at [307, 79] on link "Wallets" at bounding box center [331, 81] width 48 height 44
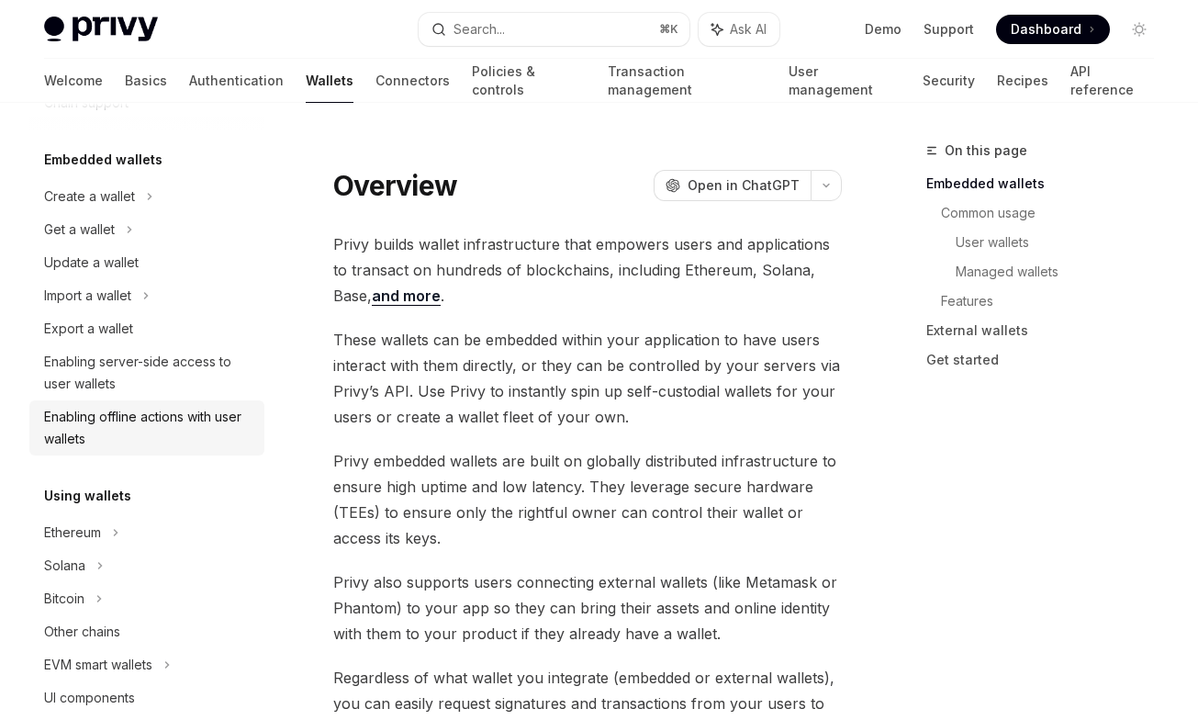
scroll to position [94, 0]
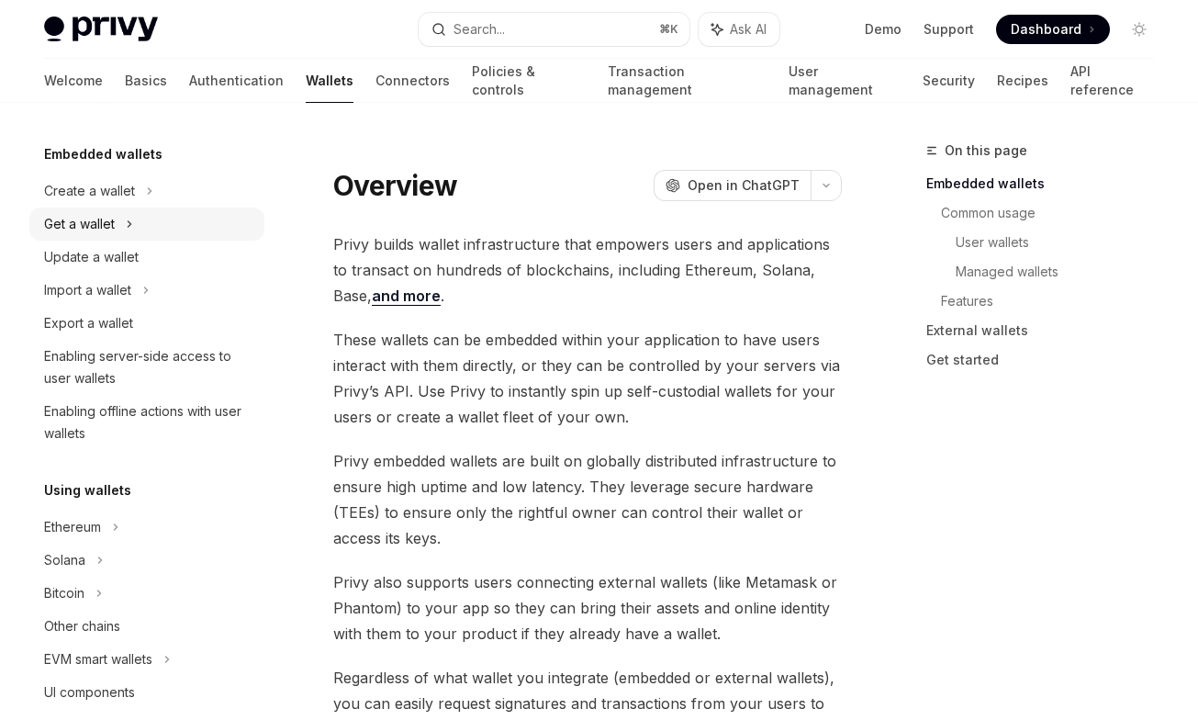
click at [117, 219] on div "Get a wallet" at bounding box center [146, 223] width 235 height 33
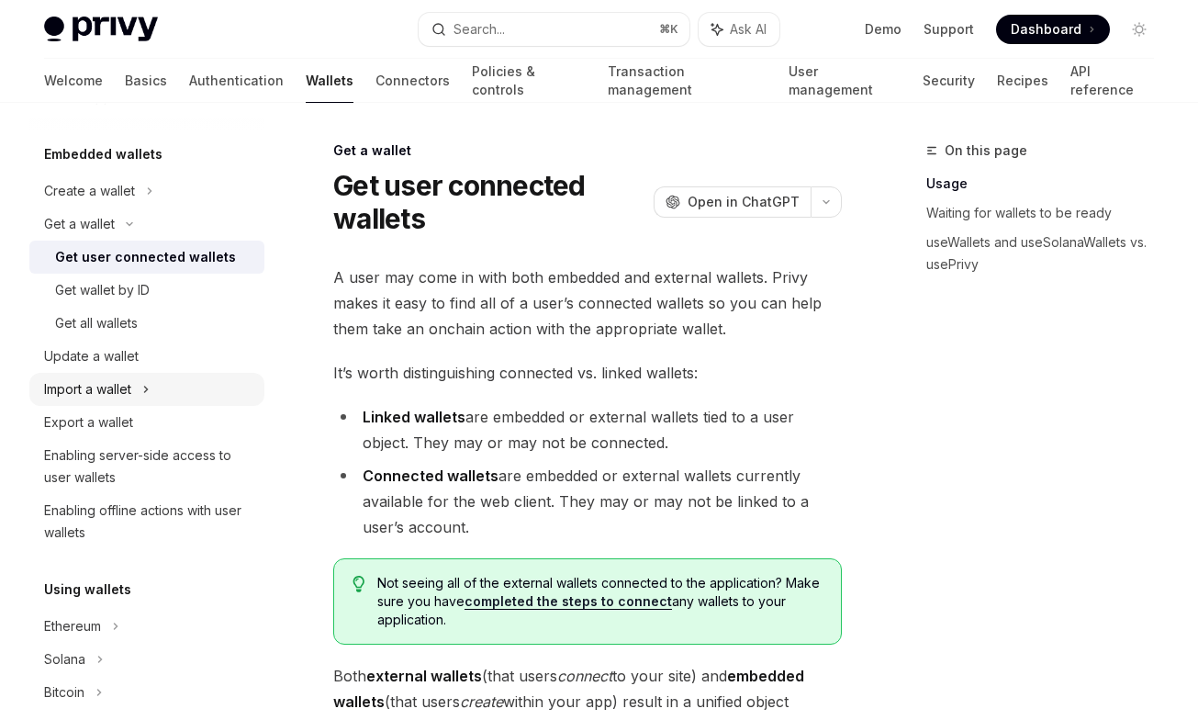
click at [154, 385] on div "Import a wallet" at bounding box center [146, 389] width 235 height 33
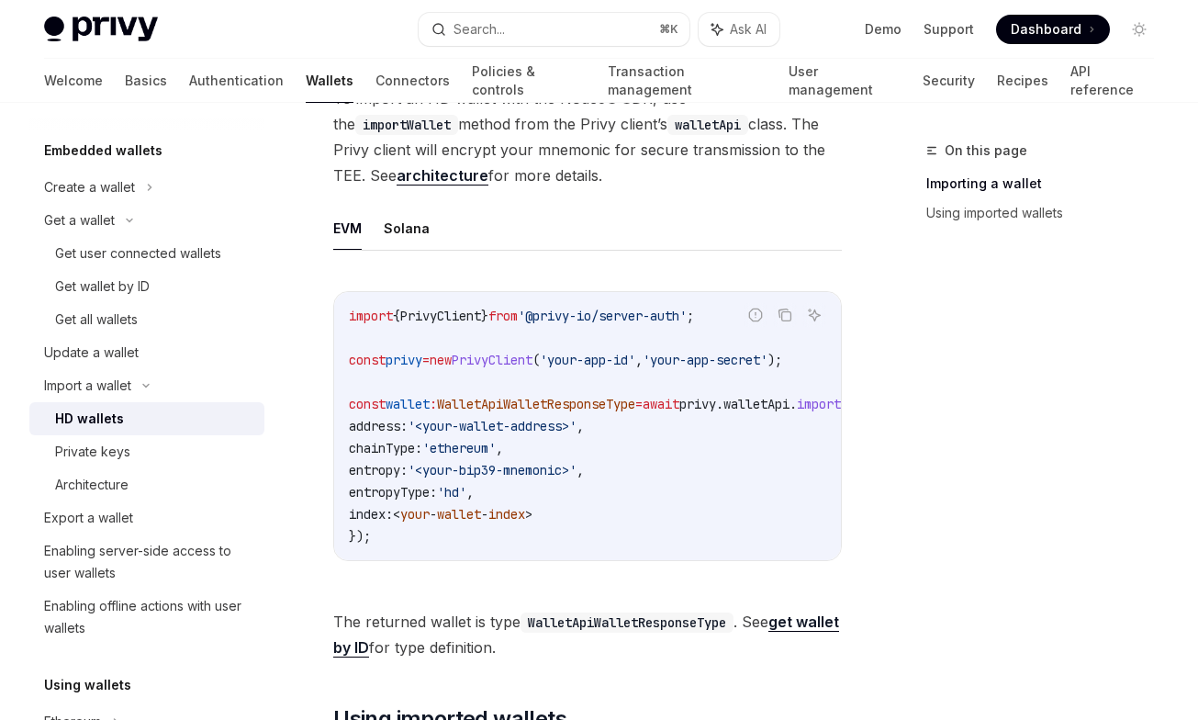
scroll to position [624, 0]
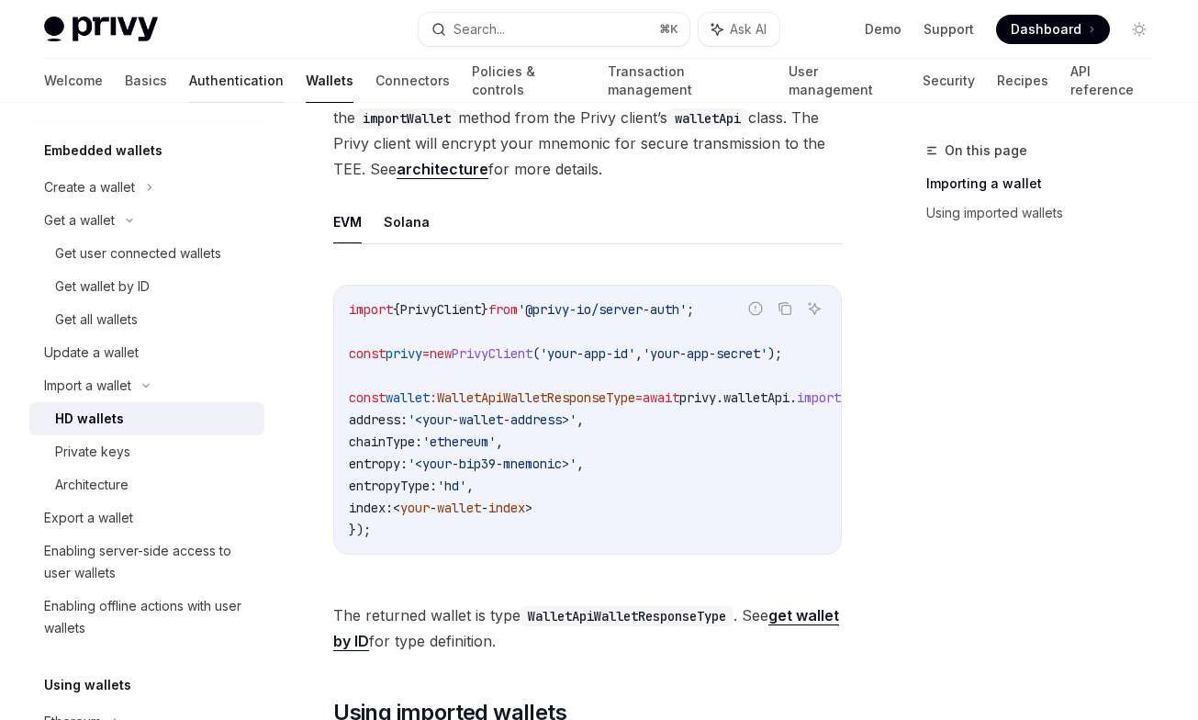
click at [189, 75] on link "Authentication" at bounding box center [236, 81] width 95 height 44
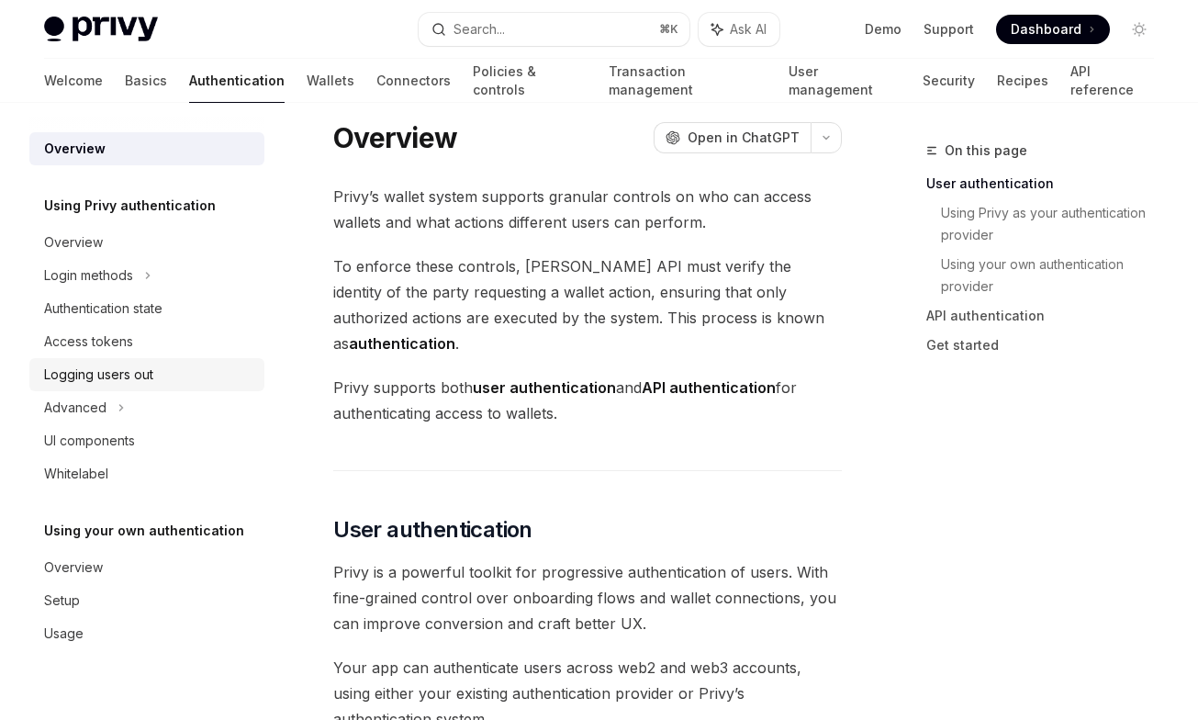
scroll to position [23, 0]
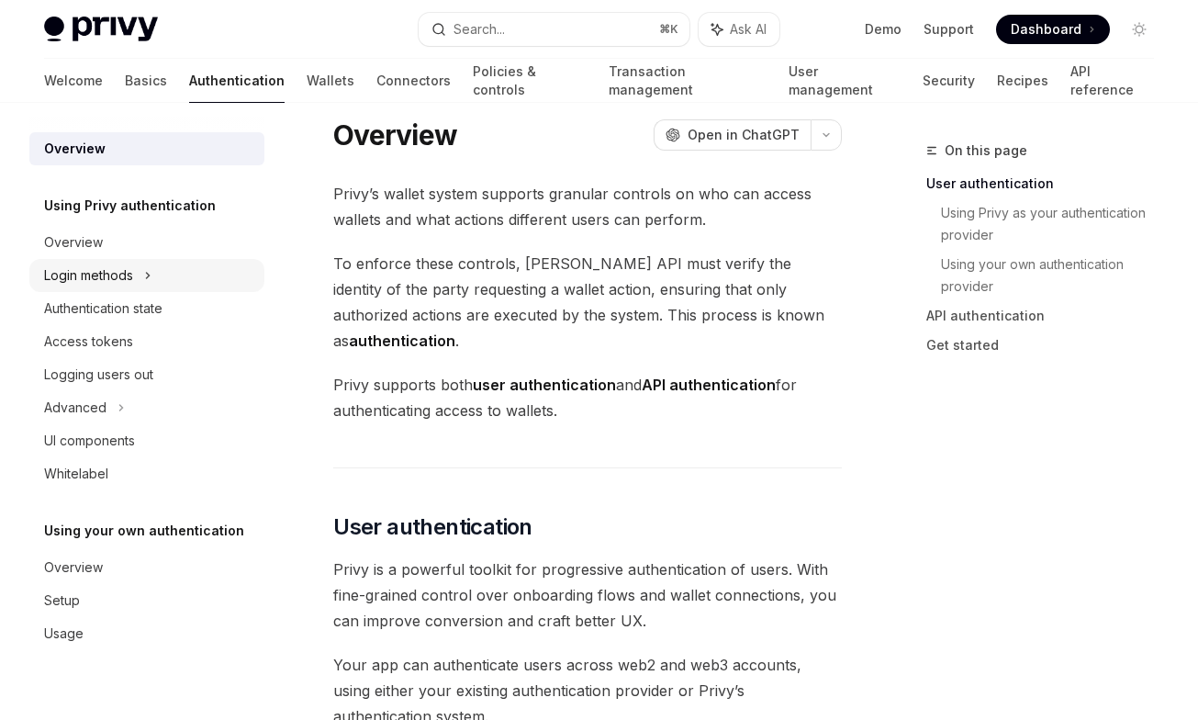
click at [135, 260] on div "Login methods" at bounding box center [146, 275] width 235 height 33
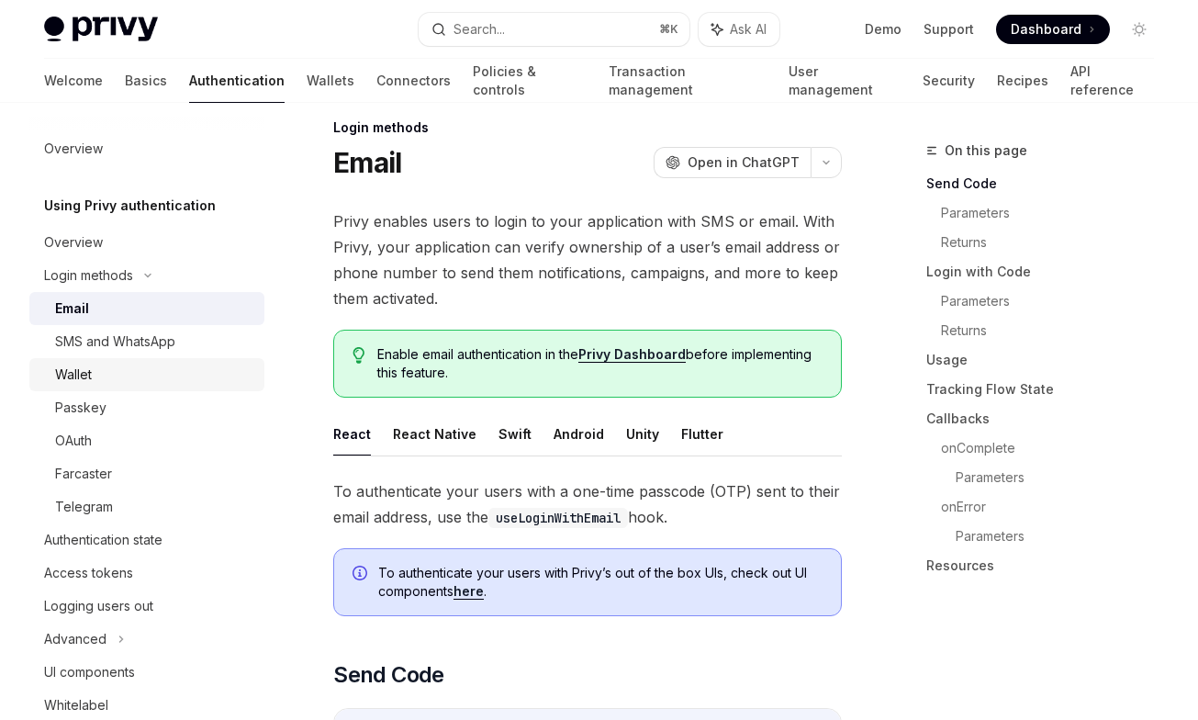
click at [128, 371] on div "Wallet" at bounding box center [154, 374] width 198 height 22
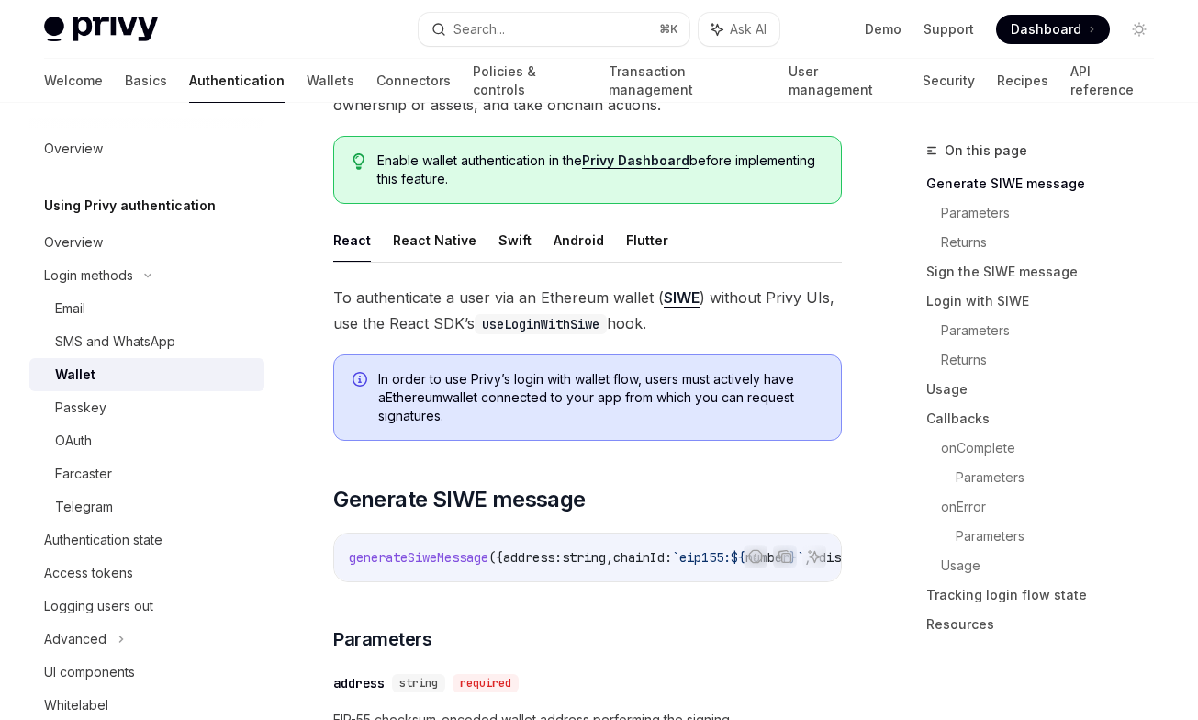
scroll to position [415, 0]
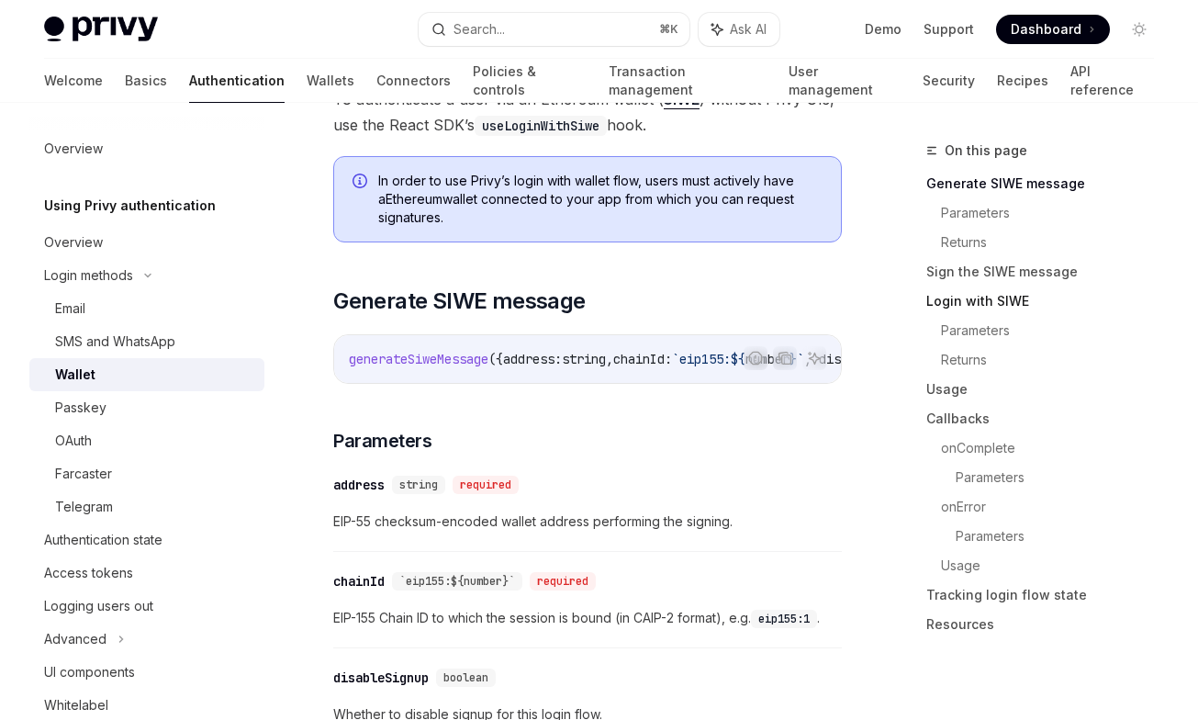
click at [965, 309] on link "Login with SIWE" at bounding box center [1047, 300] width 242 height 29
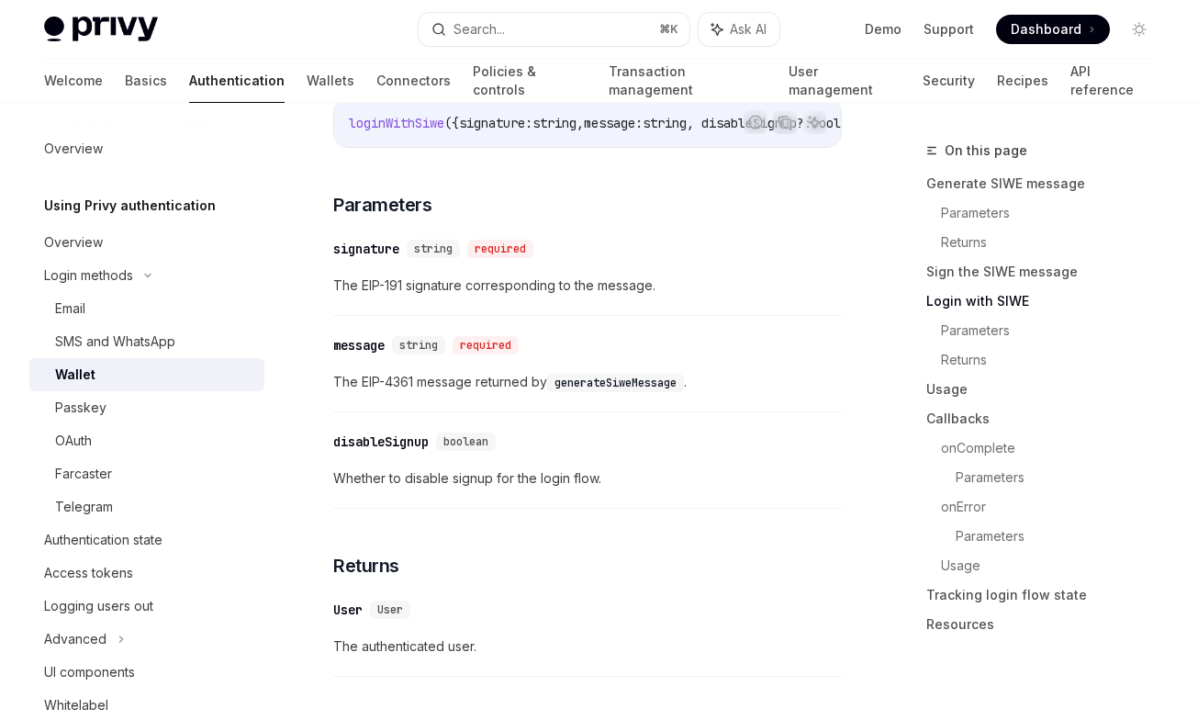
scroll to position [1624, 0]
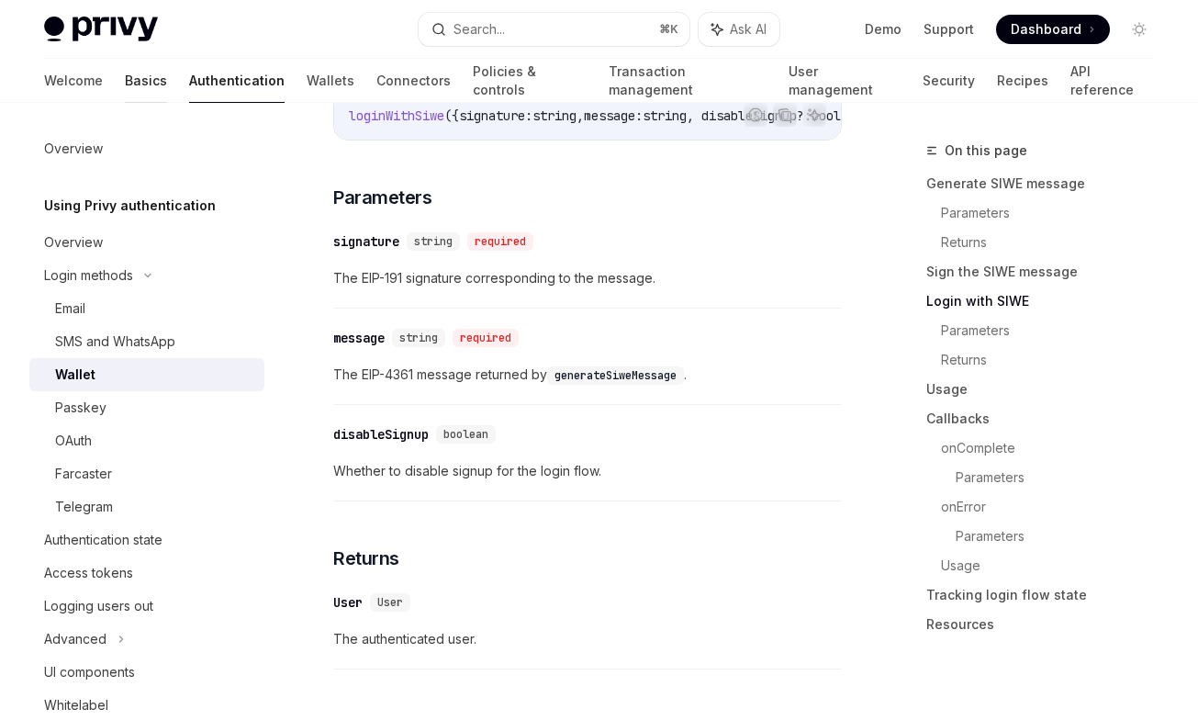
click at [125, 80] on link "Basics" at bounding box center [146, 81] width 42 height 44
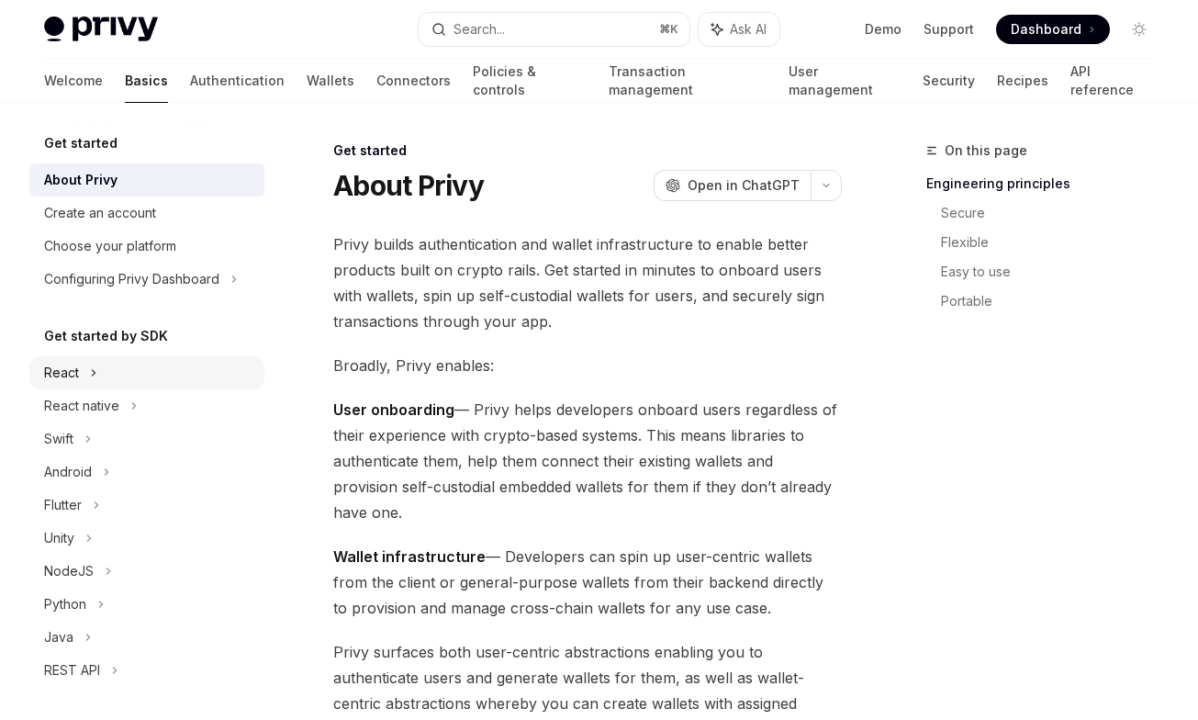
click at [99, 379] on div "React" at bounding box center [146, 372] width 235 height 33
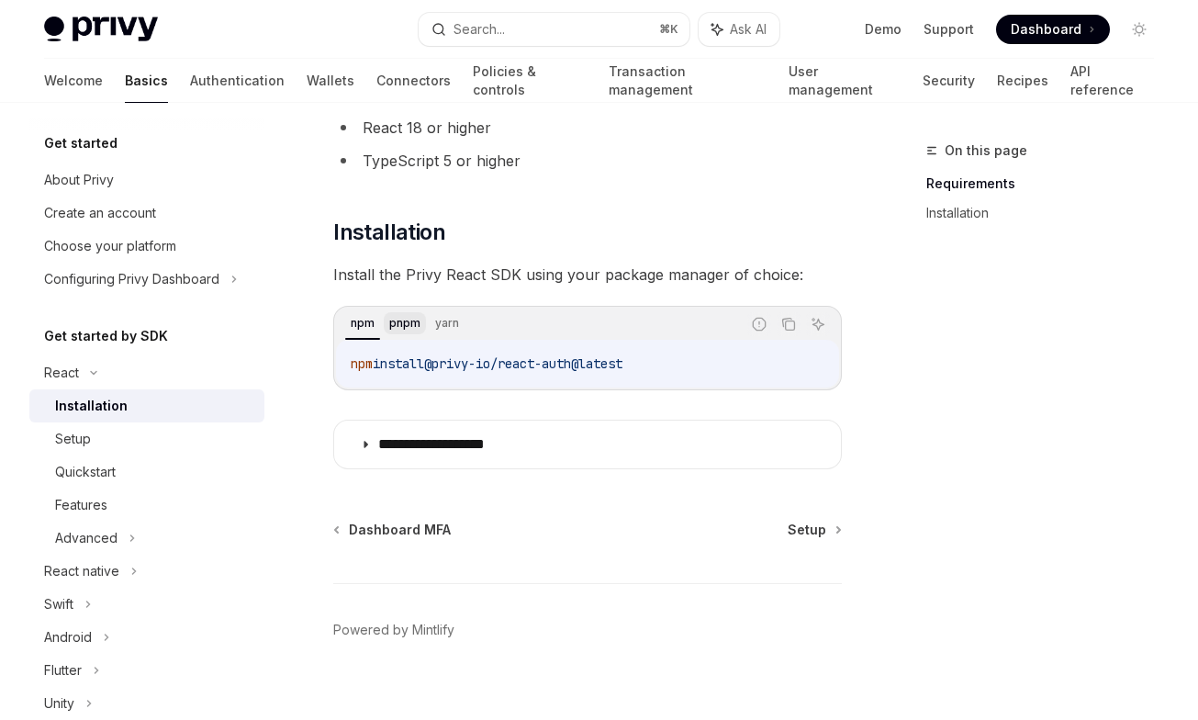
scroll to position [183, 0]
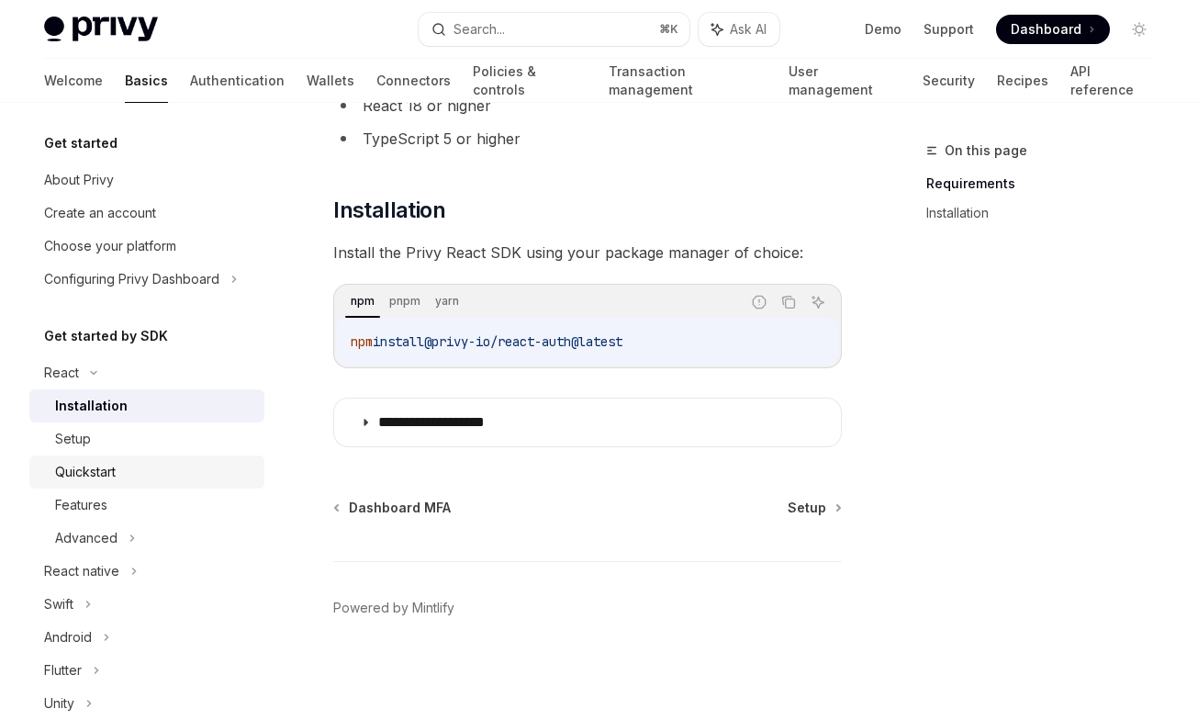
click at [99, 486] on link "Quickstart" at bounding box center [146, 471] width 235 height 33
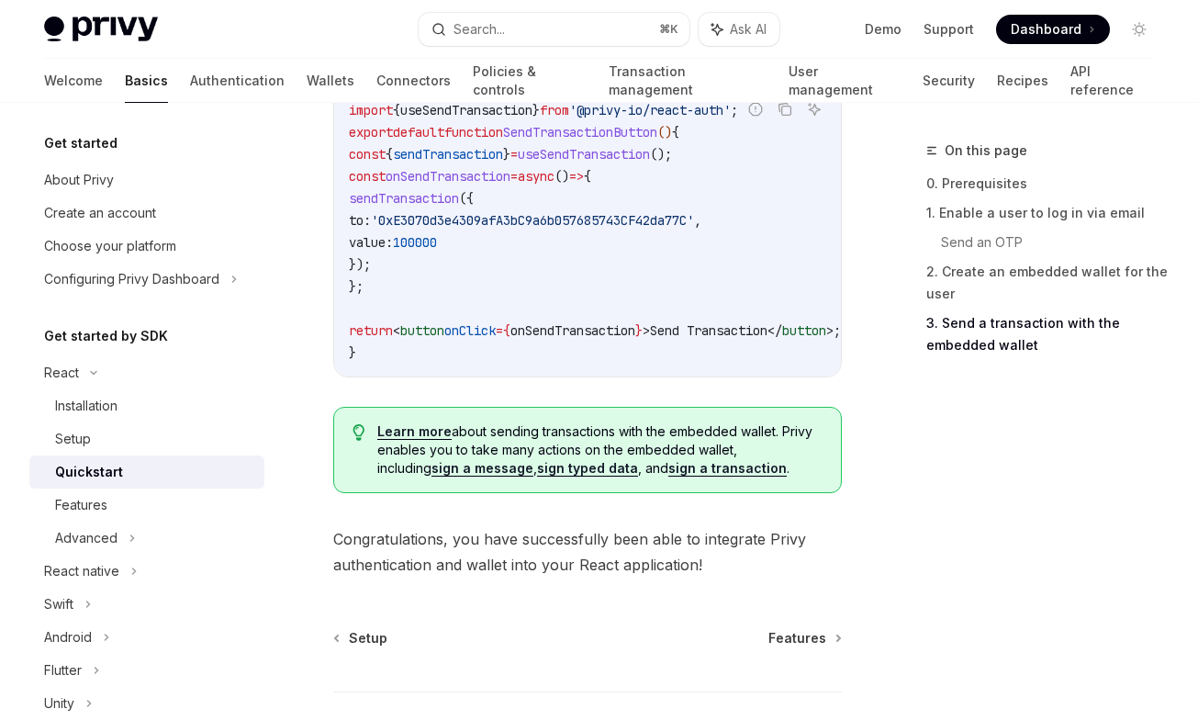
scroll to position [2011, 0]
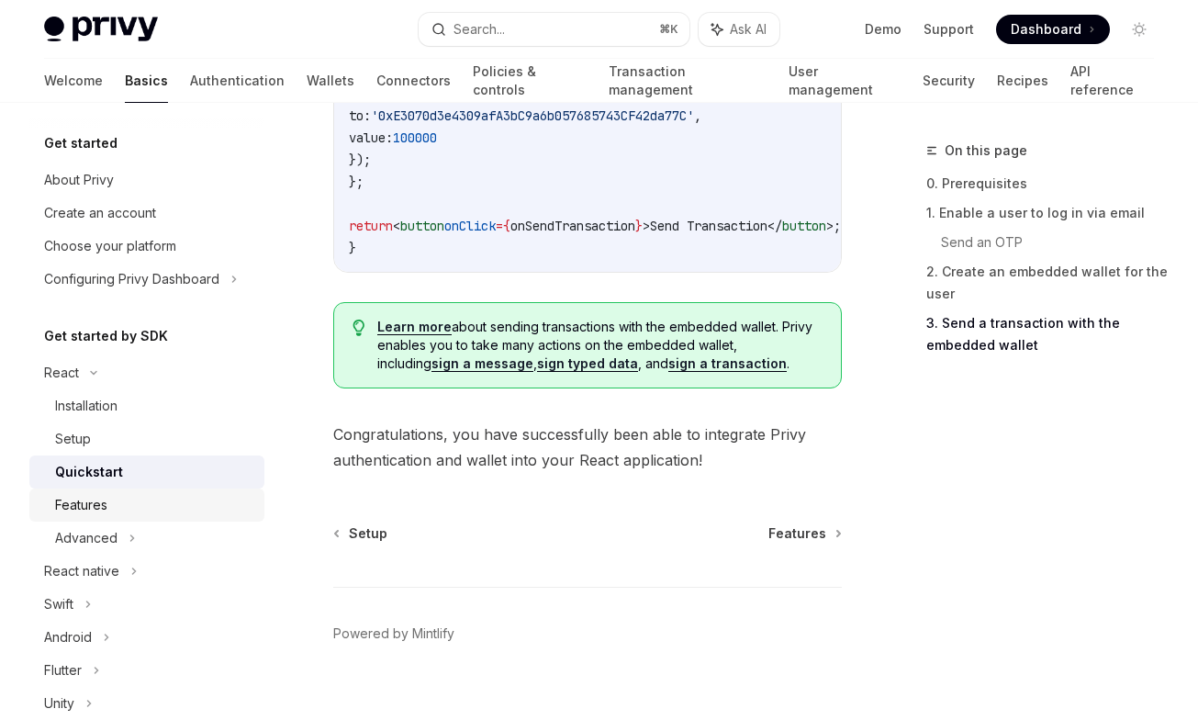
click at [140, 497] on div "Features" at bounding box center [154, 505] width 198 height 22
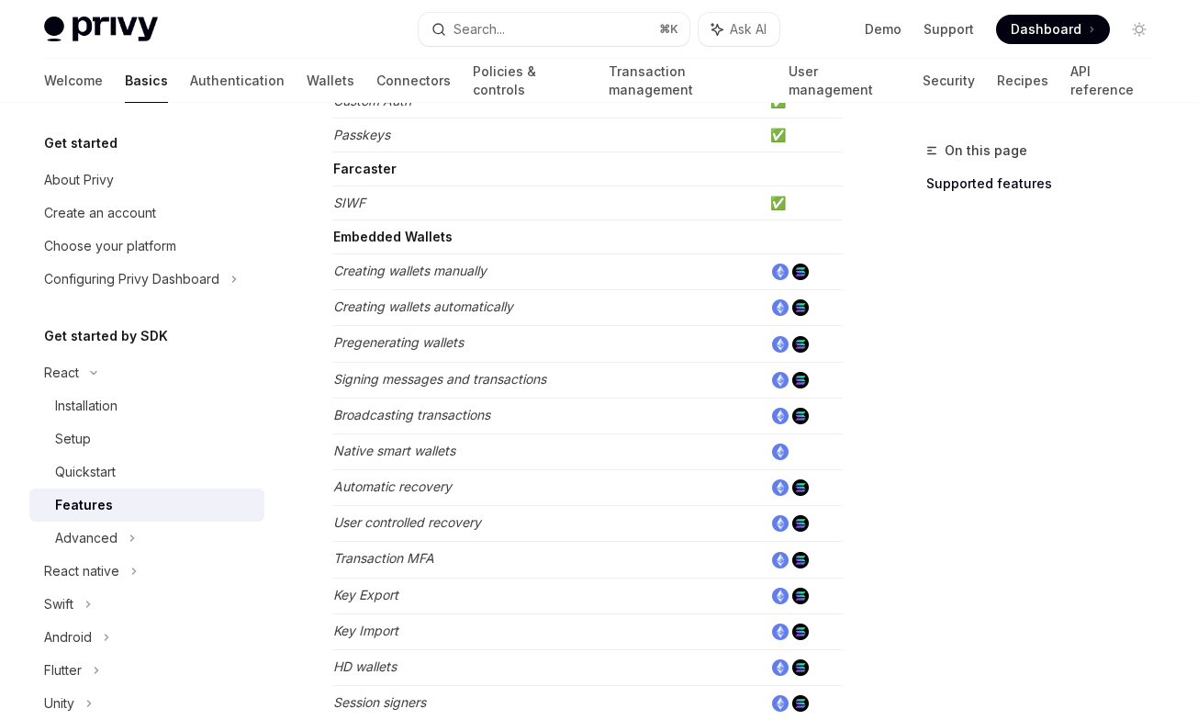
scroll to position [502, 0]
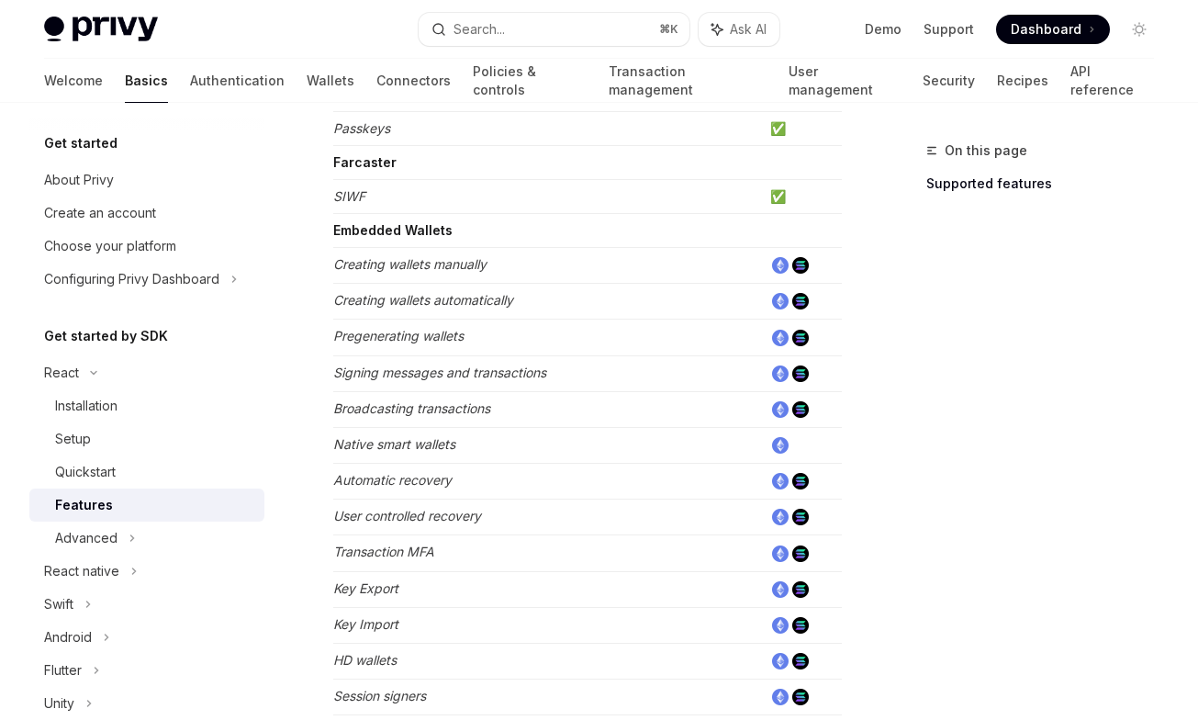
click at [350, 342] on em "Pregenerating wallets" at bounding box center [398, 336] width 130 height 16
copy em "Pregenerating"
drag, startPoint x: 337, startPoint y: 373, endPoint x: 579, endPoint y: 374, distance: 242.3
click at [579, 374] on td "Signing messages and transactions" at bounding box center [547, 373] width 429 height 36
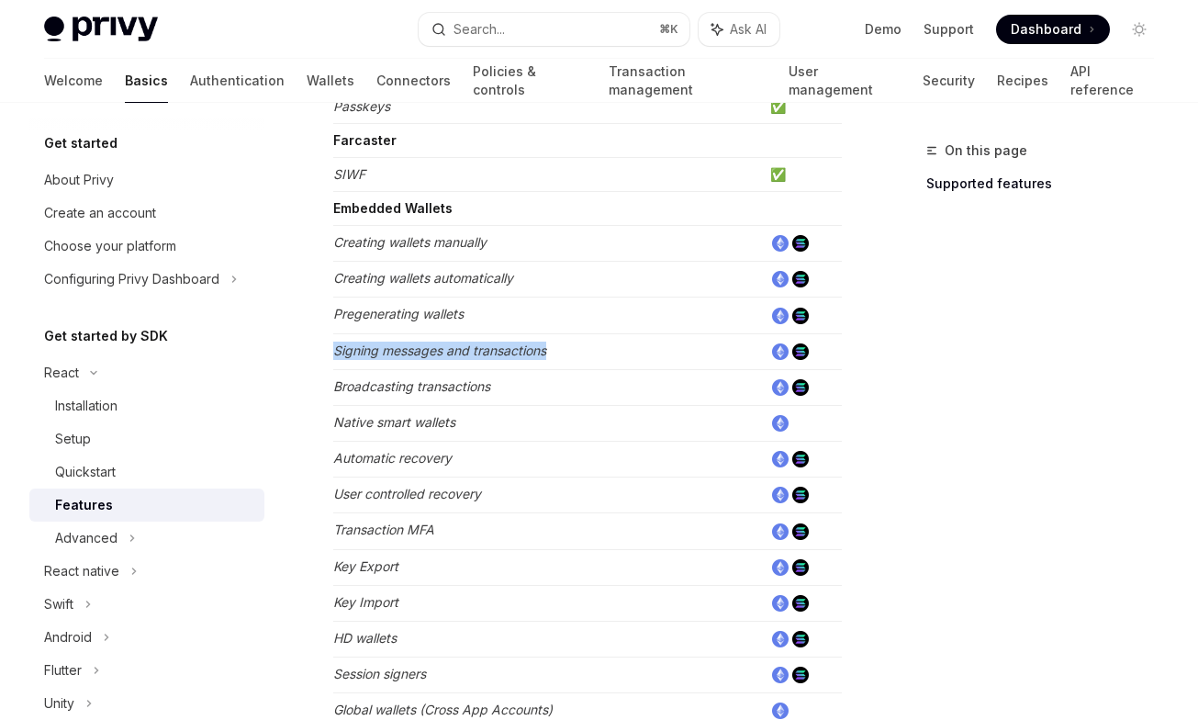
scroll to position [525, 0]
click at [519, 418] on td "Native smart wallets" at bounding box center [547, 422] width 429 height 36
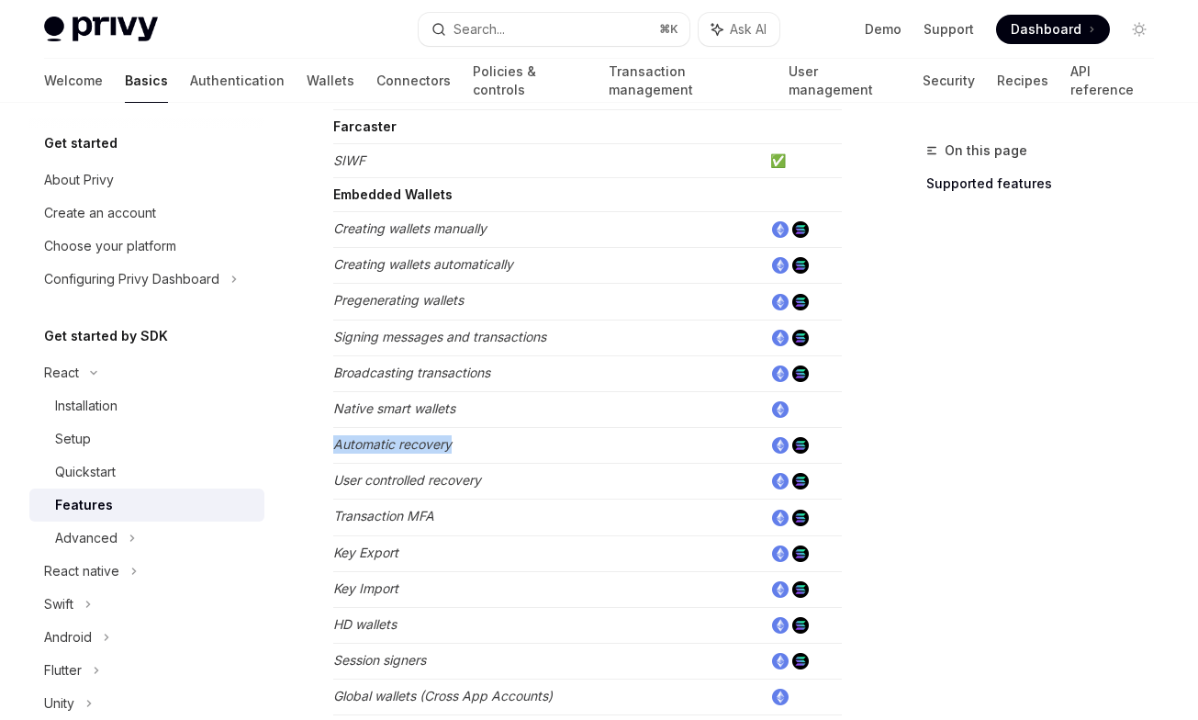
drag, startPoint x: 472, startPoint y: 443, endPoint x: 325, endPoint y: 445, distance: 146.9
click at [325, 445] on div "React Features OpenAI Open in ChatGPT Learn about the features supported by the…" at bounding box center [415, 509] width 860 height 1814
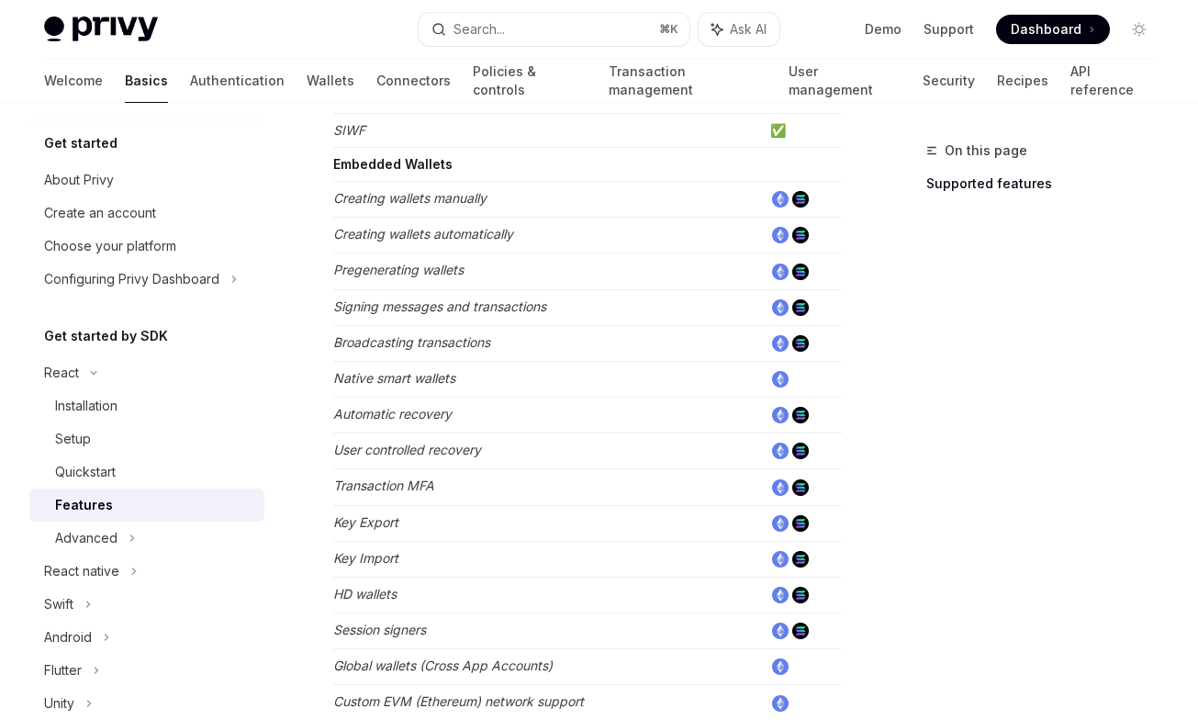
click at [480, 535] on td "Key Export" at bounding box center [547, 523] width 429 height 36
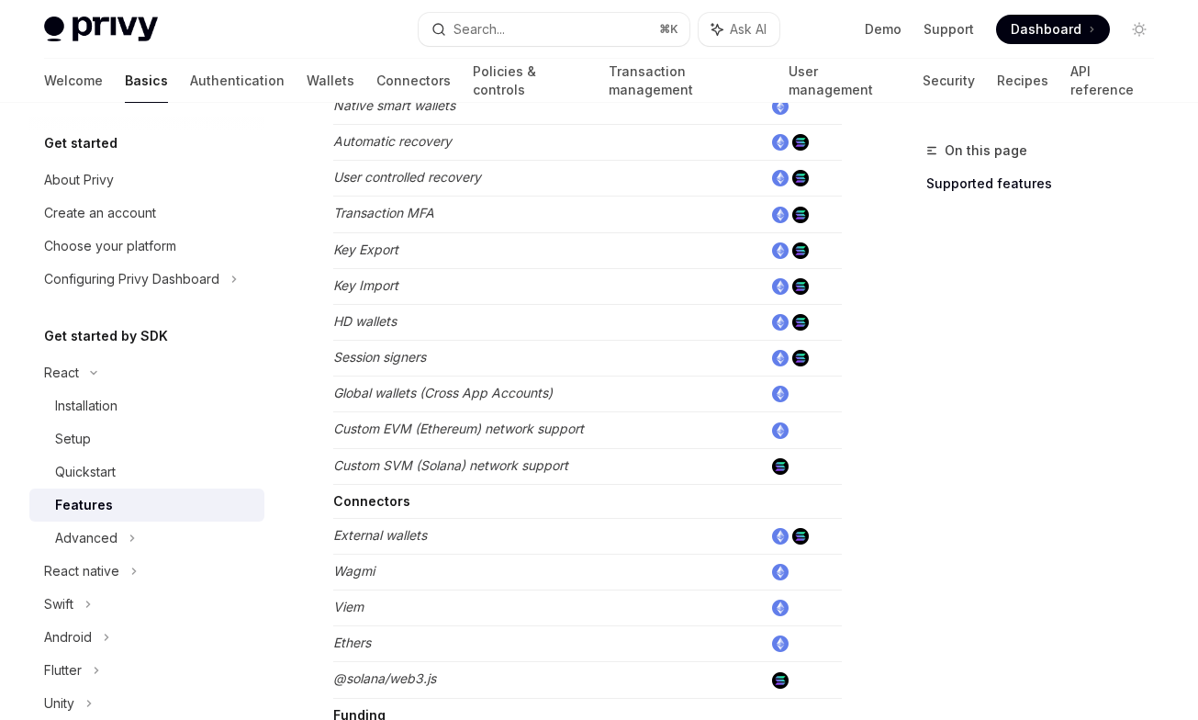
scroll to position [842, 0]
click at [553, 478] on td "Custom SVM (Solana) network support" at bounding box center [547, 465] width 429 height 36
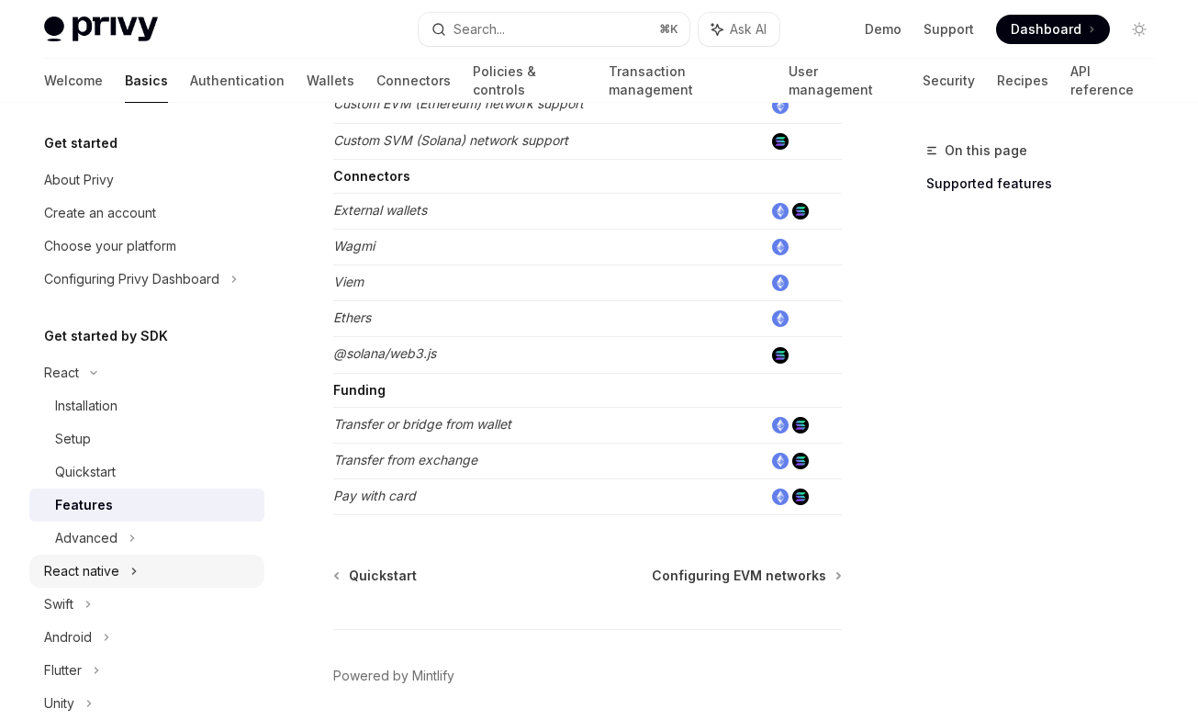
scroll to position [17, 0]
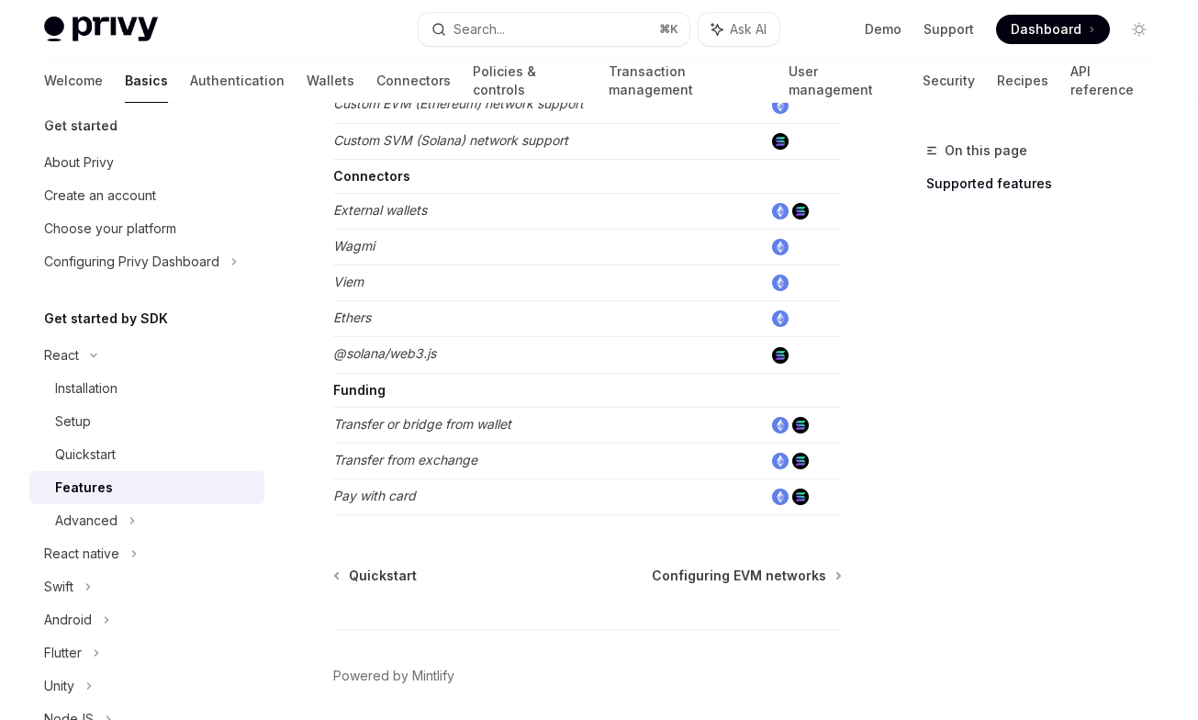
click at [124, 498] on div "Features" at bounding box center [154, 487] width 198 height 22
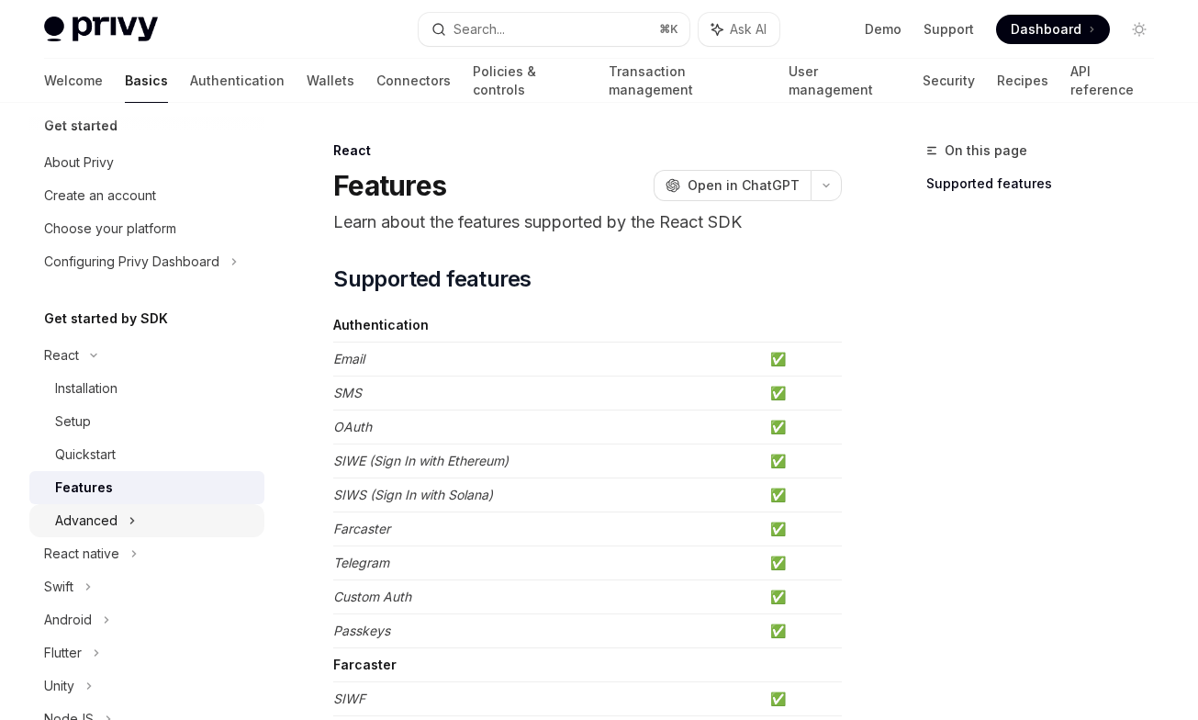
click at [124, 514] on div "Advanced" at bounding box center [146, 520] width 235 height 33
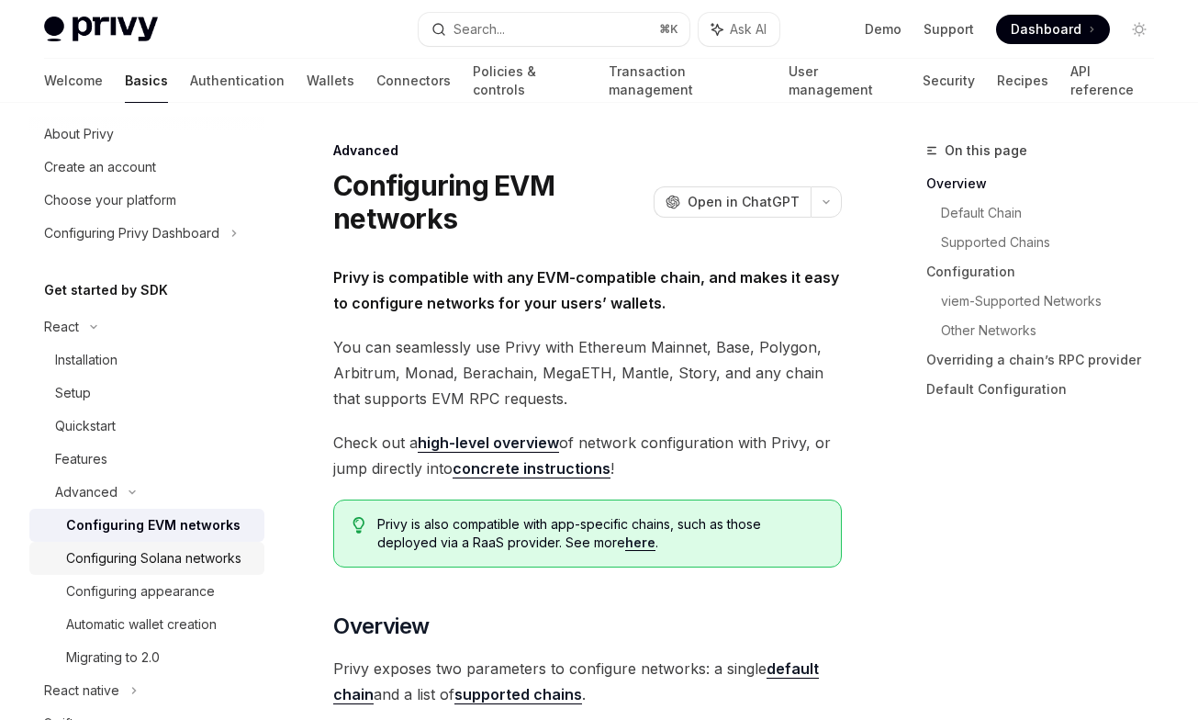
scroll to position [54, 0]
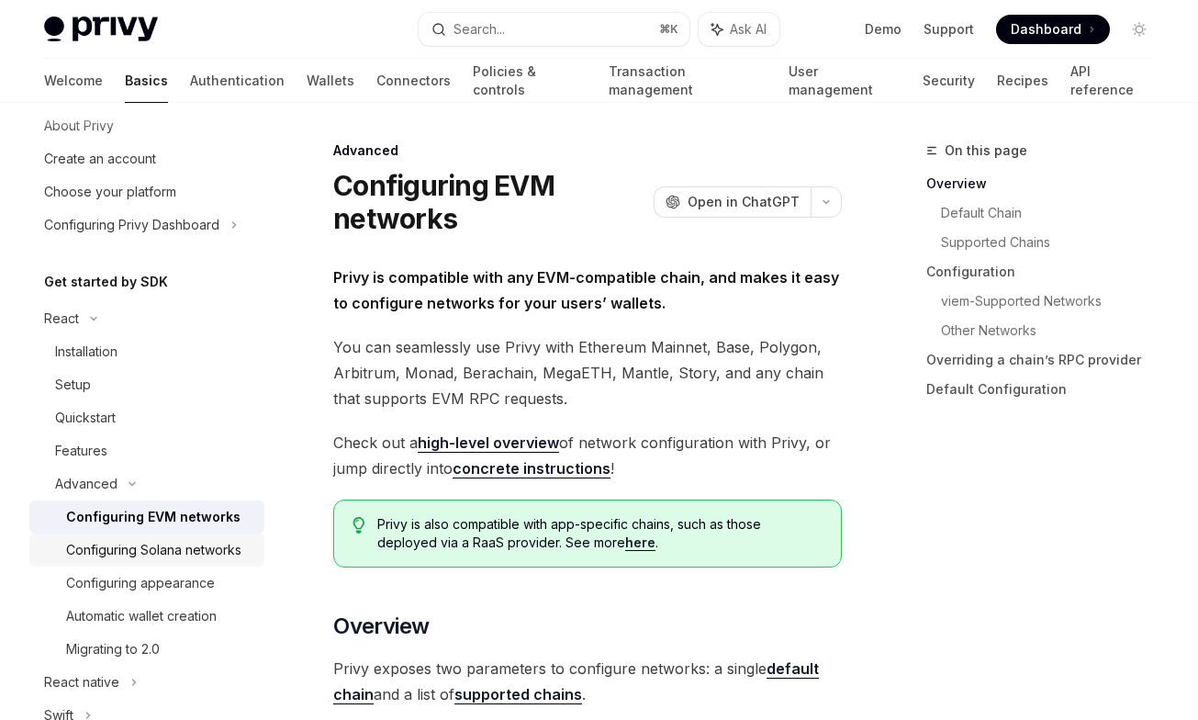
click at [175, 547] on div "Configuring Solana networks" at bounding box center [153, 550] width 175 height 22
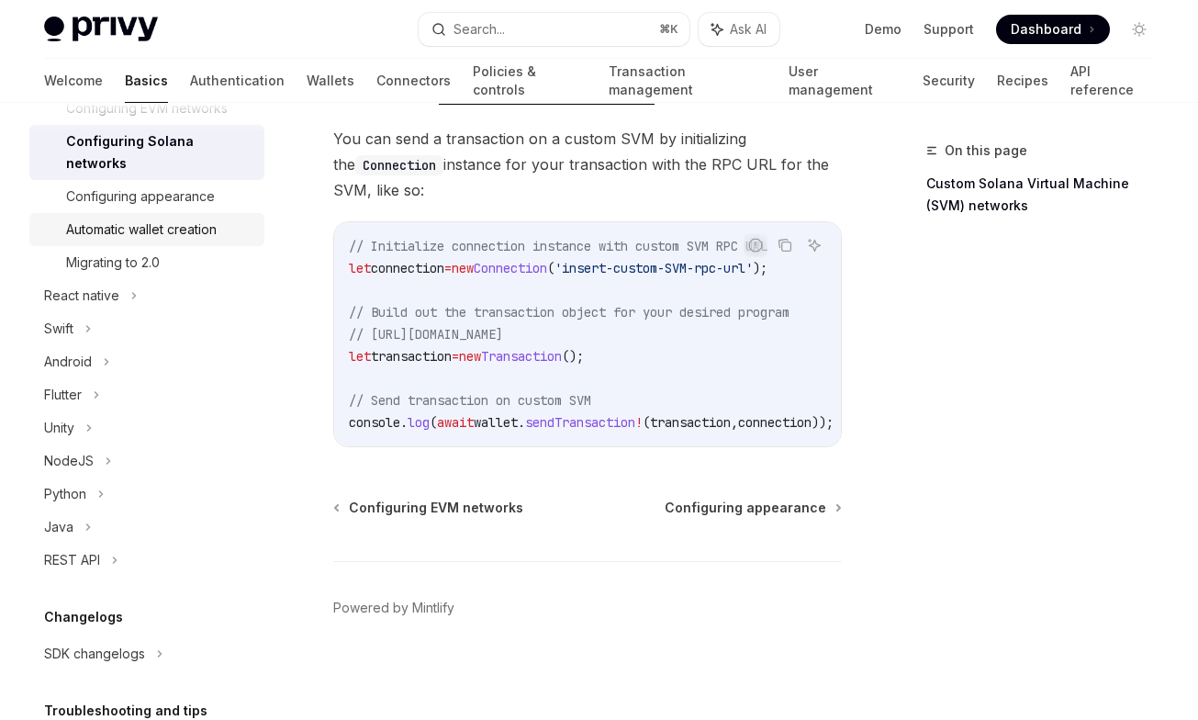
scroll to position [587, 0]
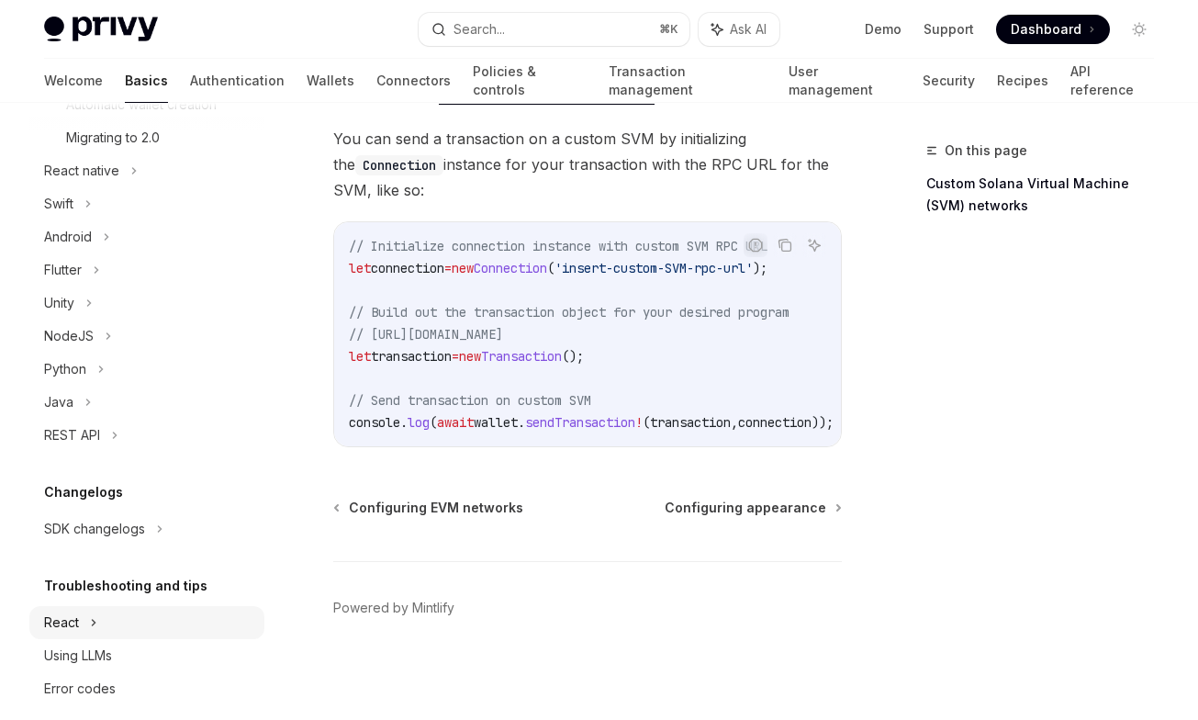
click at [199, 606] on div "React" at bounding box center [146, 622] width 235 height 33
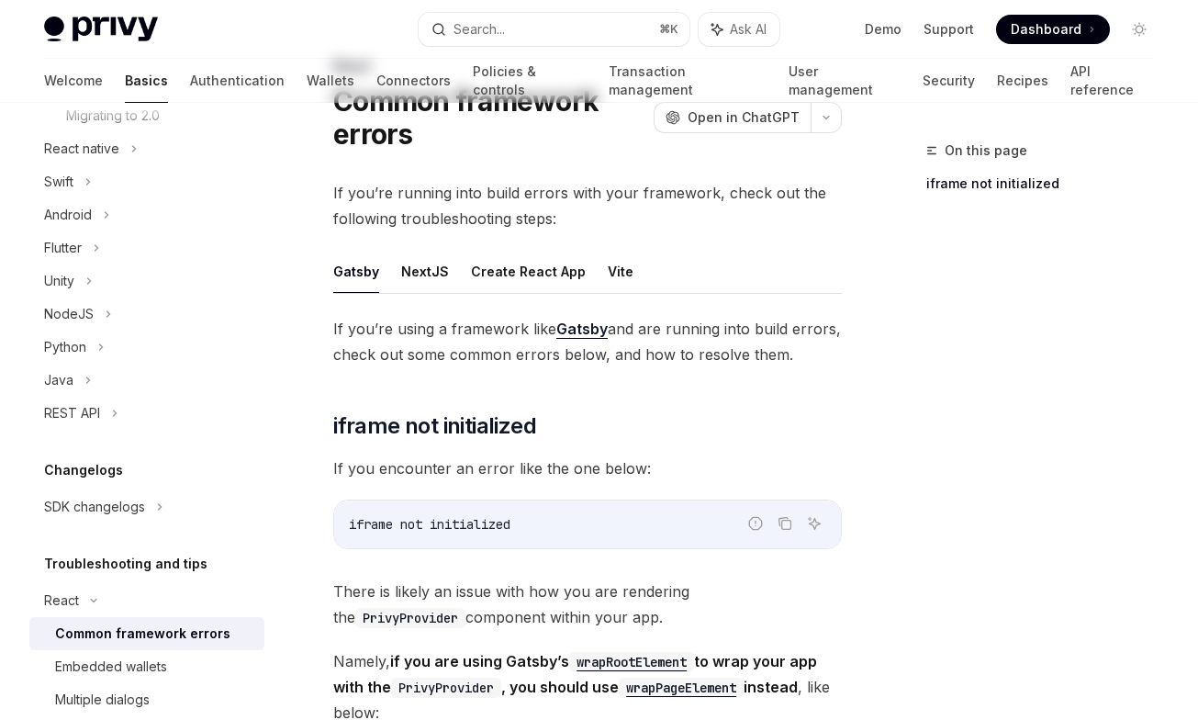
scroll to position [287, 0]
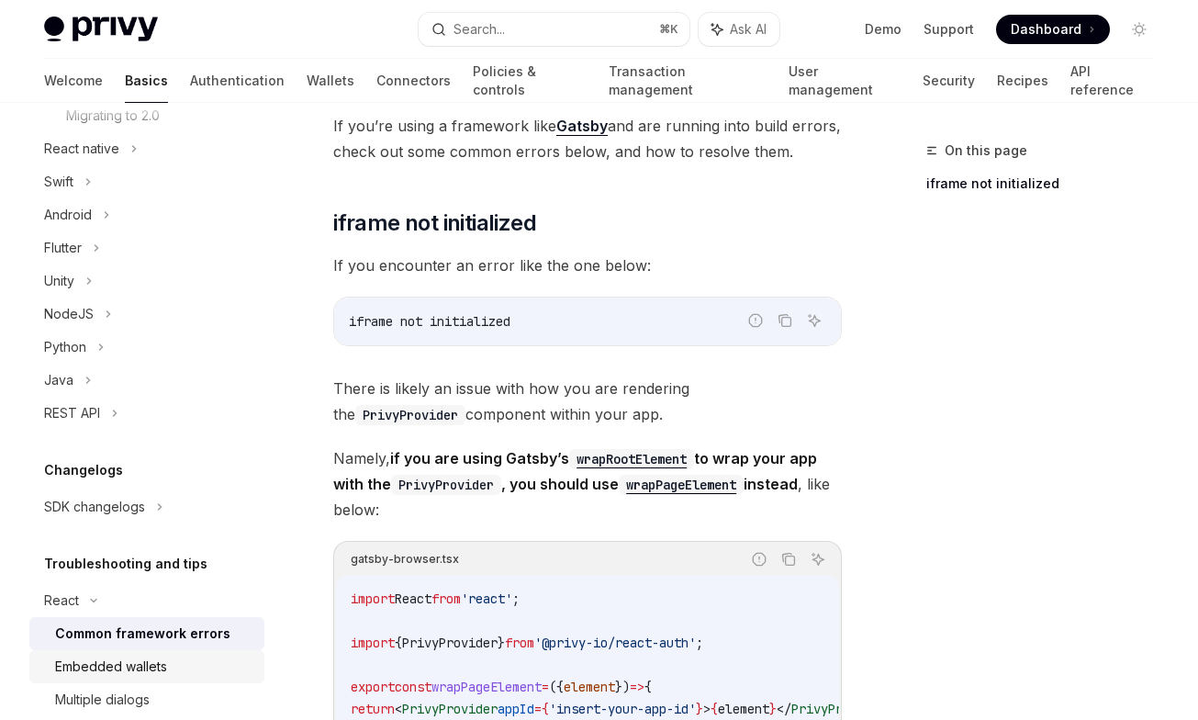
click at [213, 658] on div "Embedded wallets" at bounding box center [154, 666] width 198 height 22
type textarea "*"
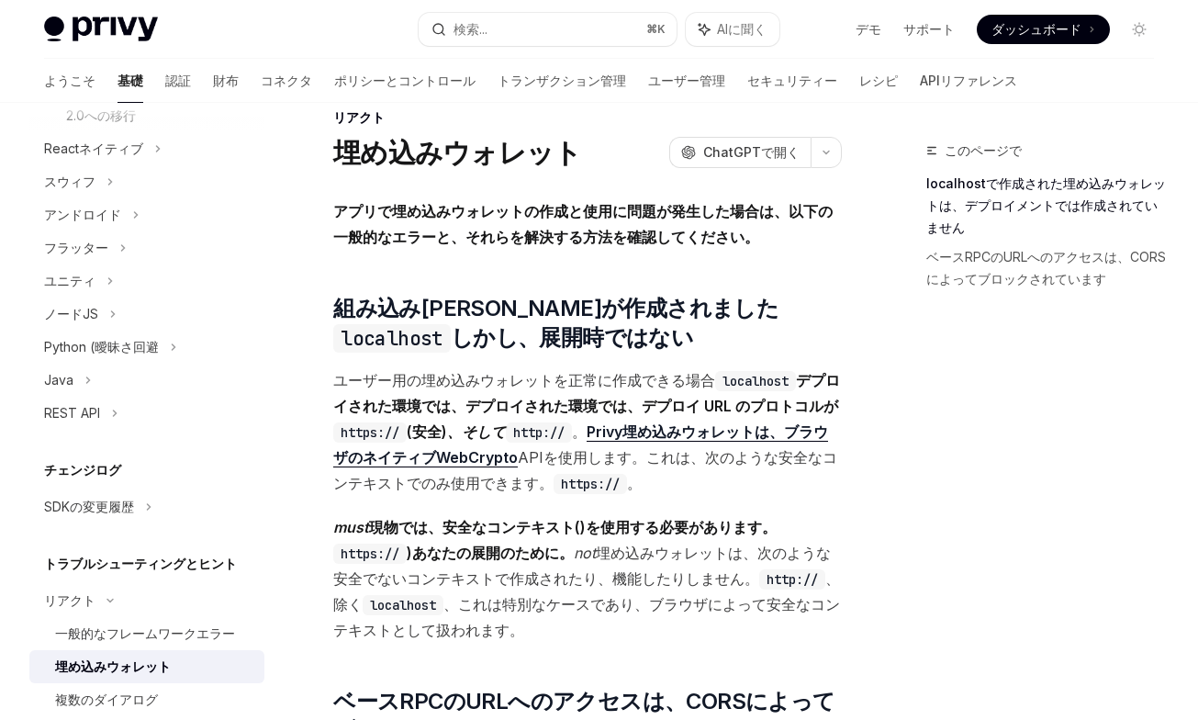
scroll to position [38, 0]
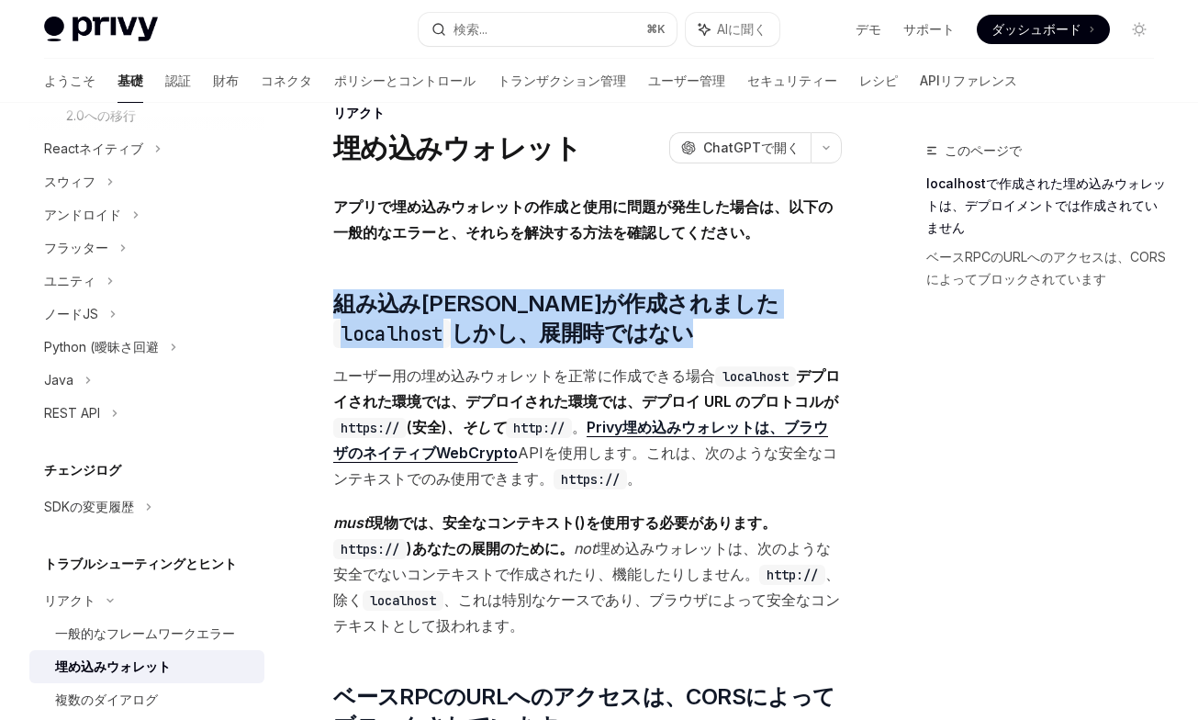
drag, startPoint x: 524, startPoint y: 253, endPoint x: 595, endPoint y: 349, distance: 118.8
click at [595, 349] on div "アプリで埋め込みウォレットの作成と使用に問題が発生した場合は、以下の一般的なエラーと、それらを解決する方法を確認してください。 ​ 組み込みウォレットが作成さ…" at bounding box center [587, 696] width 508 height 1004
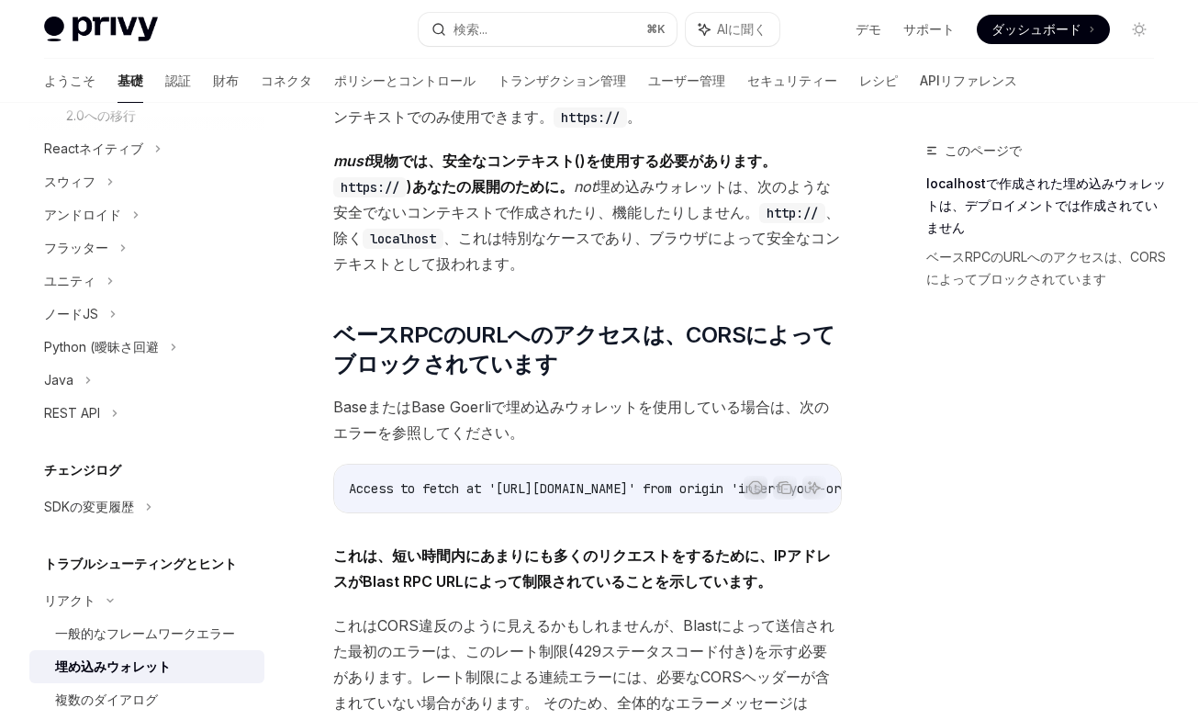
scroll to position [406, 0]
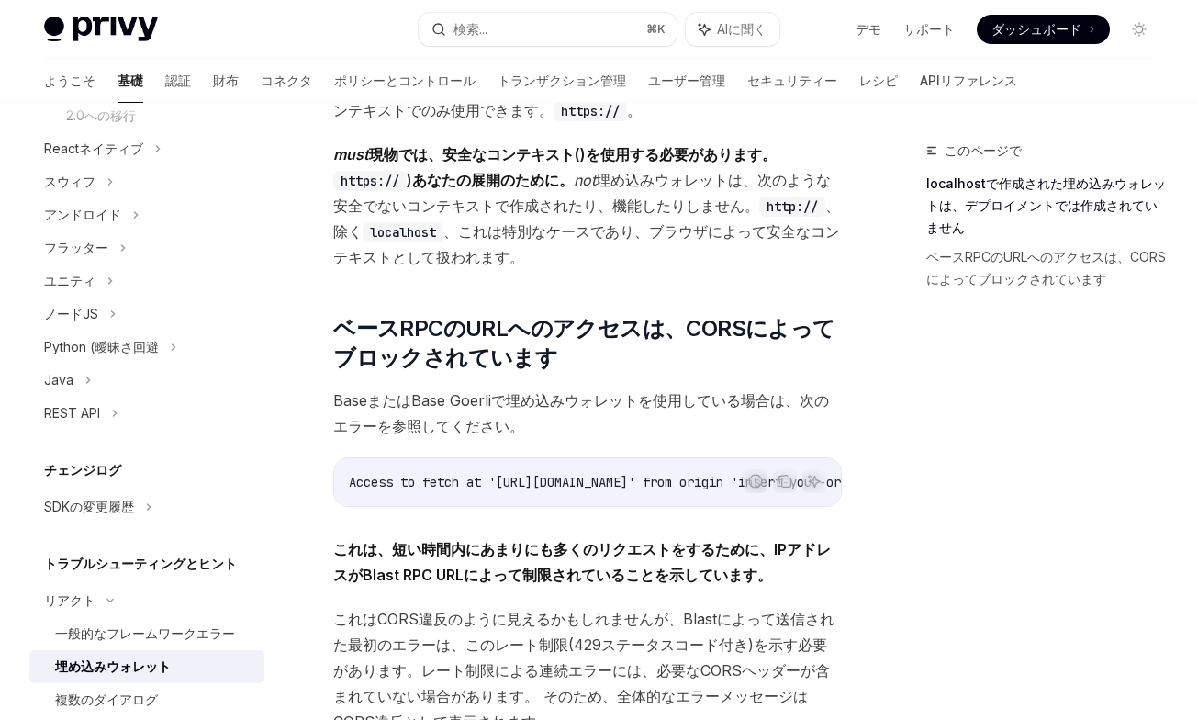
drag, startPoint x: 631, startPoint y: 271, endPoint x: 669, endPoint y: 461, distance: 193.9
click at [669, 461] on div "アプリで埋め込みウォレットの作成と使用に問題が発生した場合は、以下の一般的なエラーと、それらを解決する方法を確認してください。 ​ 組み込みウォレットが作成さ…" at bounding box center [587, 328] width 508 height 1004
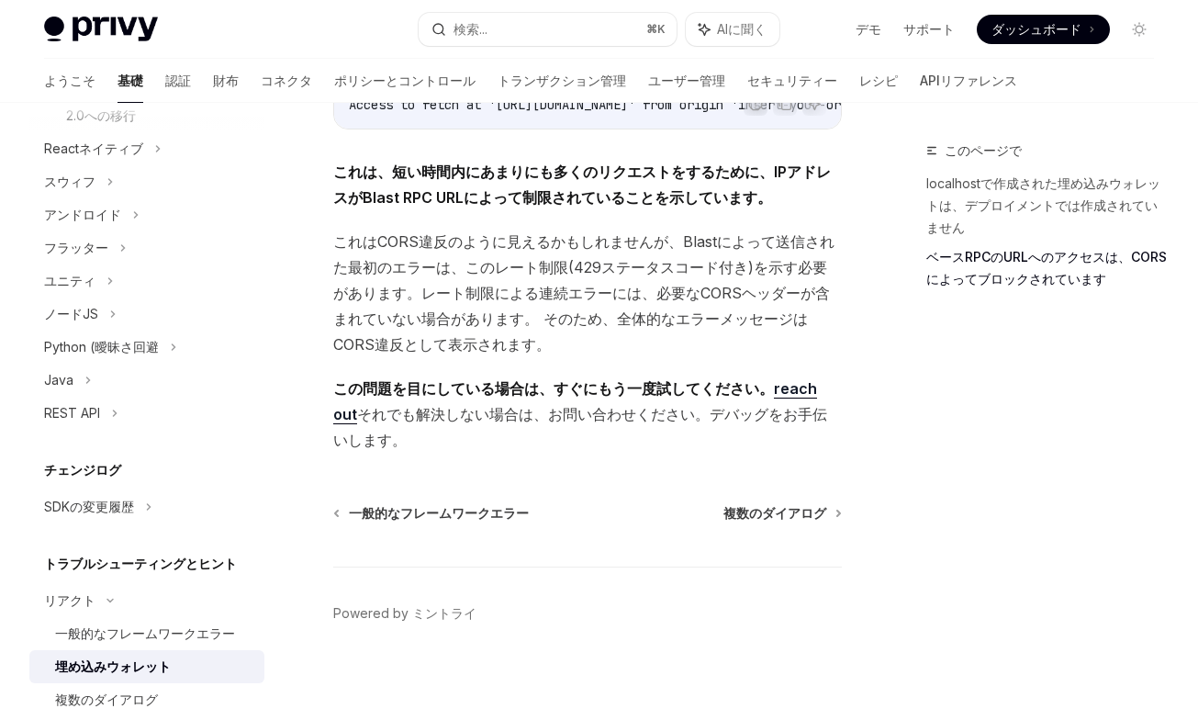
scroll to position [788, 0]
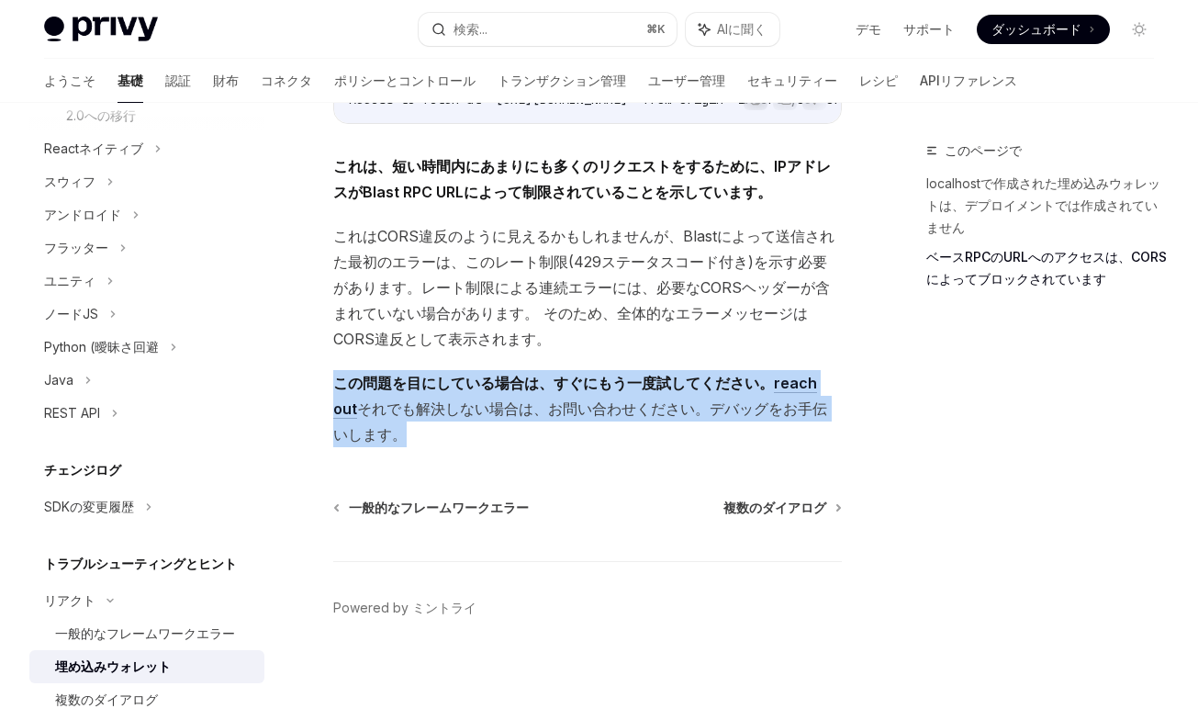
drag, startPoint x: 603, startPoint y: 341, endPoint x: 642, endPoint y: 442, distance: 108.4
click at [642, 442] on span "この問題を目にしている場合は、すぐにもう一度試してください。 reach out それでも解決しない場合は、お問い合わせください。デバッグをお手伝いします。" at bounding box center [587, 408] width 508 height 77
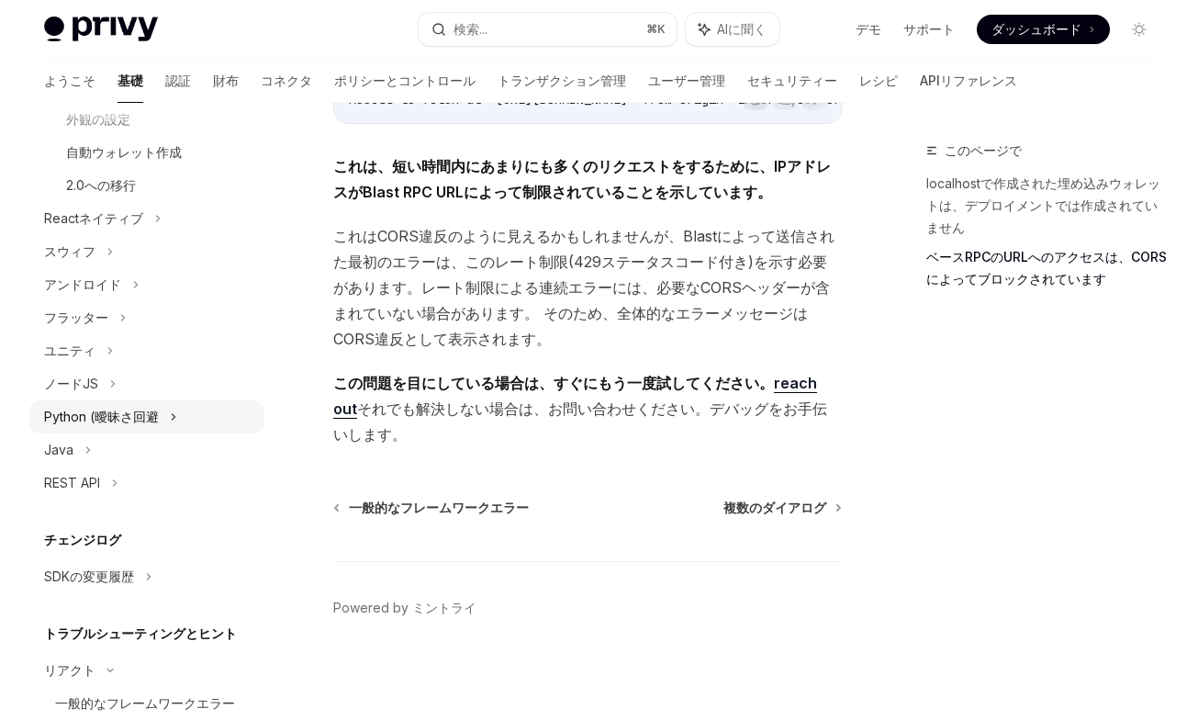
scroll to position [513, 0]
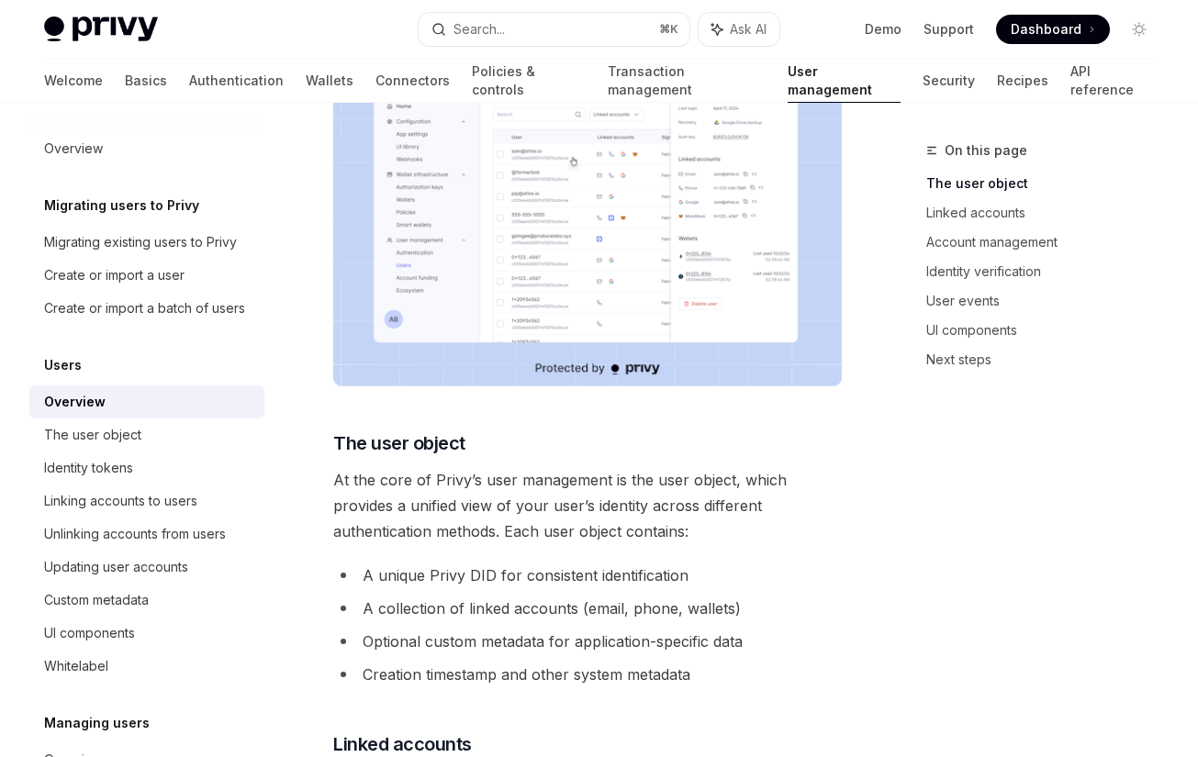
scroll to position [367, 0]
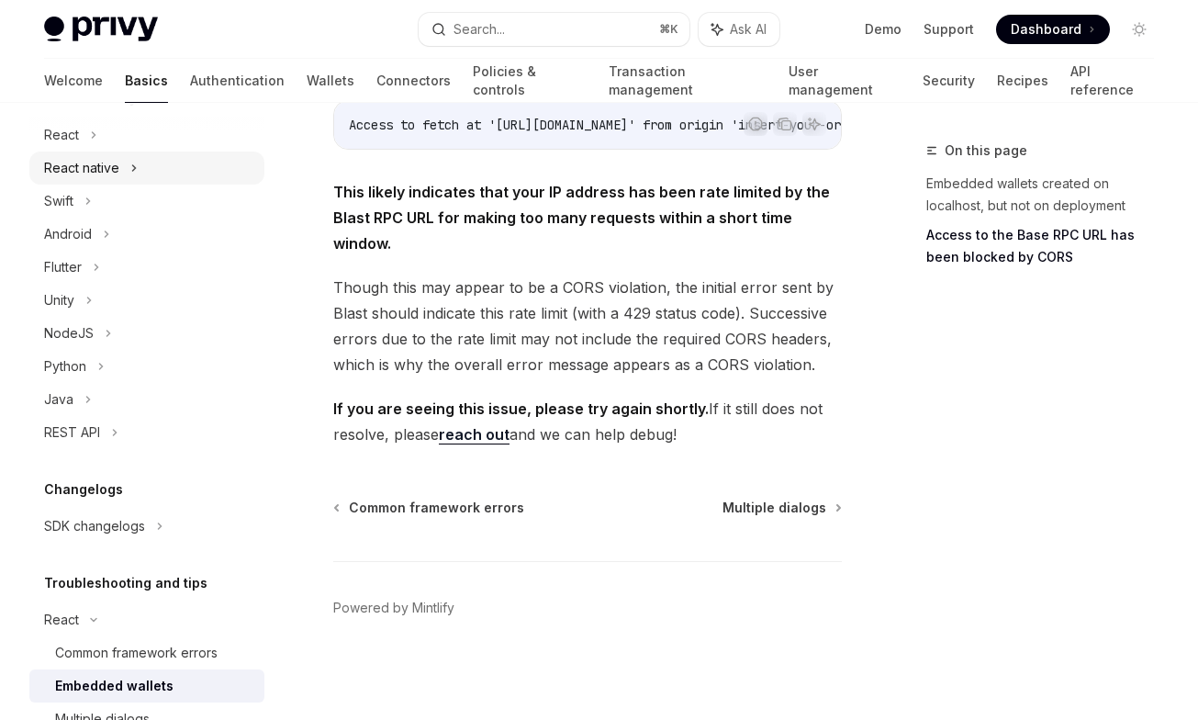
scroll to position [229, 0]
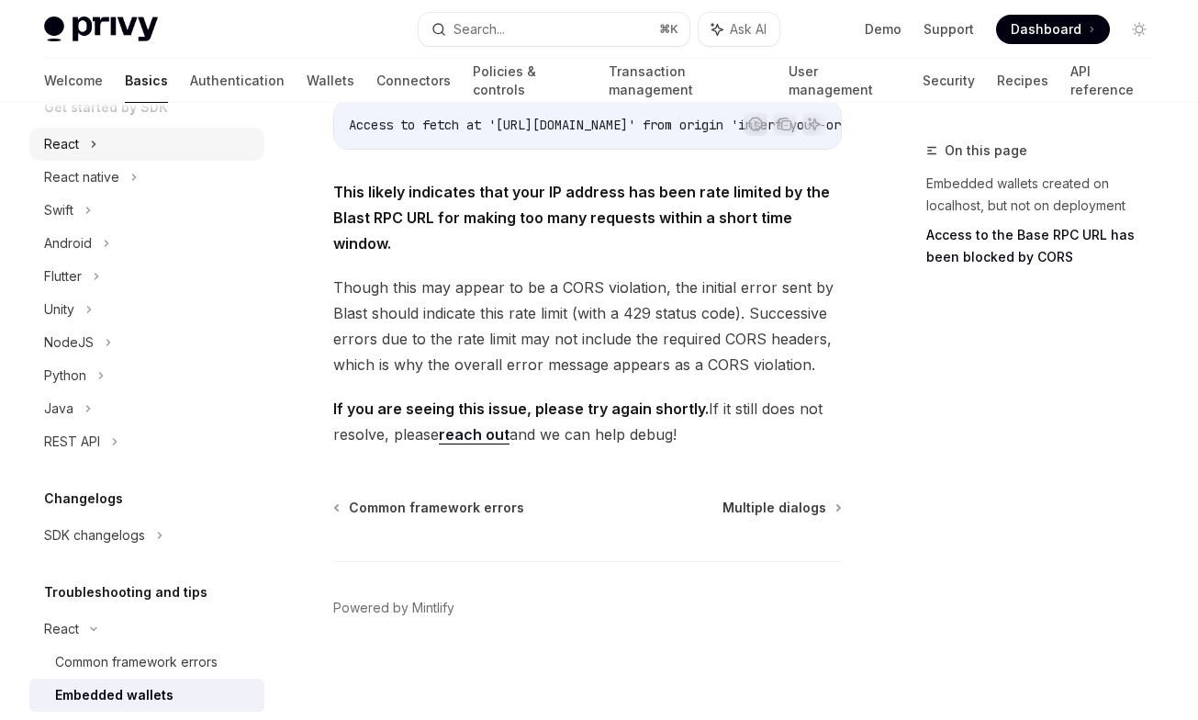
click at [101, 137] on div "React" at bounding box center [146, 144] width 235 height 33
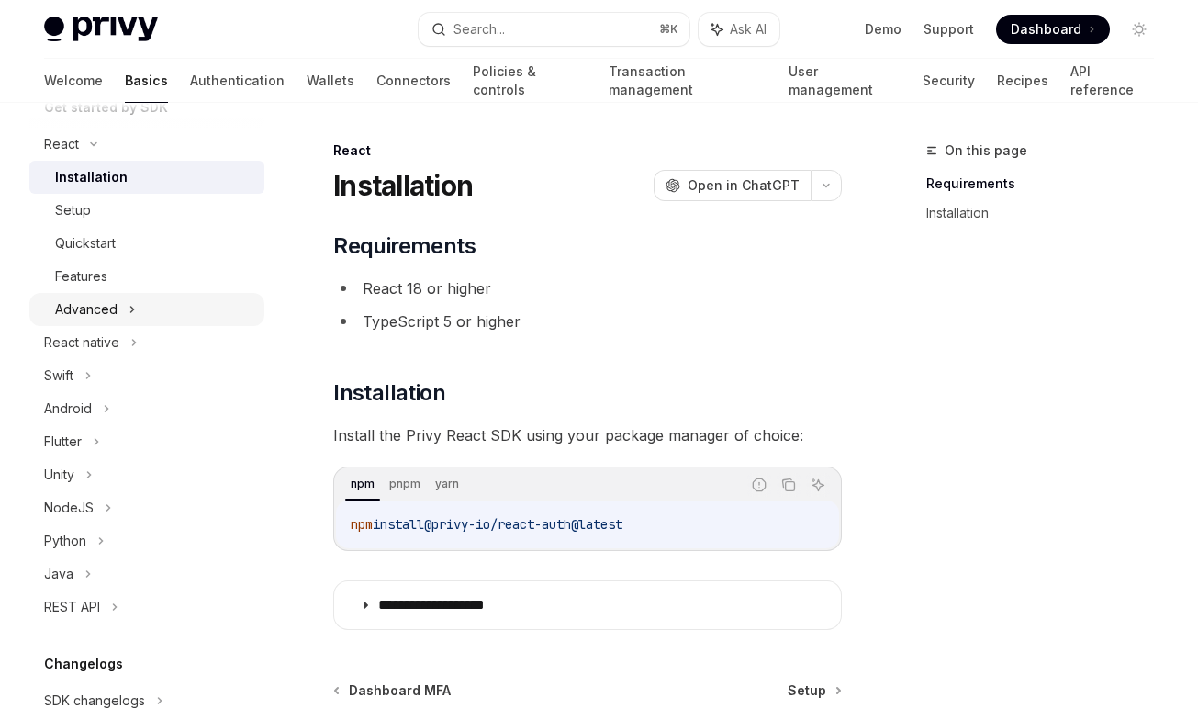
click at [102, 310] on div "Advanced" at bounding box center [86, 309] width 62 height 22
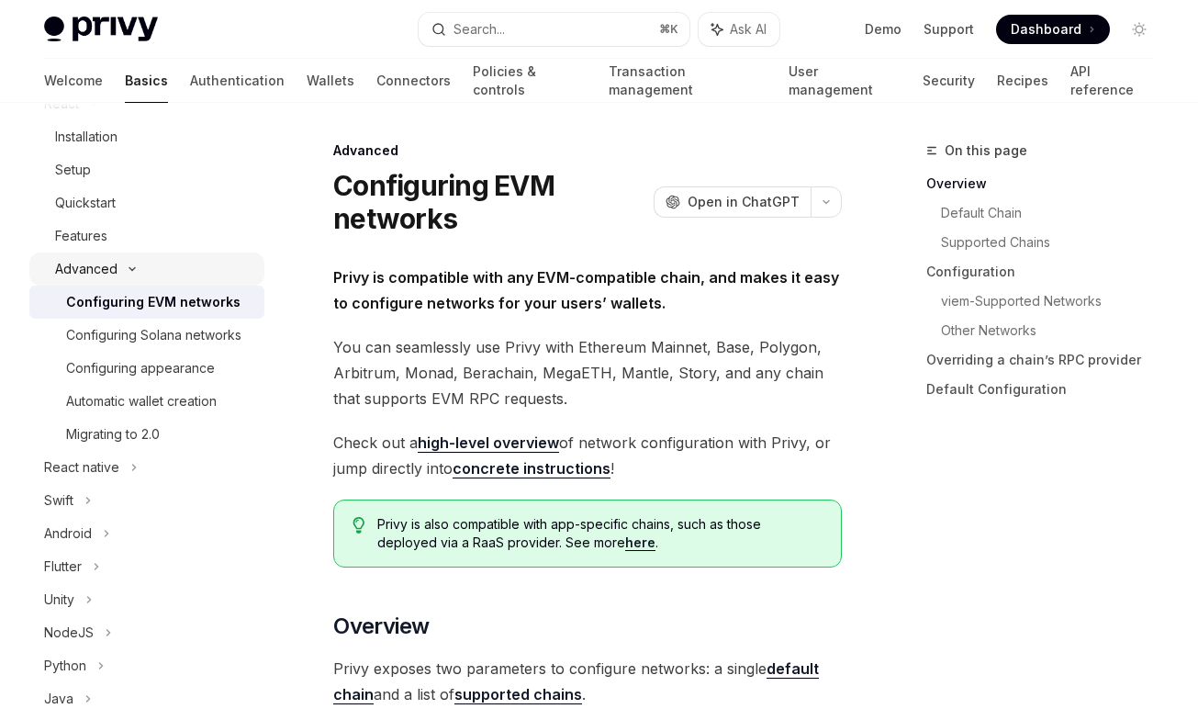
scroll to position [302, 0]
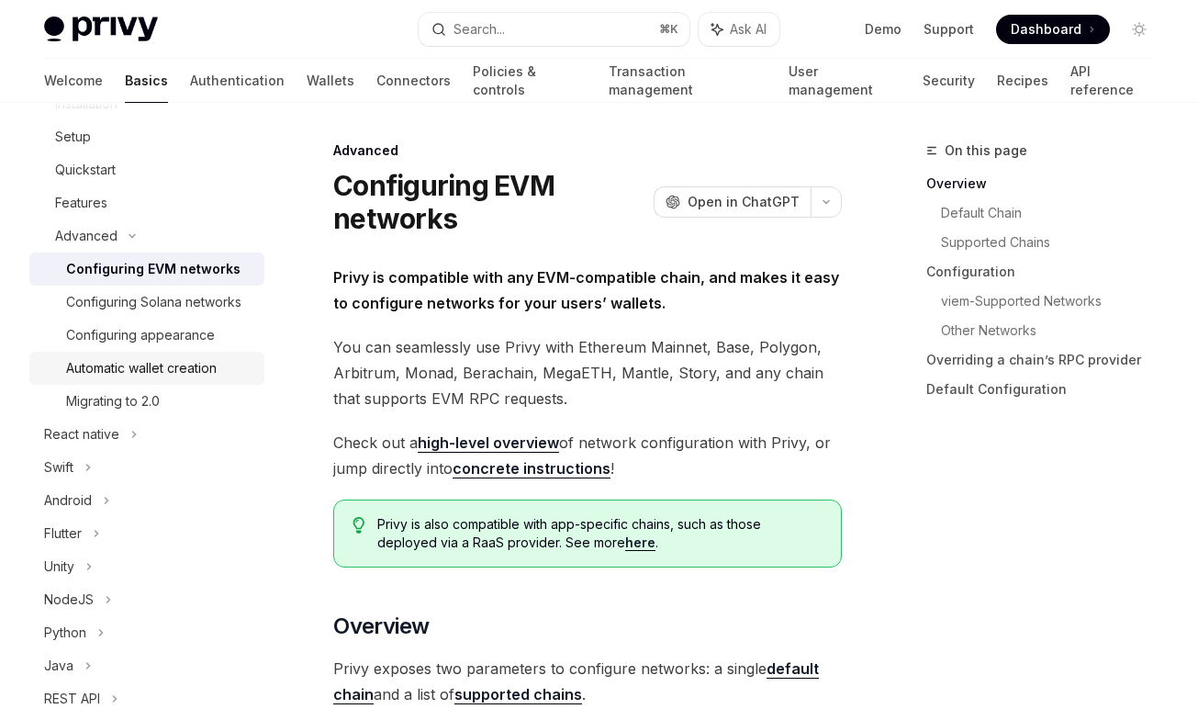
click at [148, 376] on div "Automatic wallet creation" at bounding box center [141, 368] width 151 height 22
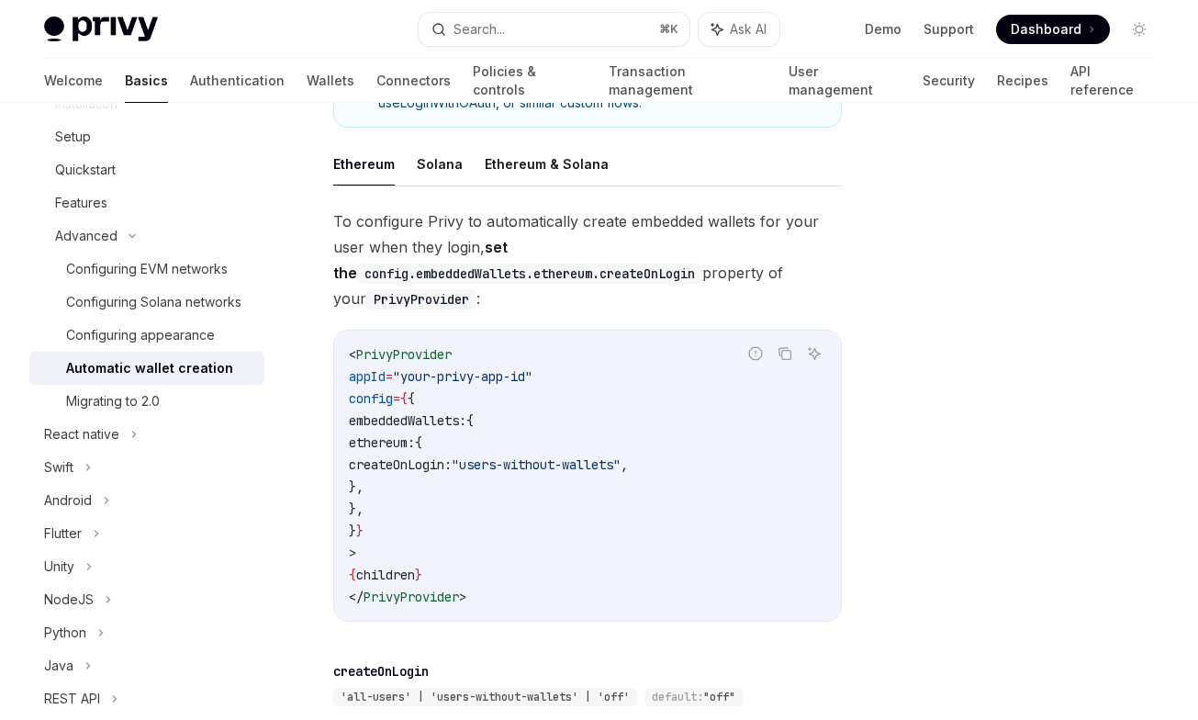
scroll to position [431, 0]
click at [434, 173] on button "Solana" at bounding box center [440, 162] width 46 height 43
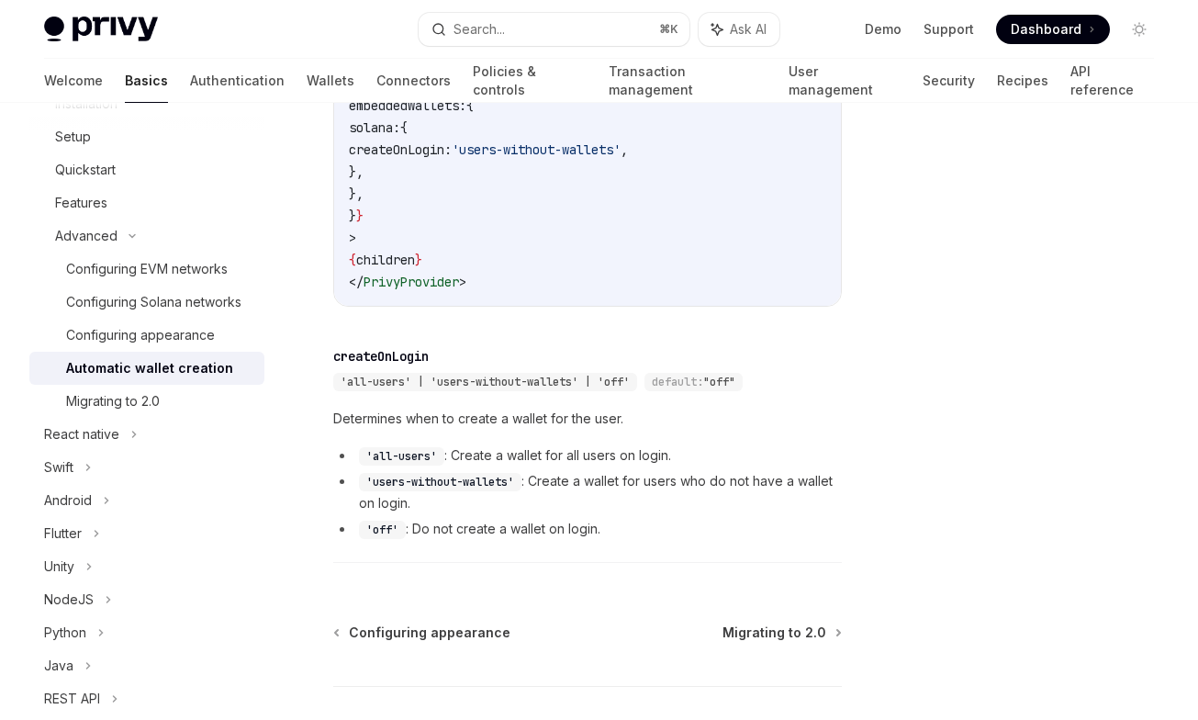
scroll to position [748, 0]
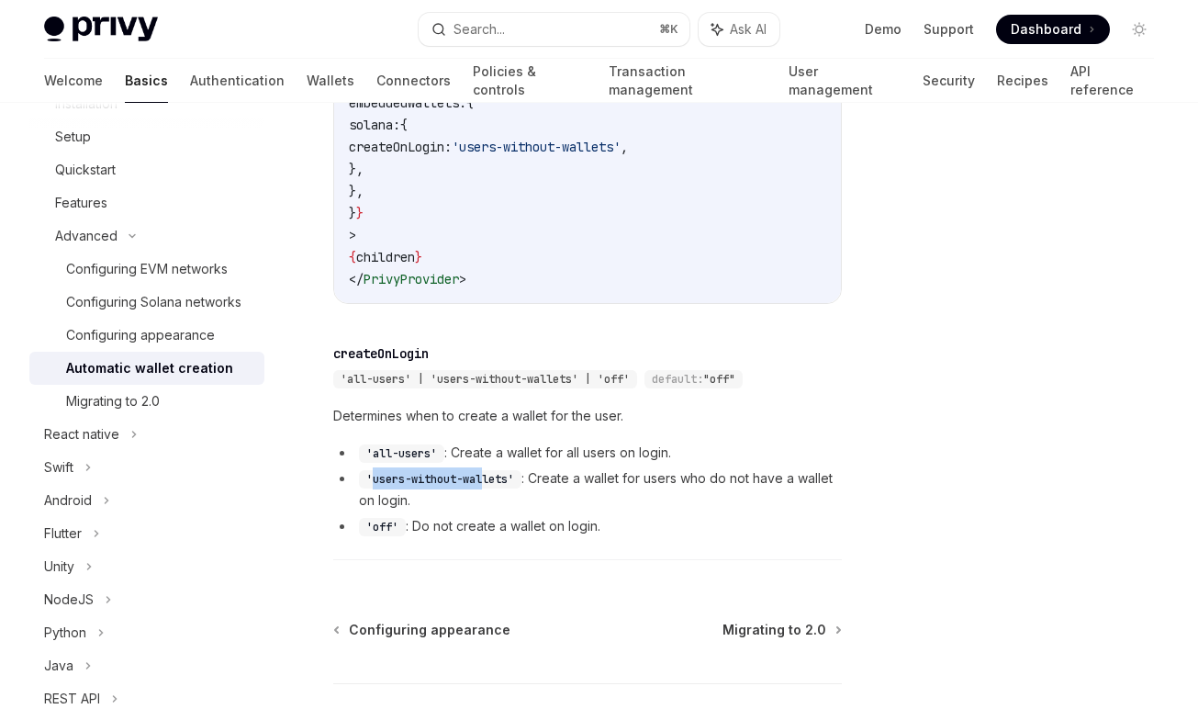
drag, startPoint x: 373, startPoint y: 484, endPoint x: 486, endPoint y: 486, distance: 113.8
click at [486, 486] on code "'users-without-wallets'" at bounding box center [440, 479] width 162 height 18
click at [557, 479] on li "'users-without-wallets' : Create a wallet for users who do not have a wallet on…" at bounding box center [587, 489] width 508 height 44
drag, startPoint x: 434, startPoint y: 456, endPoint x: 374, endPoint y: 456, distance: 59.7
click at [374, 456] on code "'all-users'" at bounding box center [401, 453] width 85 height 18
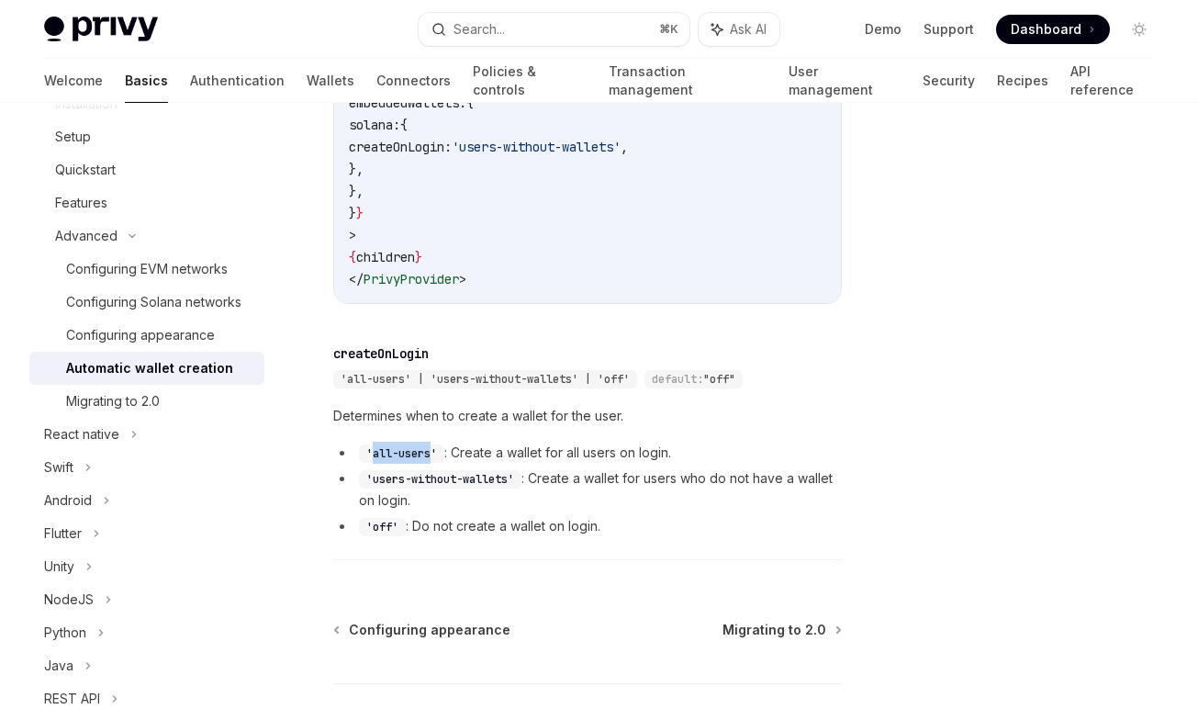
copy code "all-users"
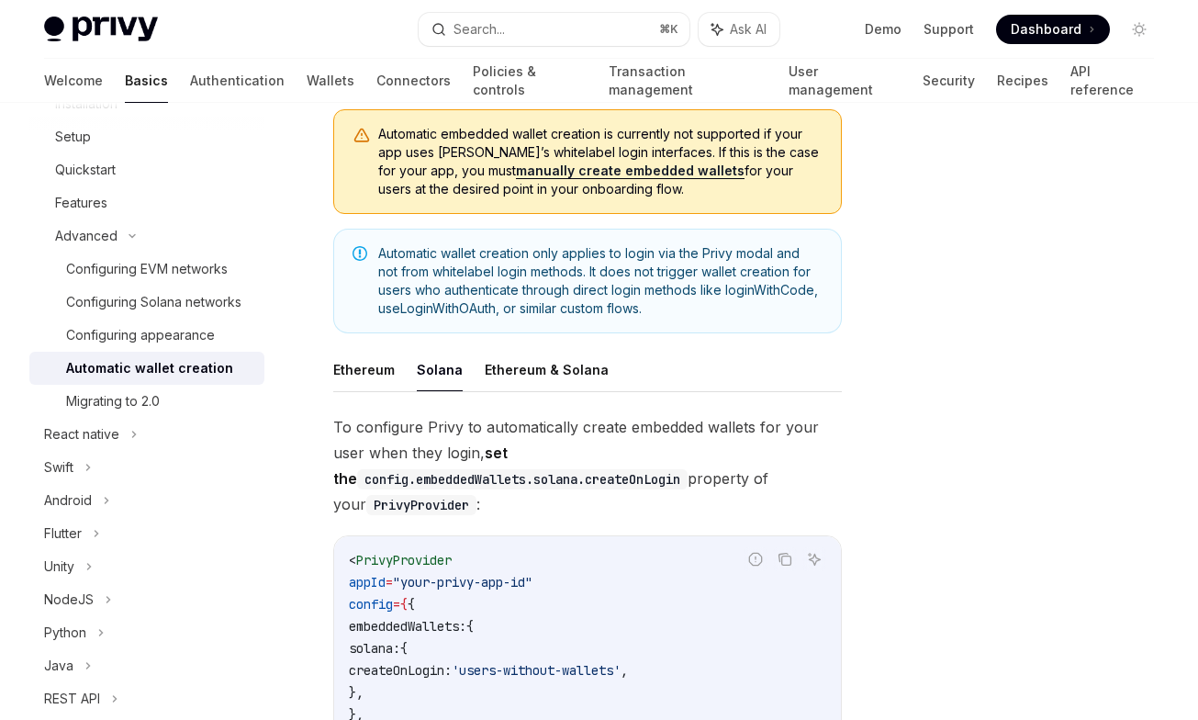
scroll to position [223, 0]
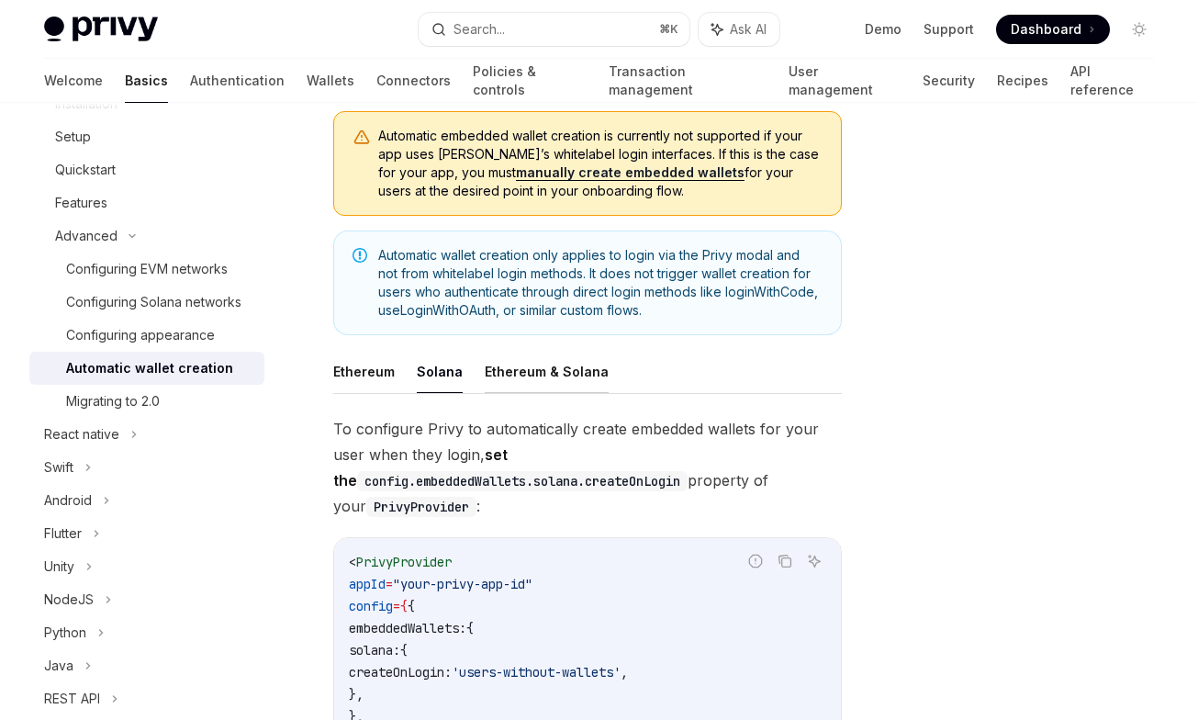
click at [505, 387] on button "Ethereum & Solana" at bounding box center [547, 371] width 124 height 43
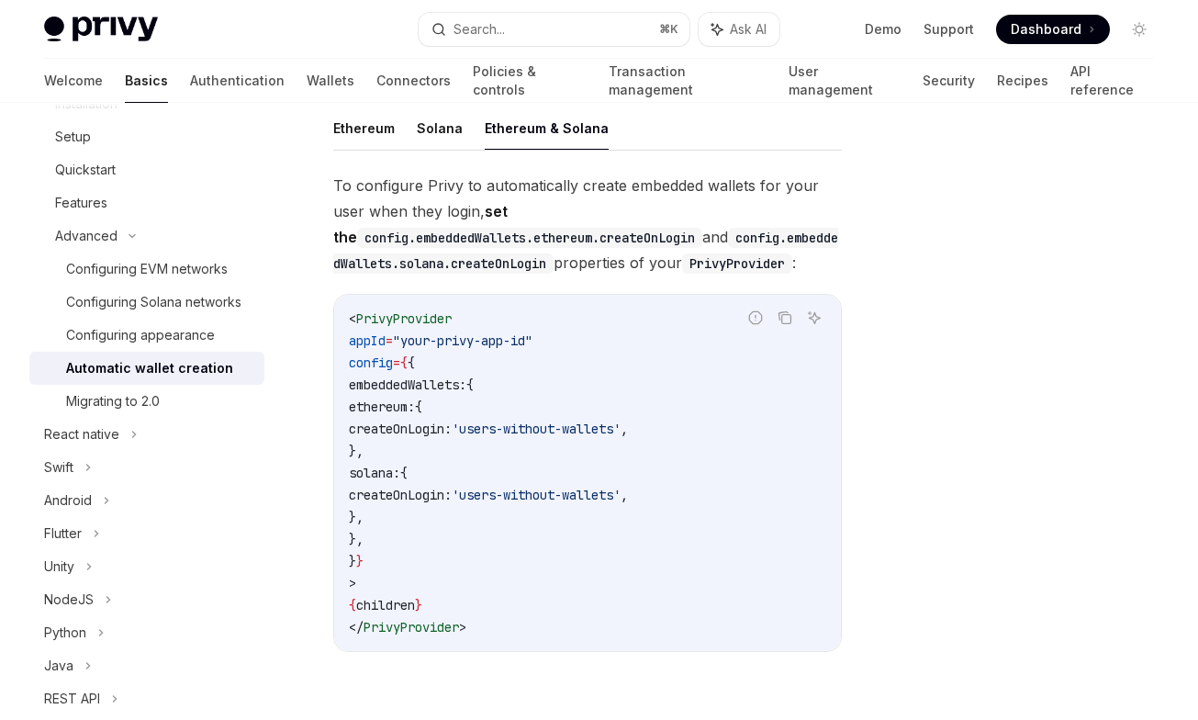
scroll to position [414, 0]
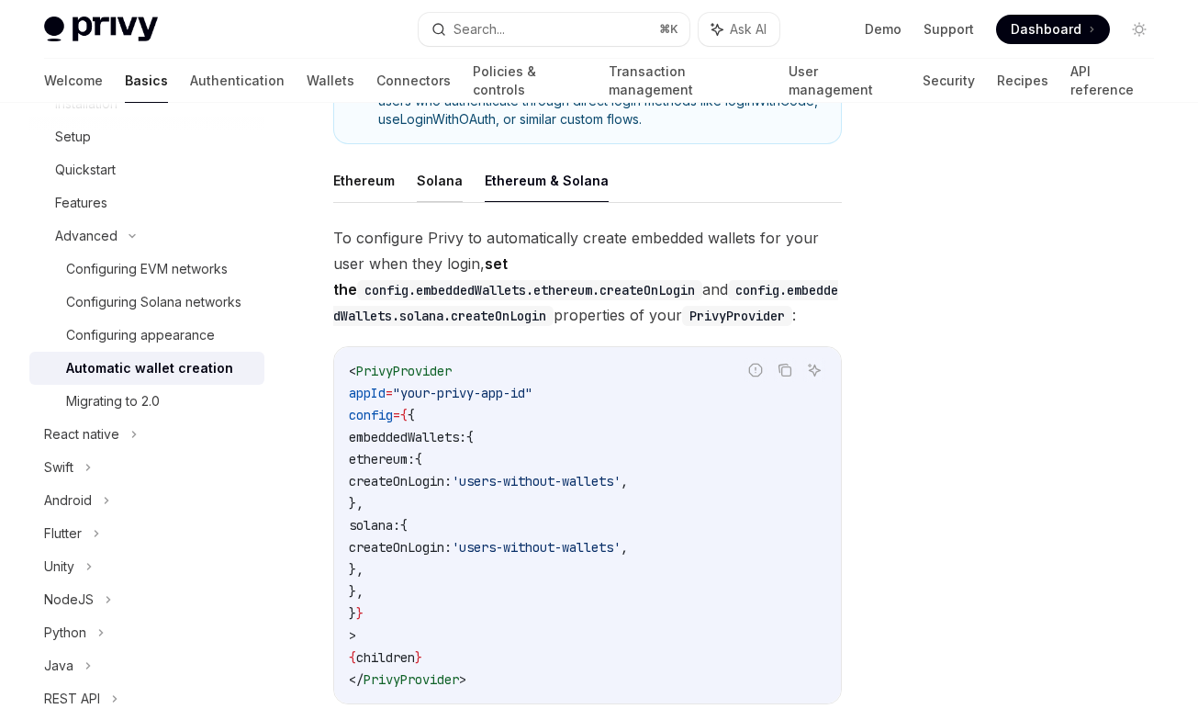
click at [423, 179] on button "Solana" at bounding box center [440, 180] width 46 height 43
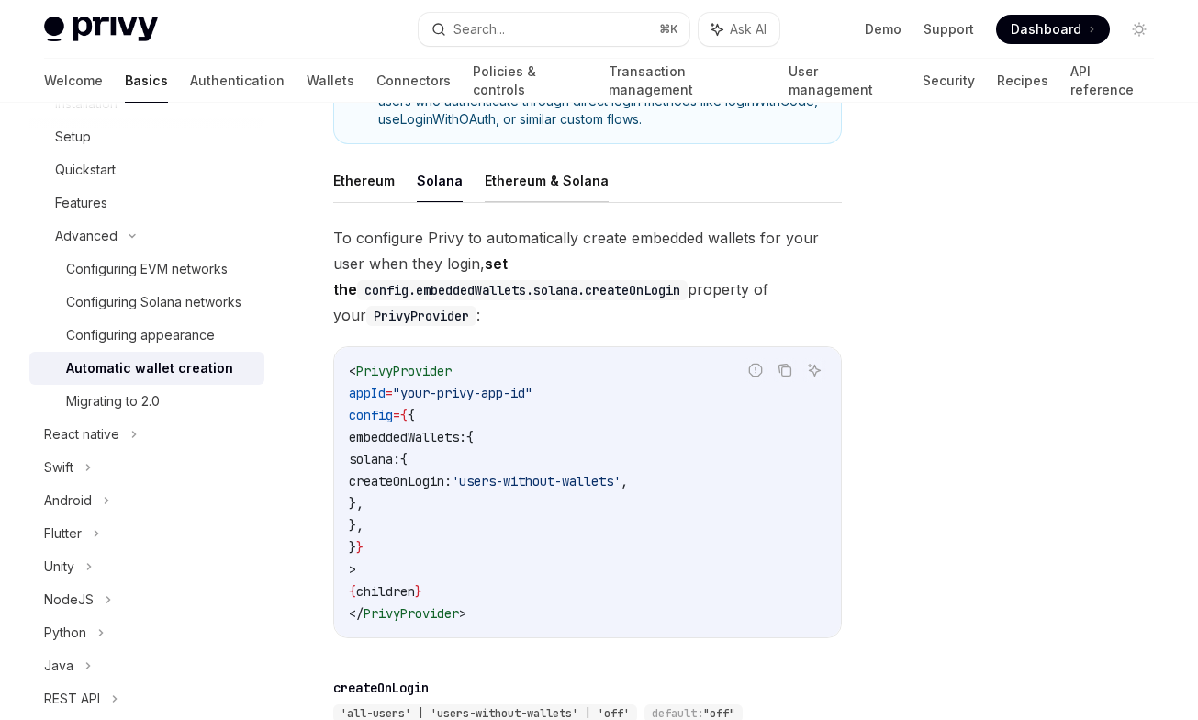
click at [511, 171] on button "Ethereum & Solana" at bounding box center [547, 180] width 124 height 43
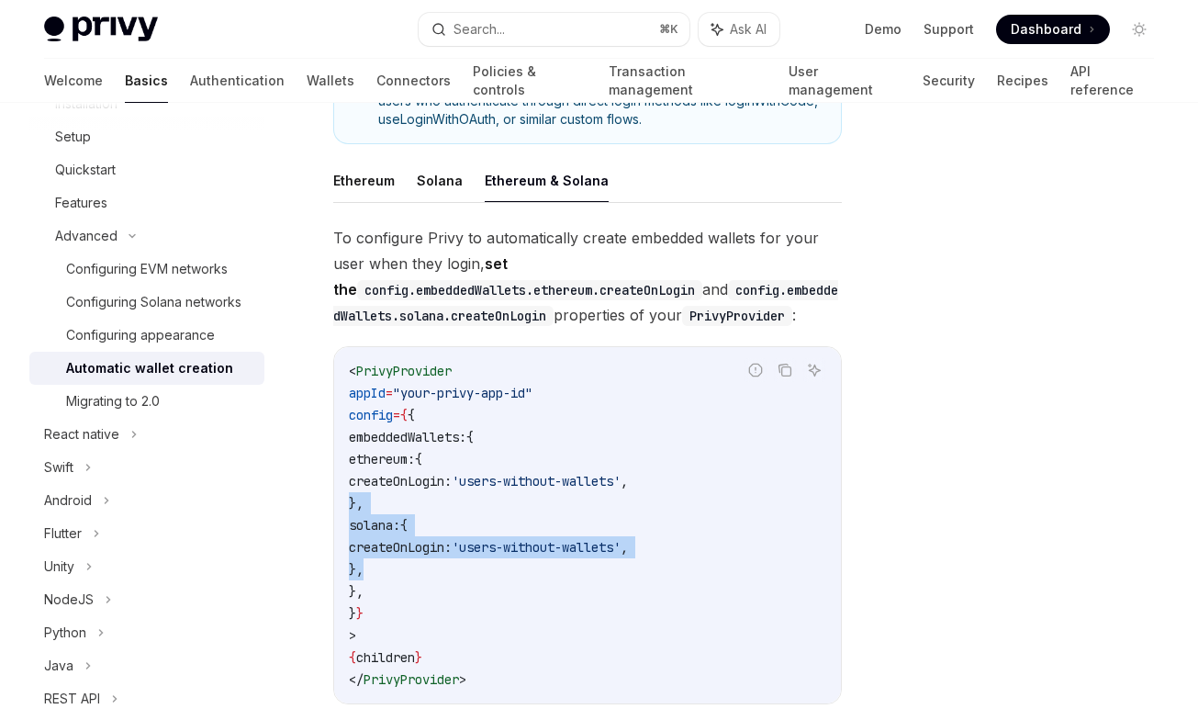
drag, startPoint x: 457, startPoint y: 591, endPoint x: 316, endPoint y: 536, distance: 151.7
click at [334, 536] on div "< PrivyProvider appId = "your-privy-app-id" config = { { embeddedWallets: { eth…" at bounding box center [587, 525] width 507 height 356
click at [363, 511] on span "}," at bounding box center [356, 503] width 15 height 17
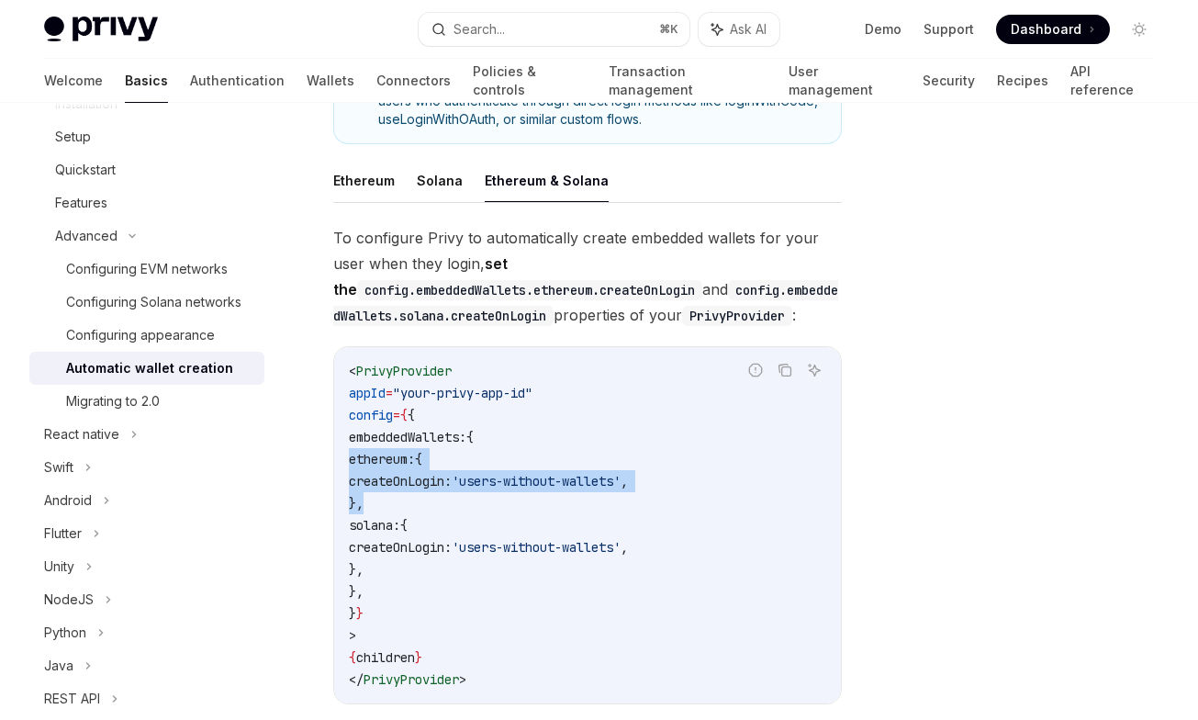
drag, startPoint x: 486, startPoint y: 528, endPoint x: 313, endPoint y: 488, distance: 177.9
click at [334, 488] on div "< PrivyProvider appId = "your-privy-app-id" config = { { embeddedWallets: { eth…" at bounding box center [587, 525] width 507 height 356
copy code "ethereum: { createOnLogin: 'users-without-wallets' , },"
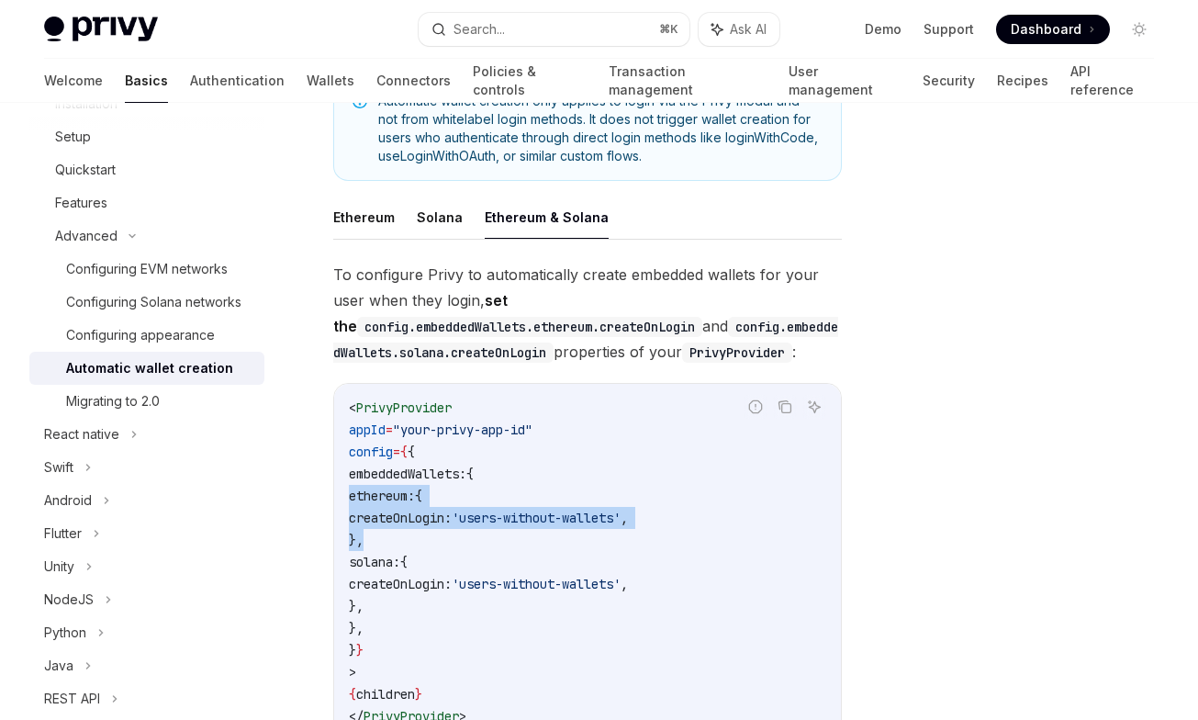
scroll to position [350, 0]
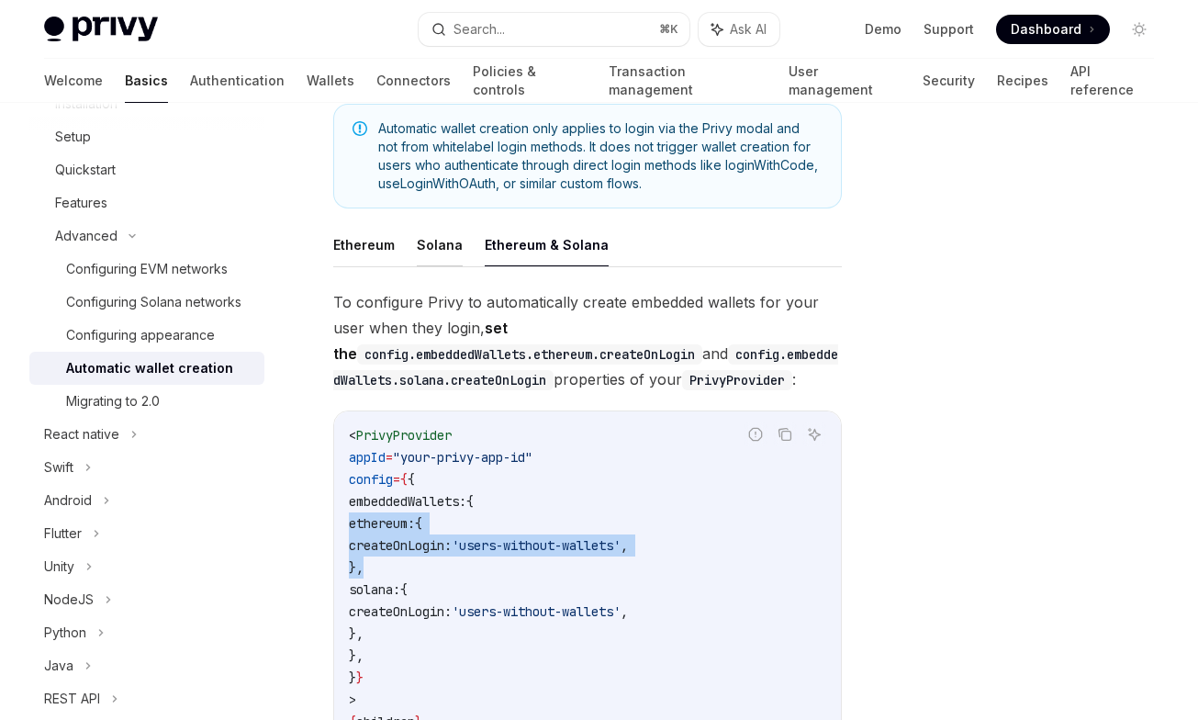
click at [449, 251] on button "Solana" at bounding box center [440, 244] width 46 height 43
type textarea "*"
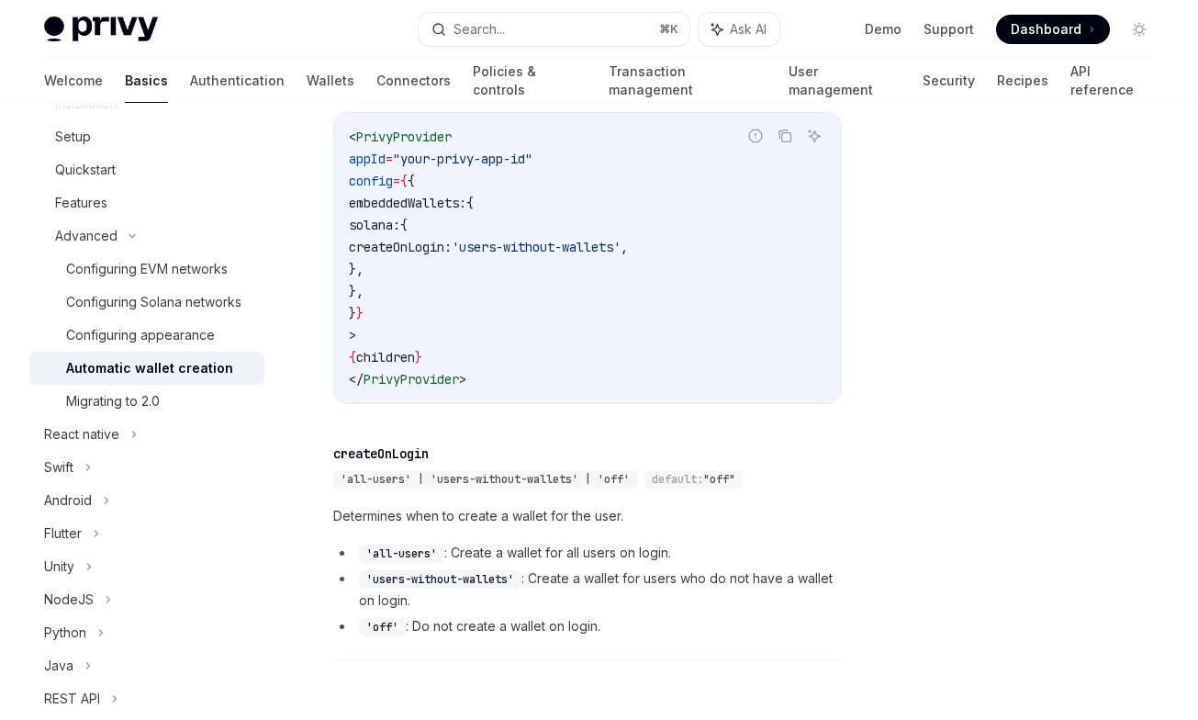
scroll to position [758, 0]
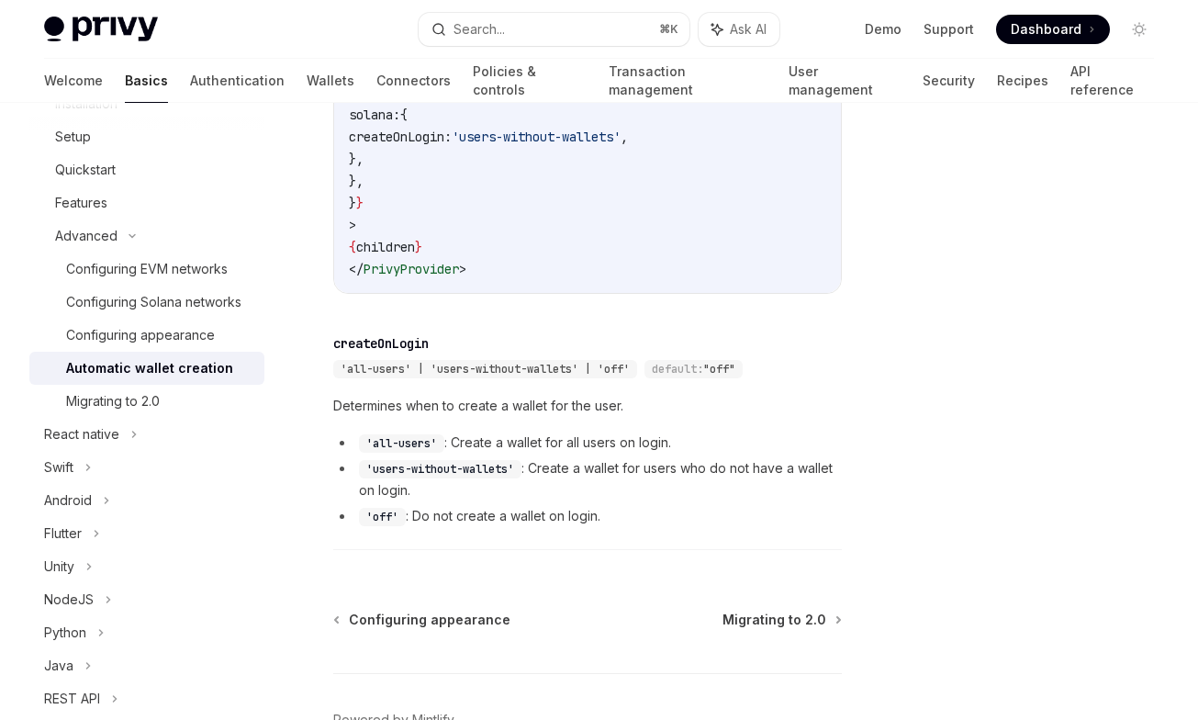
click at [731, 369] on span ""off"" at bounding box center [719, 369] width 32 height 15
copy span "off"
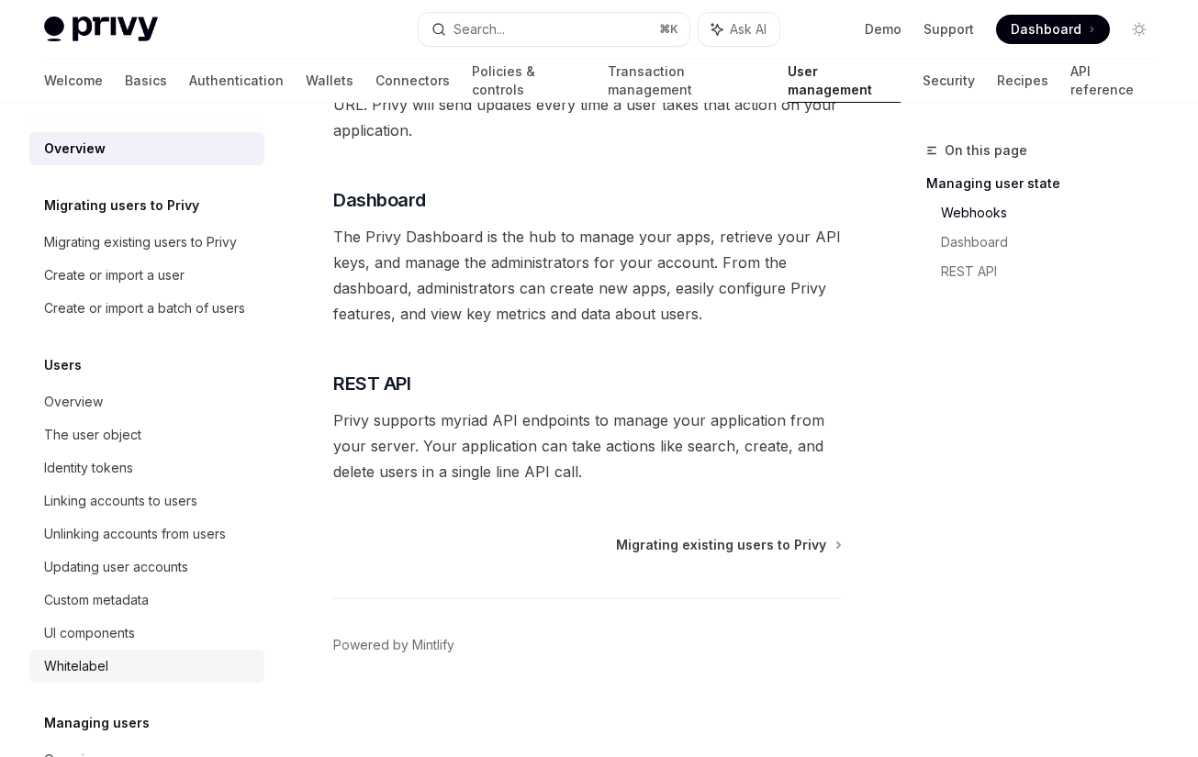
click at [132, 657] on div "Whitelabel" at bounding box center [148, 666] width 209 height 22
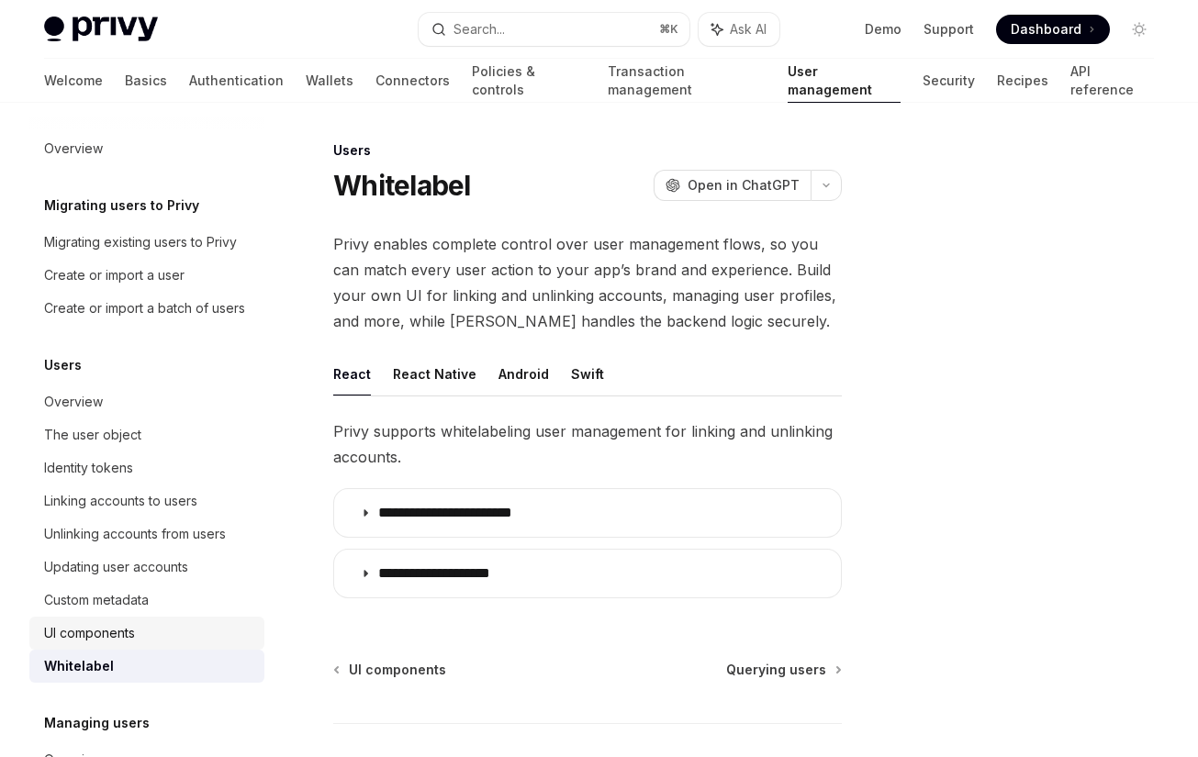
click at [132, 646] on link "UI components" at bounding box center [146, 633] width 235 height 33
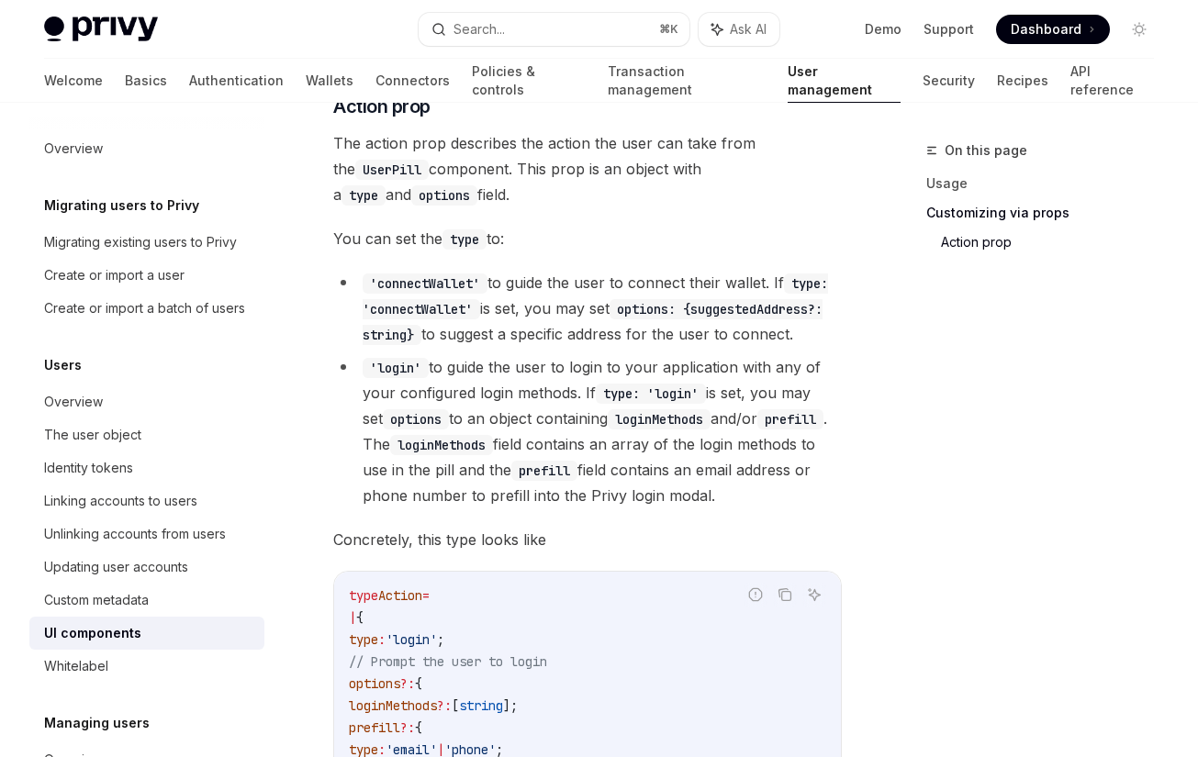
scroll to position [2892, 0]
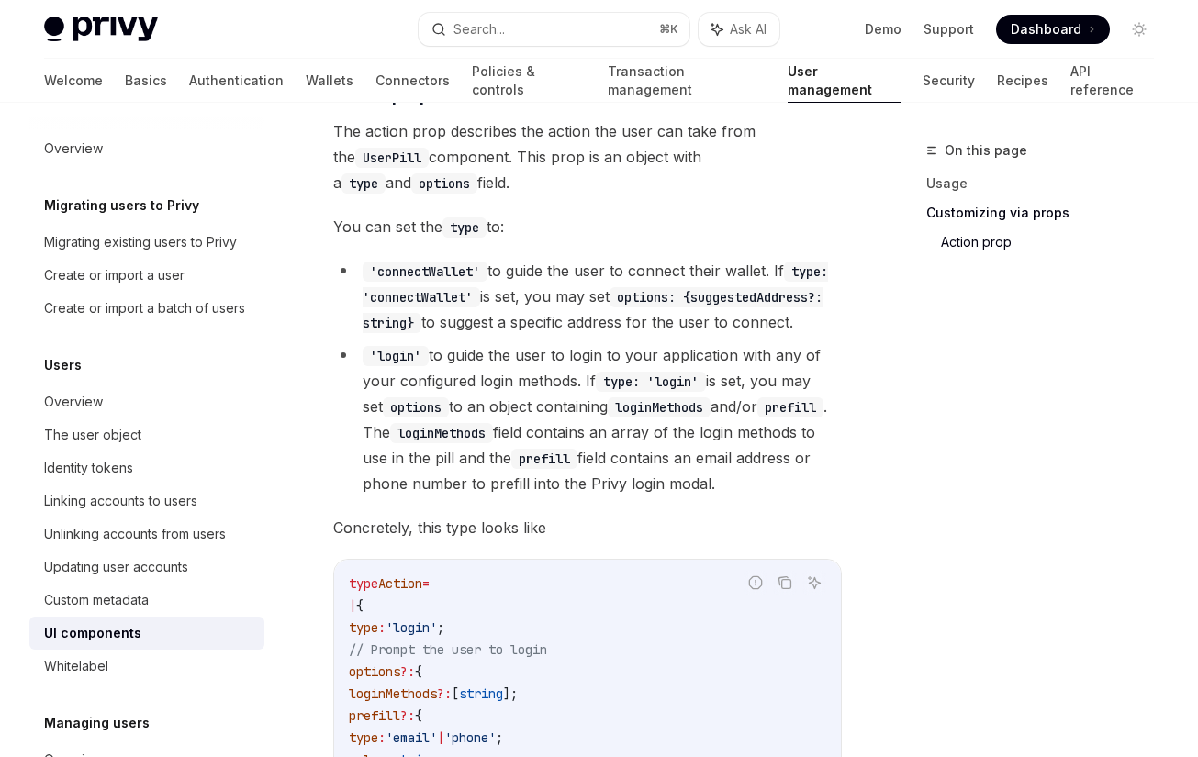
drag, startPoint x: 491, startPoint y: 199, endPoint x: 690, endPoint y: 528, distance: 384.2
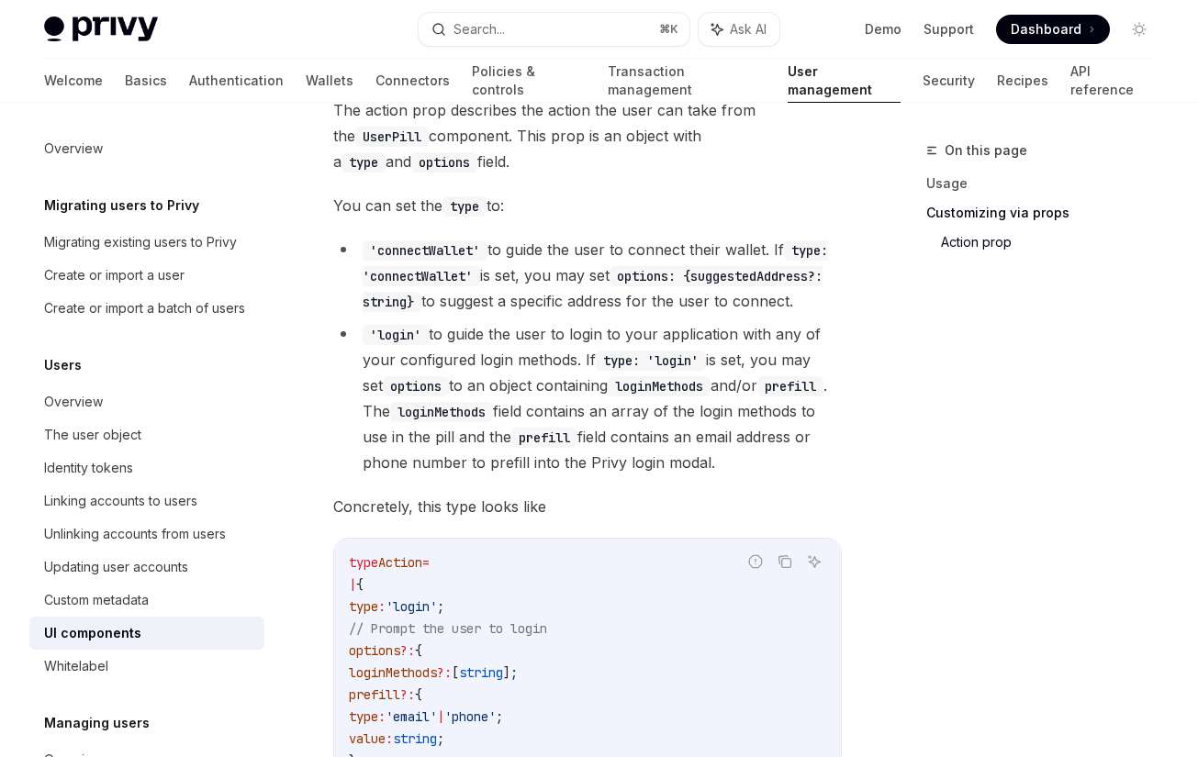
click at [690, 519] on span "Concretely, this type looks like" at bounding box center [587, 507] width 508 height 26
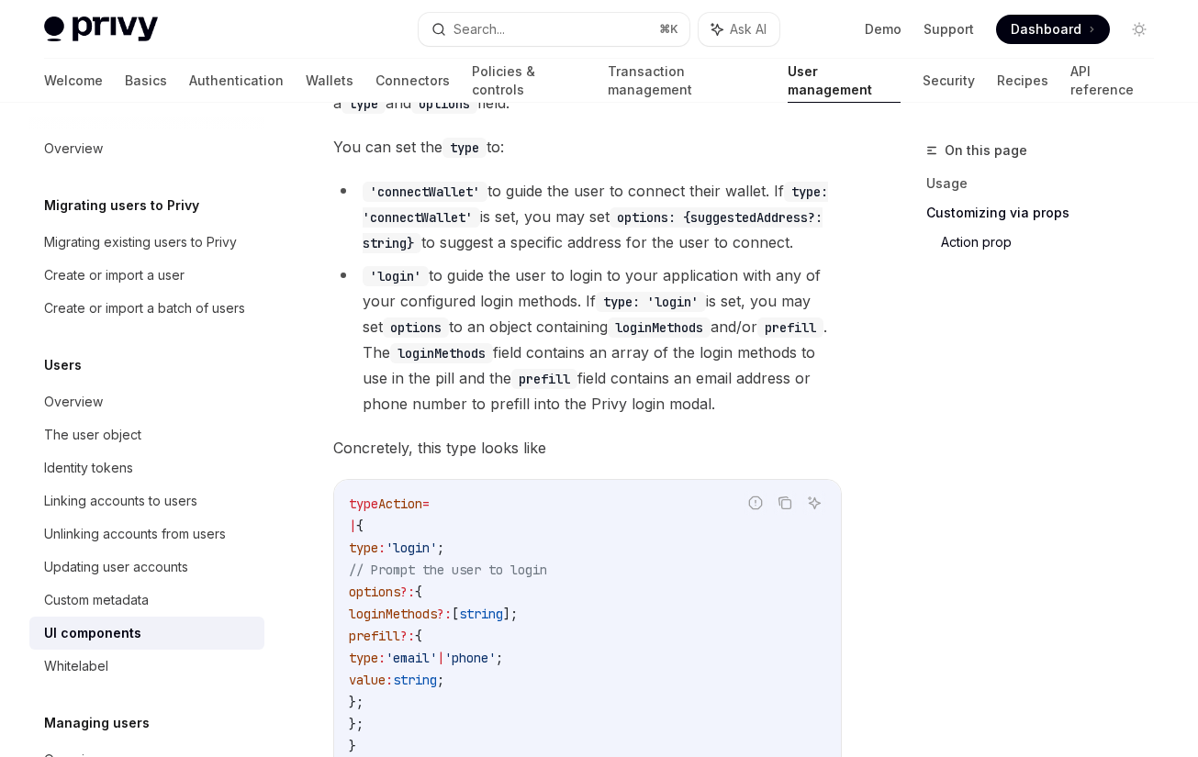
scroll to position [2784, 0]
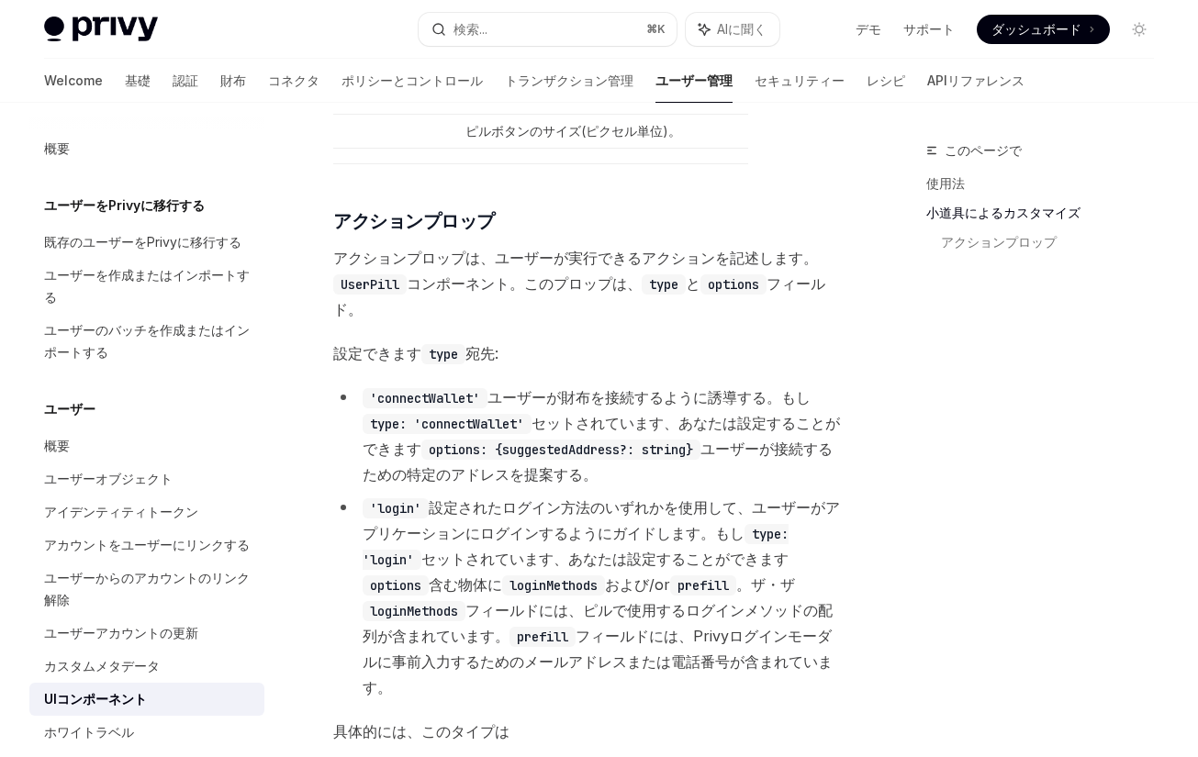
click at [717, 306] on span "アクションプロップは、ユーザーが実行できるアクションを記述します。 UserPill コンポーネント。このプロップは、 type と options フィール…" at bounding box center [587, 283] width 508 height 77
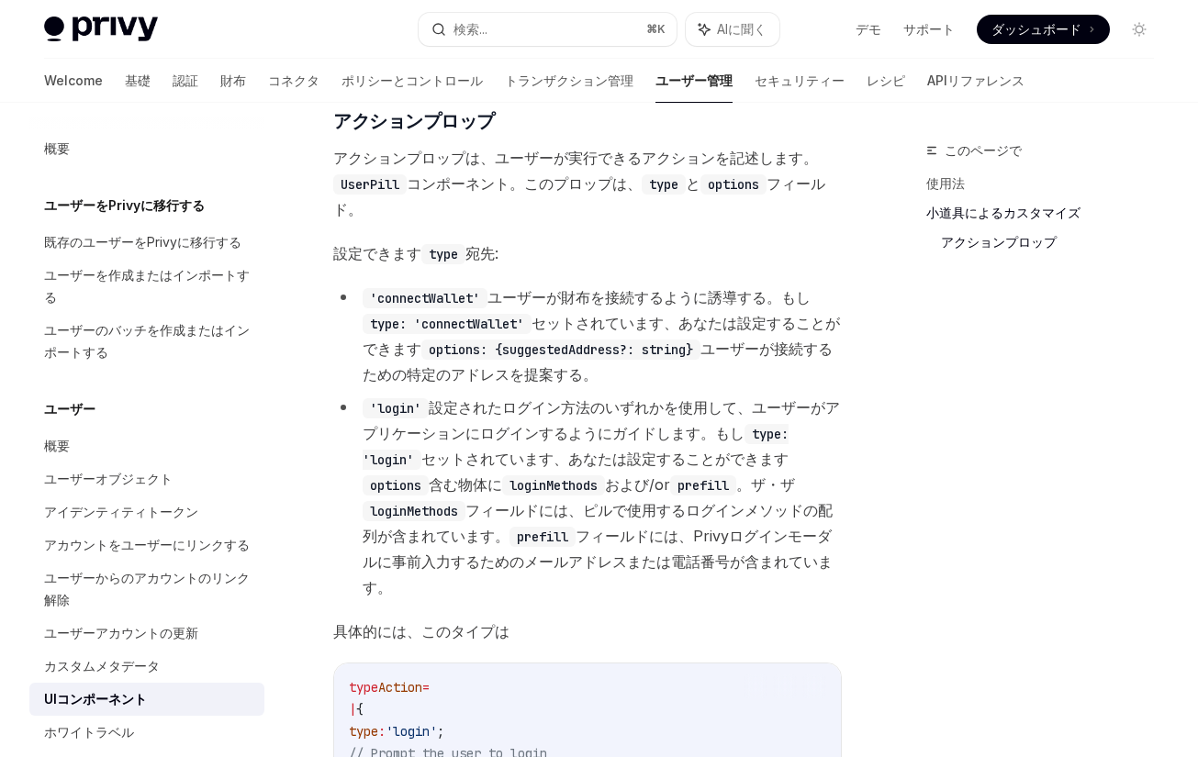
scroll to position [2901, 0]
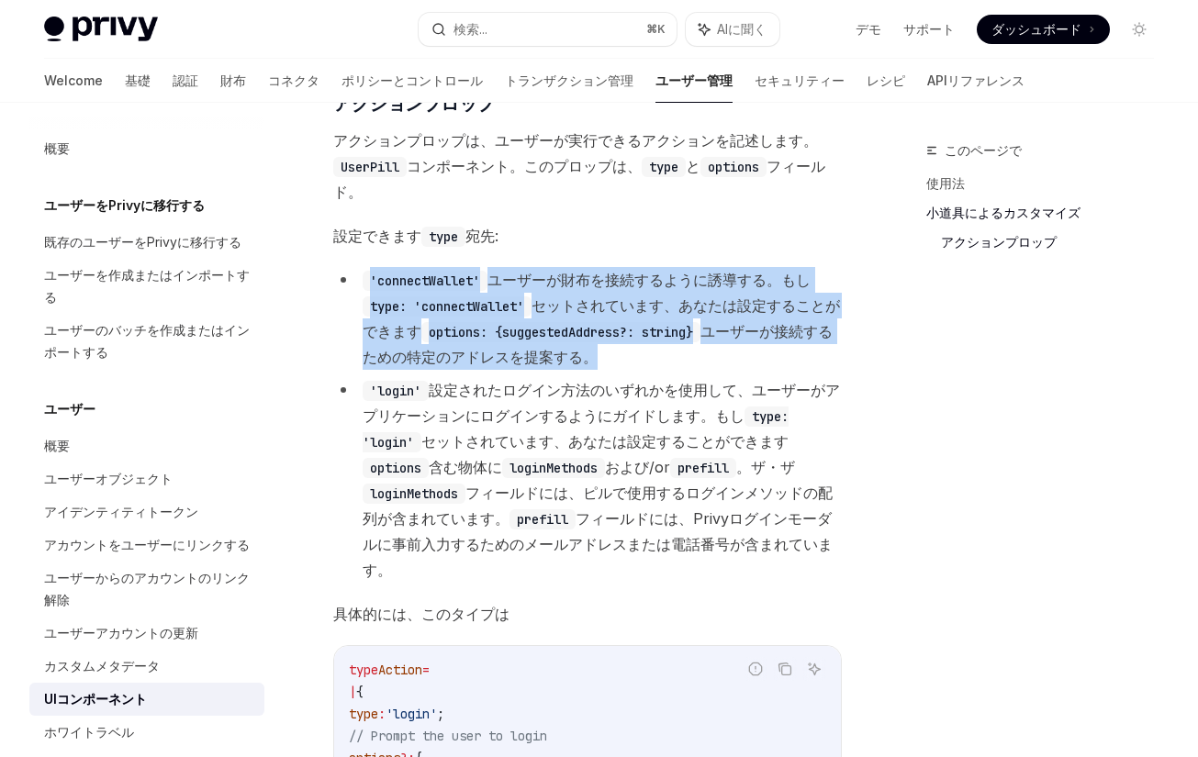
drag, startPoint x: 575, startPoint y: 251, endPoint x: 637, endPoint y: 367, distance: 131.0
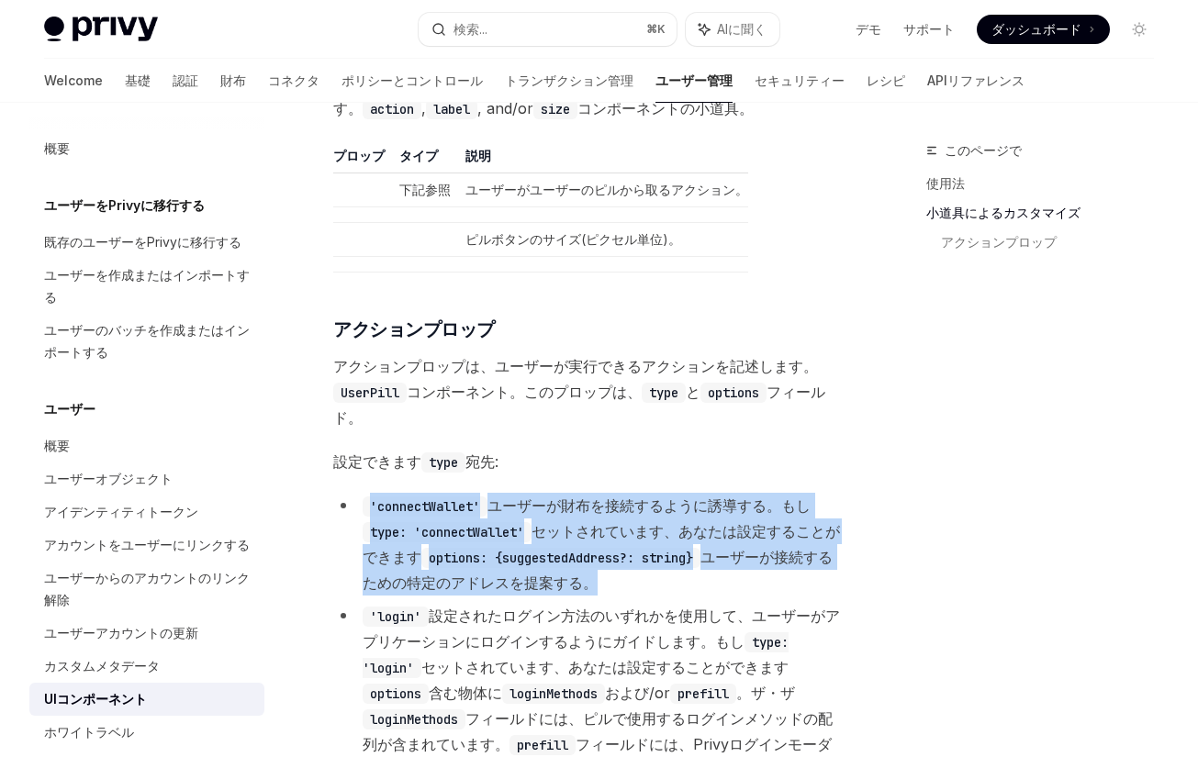
scroll to position [2665, 0]
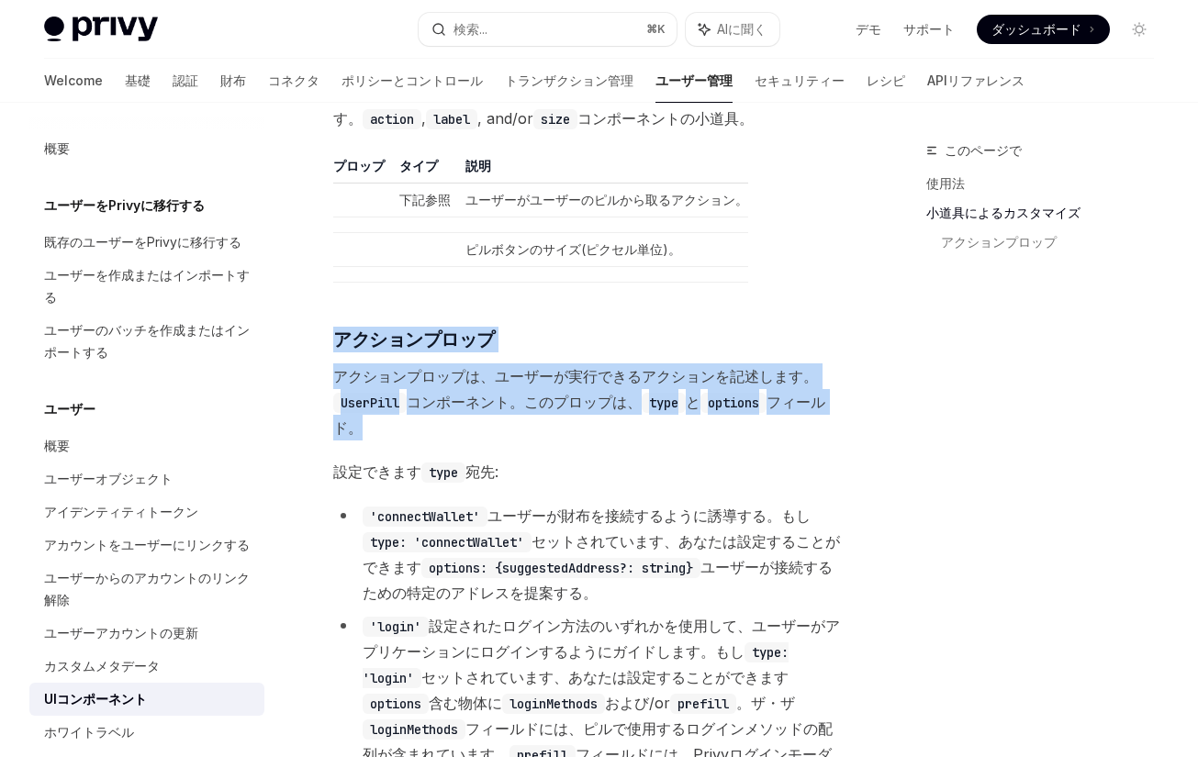
drag, startPoint x: 594, startPoint y: 318, endPoint x: 663, endPoint y: 447, distance: 146.6
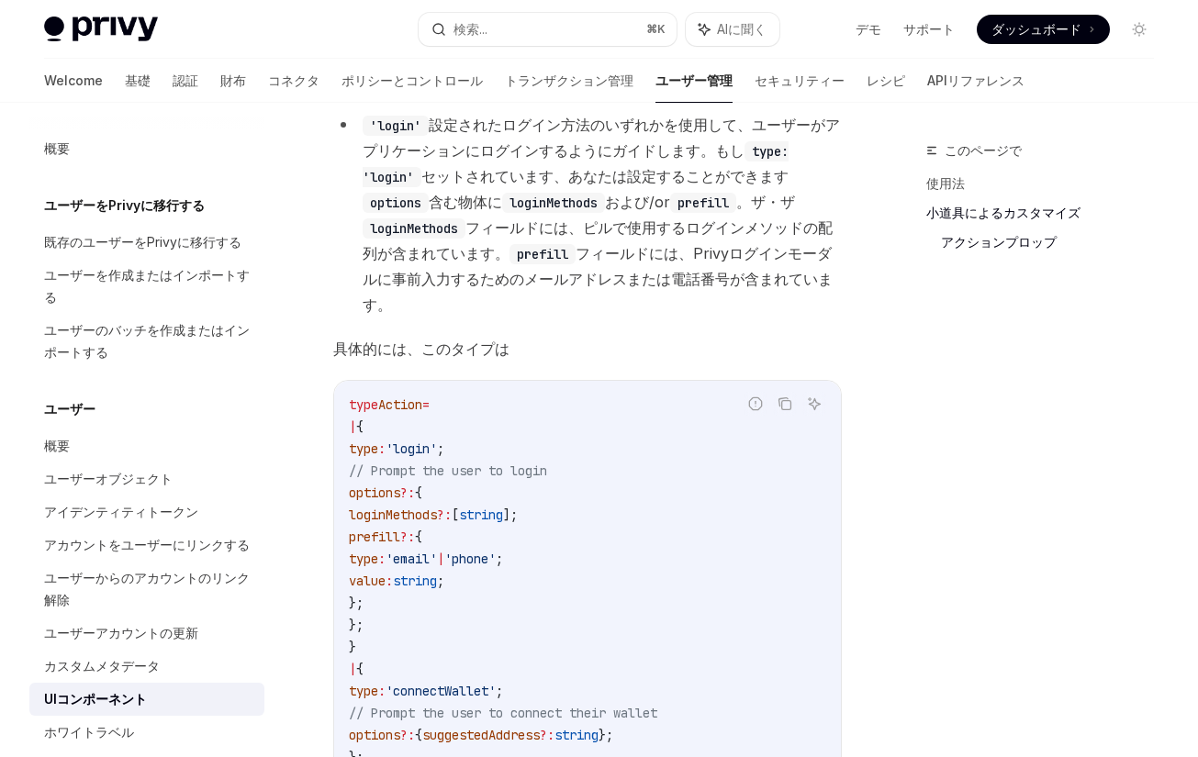
scroll to position [3169, 0]
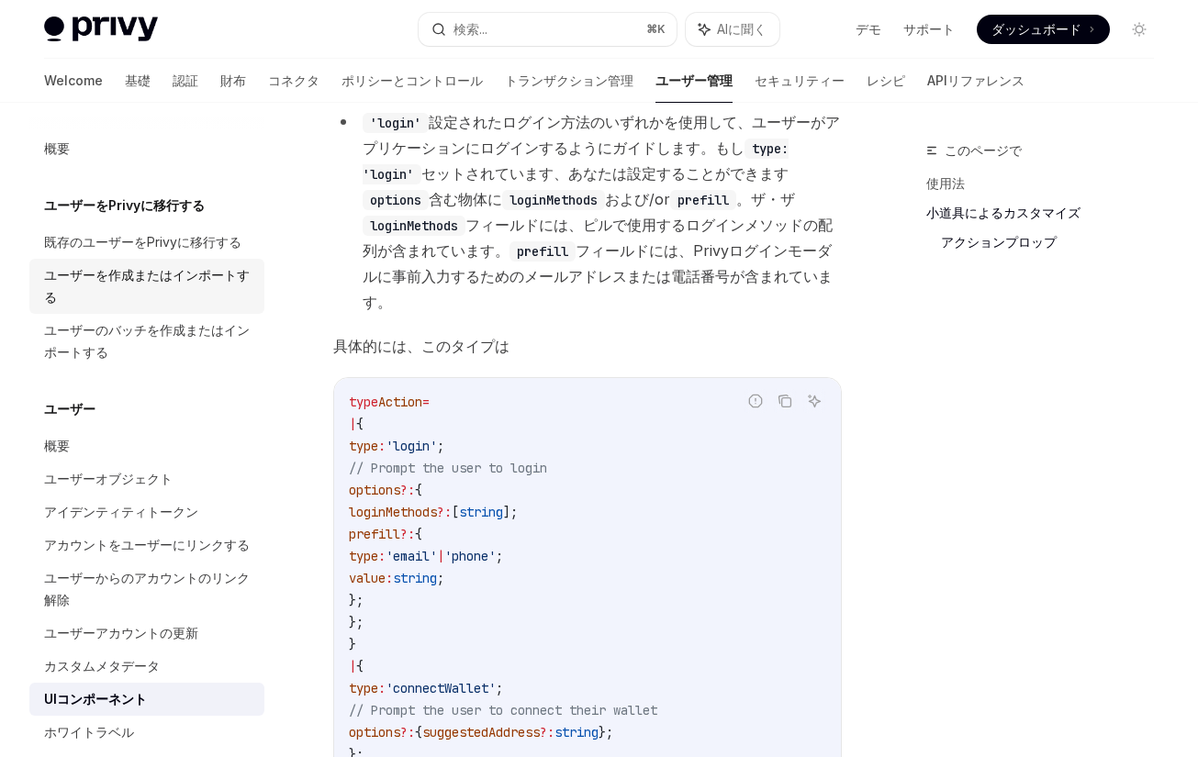
click at [213, 272] on div "ユーザーを作成またはインポートする" at bounding box center [148, 286] width 209 height 44
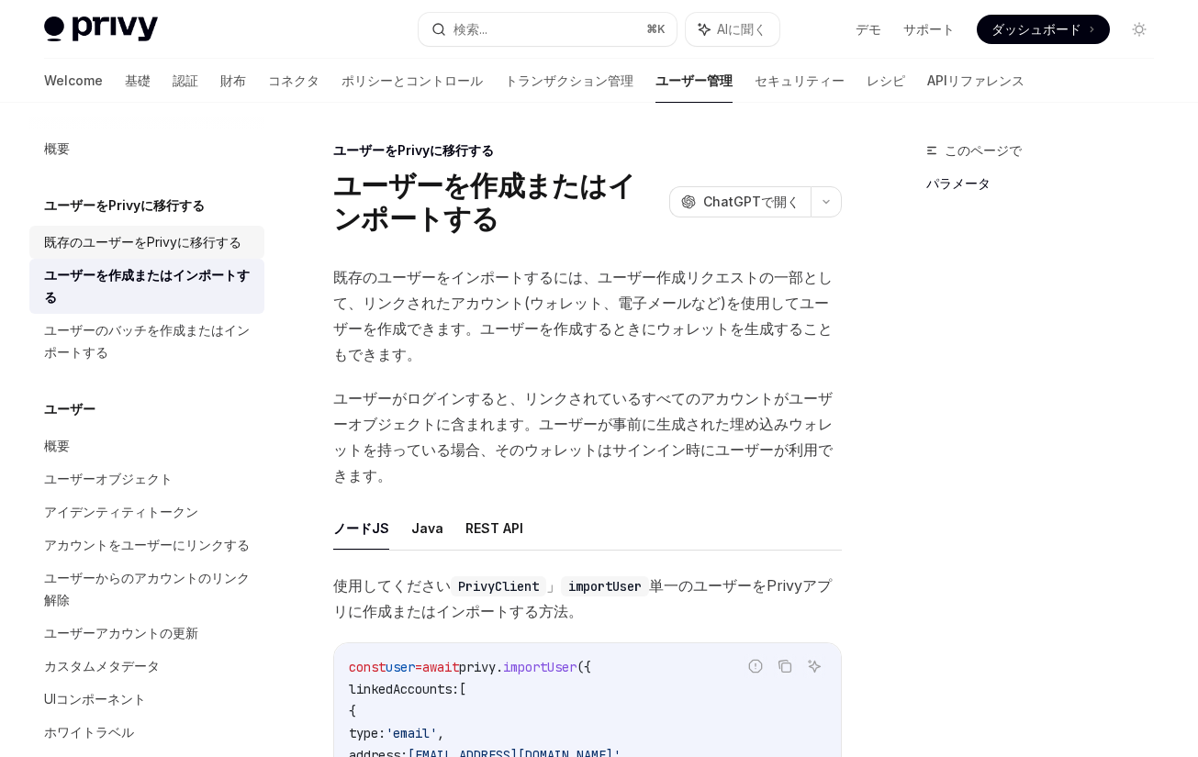
click at [186, 238] on div "既存のユーザーをPrivyに移行する" at bounding box center [142, 242] width 197 height 22
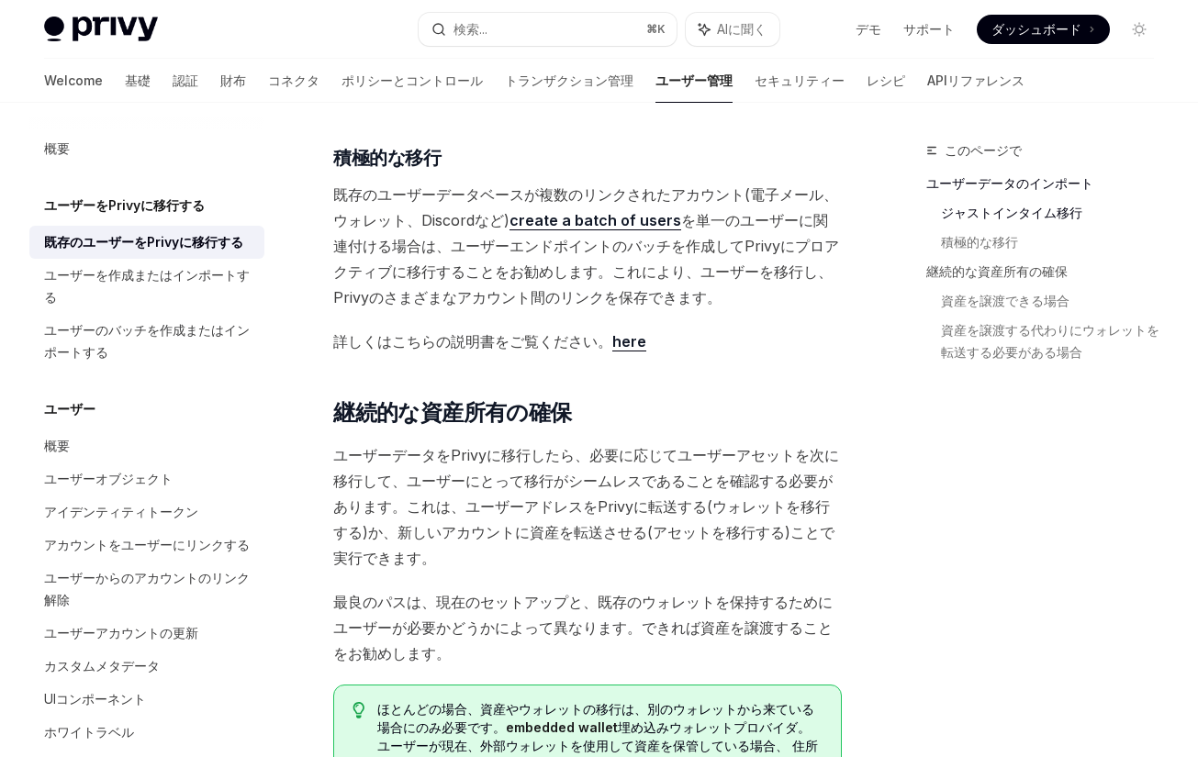
scroll to position [1941, 0]
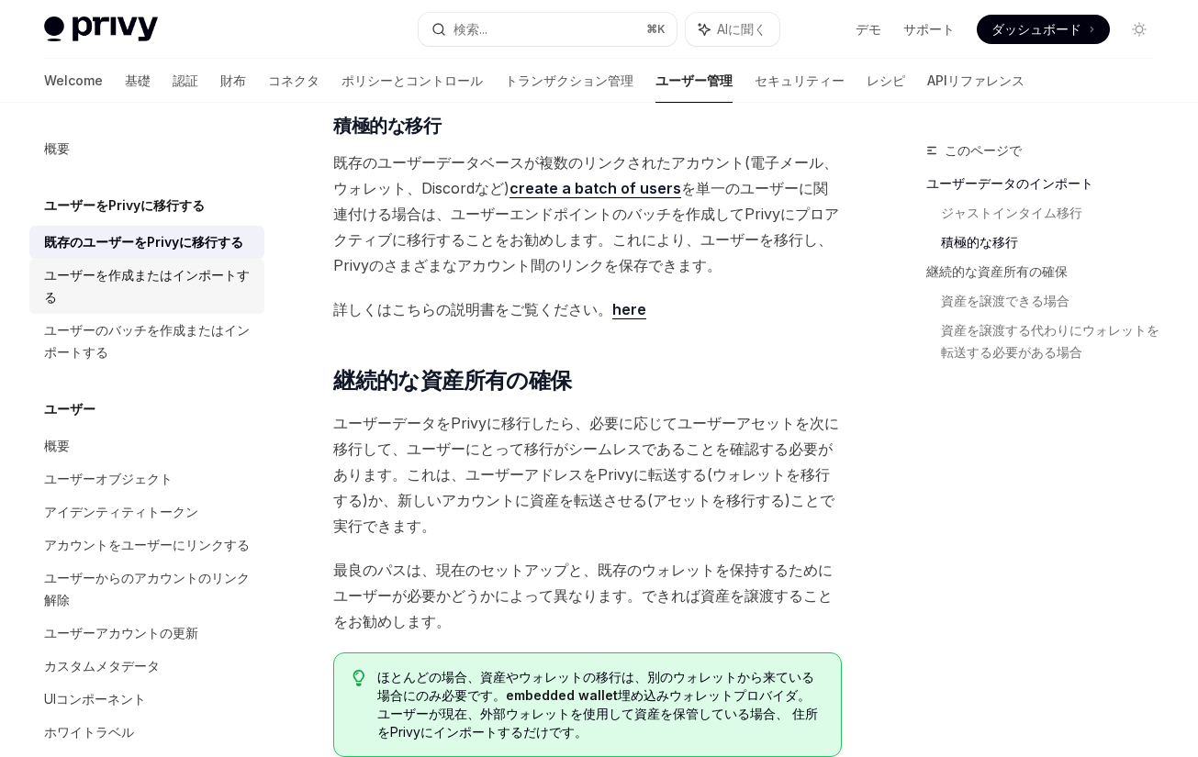
click at [204, 281] on div "ユーザーを作成またはインポートする" at bounding box center [148, 286] width 209 height 44
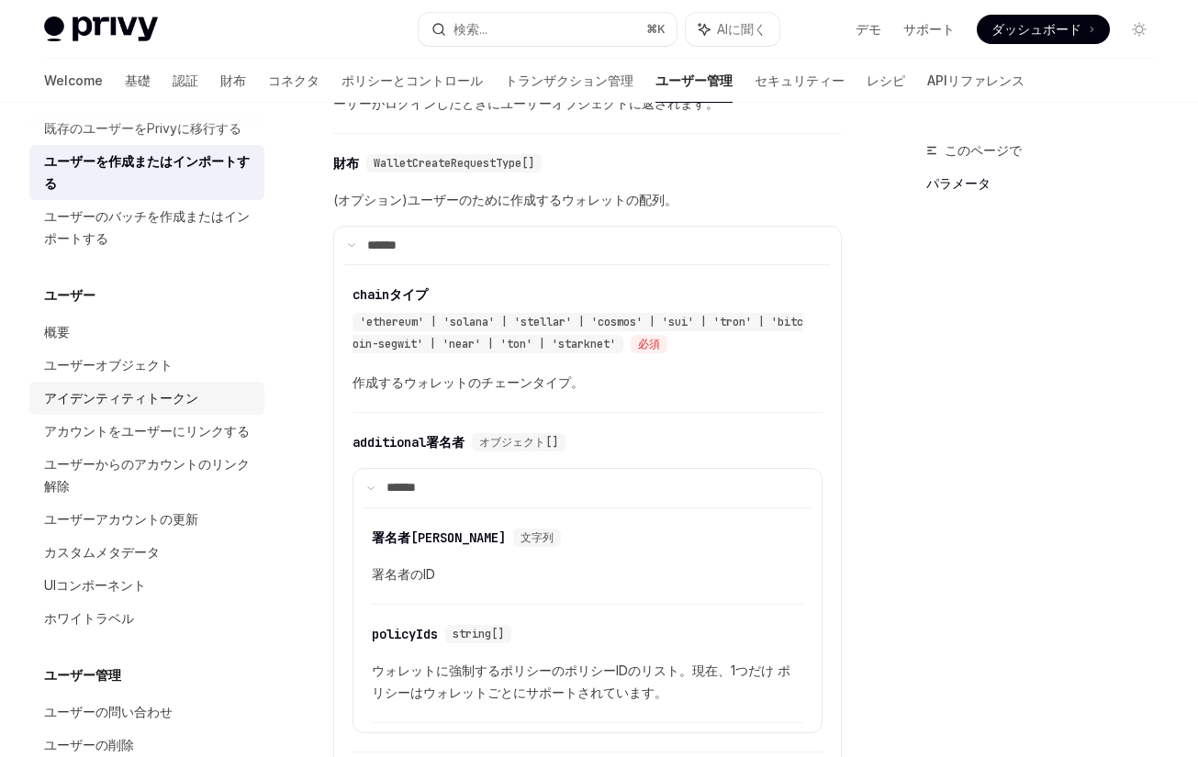
scroll to position [125, 0]
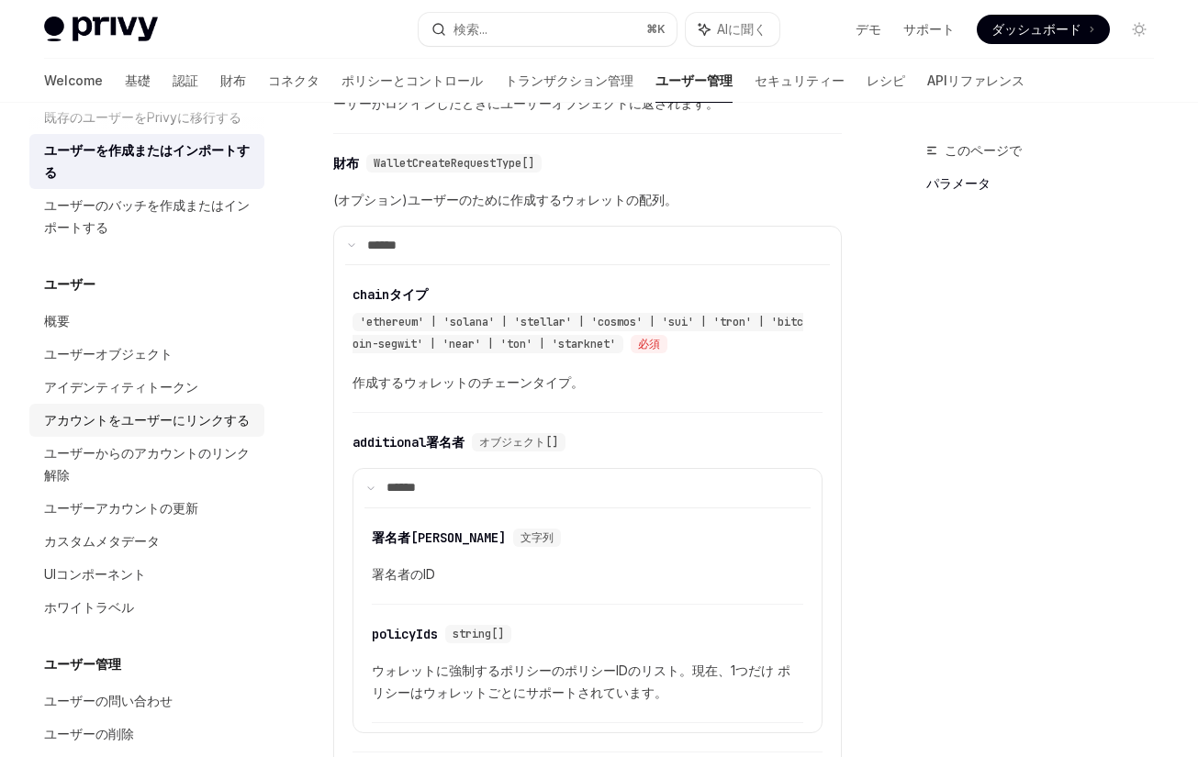
click at [206, 432] on link "アカウントをユーザーにリンクする" at bounding box center [146, 420] width 235 height 33
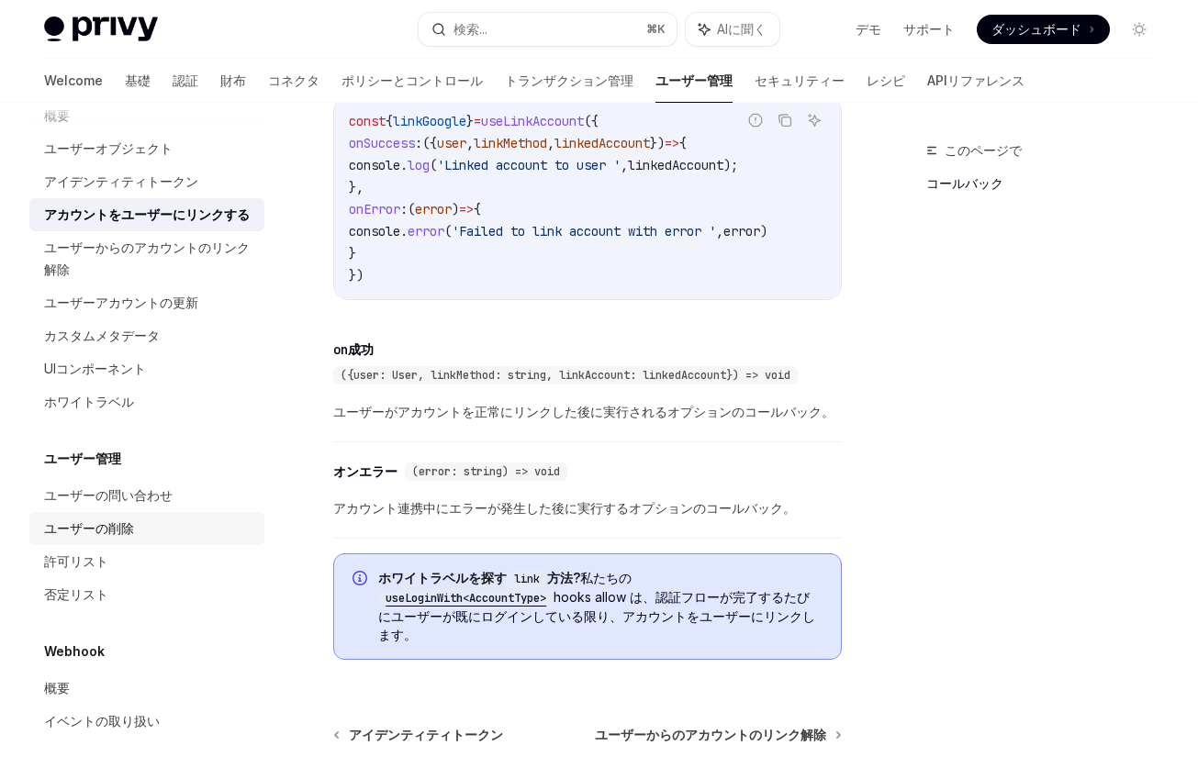
scroll to position [348, 0]
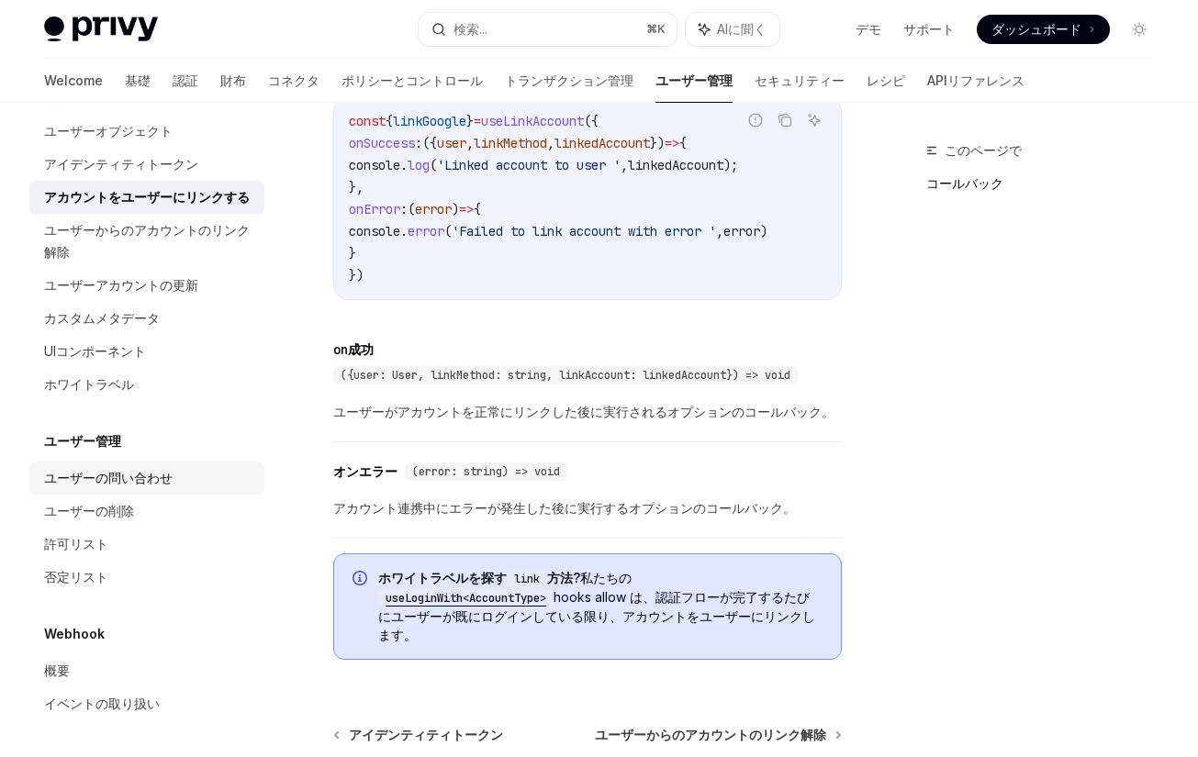
click at [164, 483] on div "ユーザーの問い合わせ" at bounding box center [108, 478] width 128 height 22
type textarea "*"
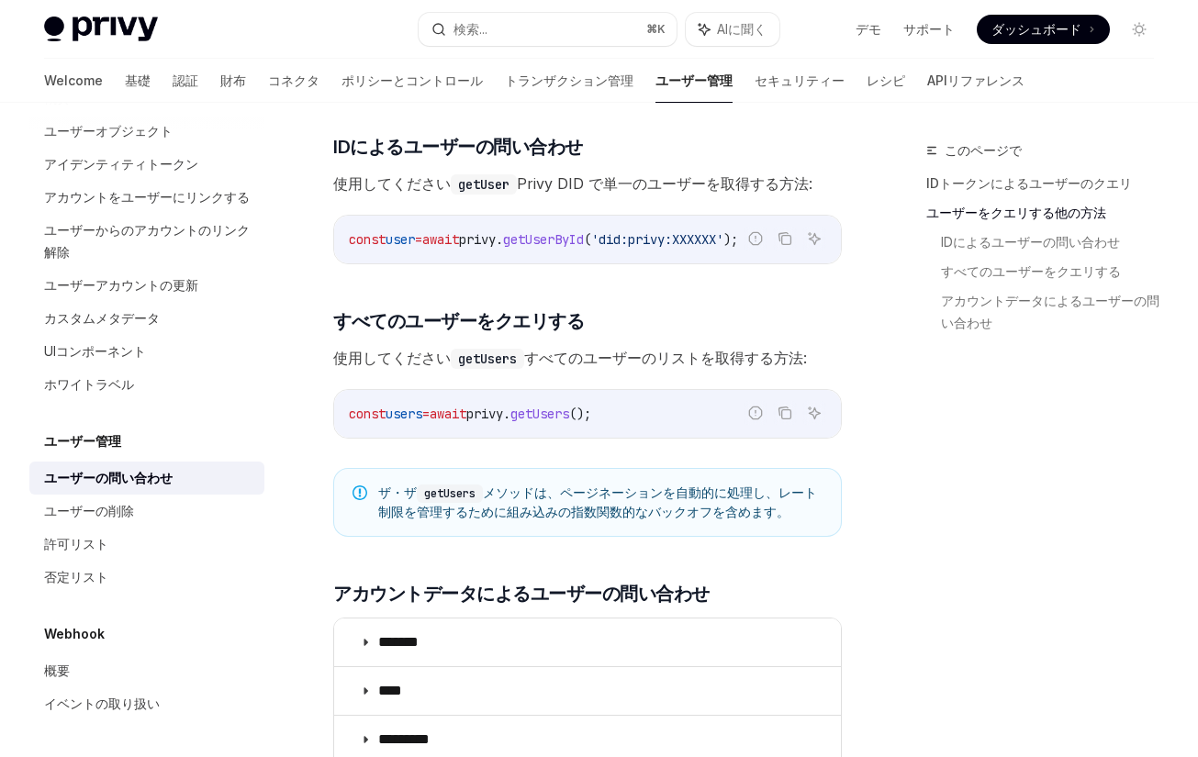
scroll to position [755, 0]
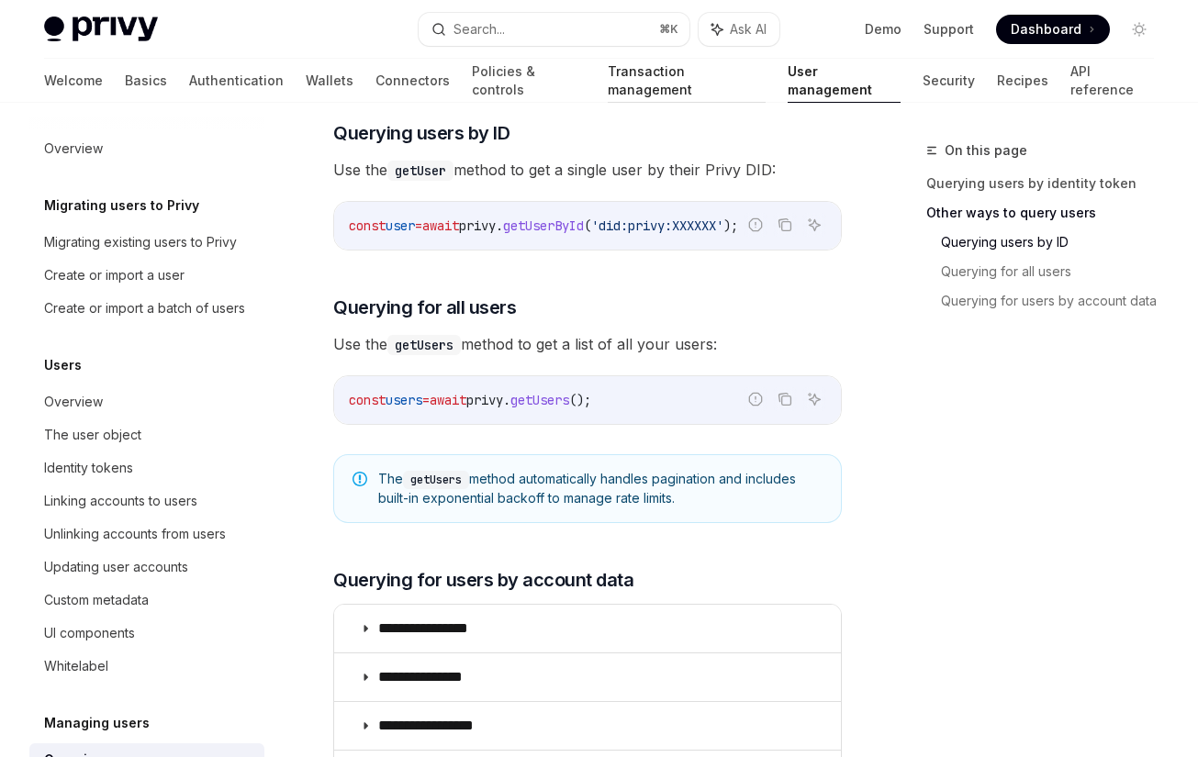
scroll to position [282, 0]
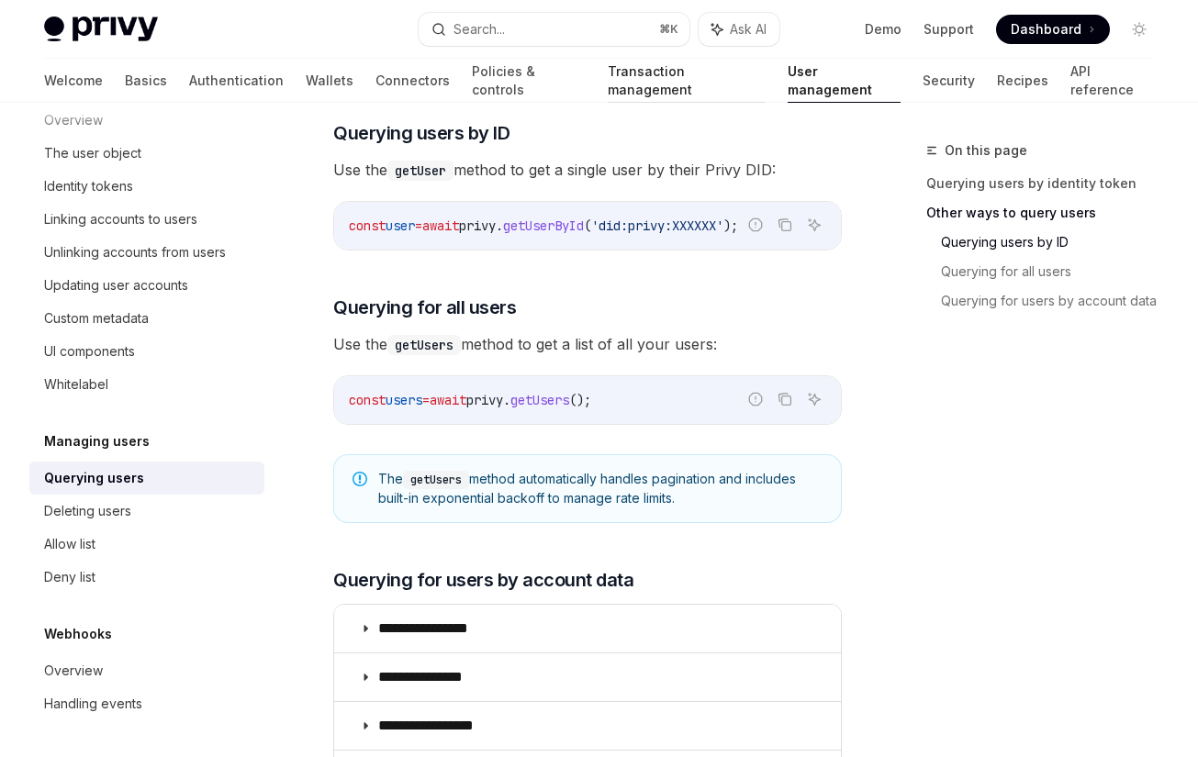
click at [608, 84] on link "Transaction management" at bounding box center [687, 81] width 158 height 44
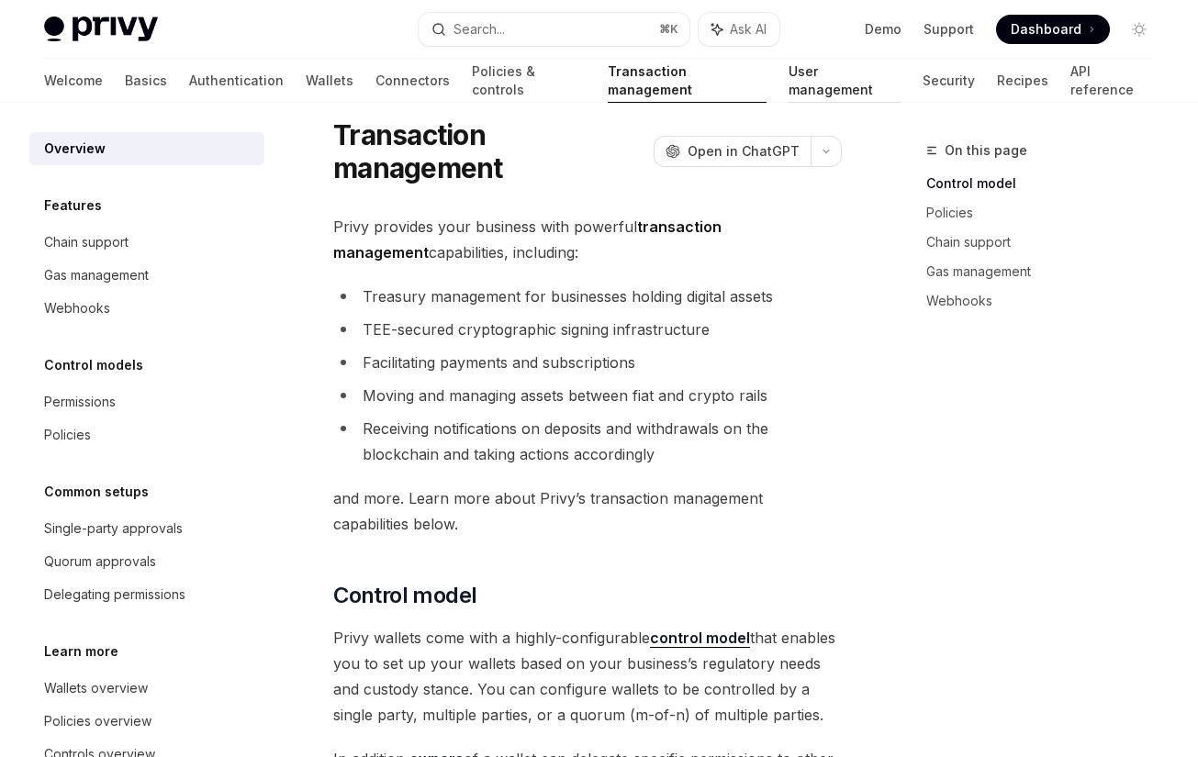
click at [788, 83] on link "User management" at bounding box center [844, 81] width 112 height 44
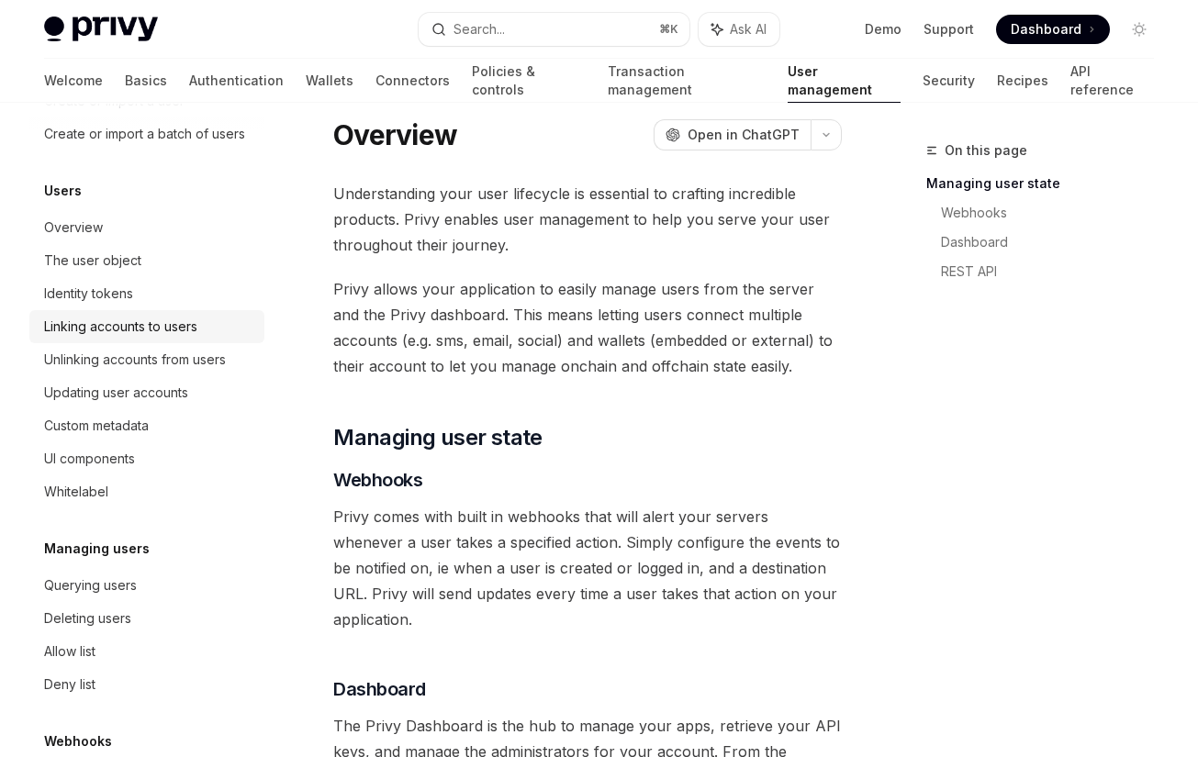
scroll to position [176, 0]
click at [153, 318] on div "Linking accounts to users" at bounding box center [120, 325] width 153 height 22
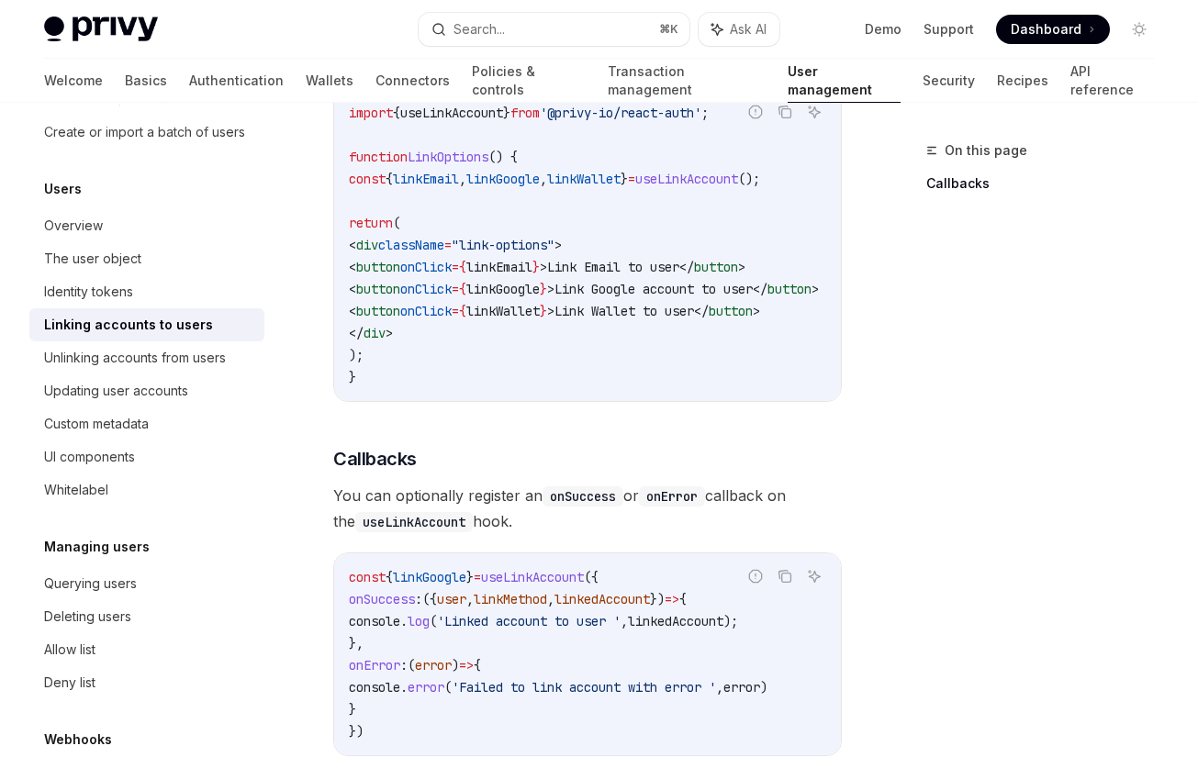
scroll to position [1856, 0]
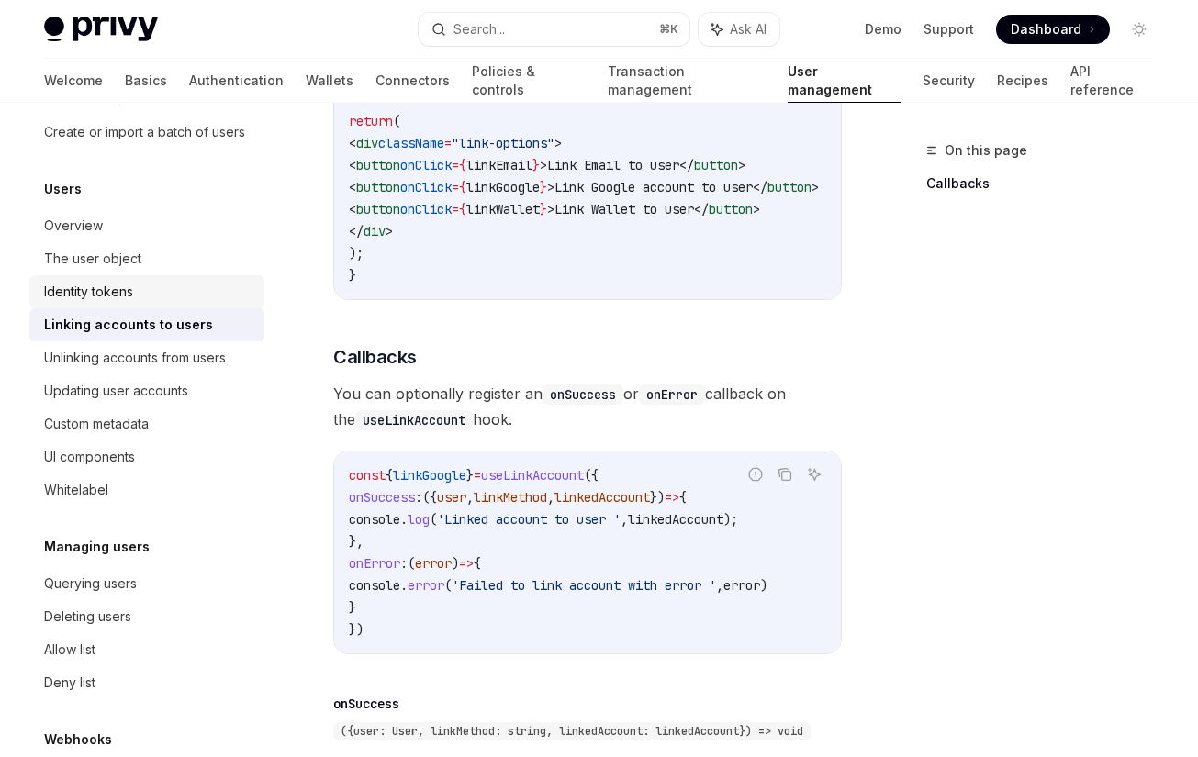
click at [158, 301] on div "Identity tokens" at bounding box center [148, 292] width 209 height 22
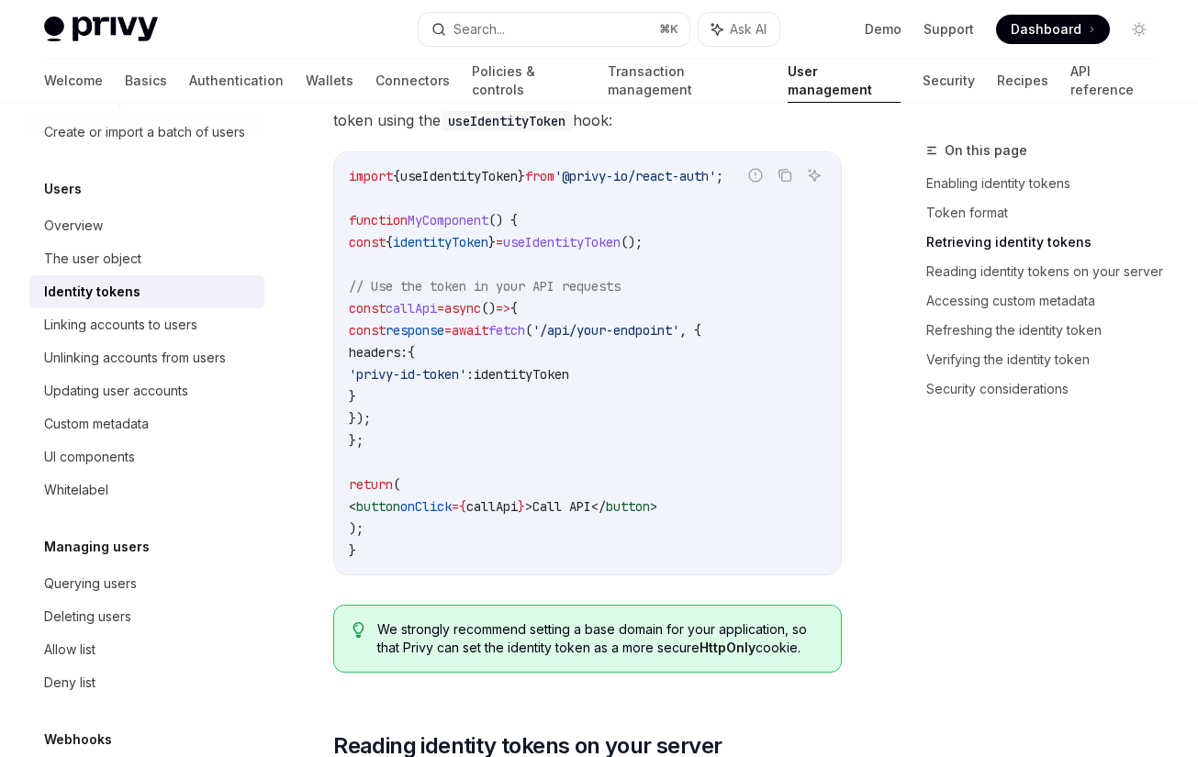
scroll to position [1954, 0]
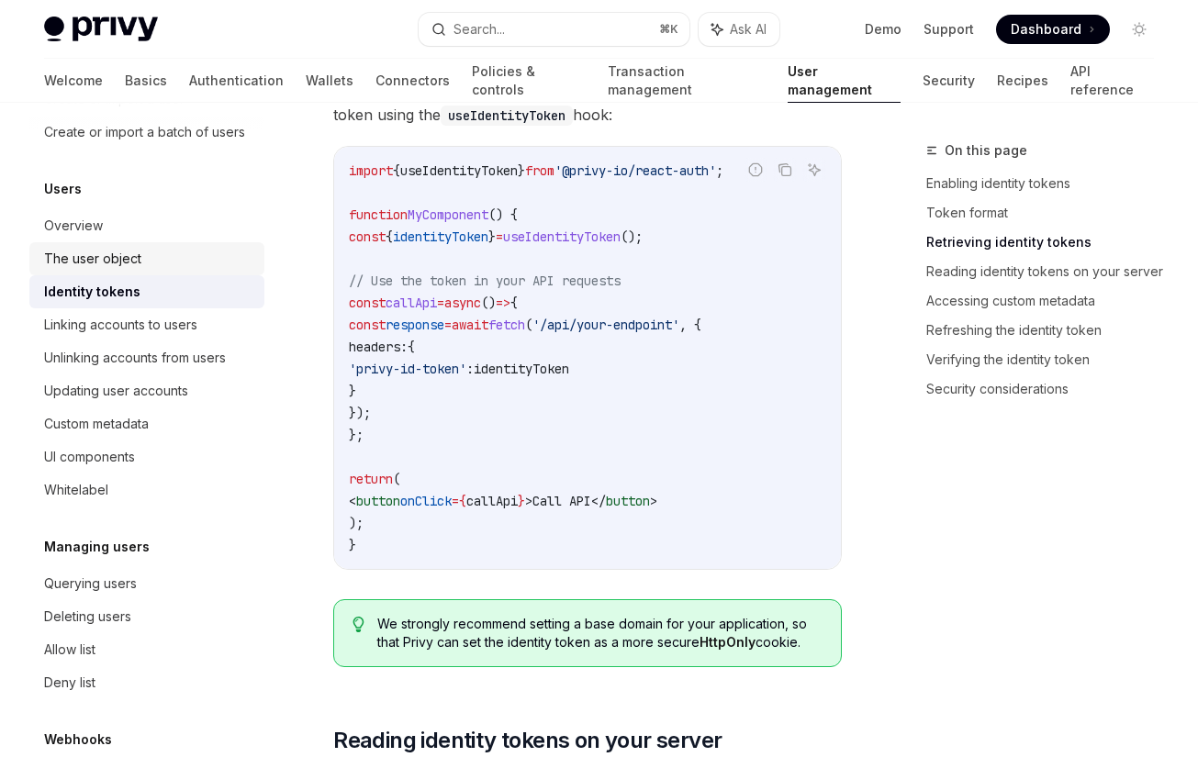
click at [111, 267] on div "The user object" at bounding box center [92, 259] width 97 height 22
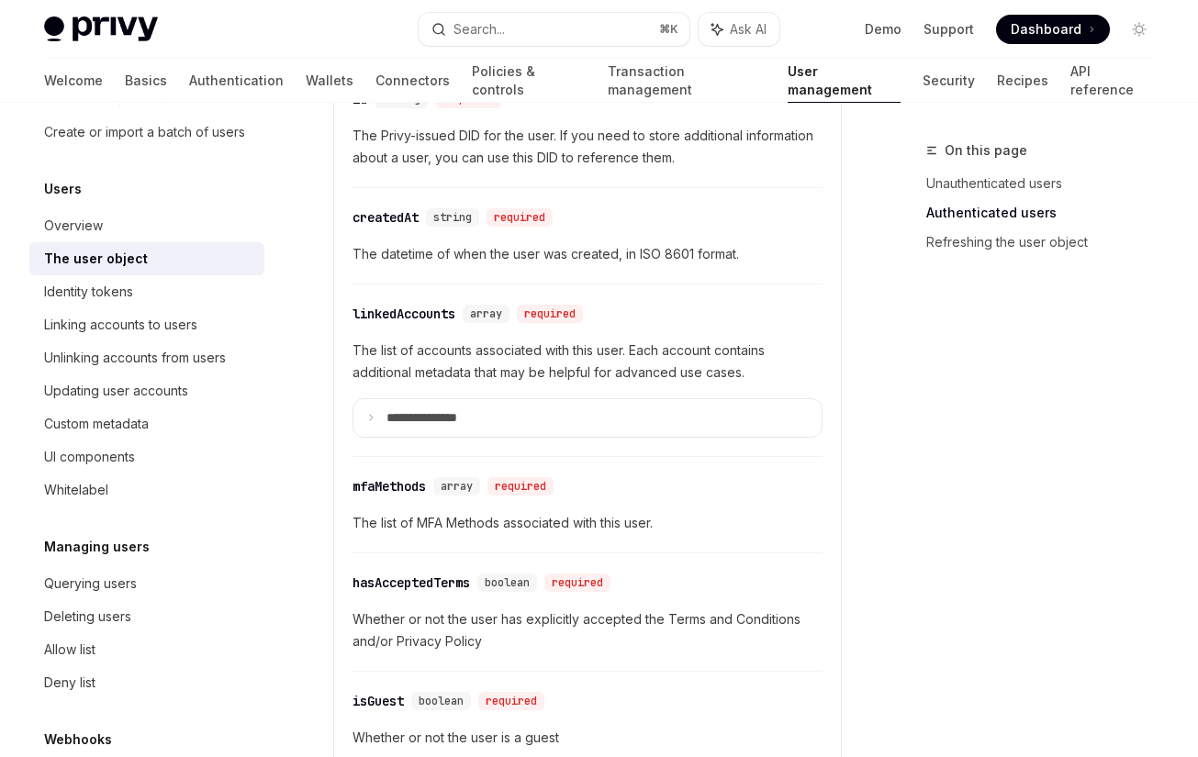
scroll to position [722, 0]
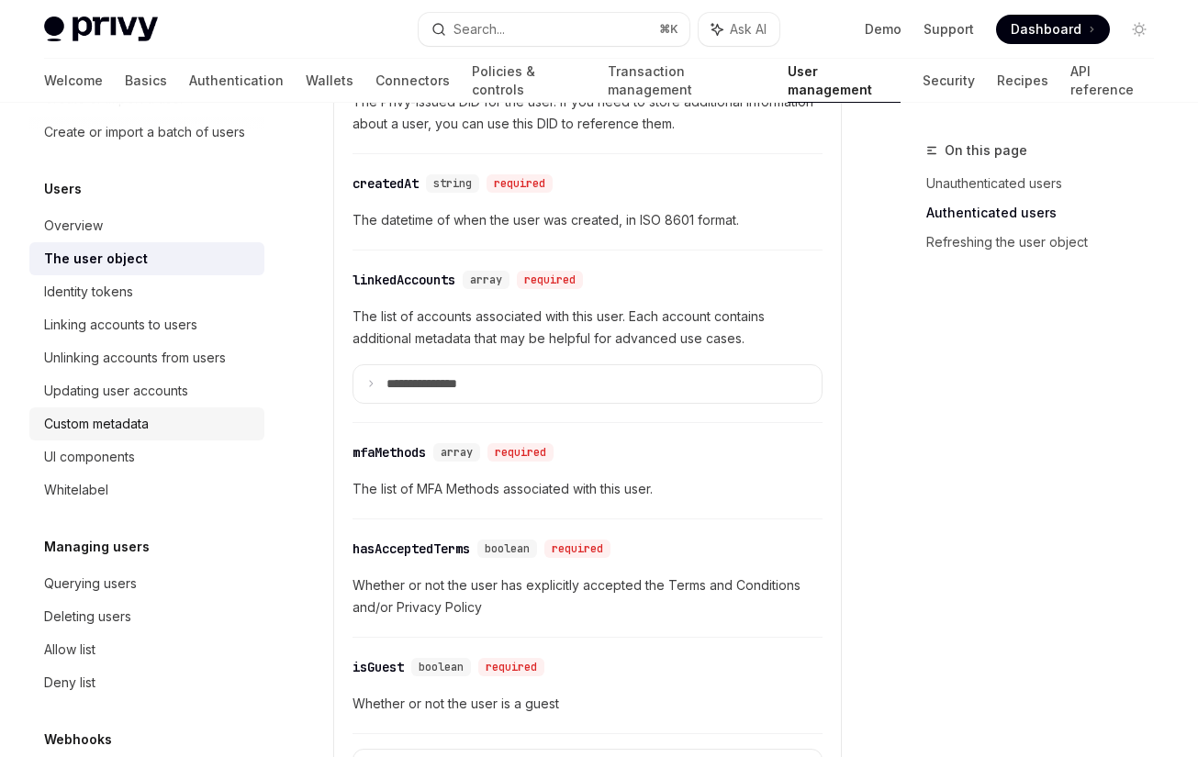
click at [175, 427] on div "Custom metadata" at bounding box center [148, 424] width 209 height 22
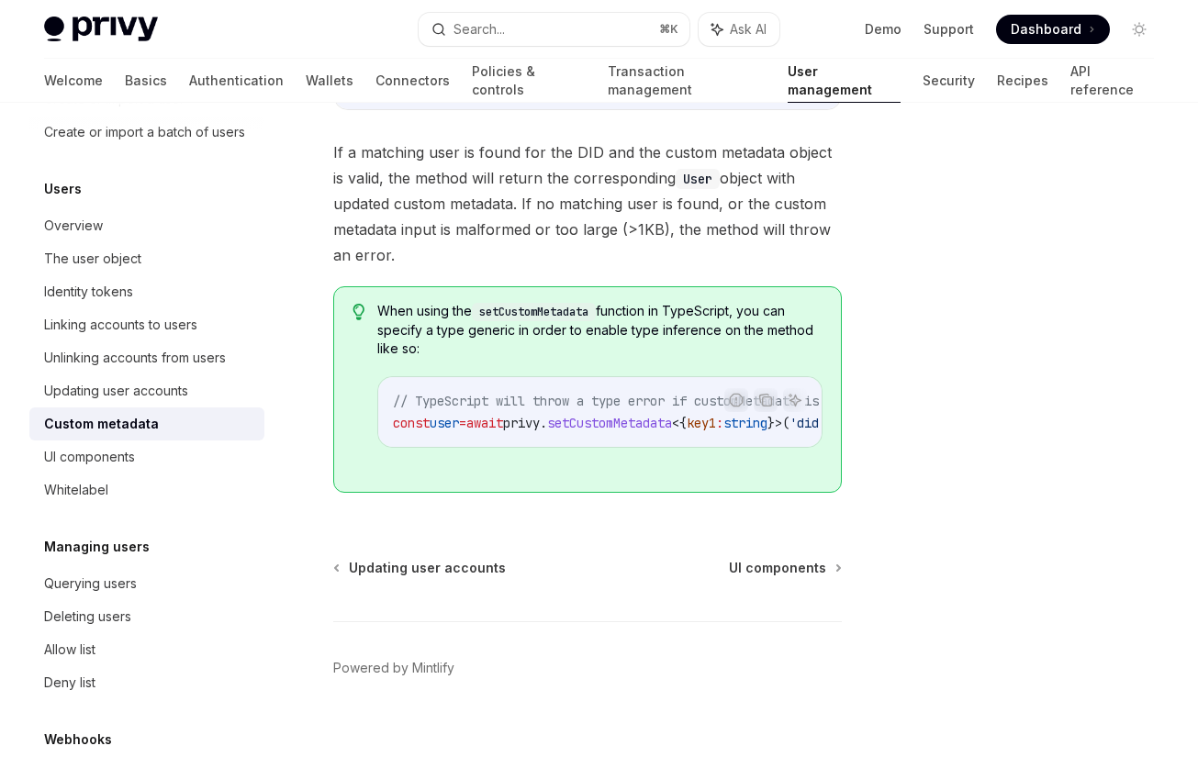
scroll to position [528, 0]
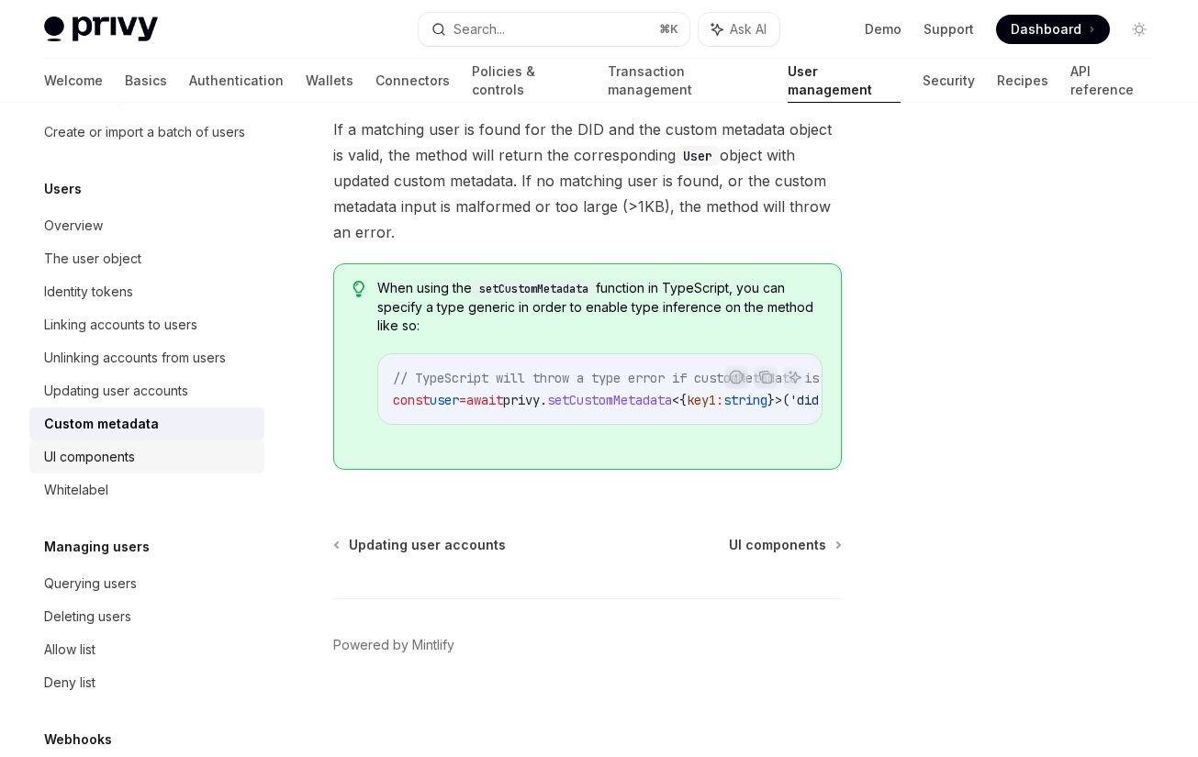
click at [158, 463] on div "UI components" at bounding box center [148, 457] width 209 height 22
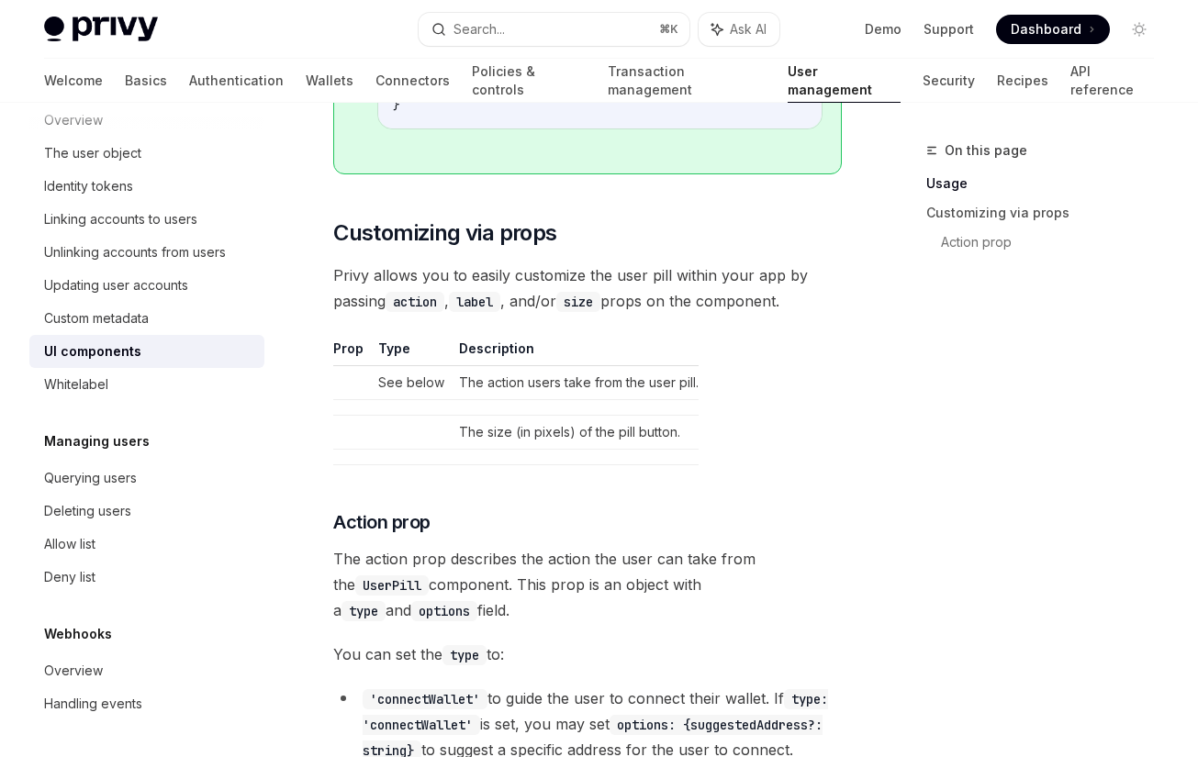
scroll to position [2480, 0]
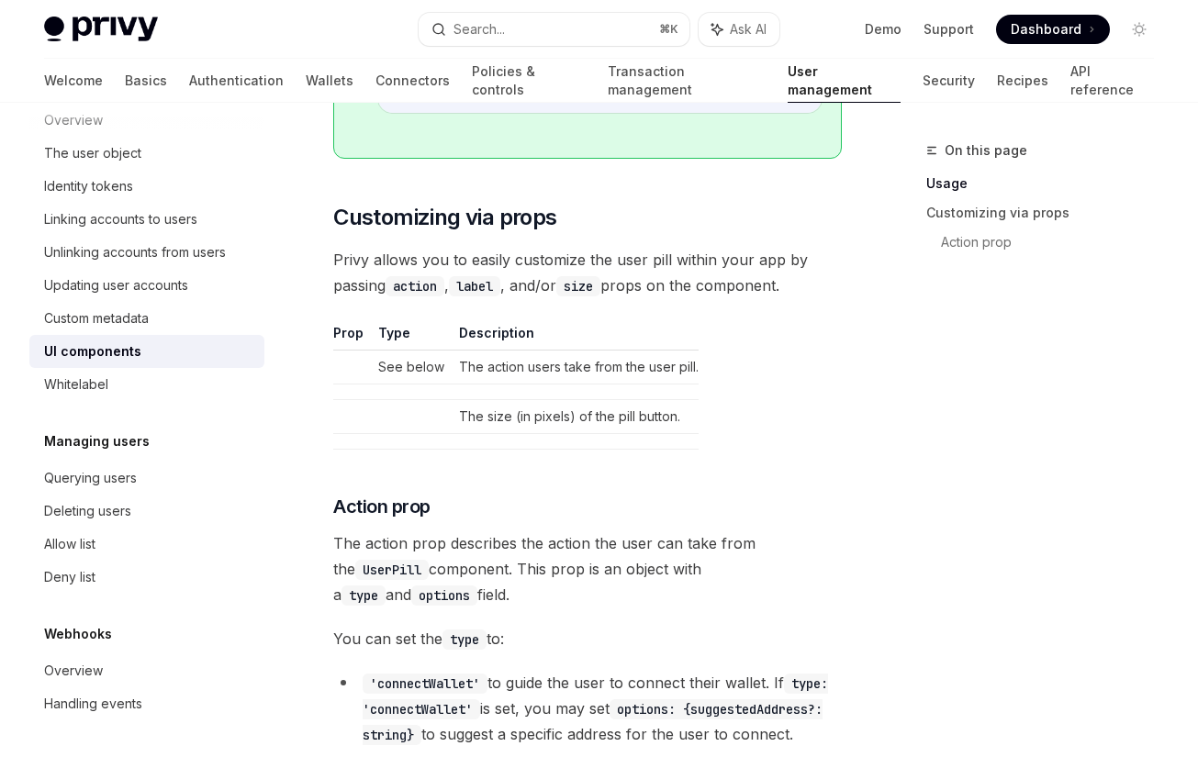
click at [418, 374] on td "See below" at bounding box center [411, 367] width 81 height 34
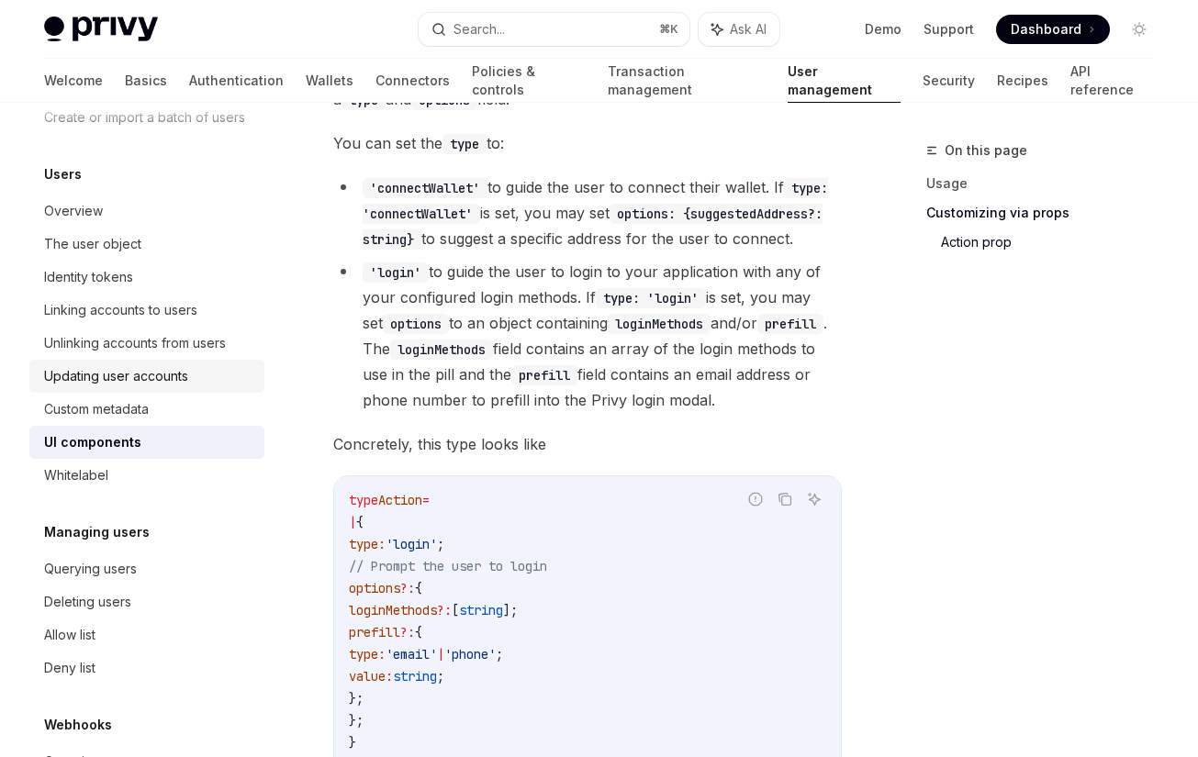
scroll to position [164, 0]
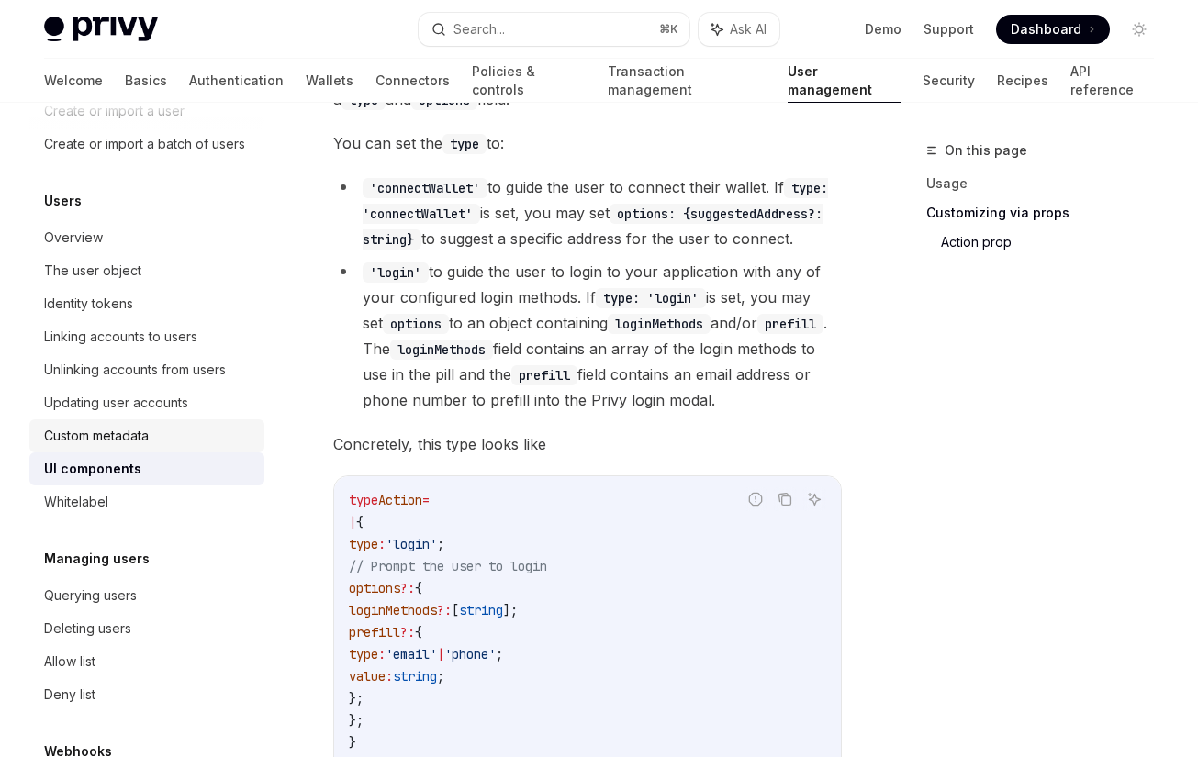
click at [134, 430] on div "Custom metadata" at bounding box center [96, 436] width 105 height 22
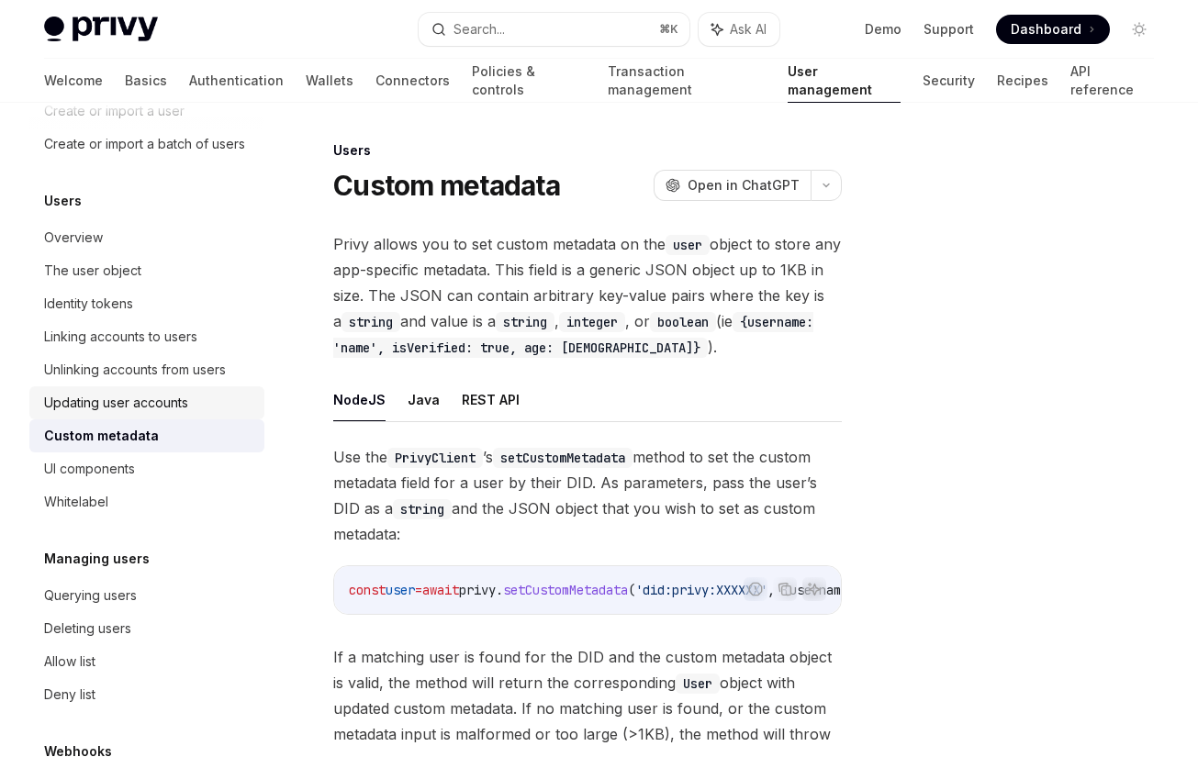
click at [153, 397] on div "Updating user accounts" at bounding box center [116, 403] width 144 height 22
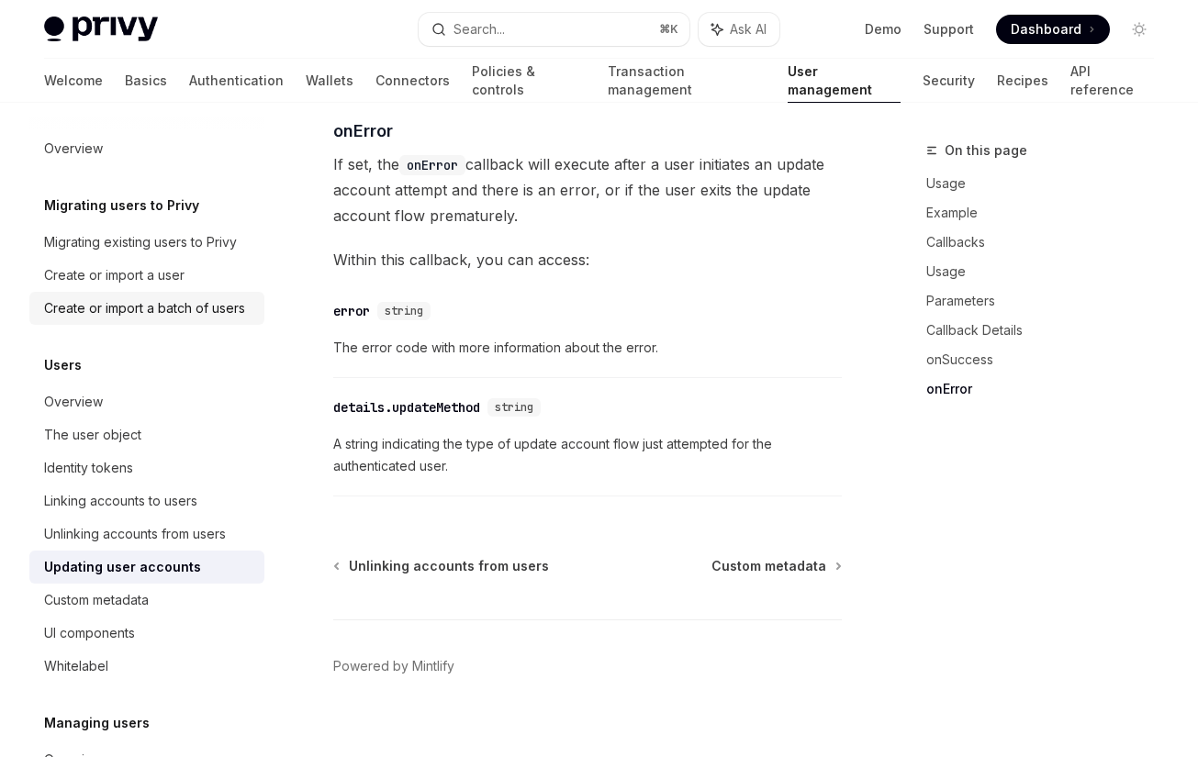
scroll to position [2811, 0]
click at [211, 241] on div "Migrating existing users to Privy" at bounding box center [140, 242] width 193 height 22
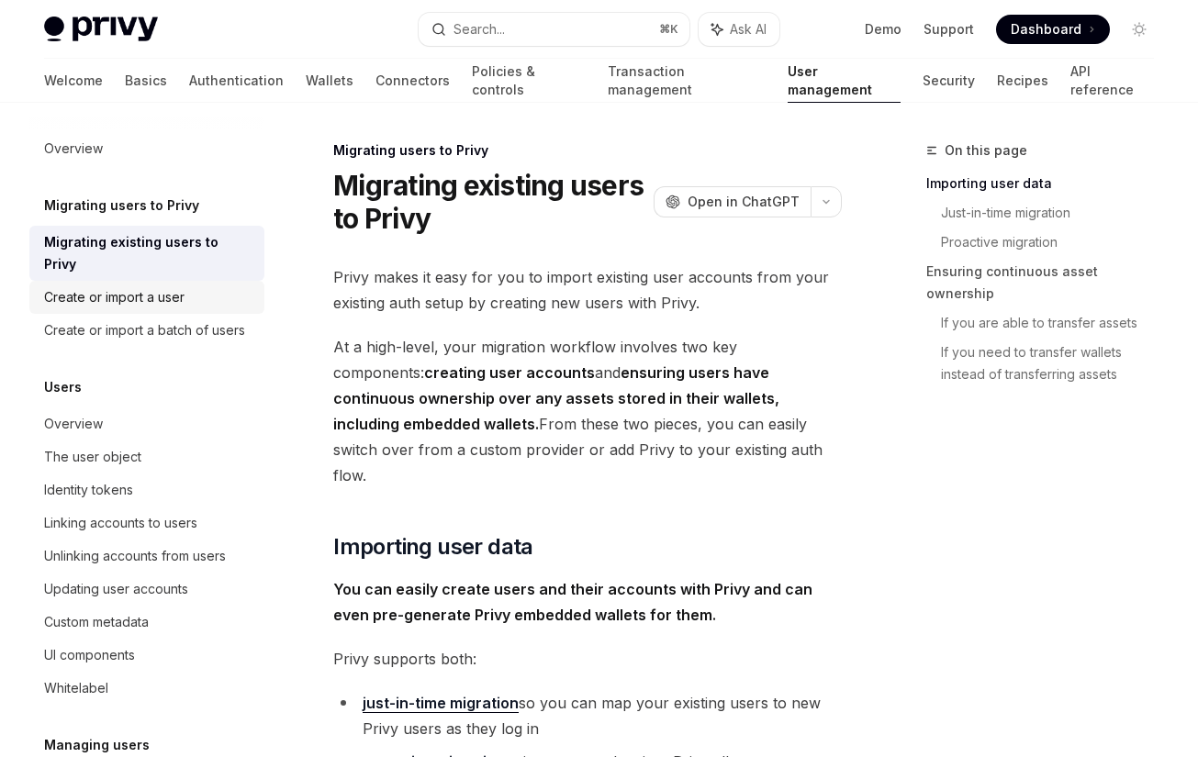
click at [203, 286] on div "Create or import a user" at bounding box center [148, 297] width 209 height 22
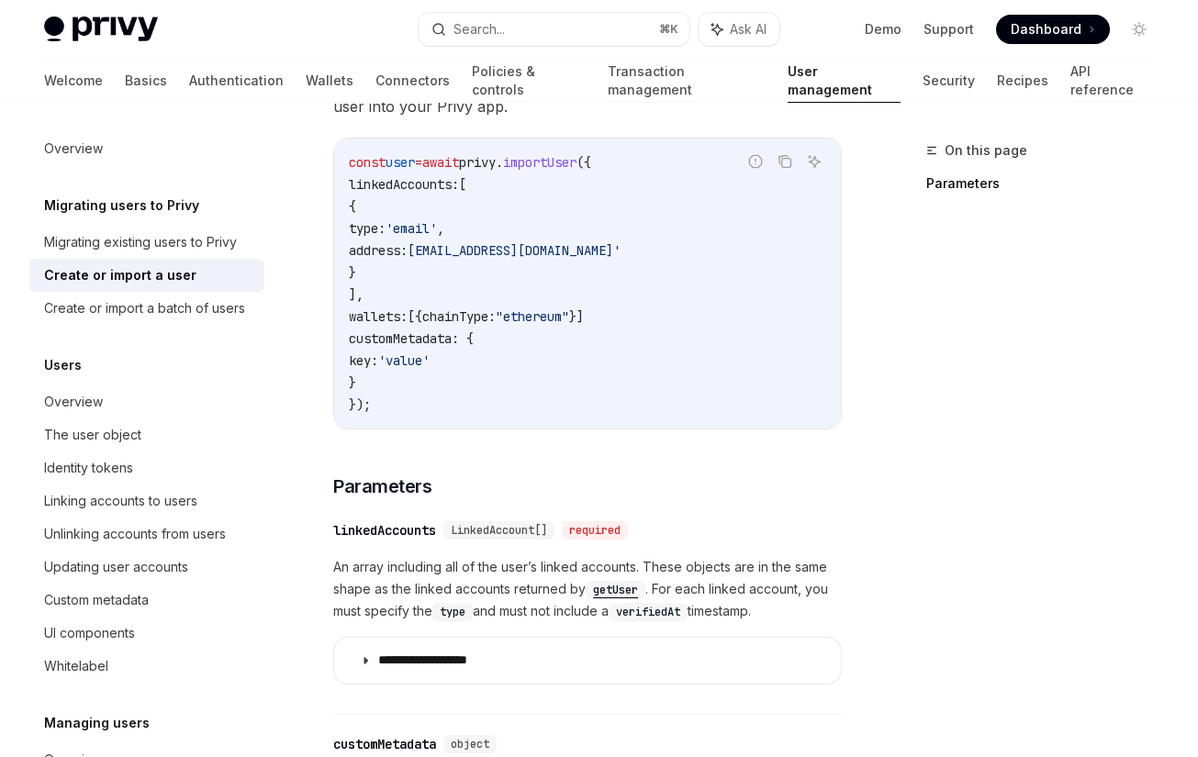
scroll to position [424, 0]
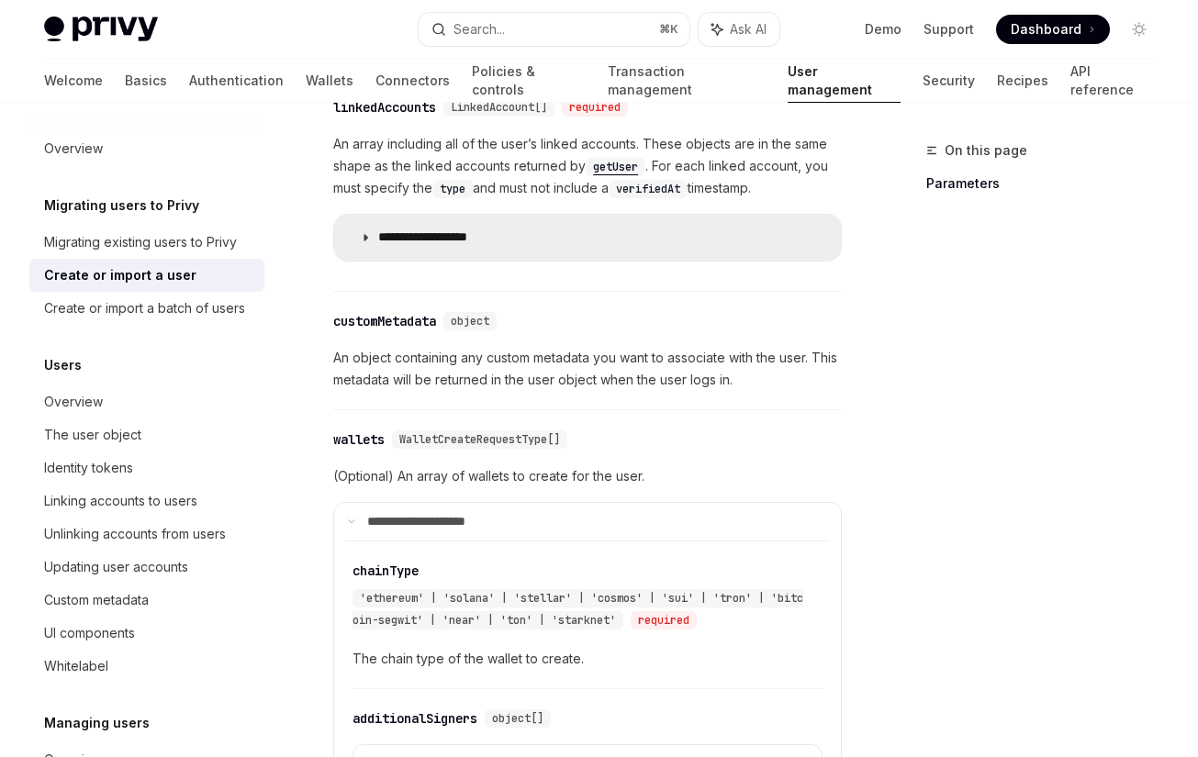
click at [452, 251] on summary "**********" at bounding box center [587, 238] width 507 height 46
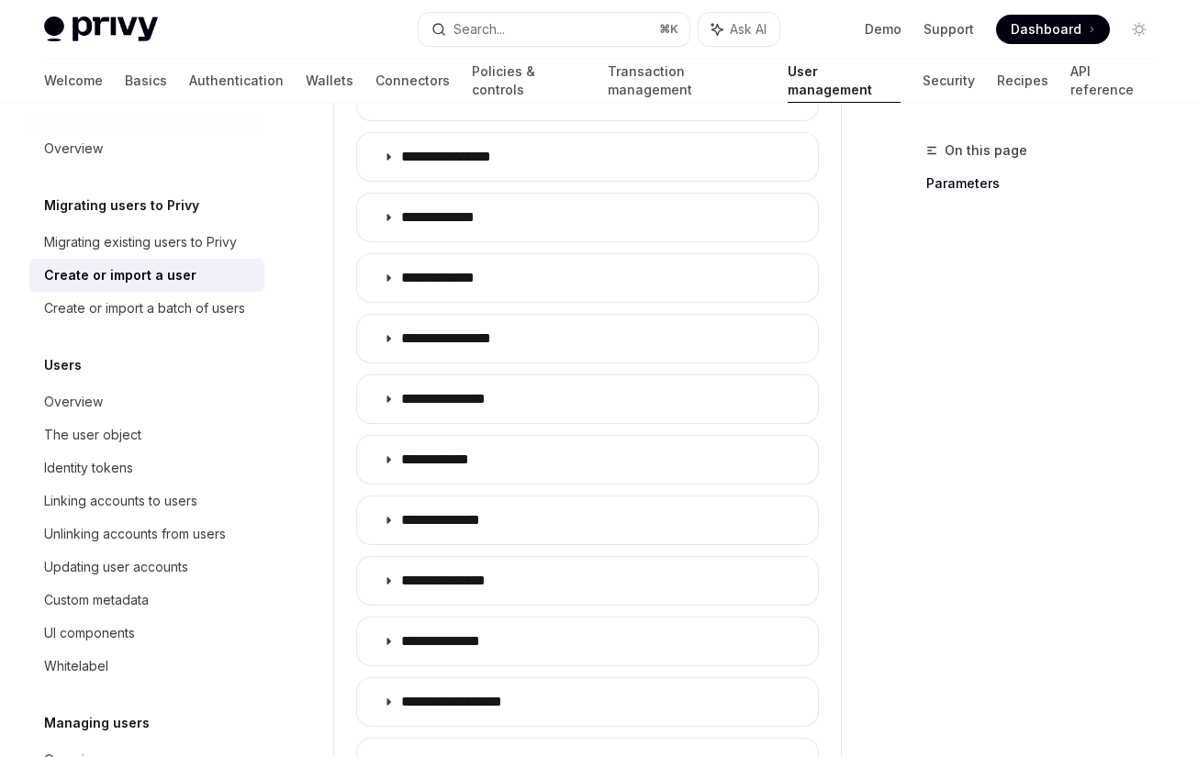
scroll to position [1223, 0]
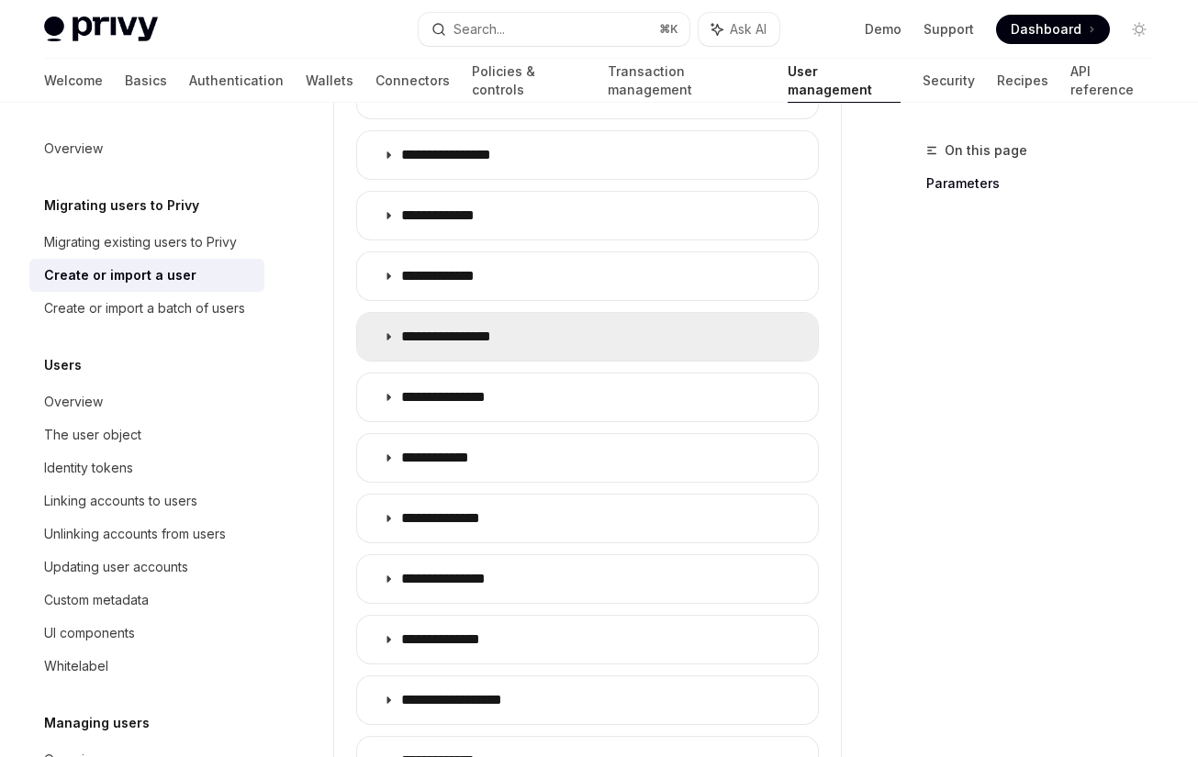
click at [453, 348] on summary "**********" at bounding box center [587, 337] width 461 height 48
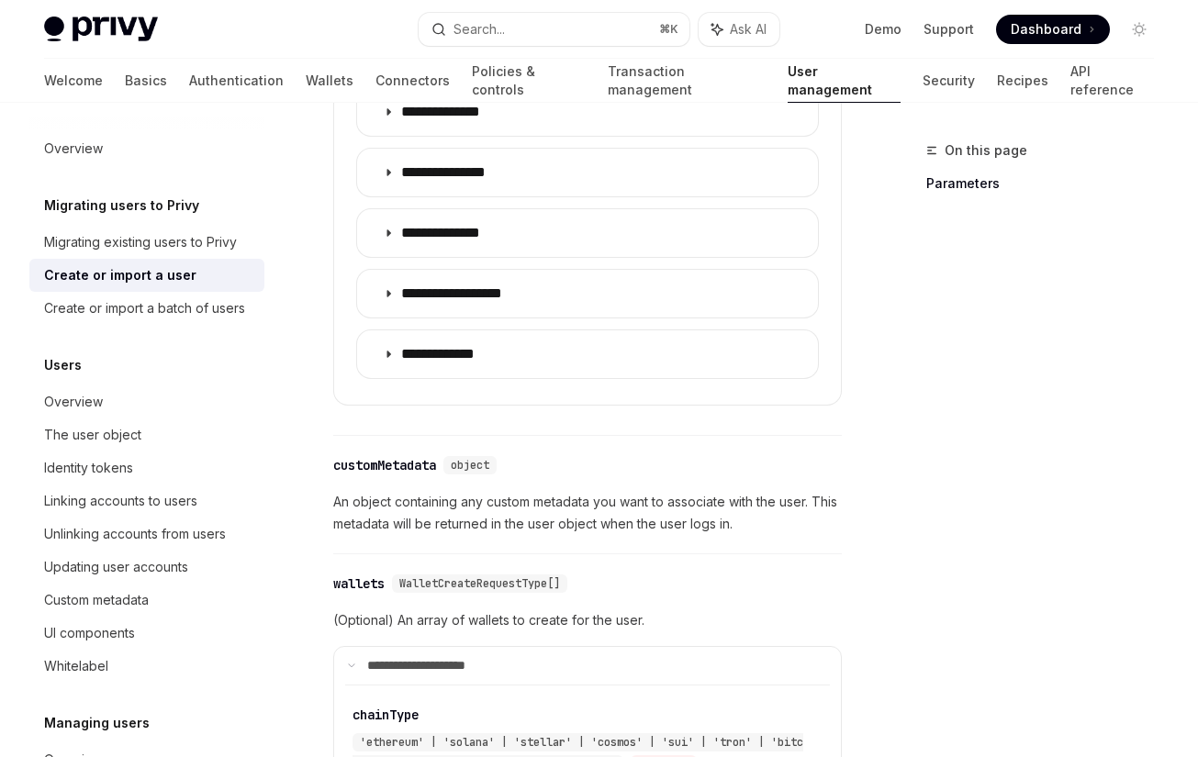
scroll to position [1917, 0]
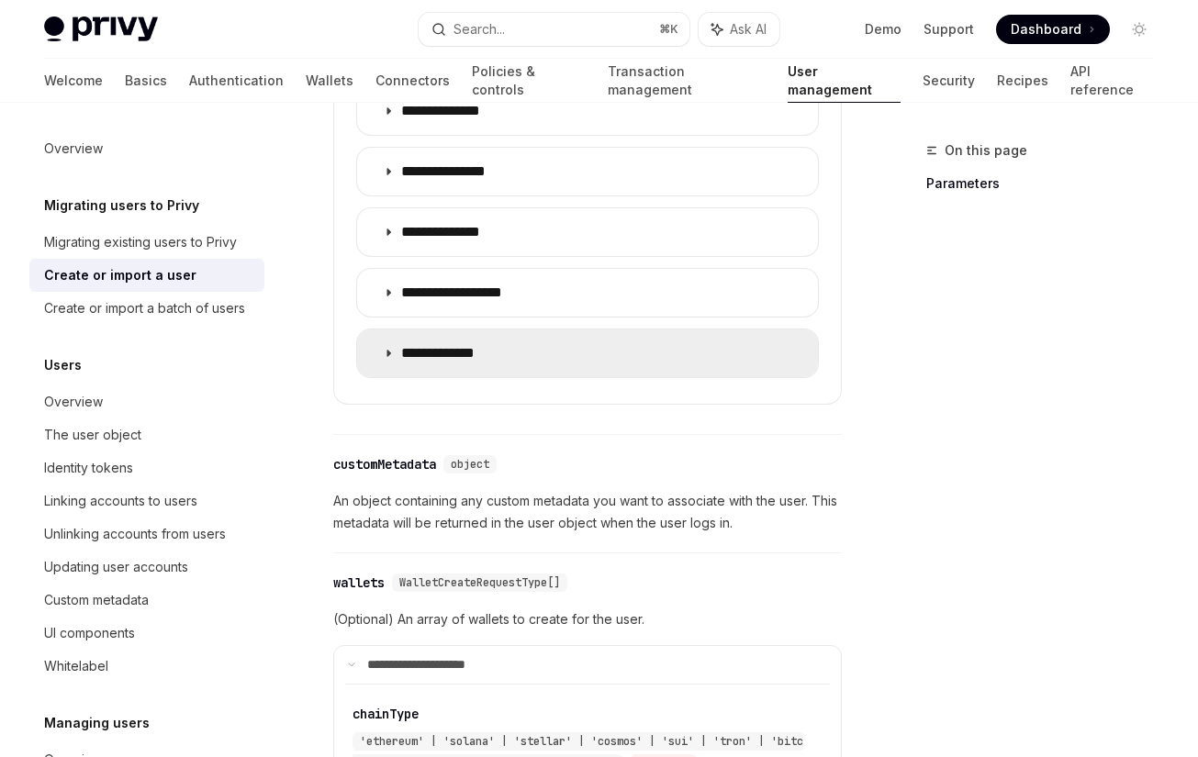
click at [479, 352] on p "**********" at bounding box center [452, 353] width 102 height 18
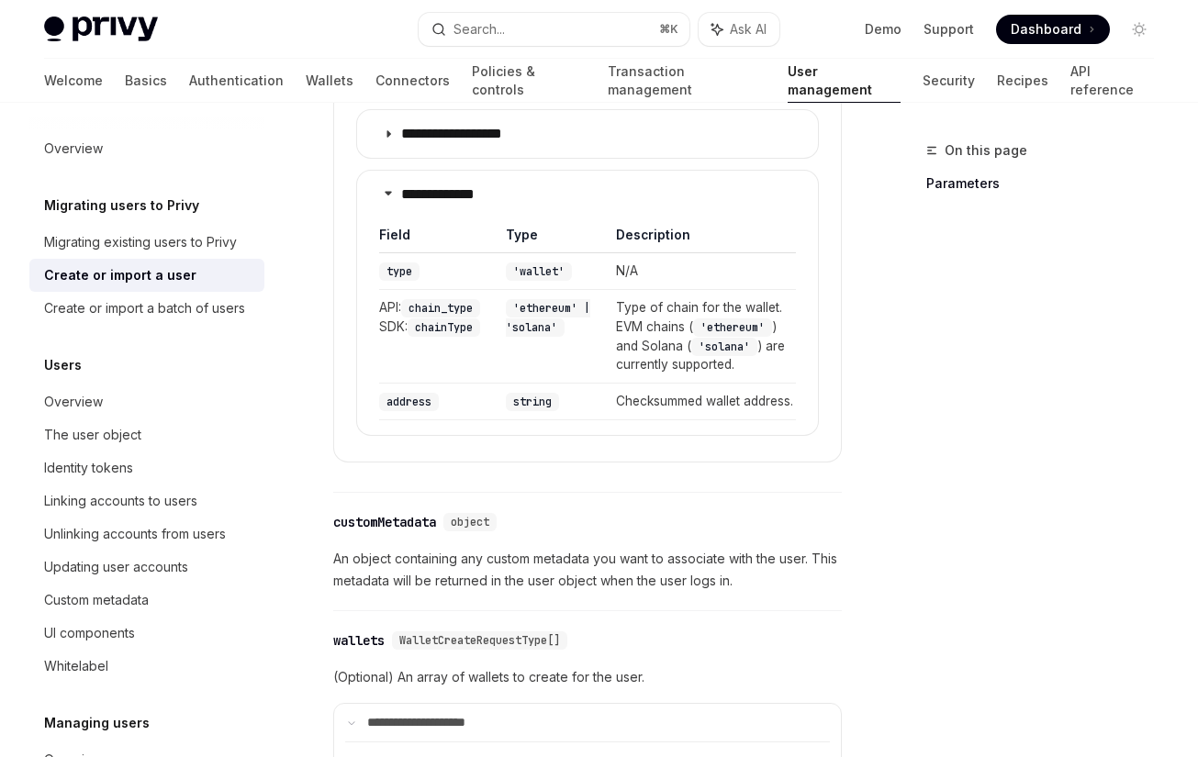
scroll to position [2065, 0]
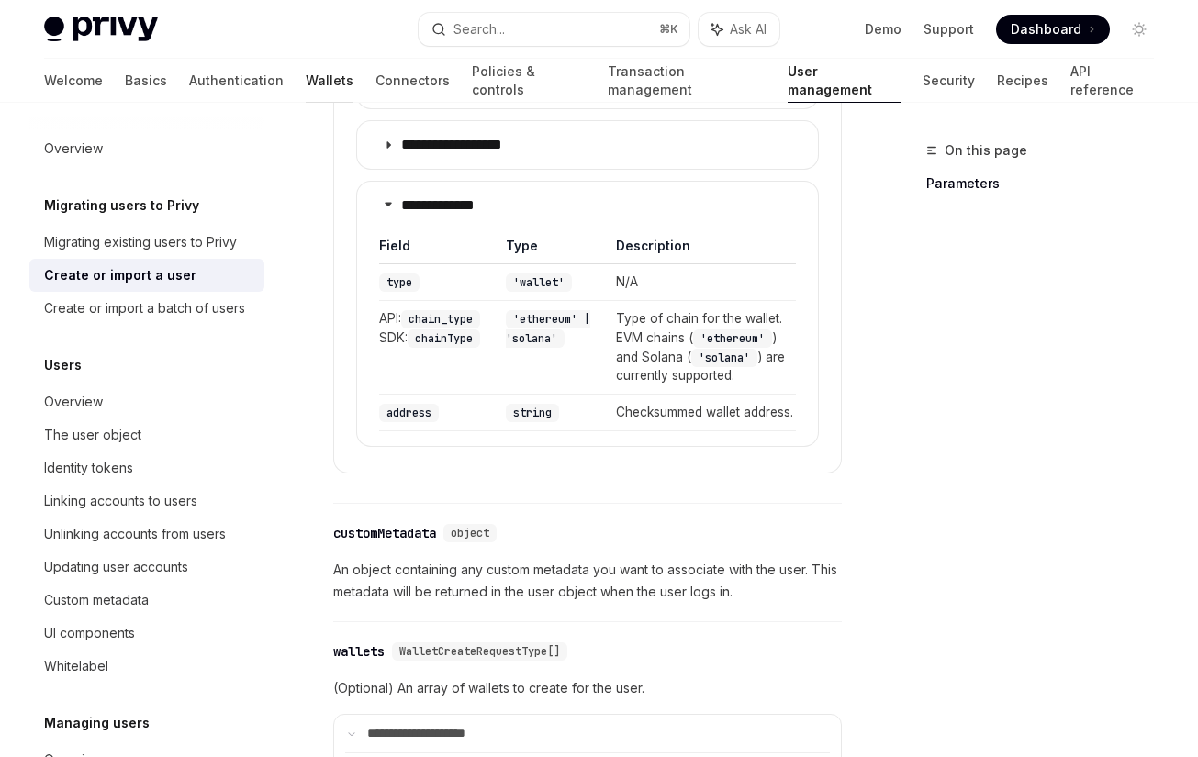
click at [306, 80] on link "Wallets" at bounding box center [330, 81] width 48 height 44
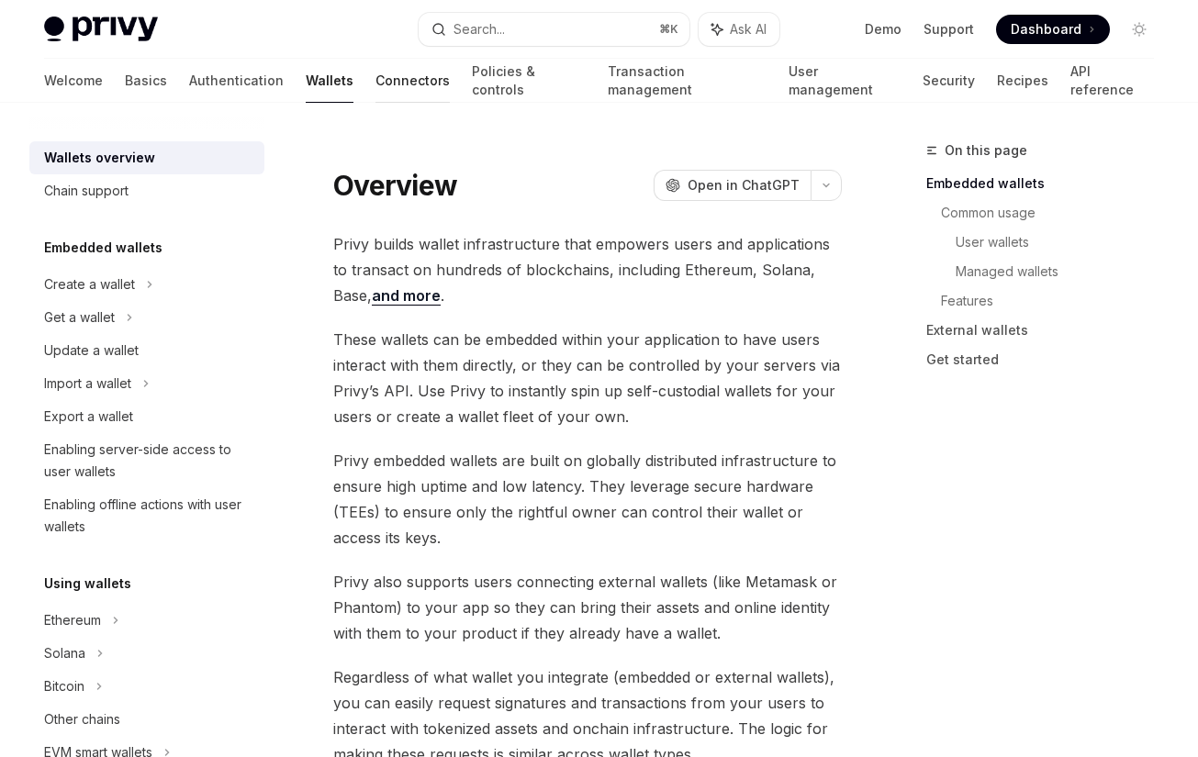
click at [375, 85] on link "Connectors" at bounding box center [412, 81] width 74 height 44
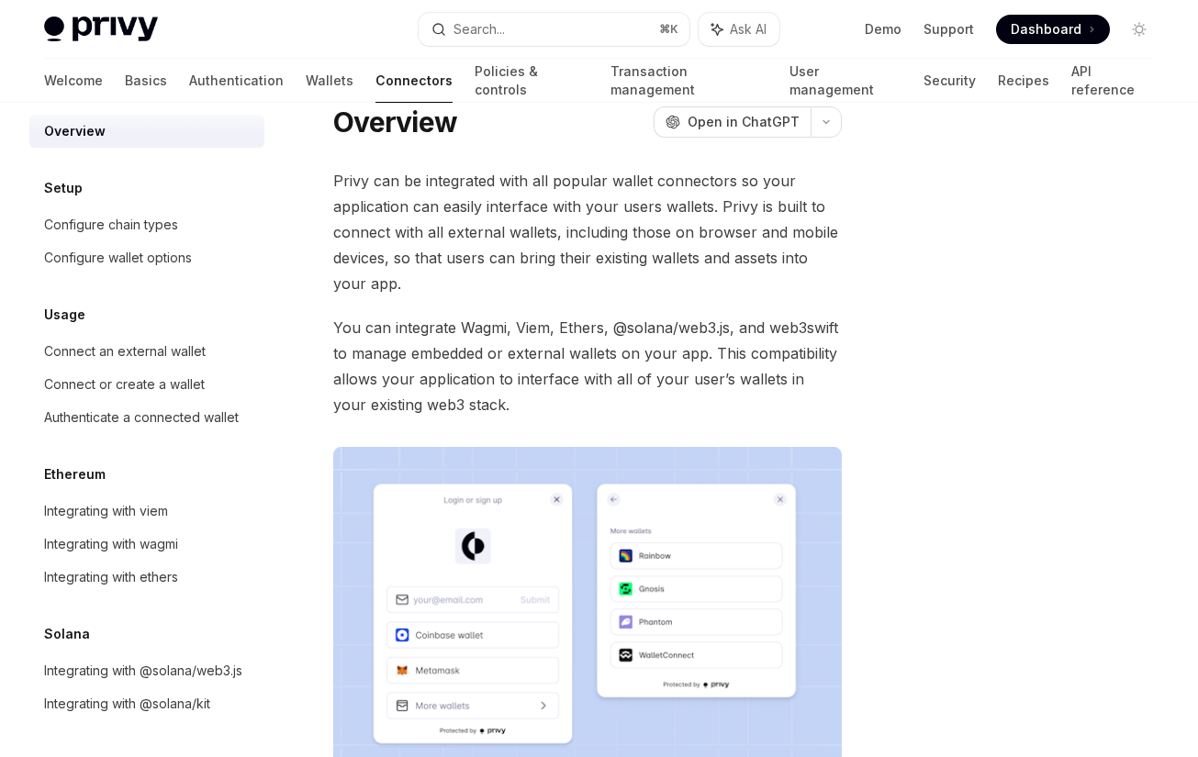
scroll to position [46, 0]
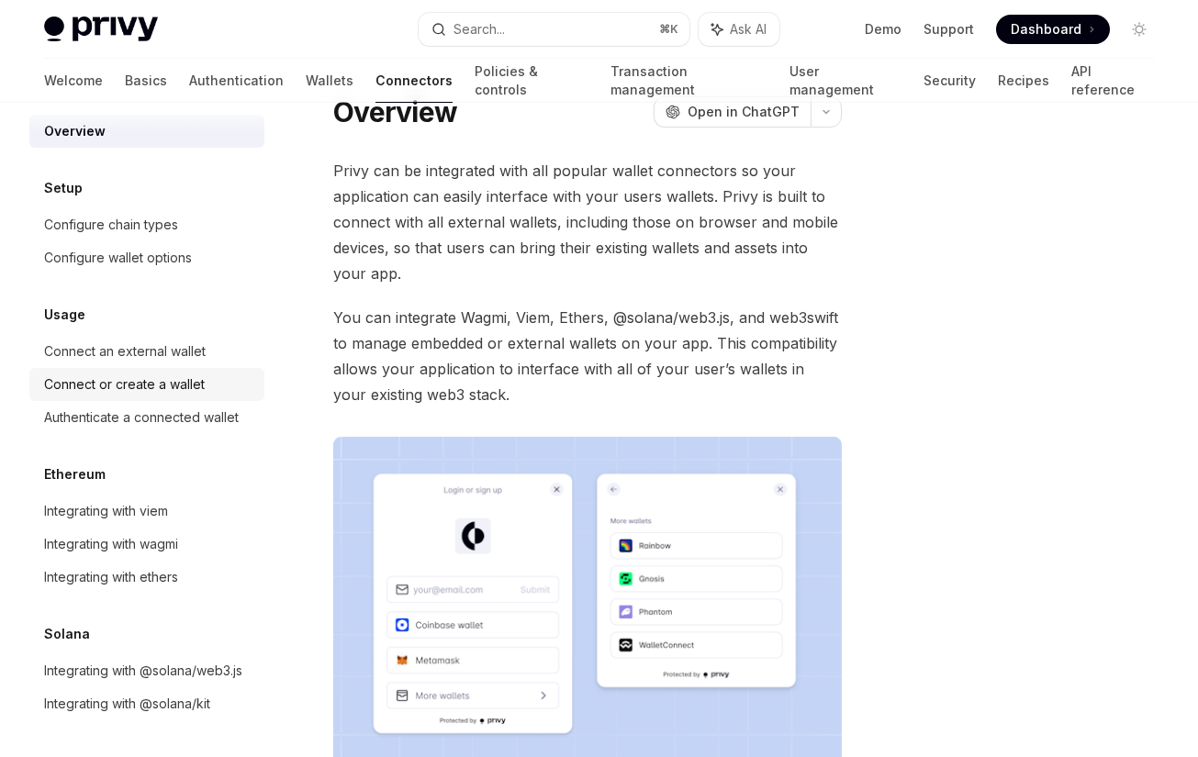
click at [196, 377] on div "Connect or create a wallet" at bounding box center [124, 385] width 161 height 22
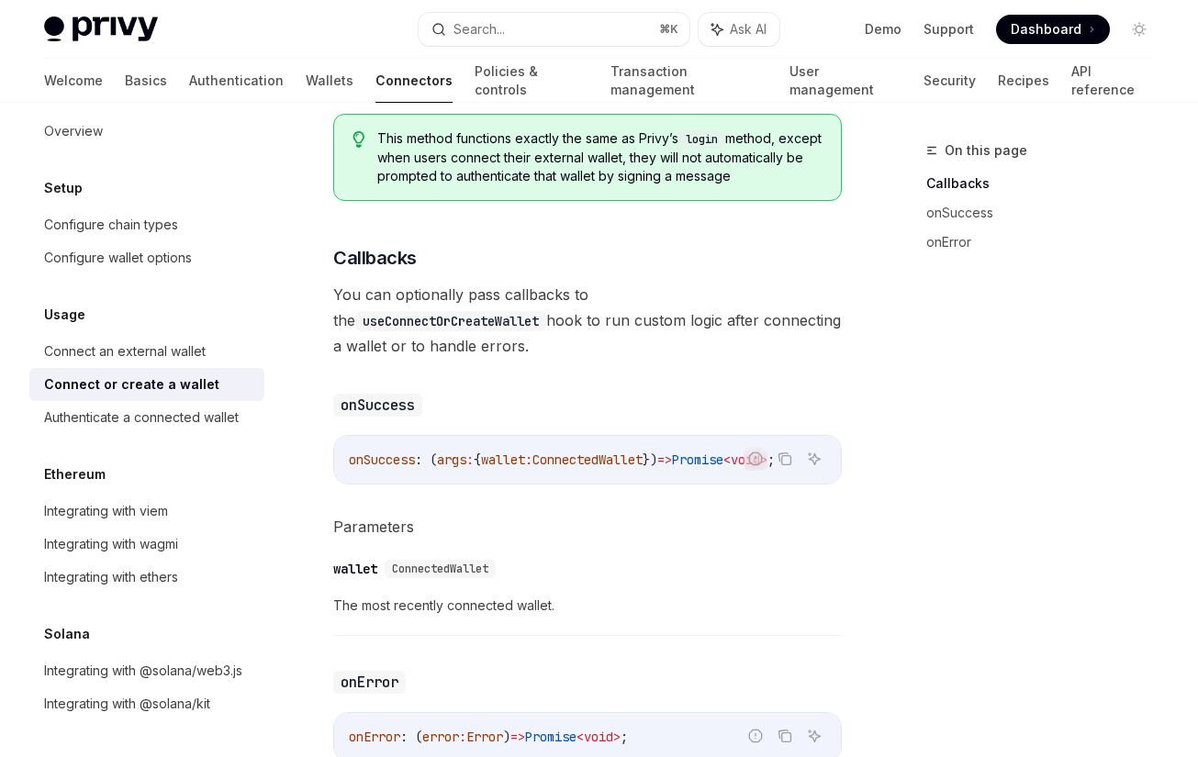
scroll to position [951, 0]
click at [197, 424] on div "Authenticate a connected wallet" at bounding box center [141, 418] width 195 height 22
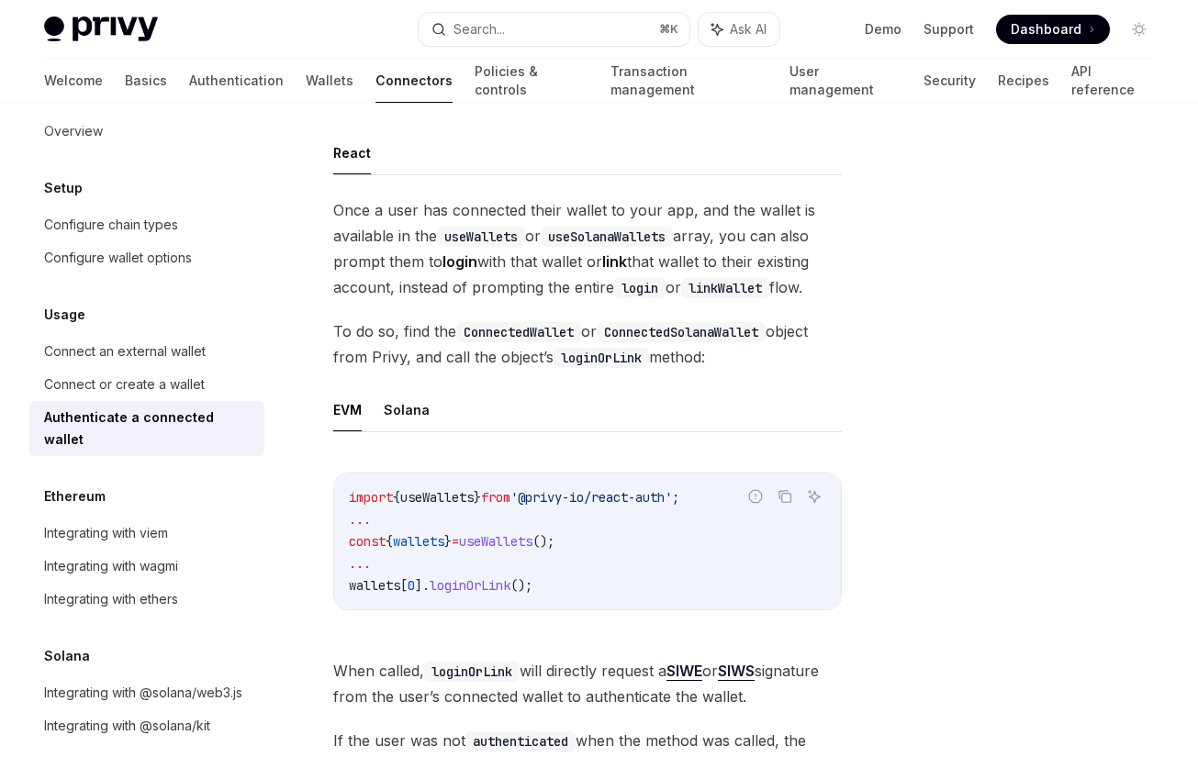
scroll to position [152, 0]
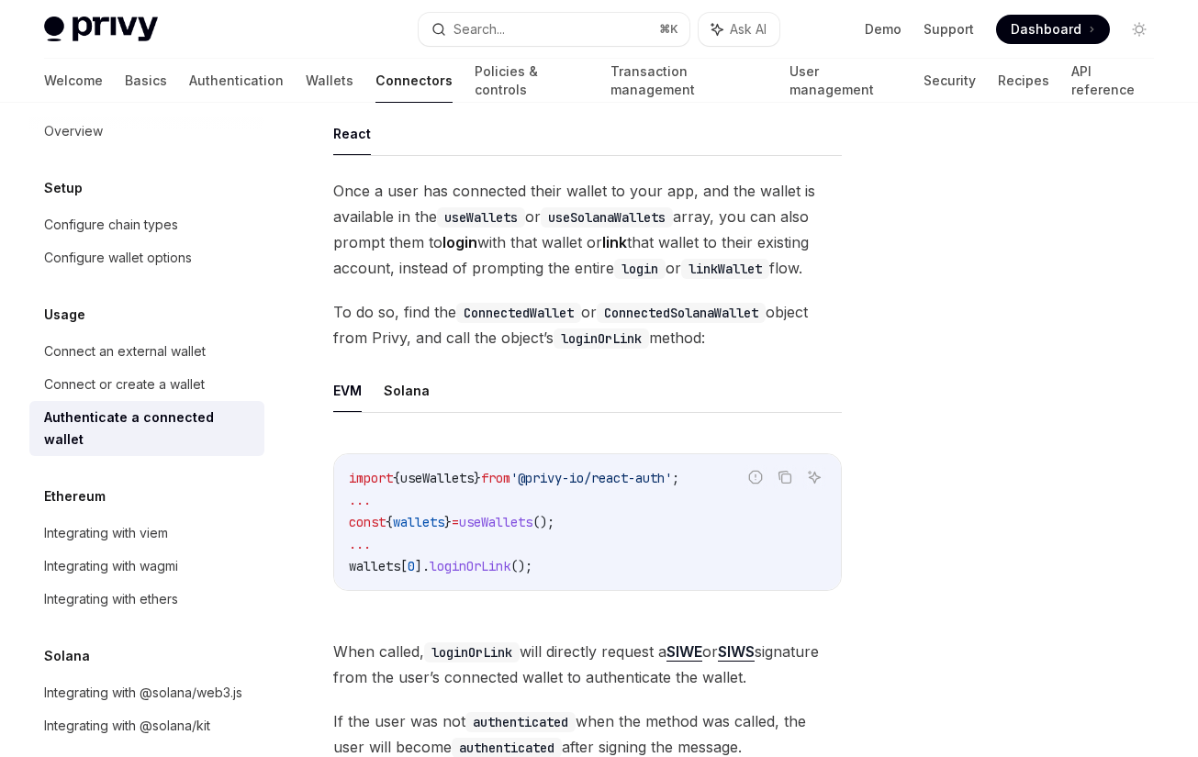
drag, startPoint x: 396, startPoint y: 173, endPoint x: 739, endPoint y: 346, distance: 384.6
copy div "Once a user has connected their wallet to your app, and the wallet is available…"
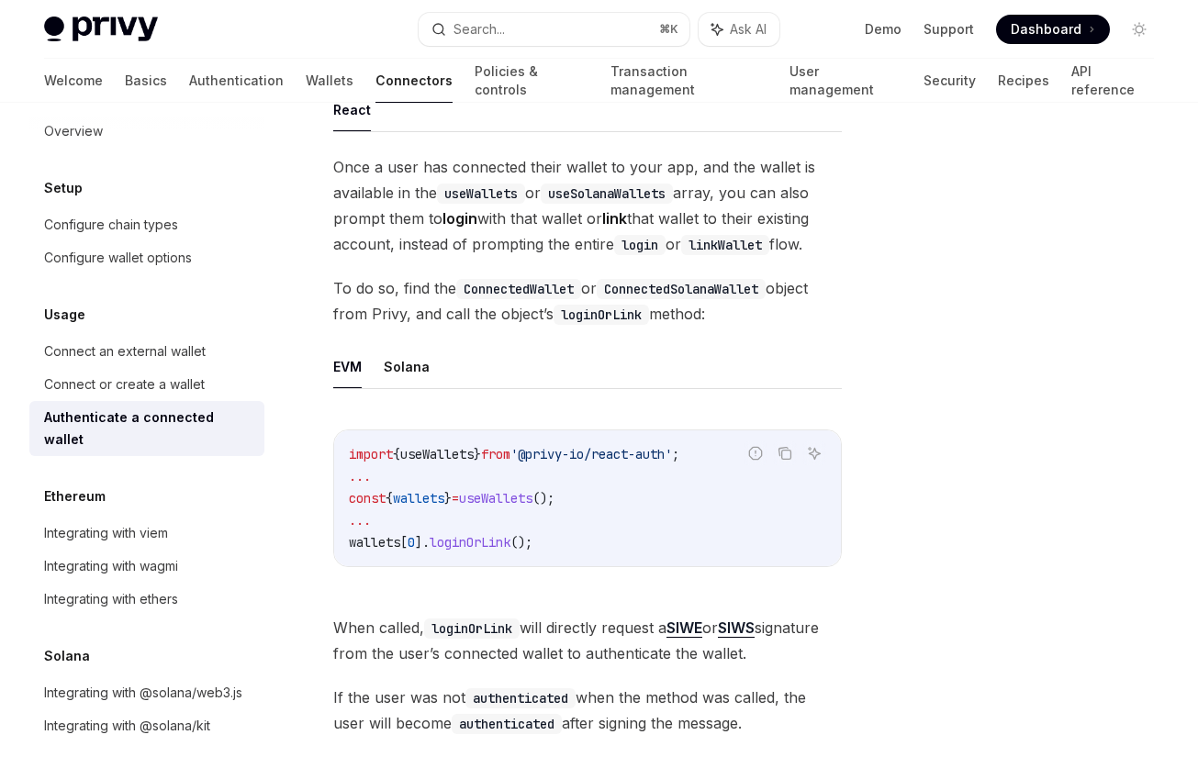
scroll to position [184, 0]
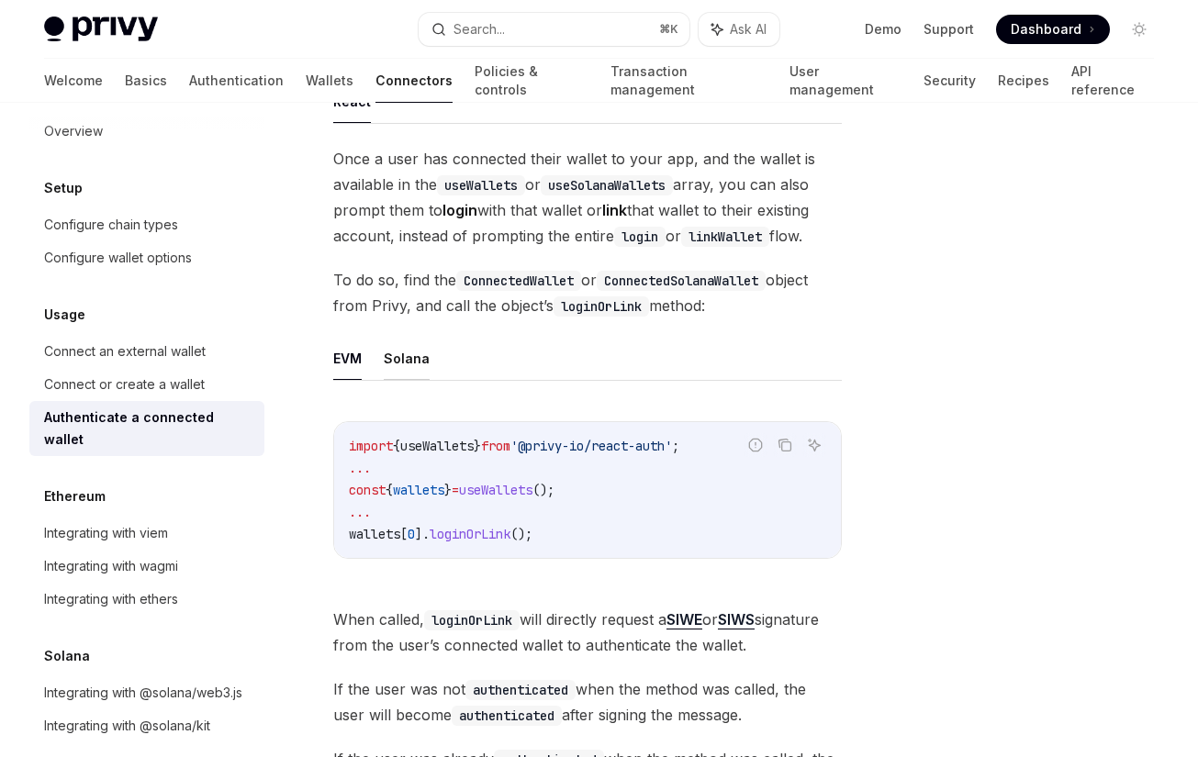
click at [407, 360] on button "Solana" at bounding box center [407, 358] width 46 height 43
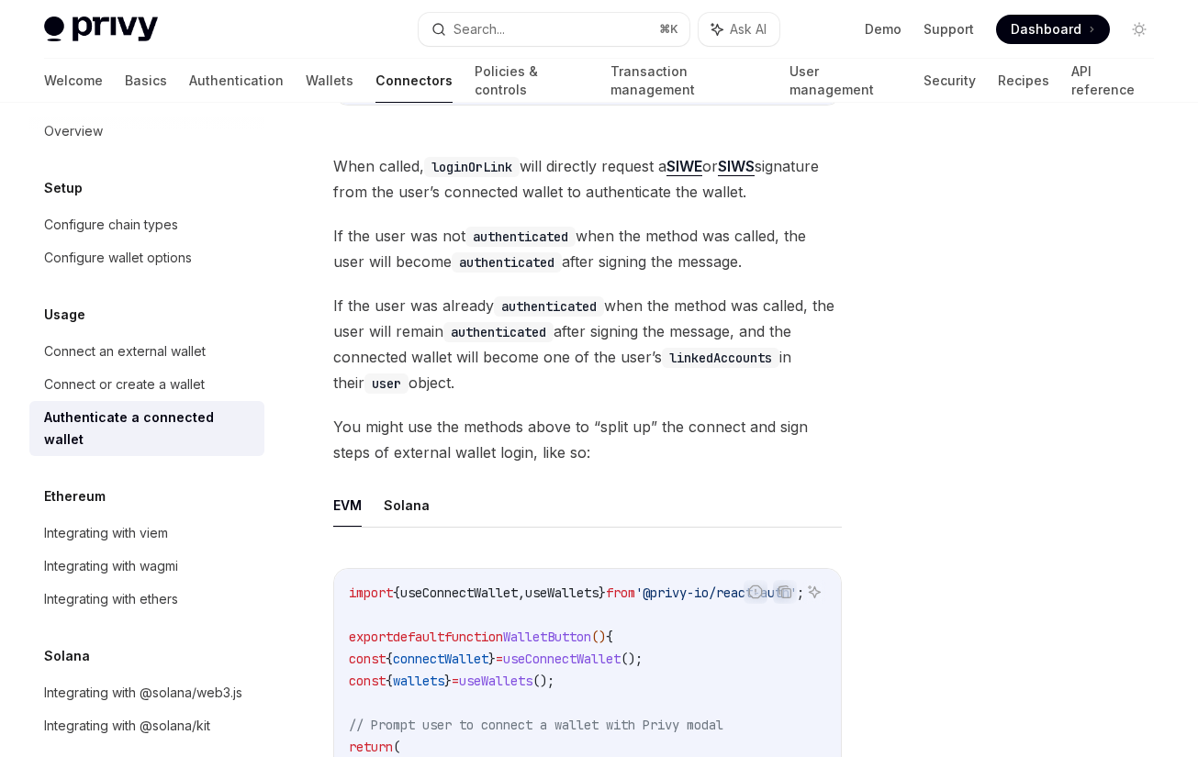
scroll to position [615, 0]
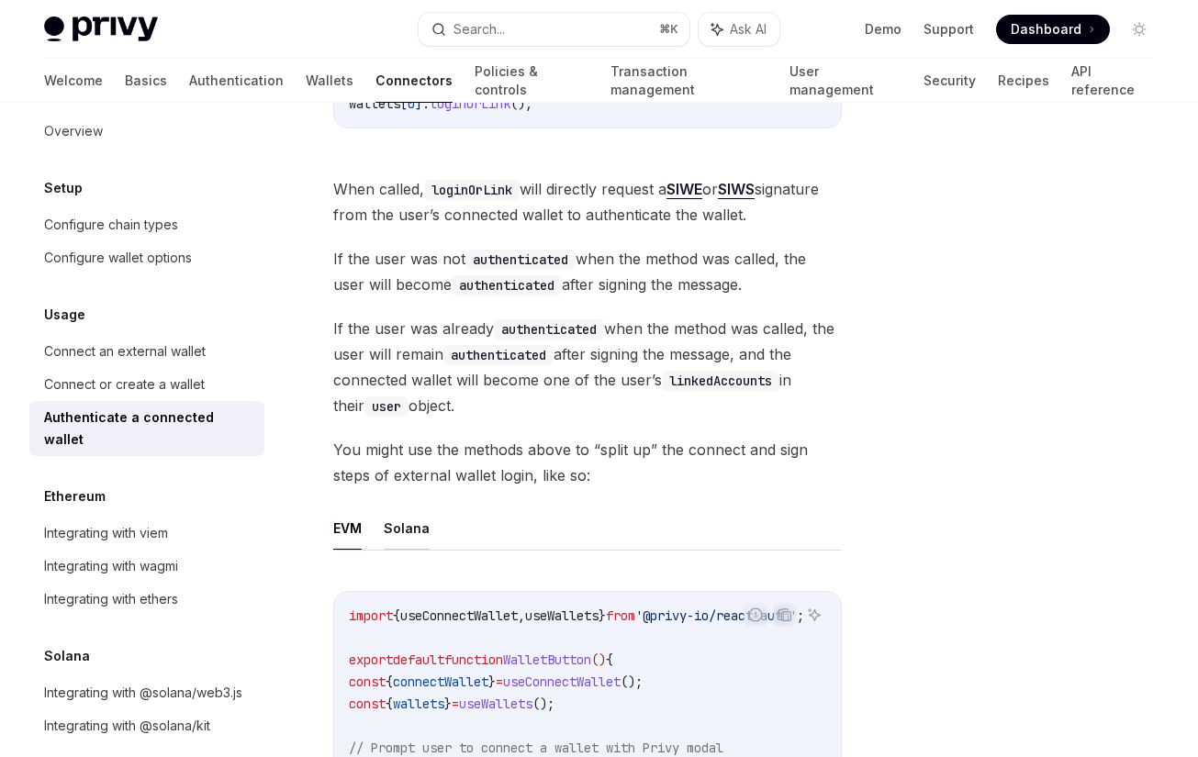
click at [400, 541] on button "Solana" at bounding box center [407, 528] width 46 height 43
type textarea "*"
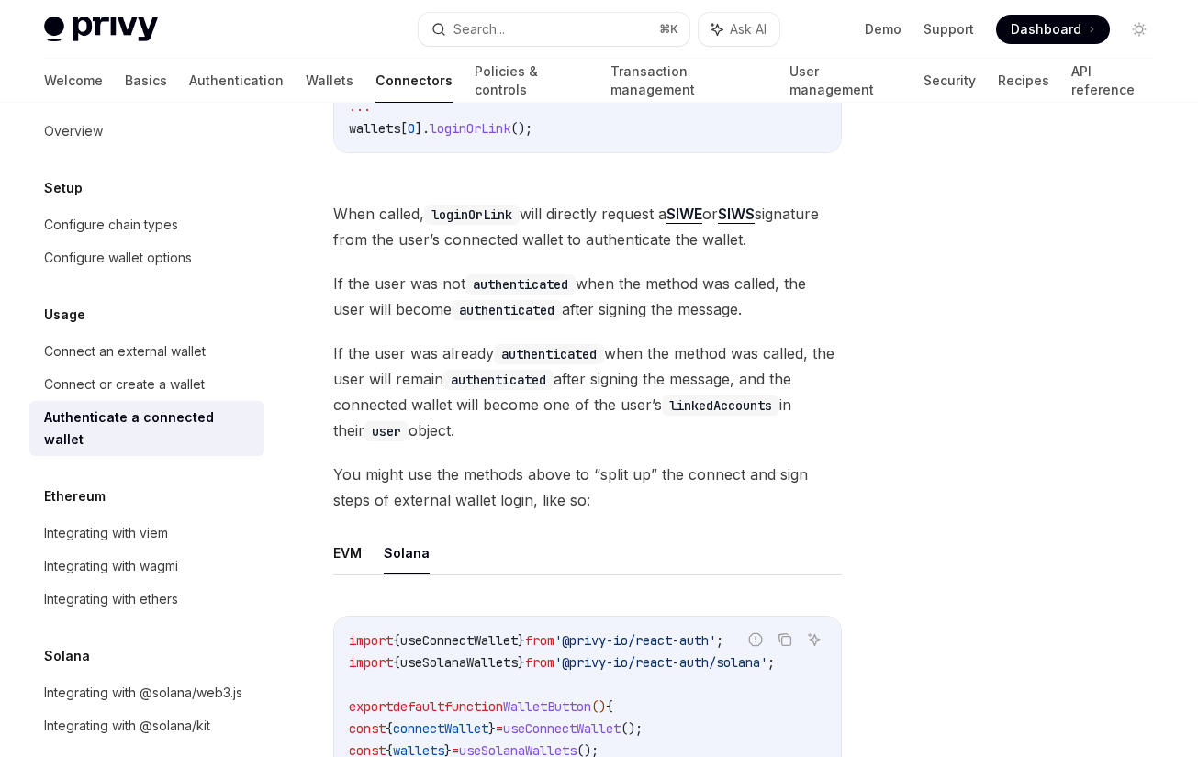
scroll to position [588, 0]
click at [701, 414] on code "linkedAccounts" at bounding box center [720, 407] width 117 height 20
copy span "after signing the message, and the connected wallet will become one of the user…"
click at [462, 33] on div "Search..." at bounding box center [478, 29] width 51 height 22
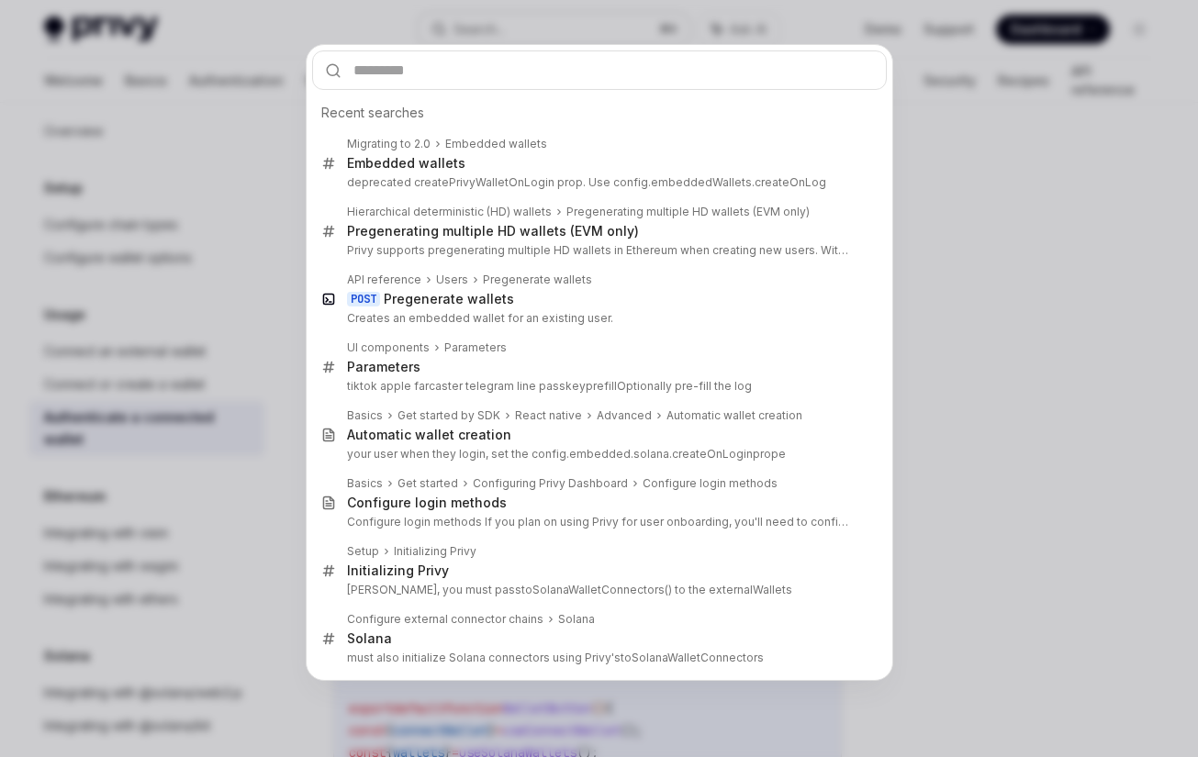
type input "**********"
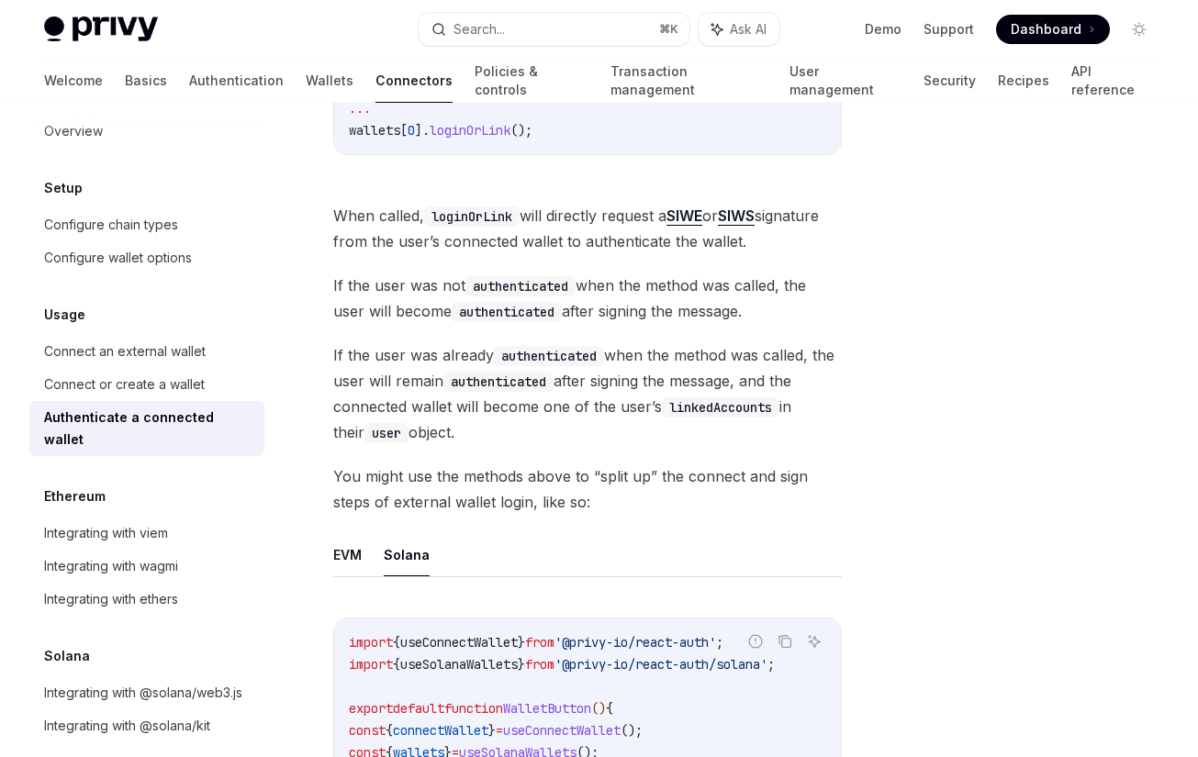
scroll to position [600, 0]
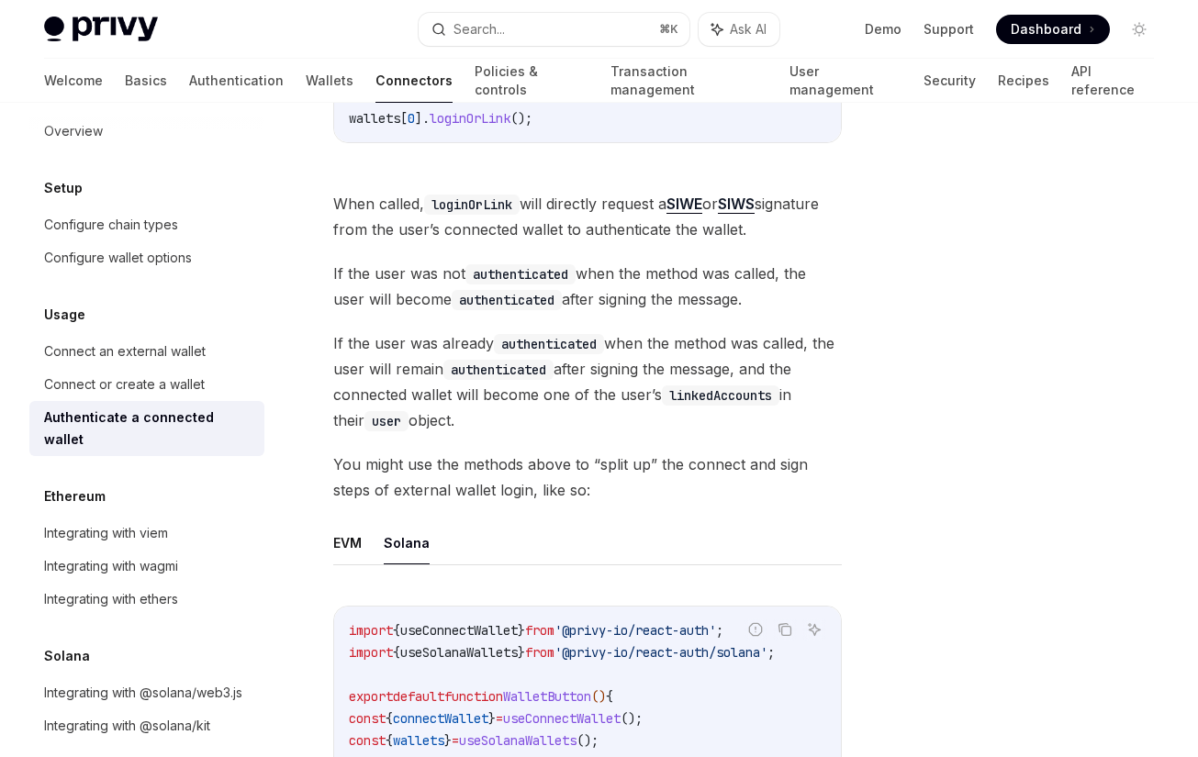
click at [487, 46] on div "Privy Docs home page Search... ⌘ K Ask AI Demo Support Dashboard Dashboard Sear…" at bounding box center [599, 29] width 1110 height 59
click at [480, 26] on div "Search..." at bounding box center [478, 29] width 51 height 22
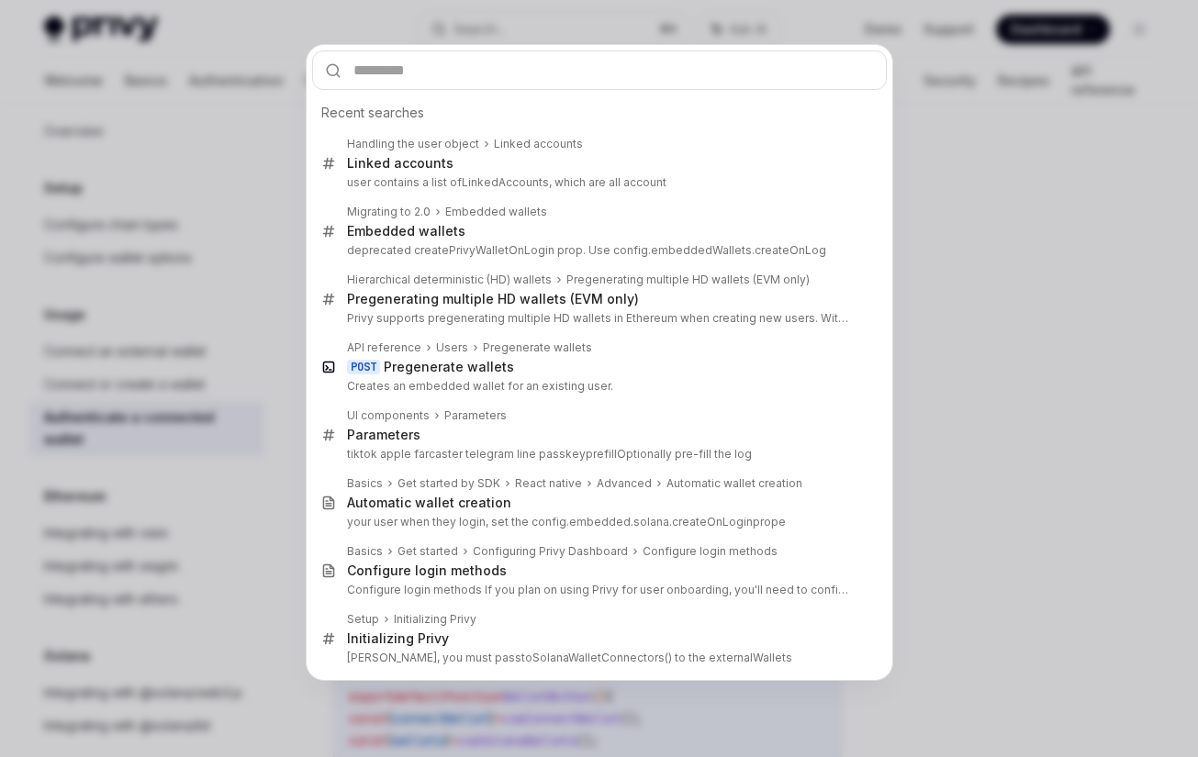
type input "**********"
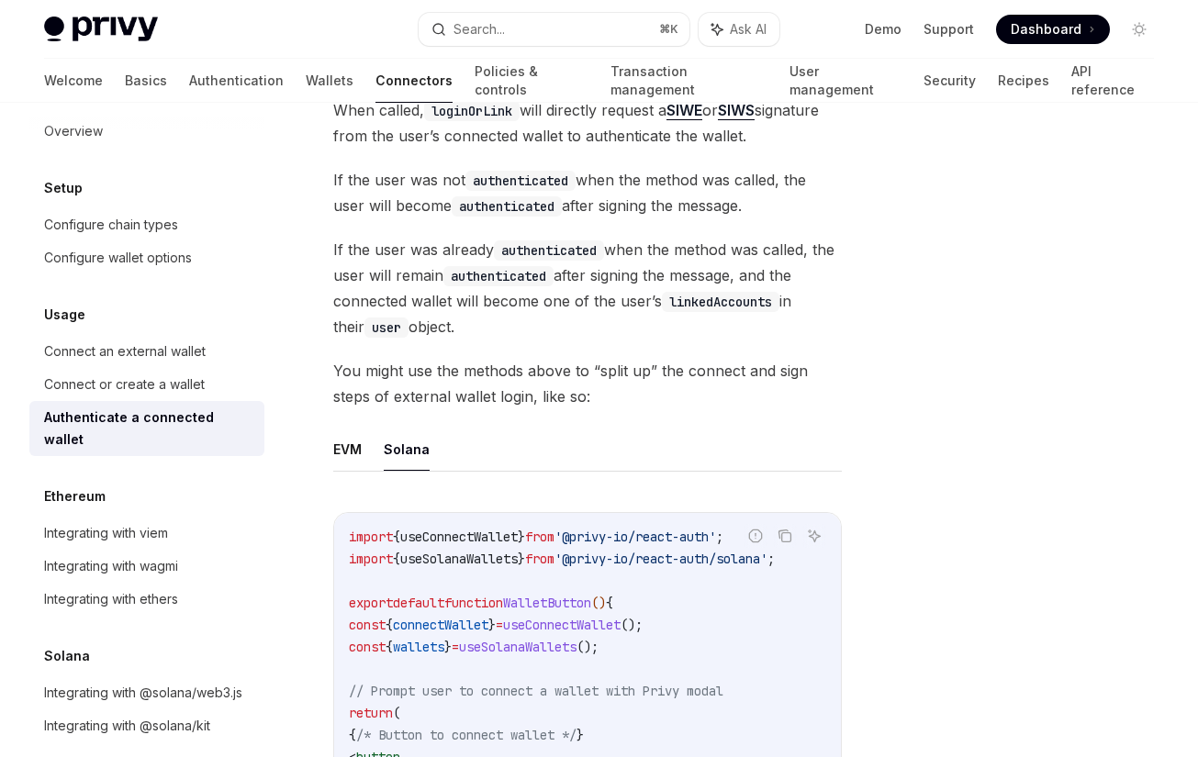
scroll to position [696, 0]
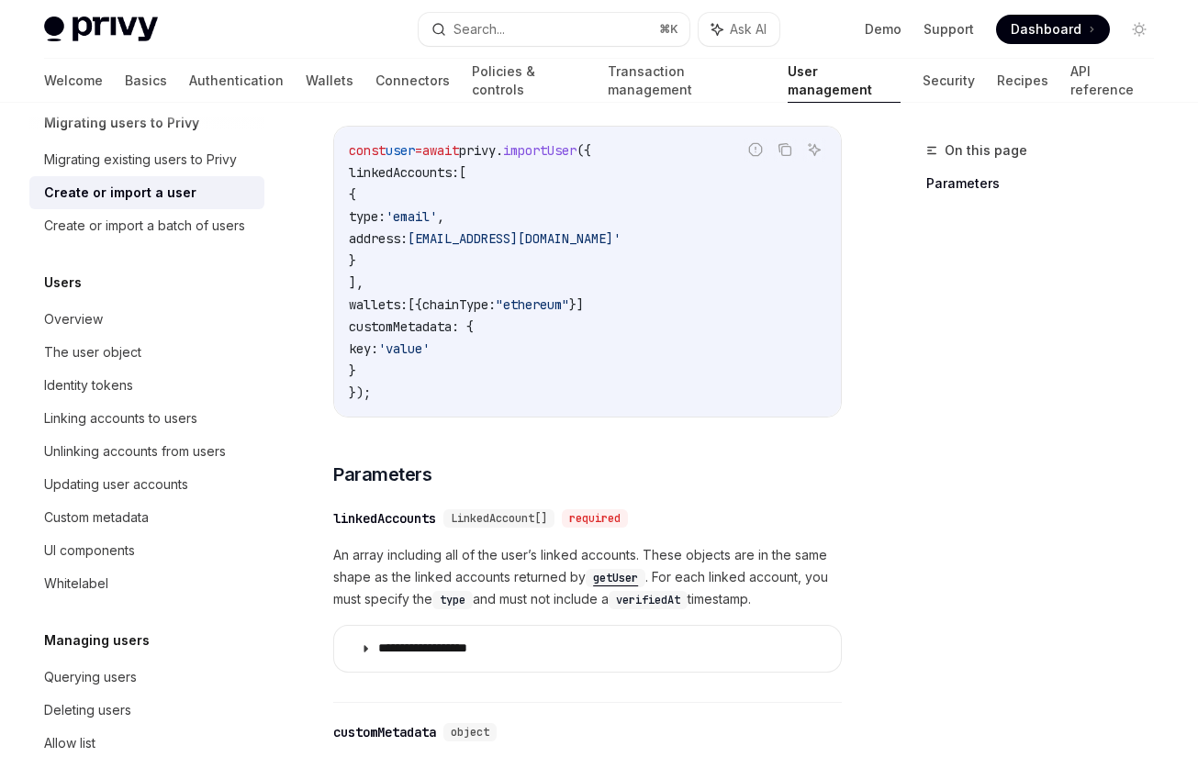
scroll to position [445, 0]
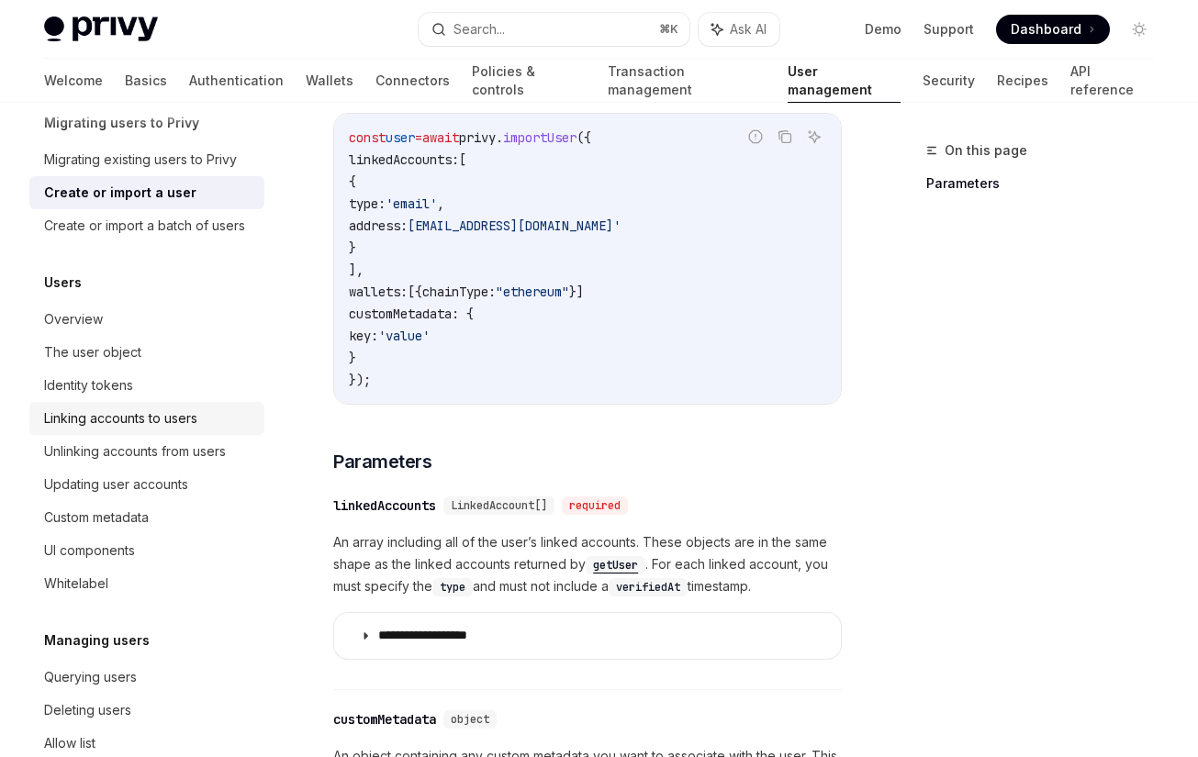
click at [196, 419] on div "Linking accounts to users" at bounding box center [120, 418] width 153 height 22
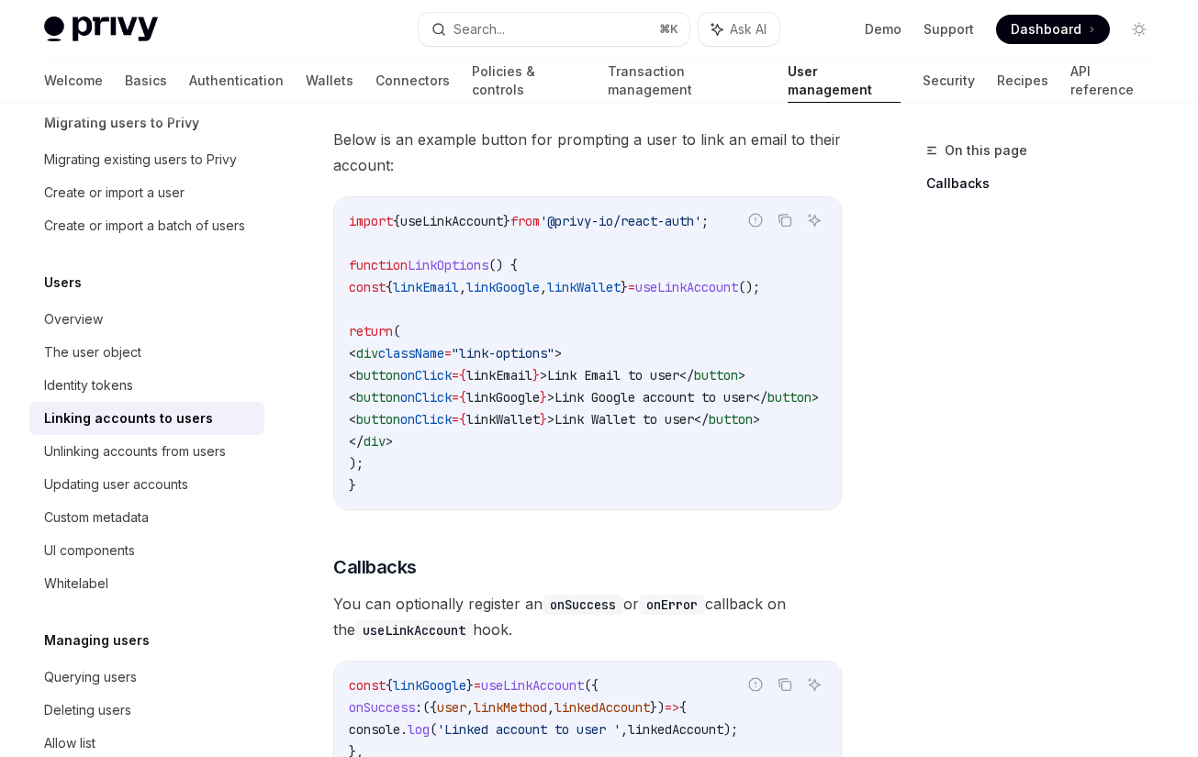
scroll to position [1646, 0]
click at [180, 552] on div "UI components" at bounding box center [148, 551] width 209 height 22
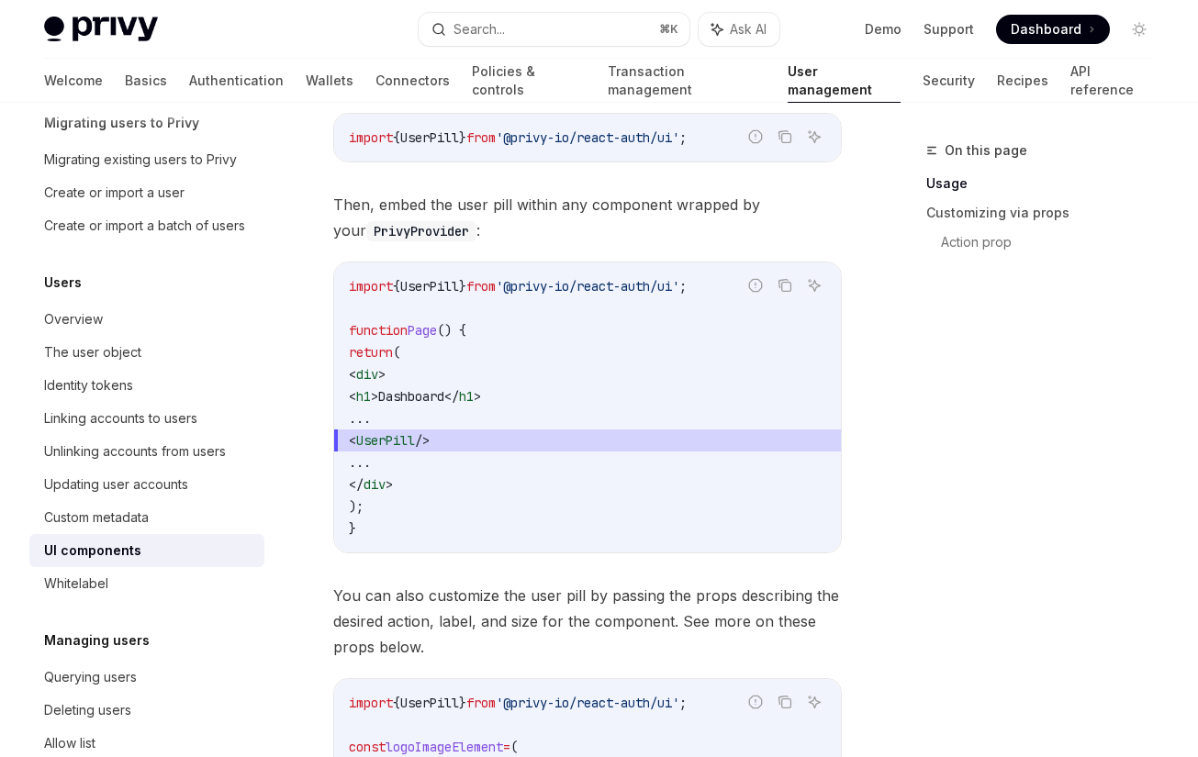
scroll to position [837, 0]
click at [413, 233] on code "PrivyProvider" at bounding box center [421, 232] width 110 height 20
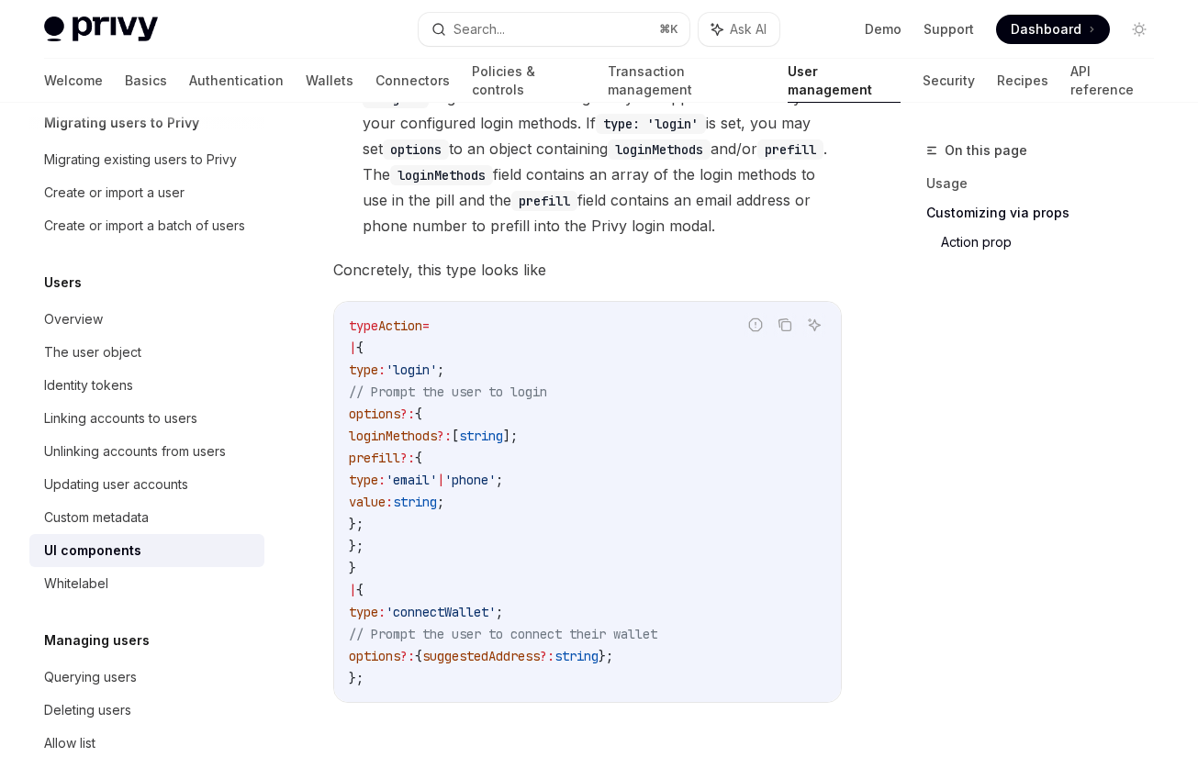
scroll to position [3173, 0]
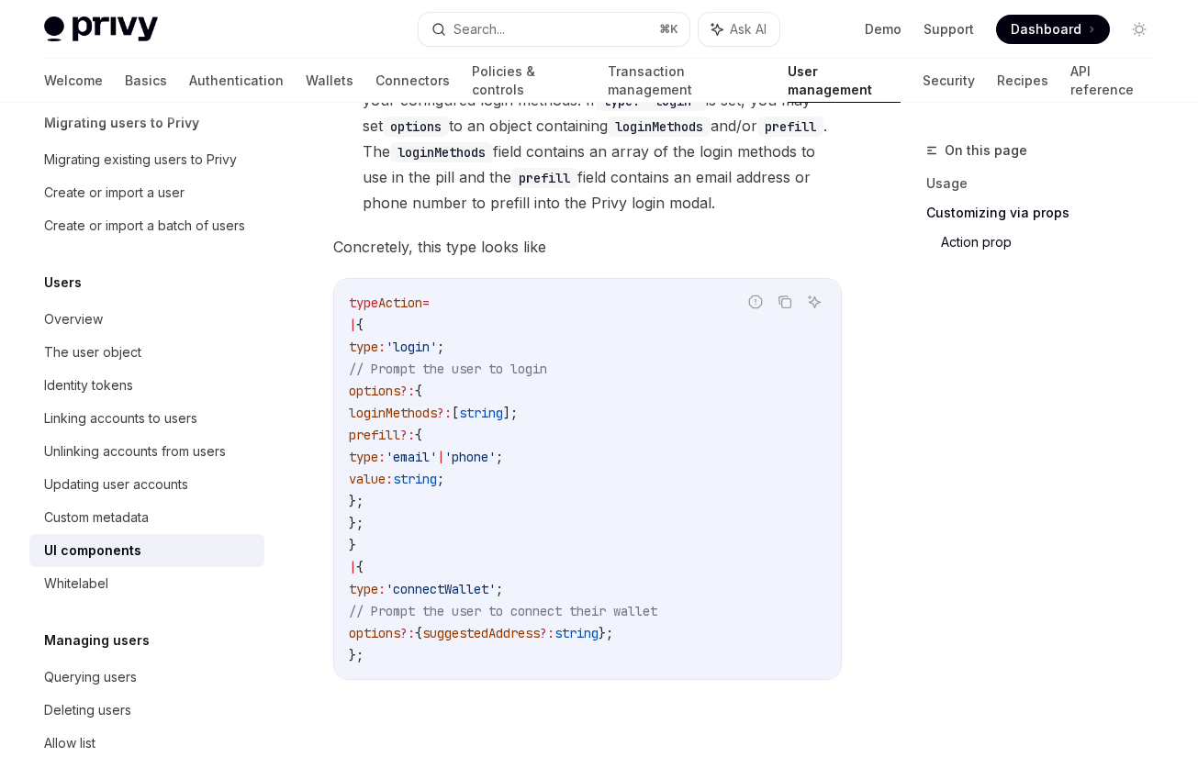
click at [662, 625] on code "type Action = | { type : 'login' ; // Prompt the user to login options ?: { log…" at bounding box center [587, 479] width 477 height 374
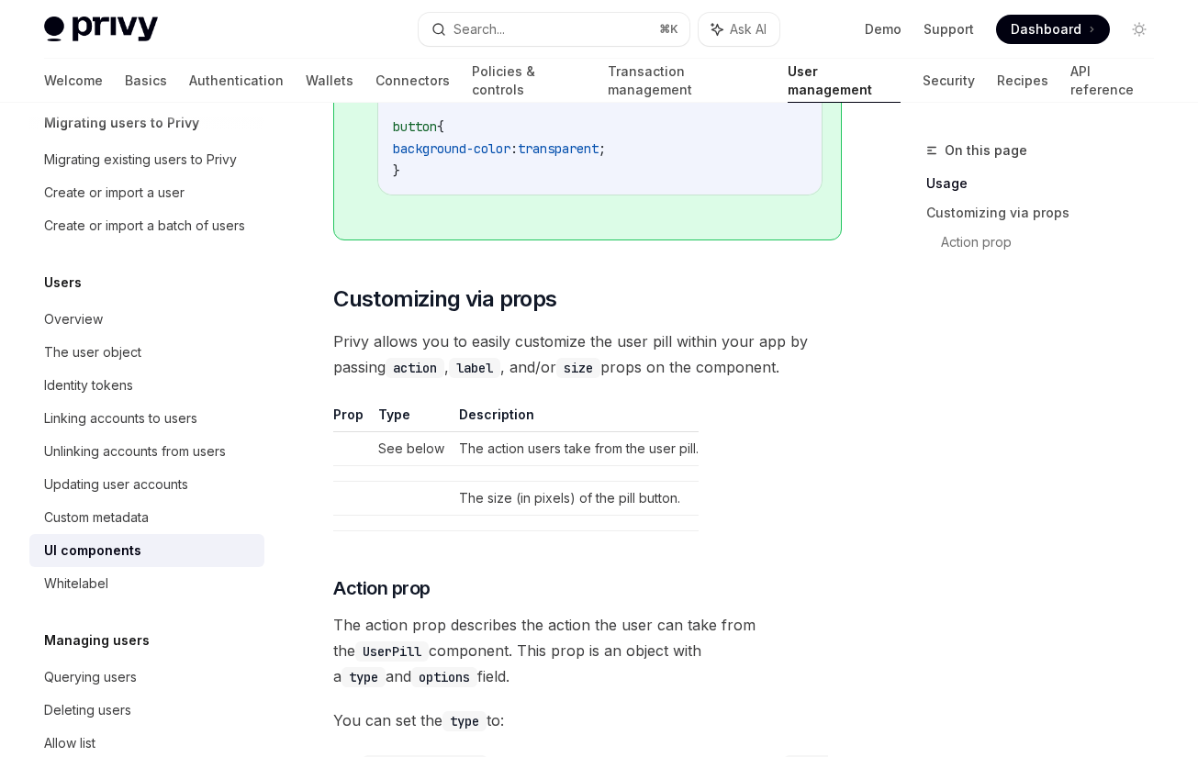
drag, startPoint x: 532, startPoint y: 679, endPoint x: 532, endPoint y: 446, distance: 233.1
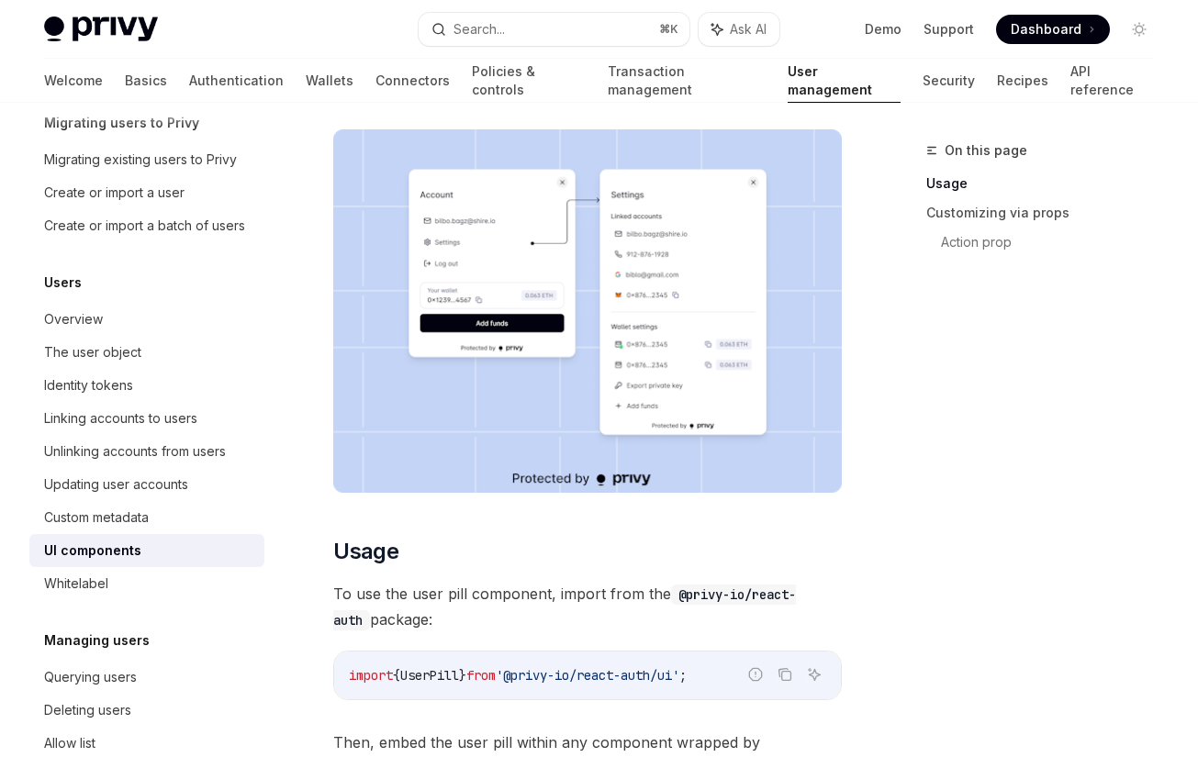
scroll to position [0, 0]
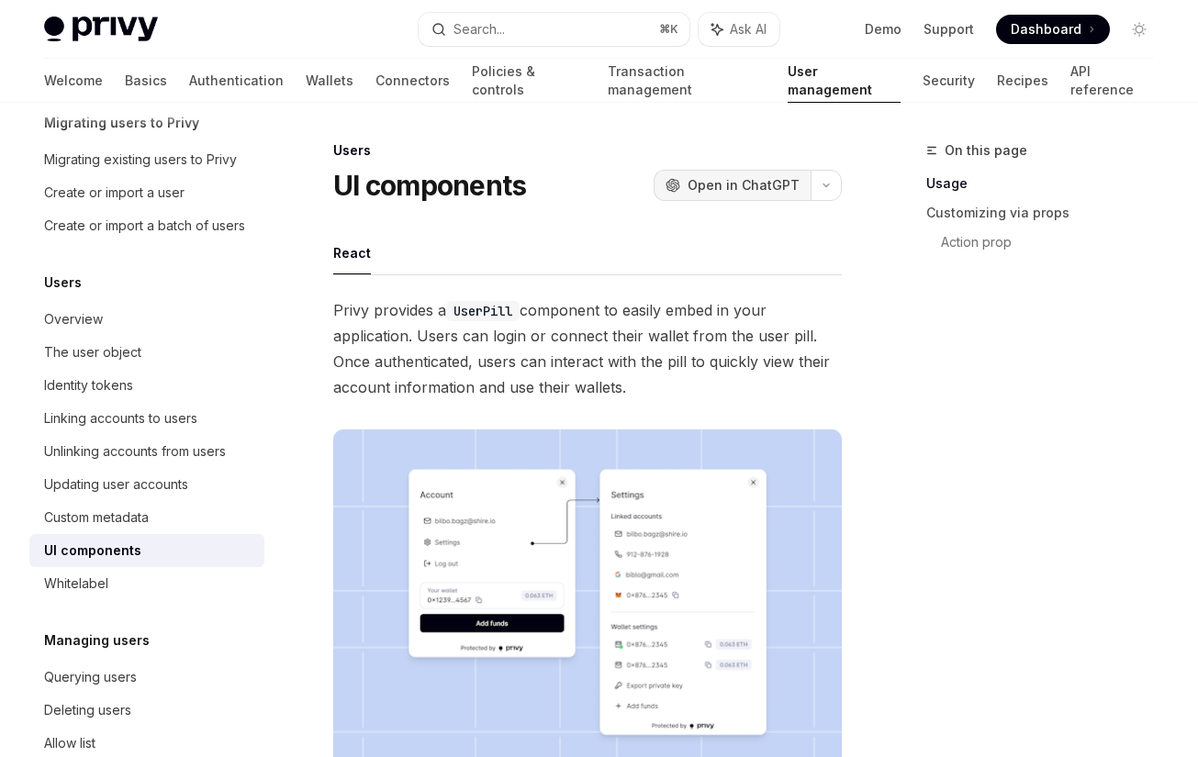
click at [767, 184] on span "Open in ChatGPT" at bounding box center [743, 185] width 112 height 18
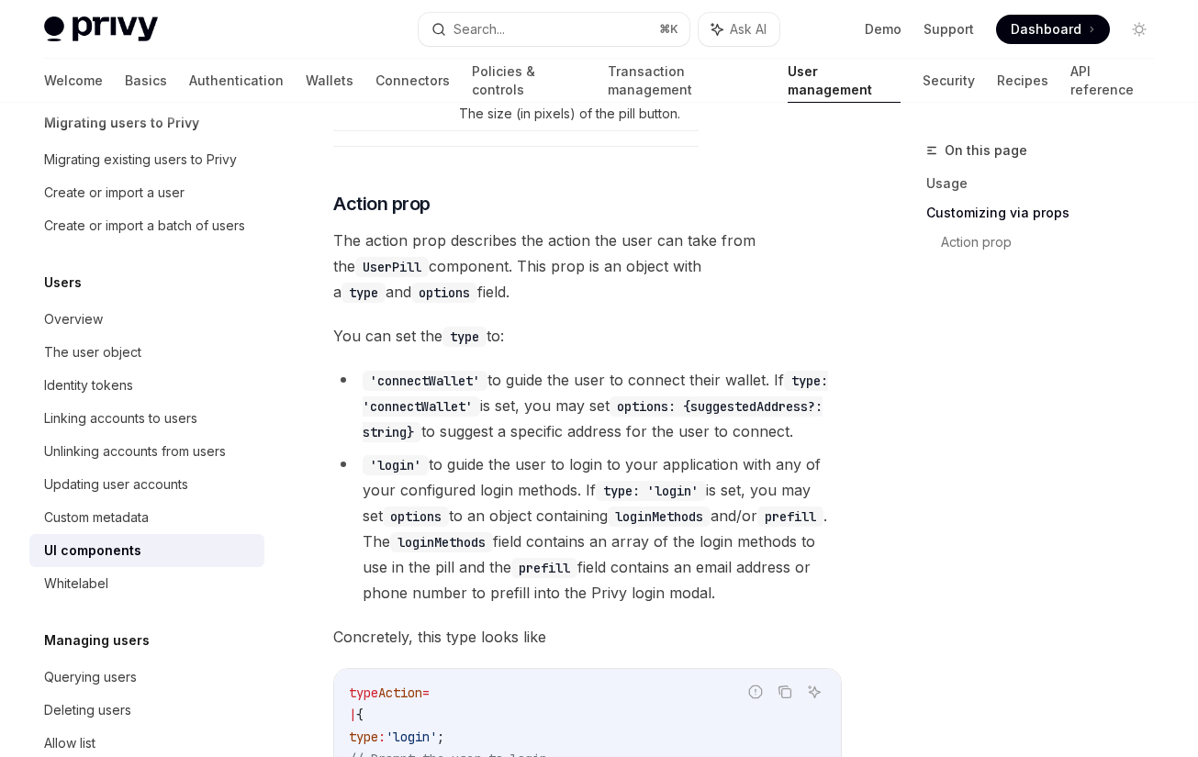
scroll to position [2780, 0]
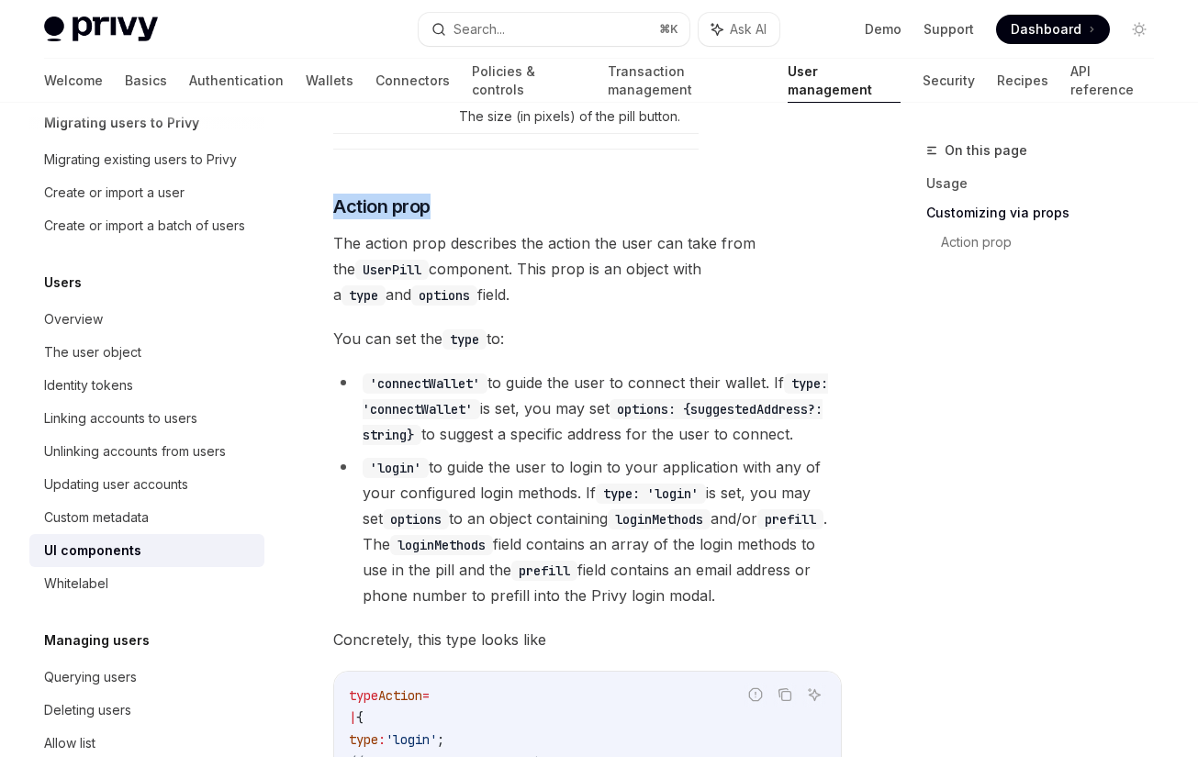
drag, startPoint x: 454, startPoint y: 206, endPoint x: 305, endPoint y: 201, distance: 149.7
copy h3 "Action prop"
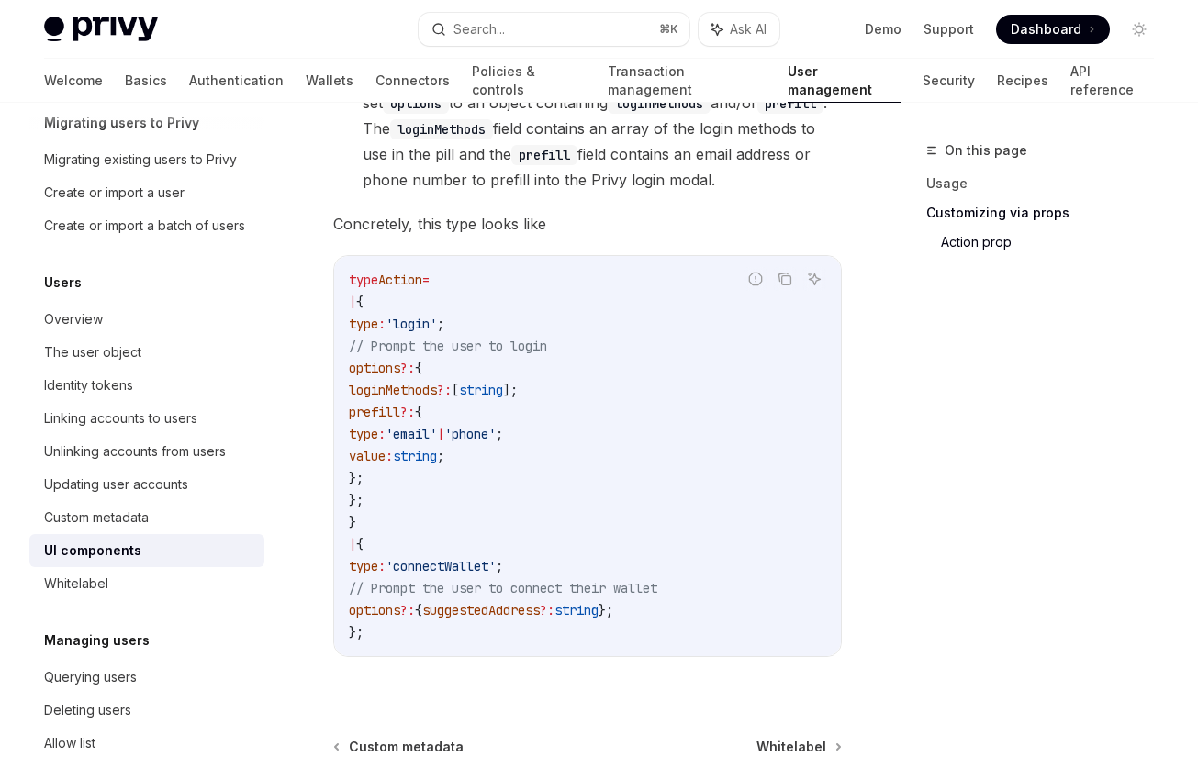
scroll to position [3201, 0]
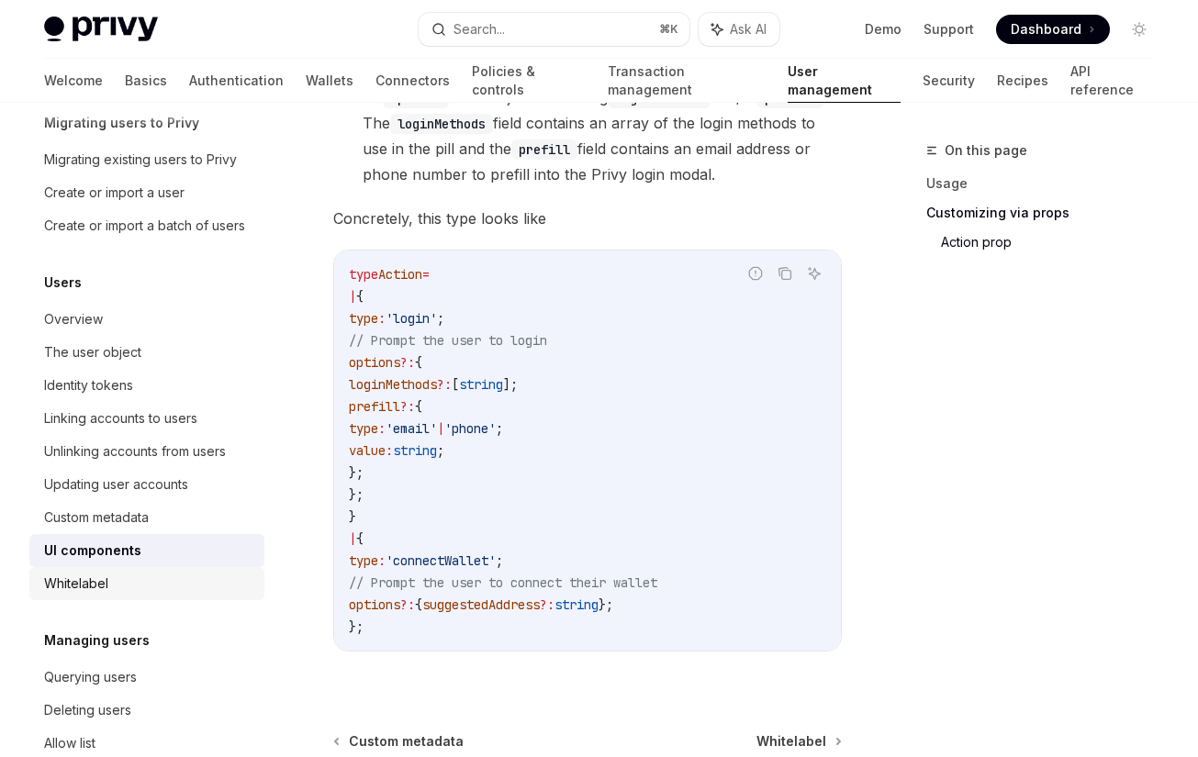
click at [130, 588] on div "Whitelabel" at bounding box center [148, 584] width 209 height 22
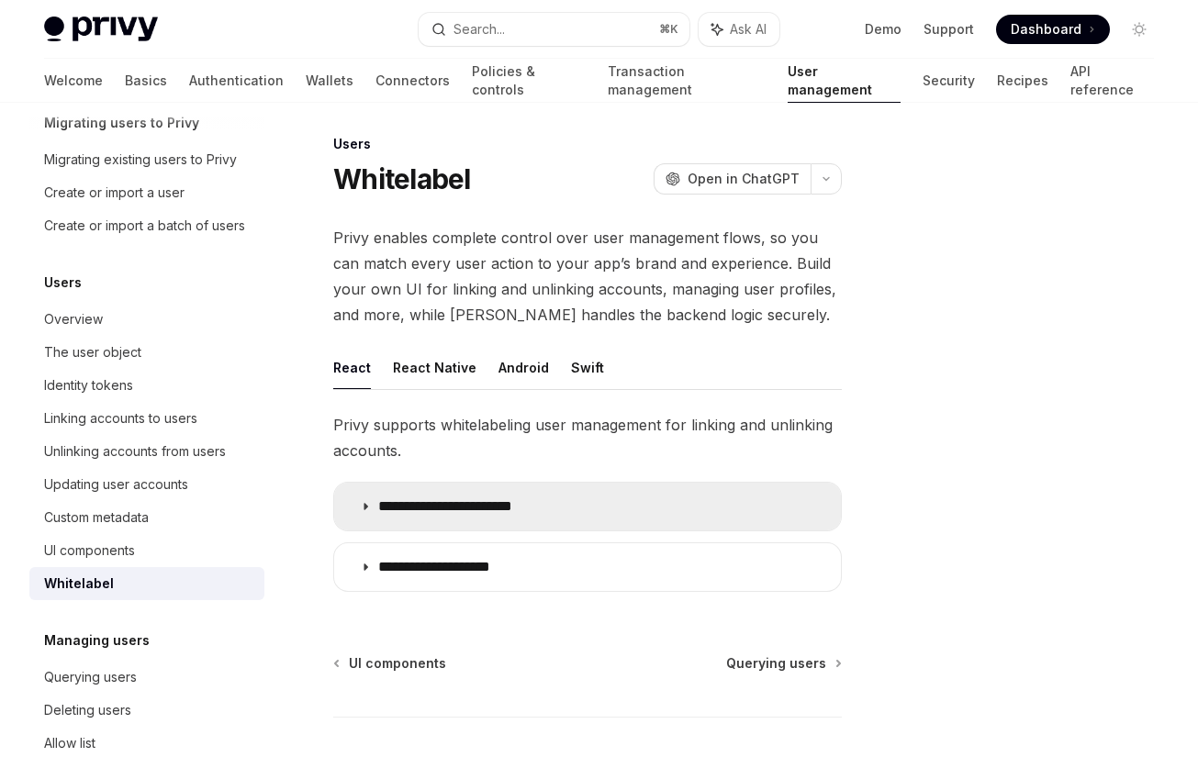
scroll to position [7, 0]
click at [546, 529] on summary "**********" at bounding box center [587, 506] width 507 height 48
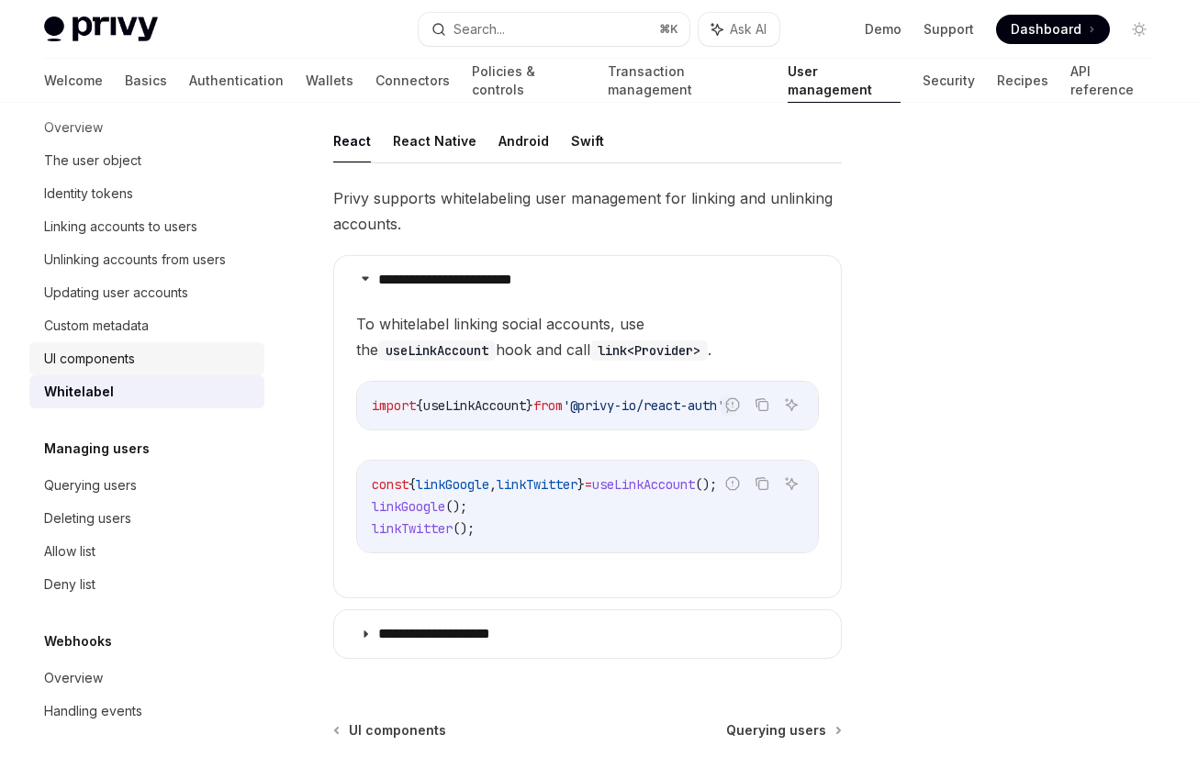
scroll to position [282, 0]
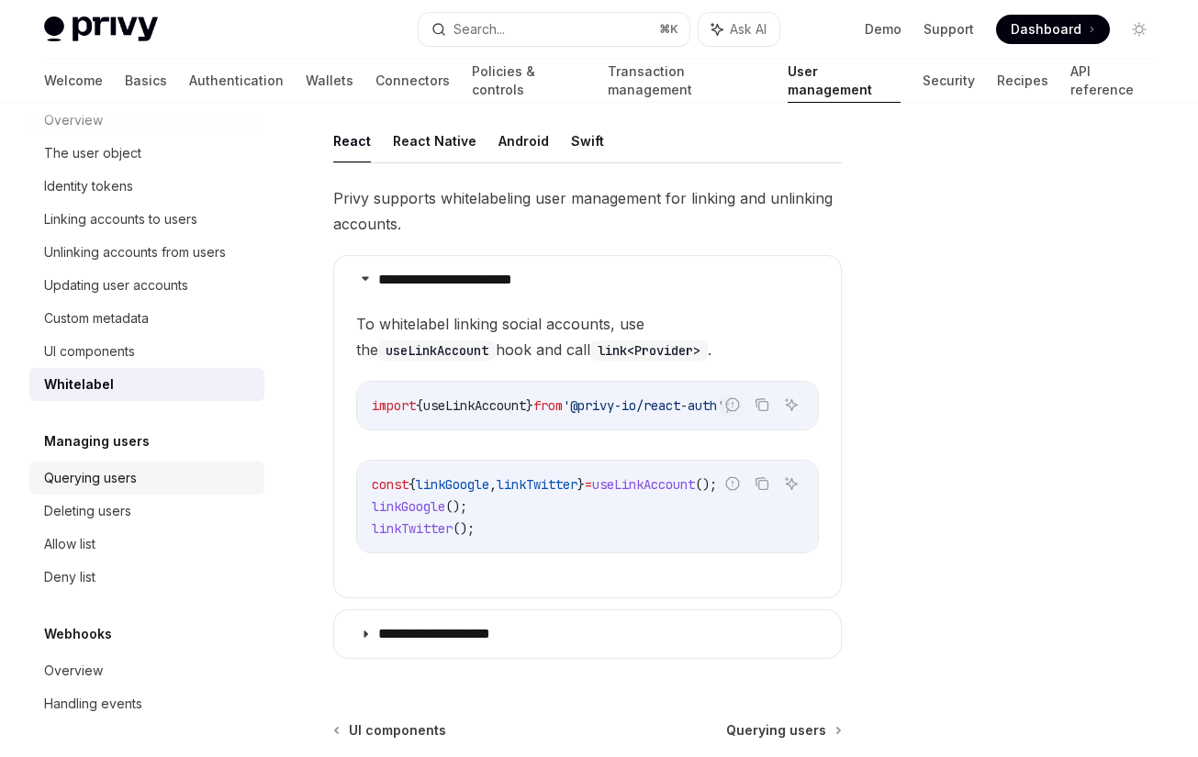
click at [131, 488] on div "Querying users" at bounding box center [90, 478] width 93 height 22
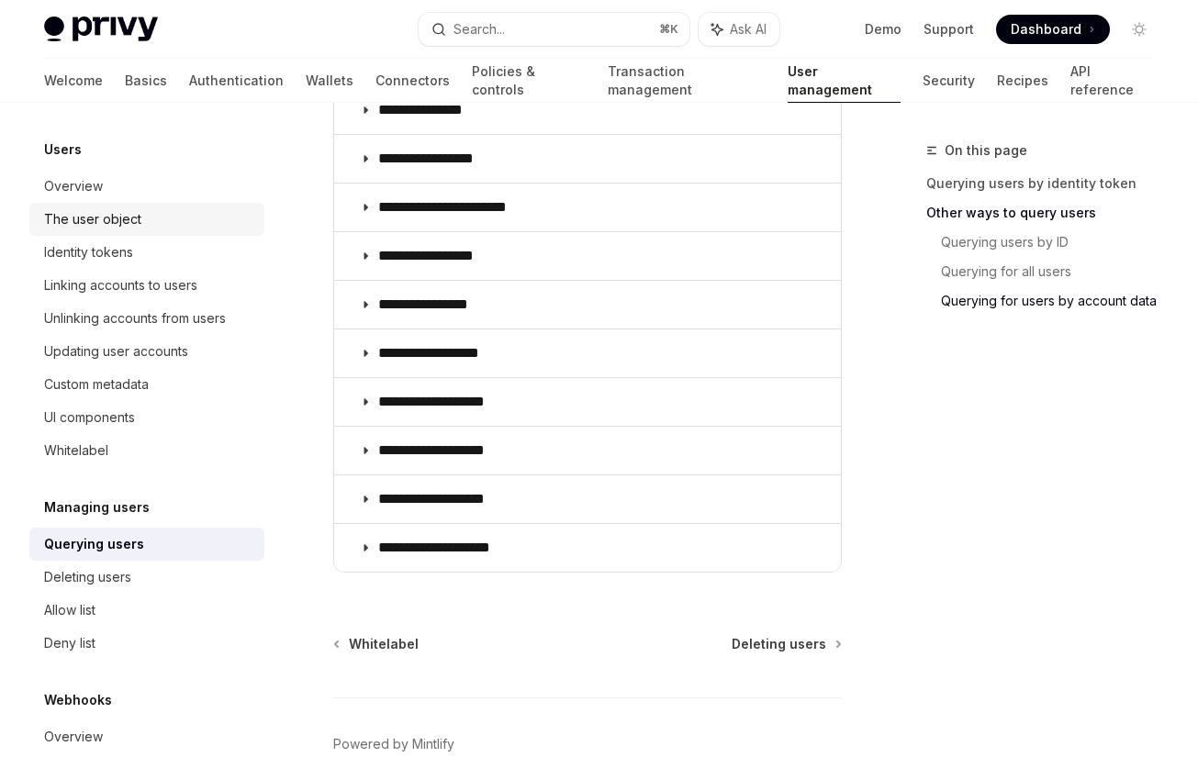
scroll to position [207, 0]
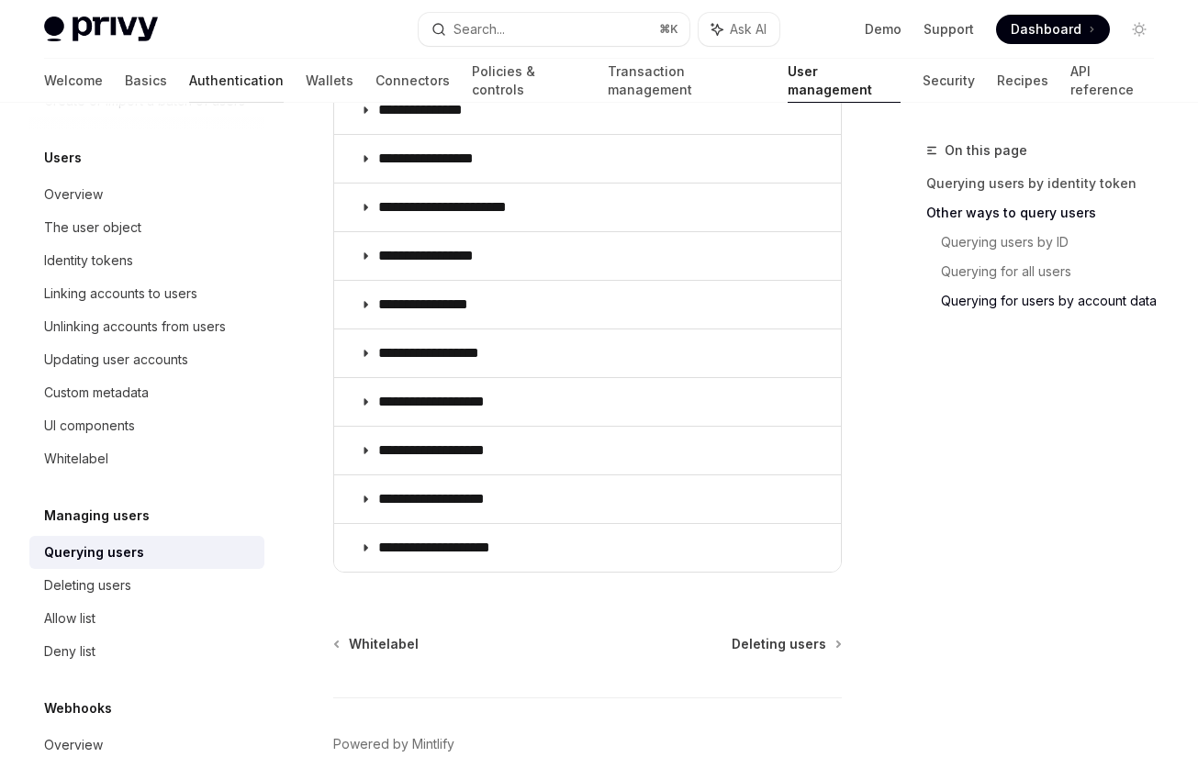
click at [189, 88] on link "Authentication" at bounding box center [236, 81] width 95 height 44
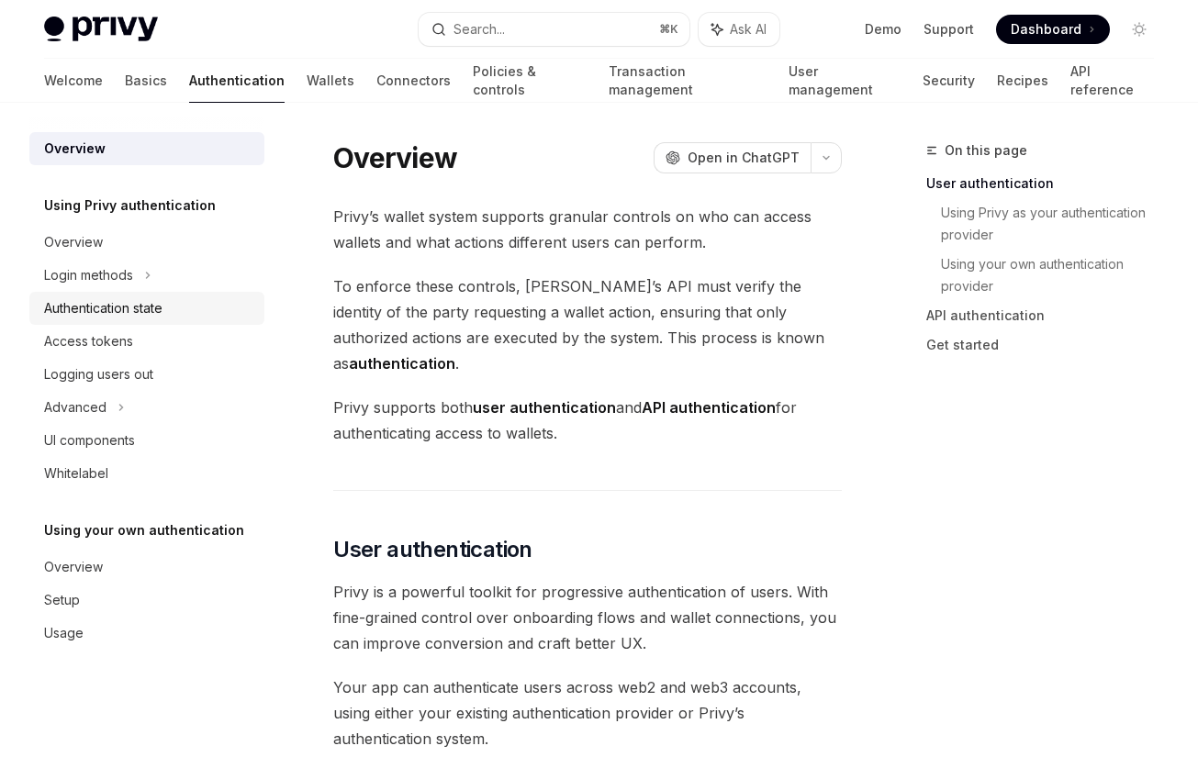
click at [183, 311] on div "Authentication state" at bounding box center [148, 308] width 209 height 22
type textarea "*"
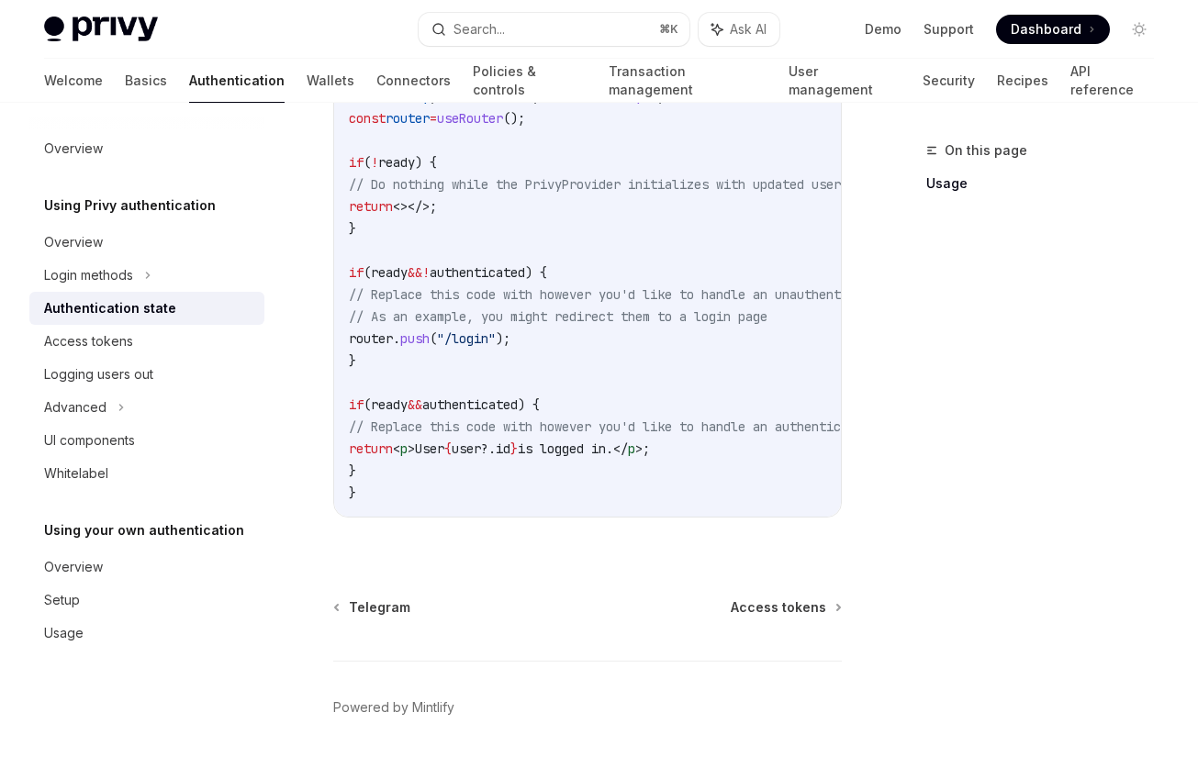
scroll to position [792, 0]
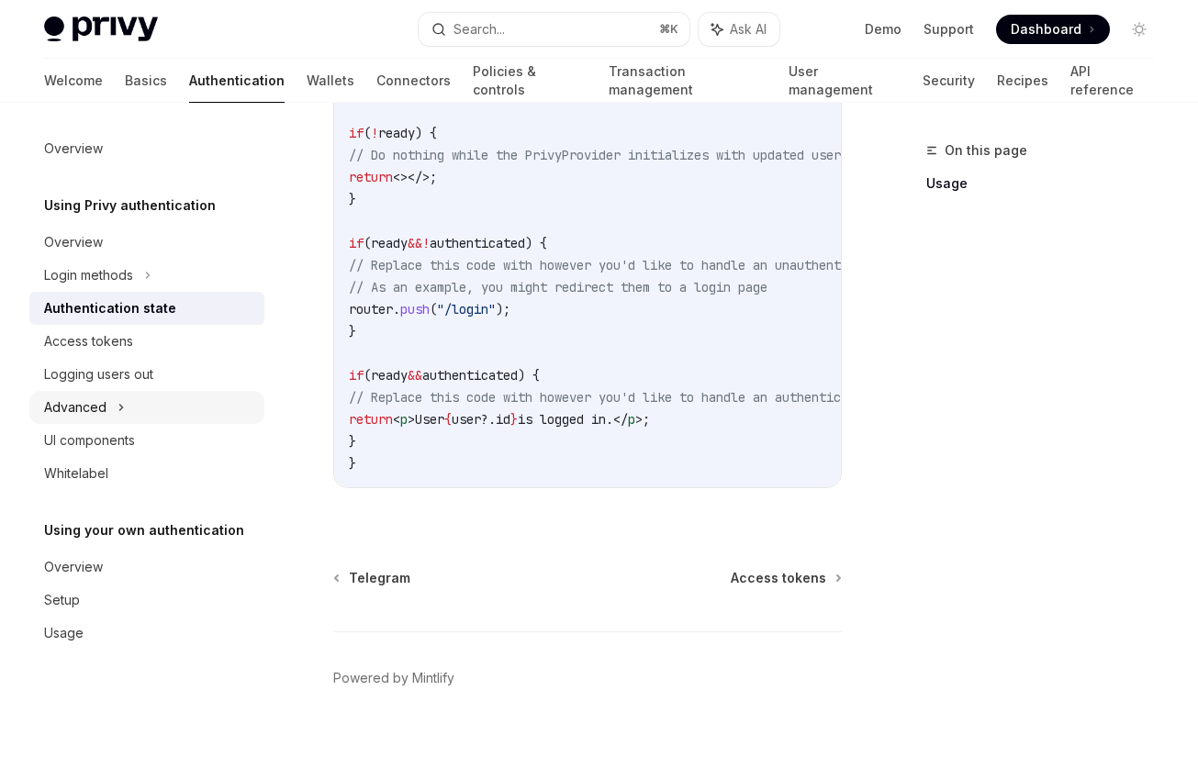
click at [160, 413] on div "Advanced" at bounding box center [146, 407] width 235 height 33
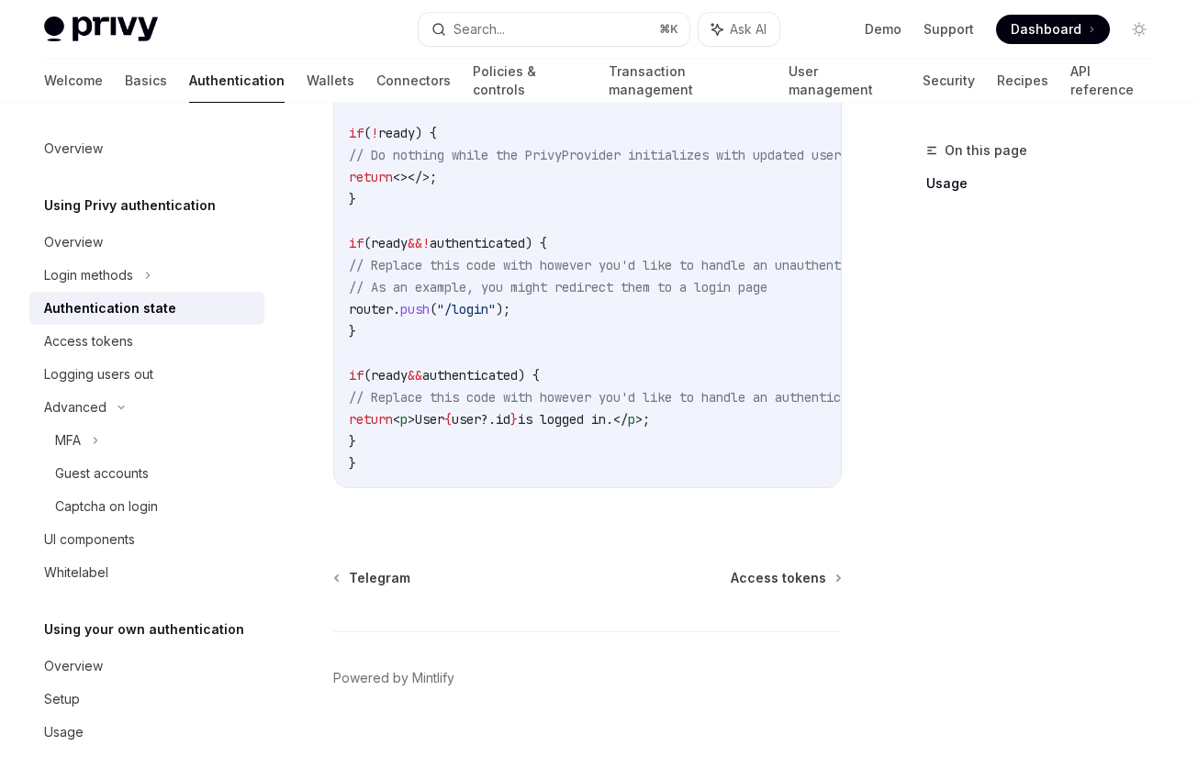
scroll to position [825, 0]
